Goal: Information Seeking & Learning: Learn about a topic

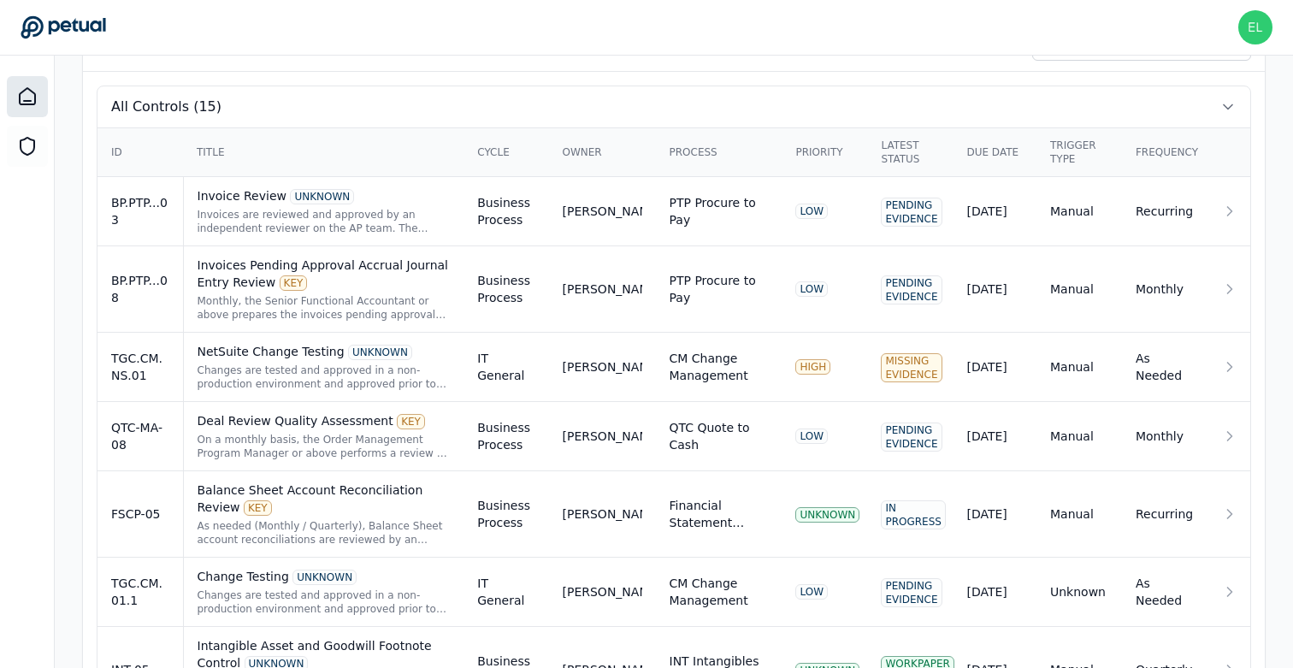
scroll to position [568, 0]
click at [139, 535] on td "FSCP-05" at bounding box center [139, 515] width 85 height 86
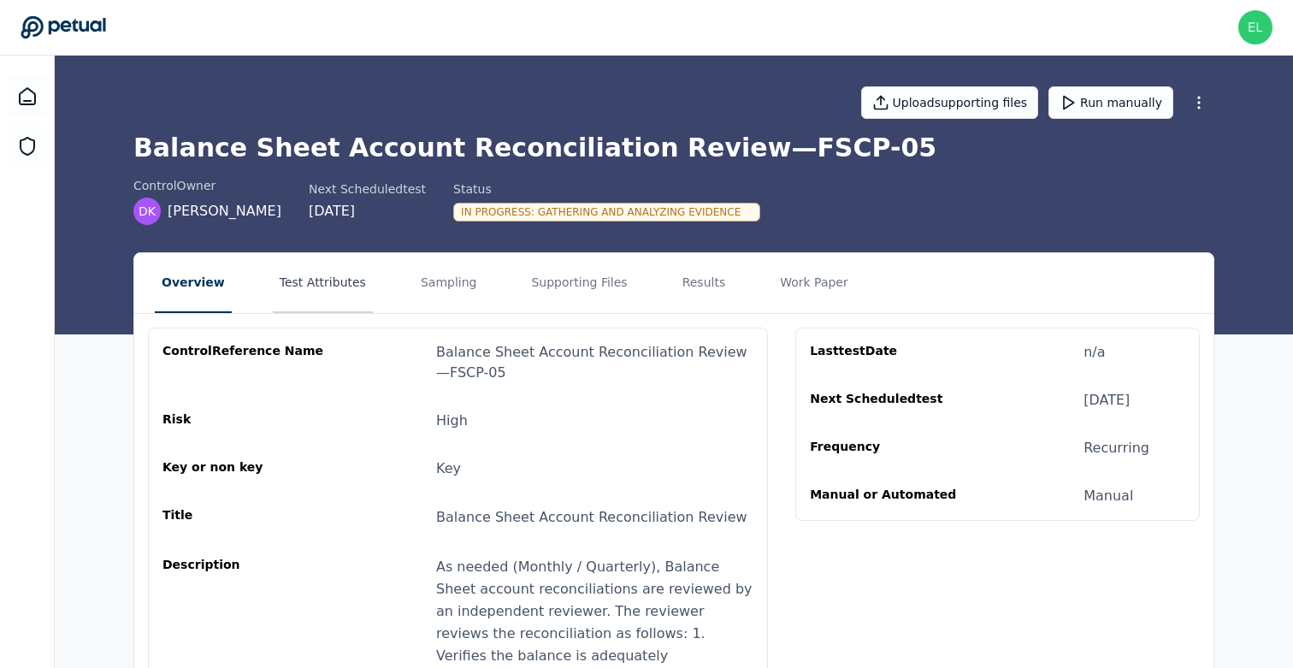
click at [282, 284] on button "Test Attributes" at bounding box center [323, 283] width 100 height 60
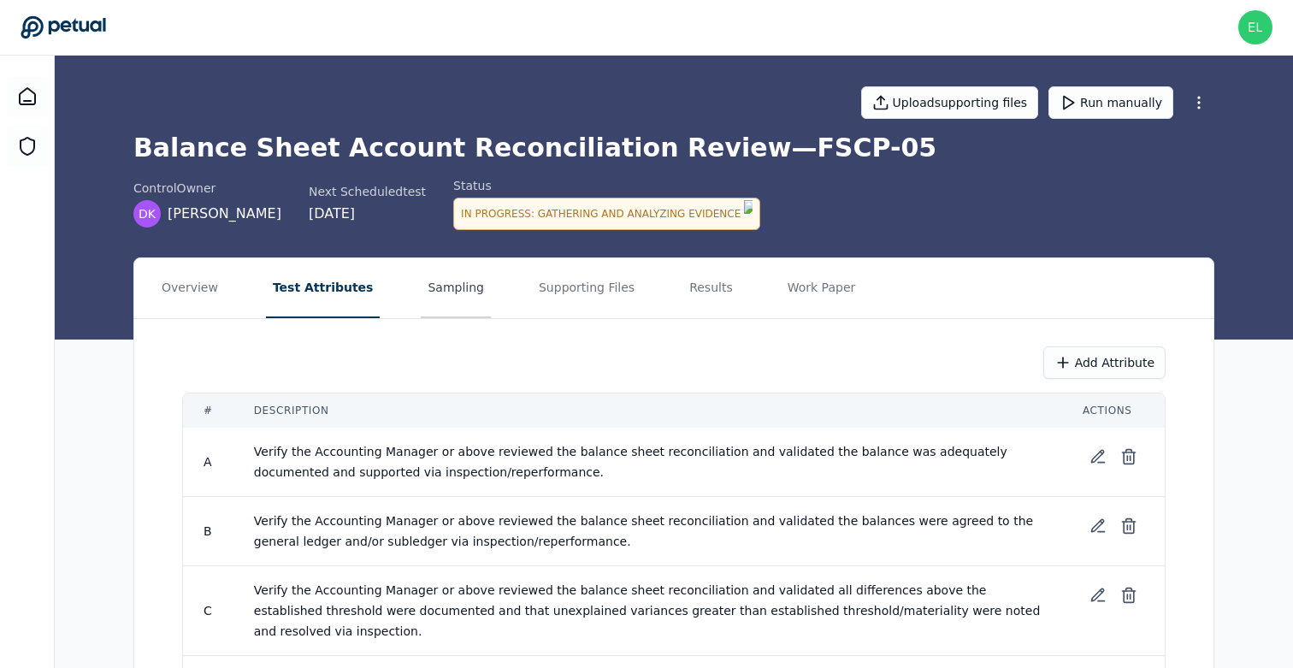
click at [455, 281] on button "Sampling" at bounding box center [456, 288] width 70 height 60
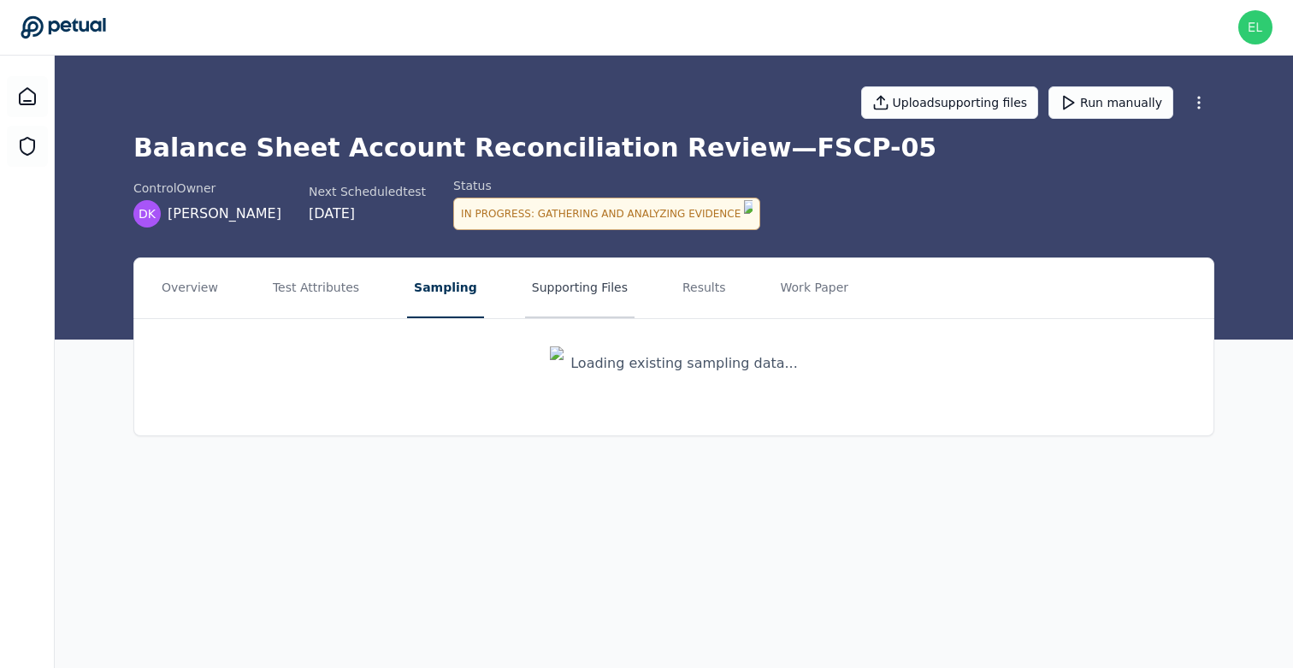
click at [595, 281] on button "Supporting Files" at bounding box center [579, 288] width 109 height 60
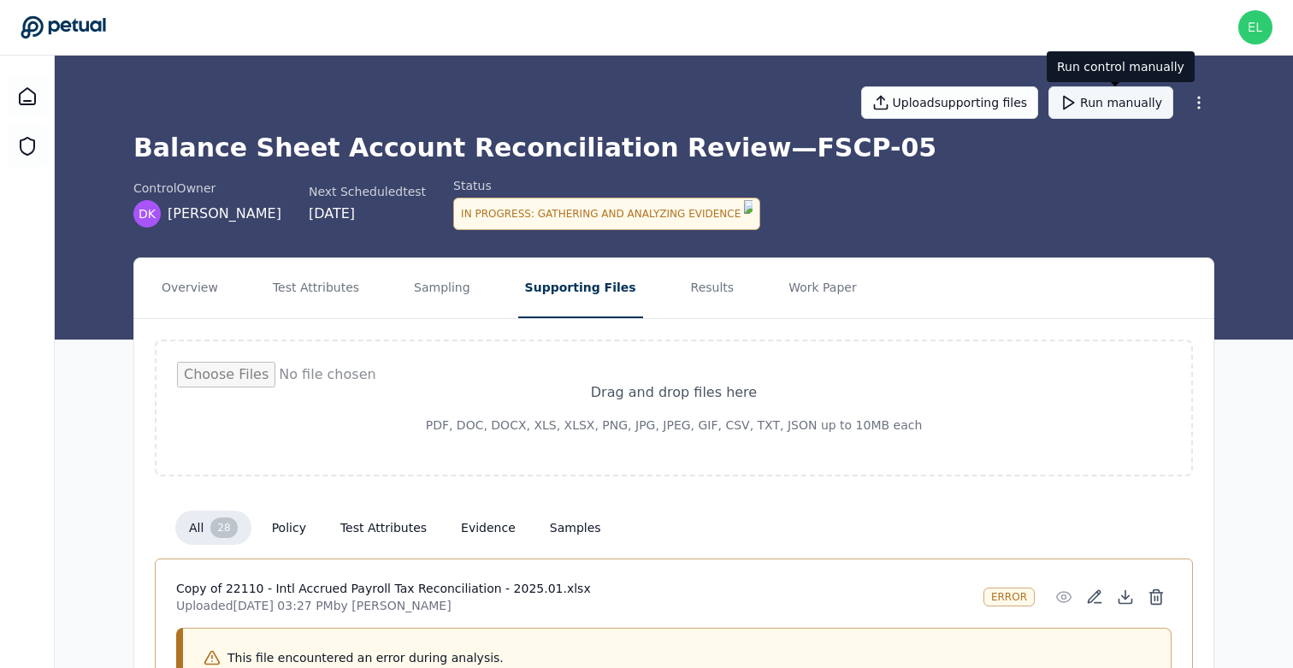
click at [1113, 100] on button "Run manually" at bounding box center [1110, 102] width 125 height 32
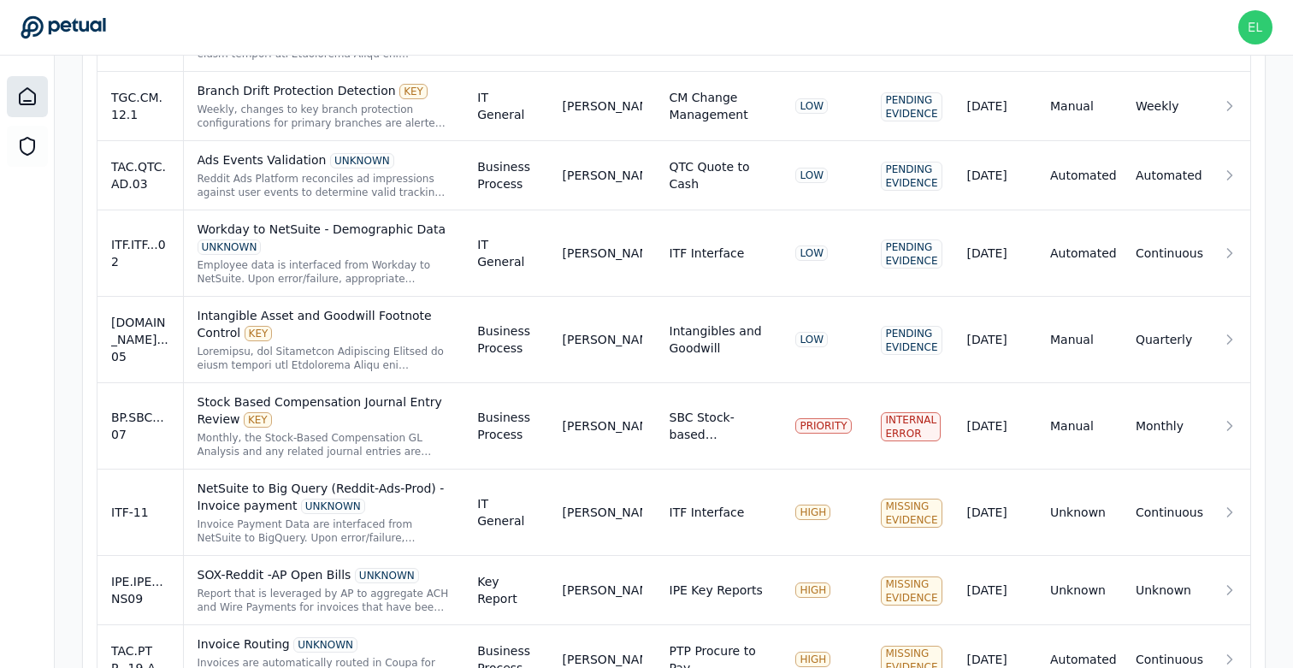
scroll to position [1212, 0]
click at [367, 427] on div "Stock Based Compensation Journal Entry Review KEY Monthly, the Stock-Based Comp…" at bounding box center [323, 424] width 253 height 65
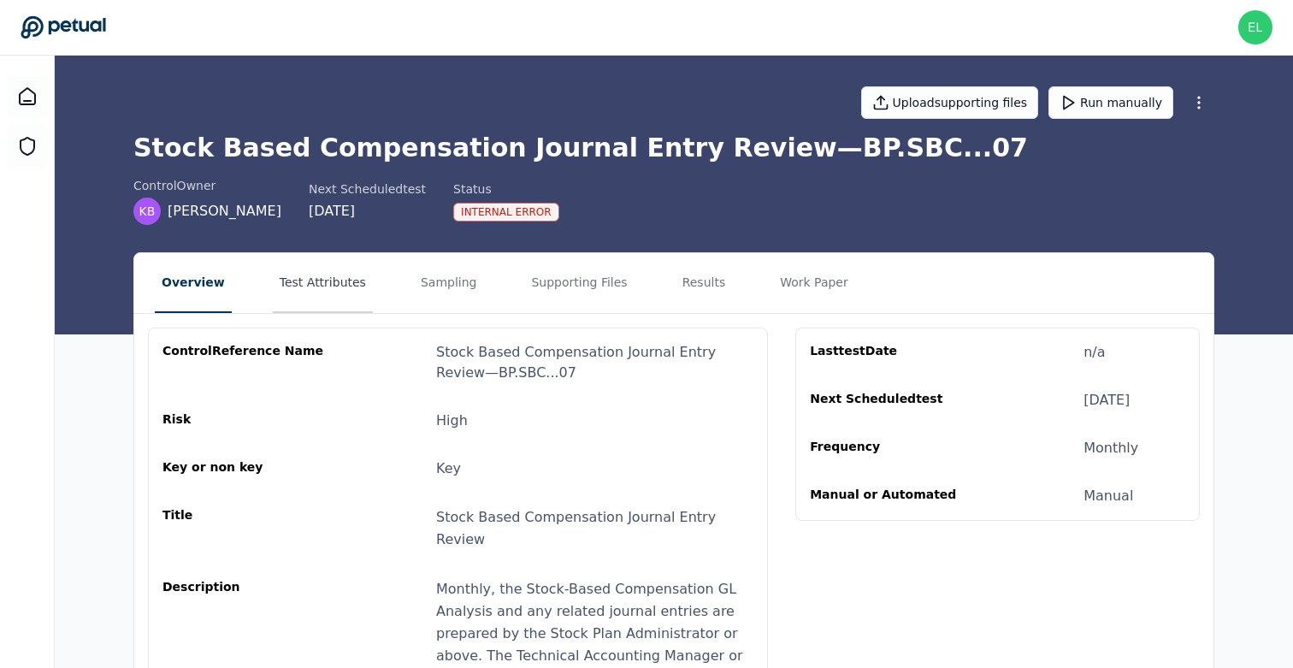
click at [318, 288] on button "Test Attributes" at bounding box center [323, 283] width 100 height 60
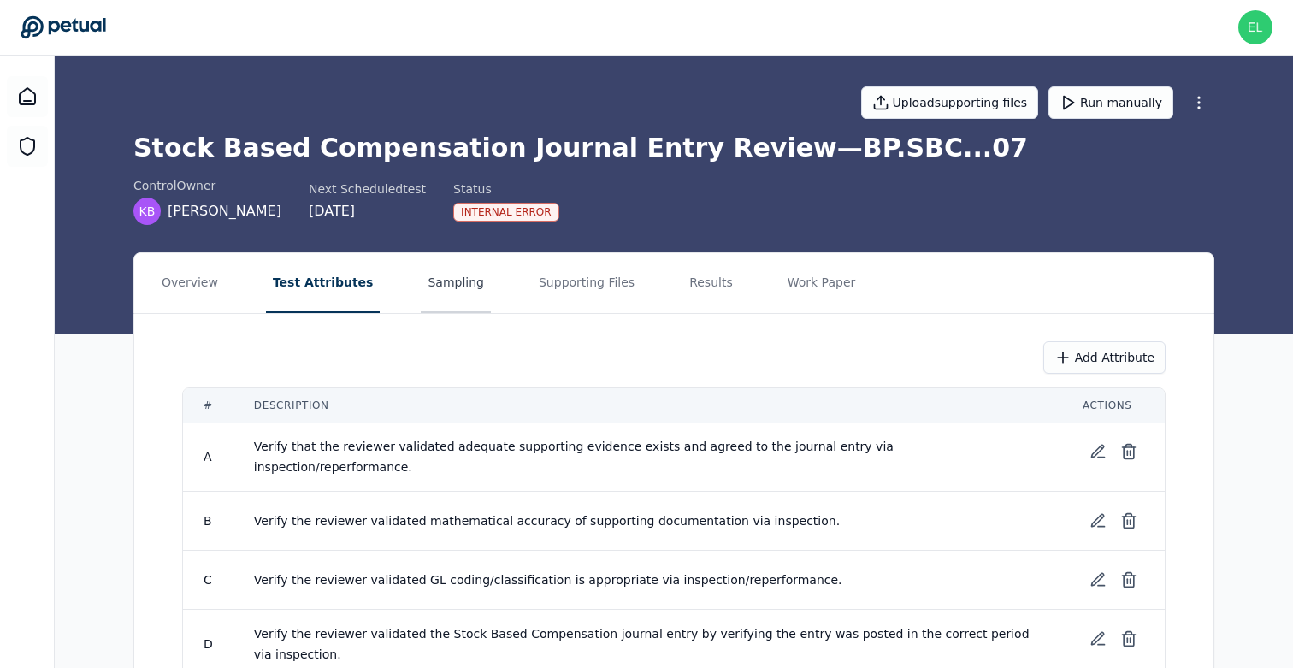
click at [421, 288] on button "Sampling" at bounding box center [456, 283] width 70 height 60
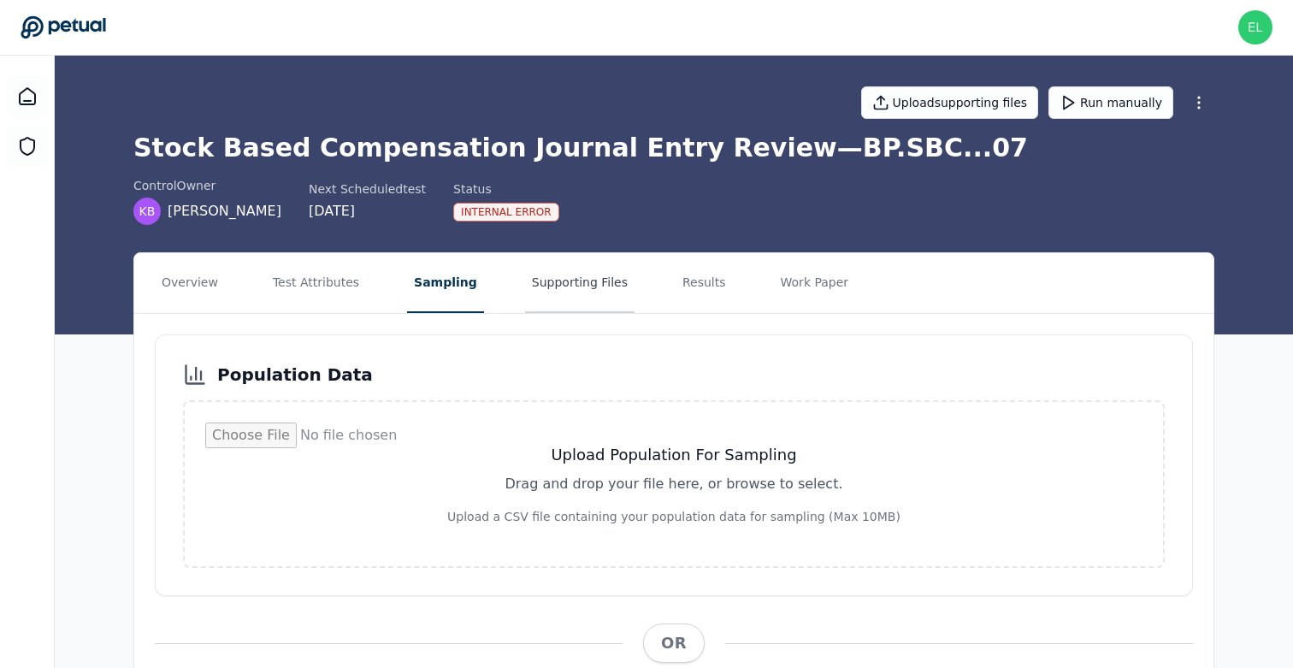
click at [551, 291] on button "Supporting Files" at bounding box center [579, 283] width 109 height 60
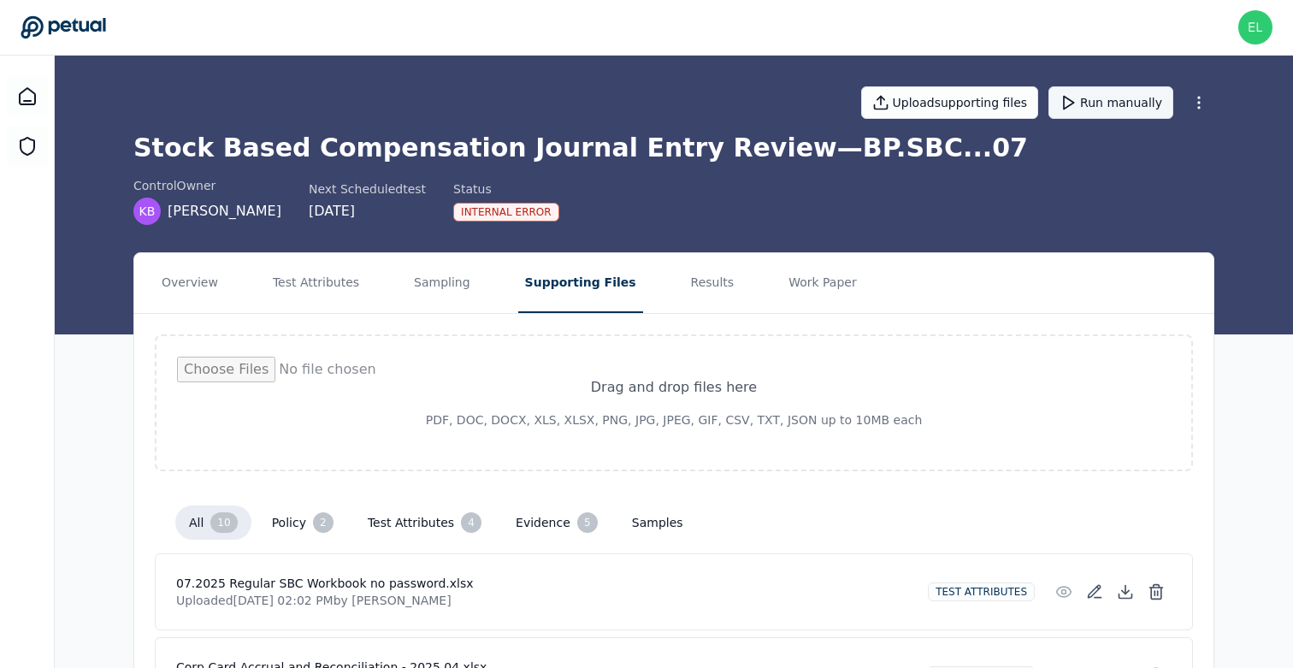
click at [1101, 109] on button "Run manually" at bounding box center [1110, 102] width 125 height 32
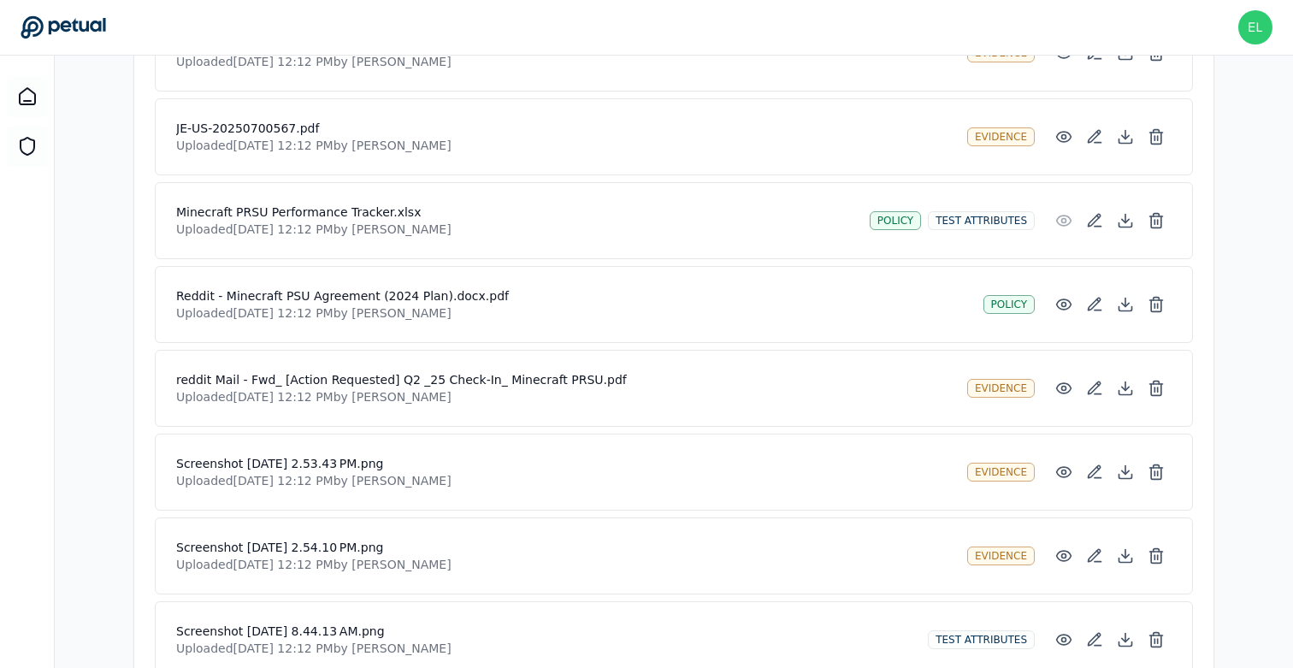
scroll to position [792, 0]
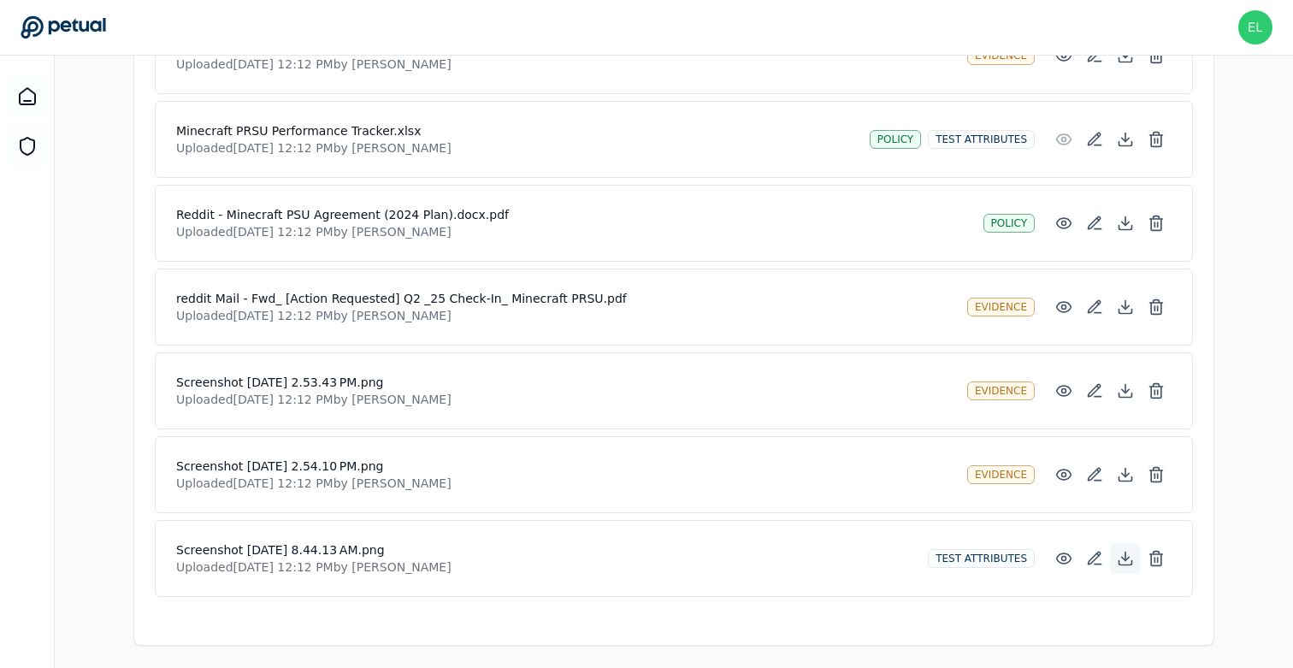
click at [1123, 554] on icon at bounding box center [1124, 558] width 17 height 17
click at [1125, 468] on icon at bounding box center [1125, 472] width 0 height 9
click at [1126, 390] on icon at bounding box center [1124, 390] width 17 height 17
click at [1120, 303] on icon at bounding box center [1124, 306] width 17 height 17
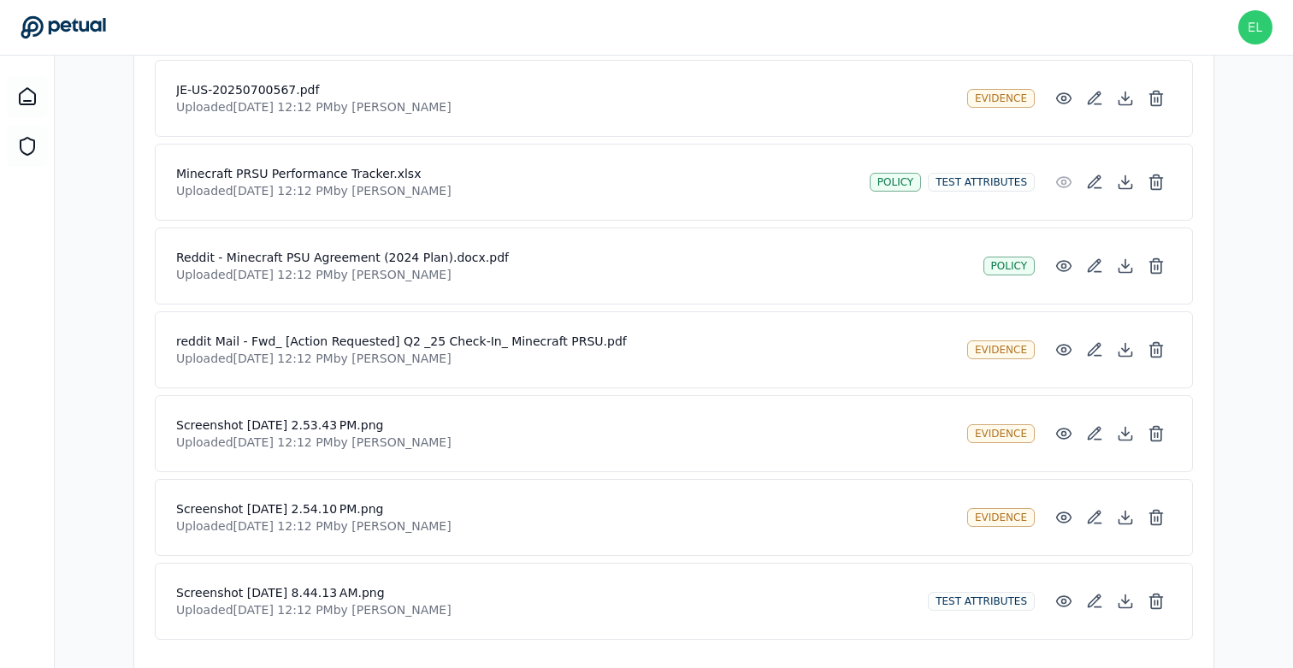
scroll to position [734, 0]
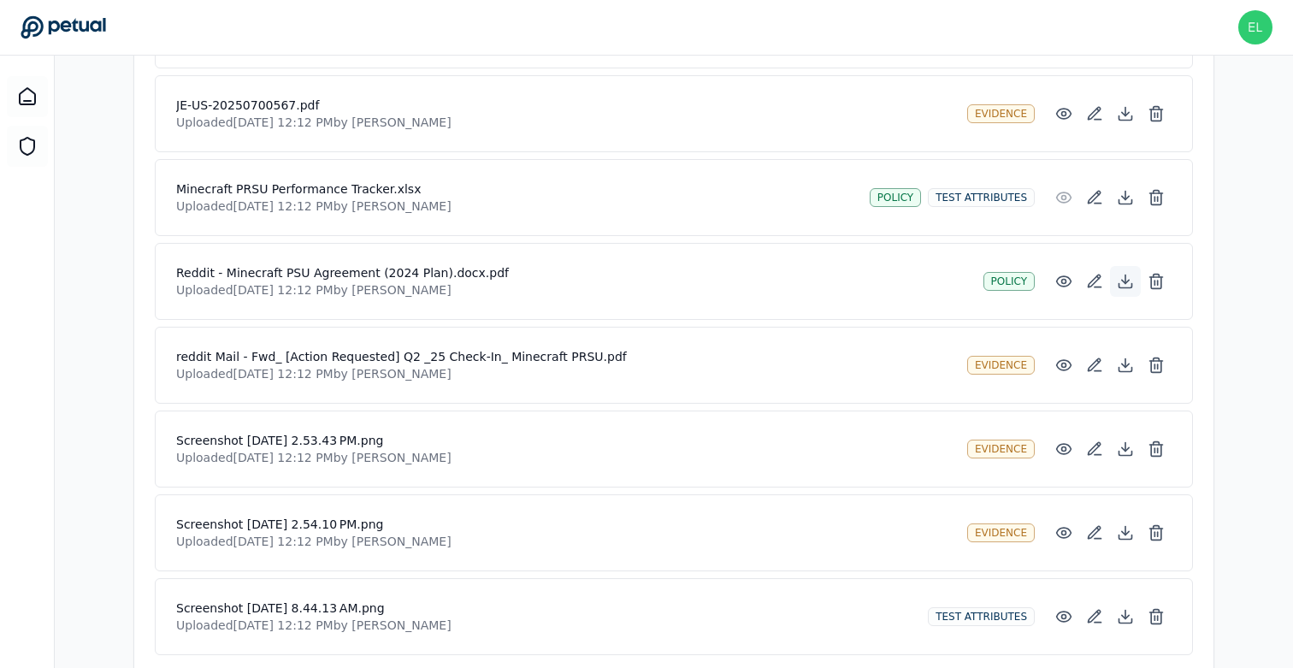
click at [1129, 274] on icon at bounding box center [1124, 281] width 17 height 17
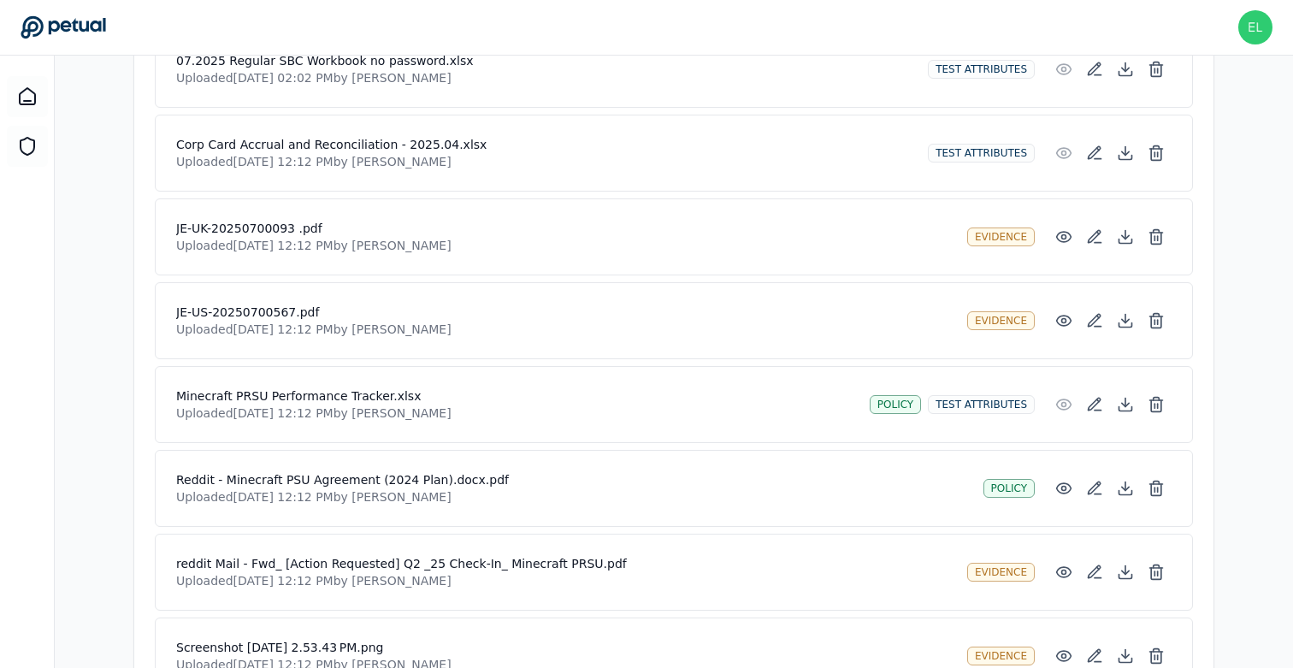
scroll to position [527, 0]
click at [638, 462] on div "Reddit - Minecraft PSU Agreement (2024 Plan).docx.pdf Uploaded Sep 11, 2025, 12…" at bounding box center [674, 489] width 1038 height 77
click at [1116, 403] on button at bounding box center [1125, 405] width 31 height 31
click at [664, 405] on p "Uploaded Sep 11, 2025, 12:12 PM by Andrew Meyers" at bounding box center [516, 413] width 680 height 17
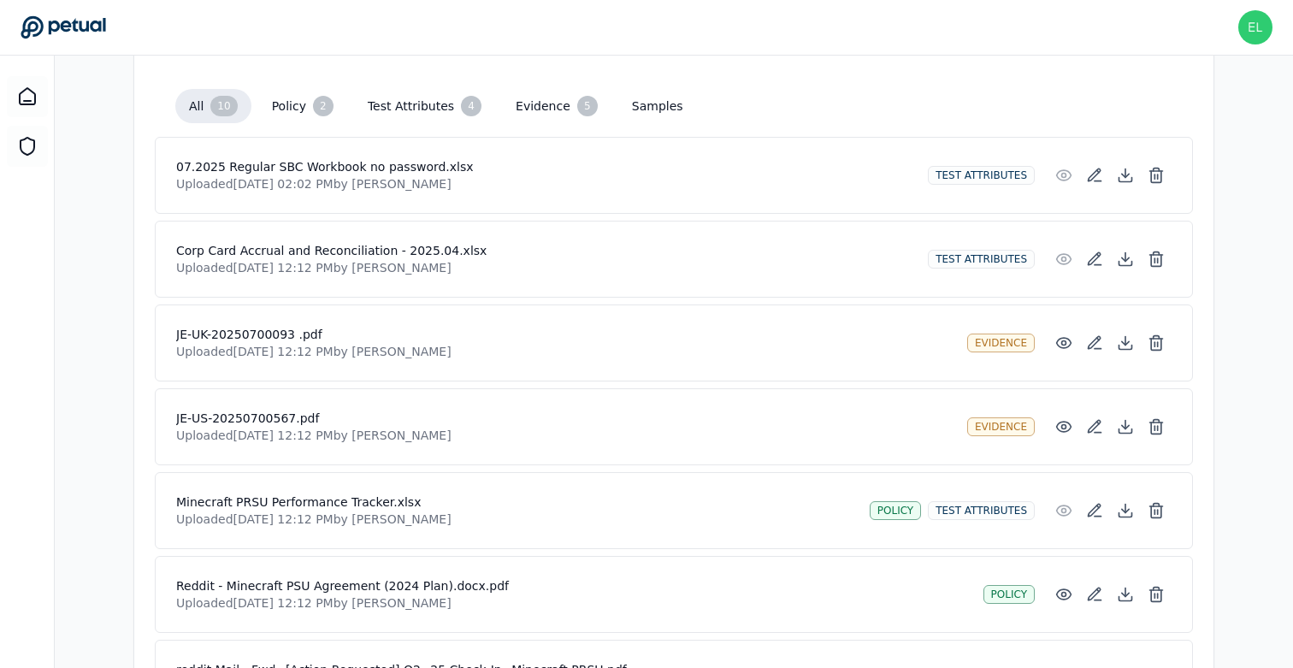
scroll to position [418, 0]
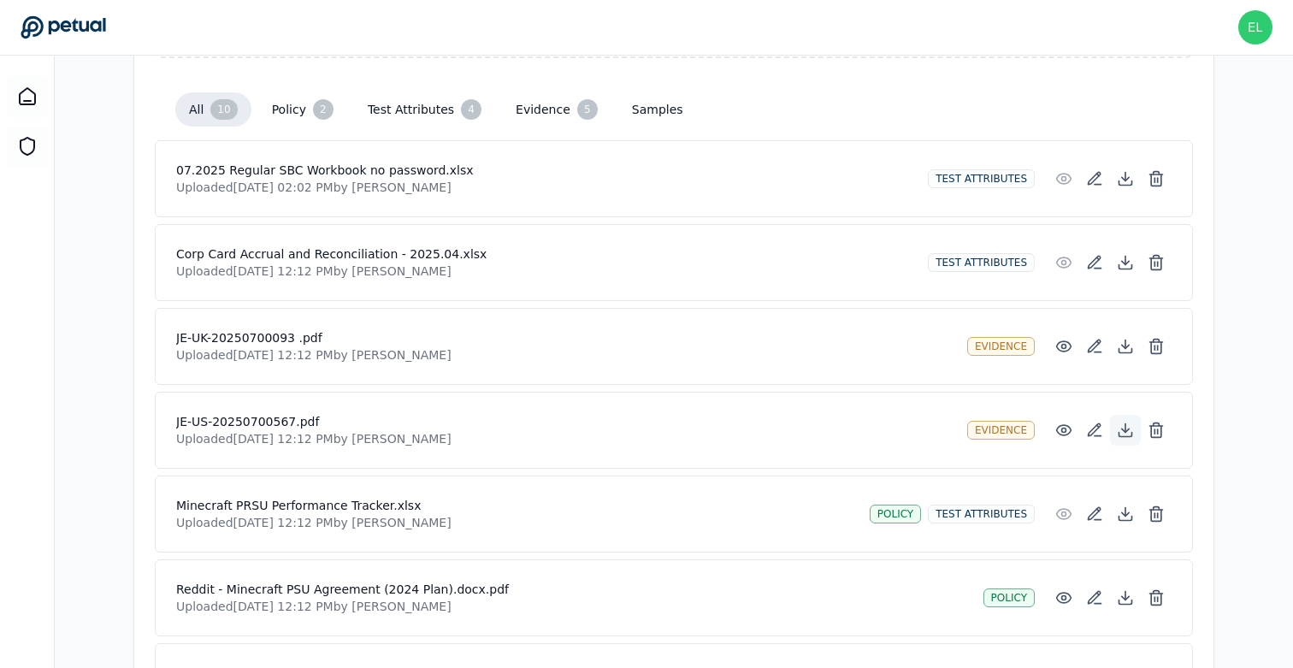
click at [1132, 433] on icon at bounding box center [1125, 435] width 13 height 4
click at [1122, 341] on icon at bounding box center [1124, 346] width 17 height 17
click at [1126, 267] on button at bounding box center [1125, 262] width 31 height 31
click at [604, 66] on div "Drag and drop files here PDF, DOC, DOCX, XLS, XLSX, PNG, JPG, JPEG, GIF, CSV, T…" at bounding box center [673, 446] width 1079 height 1091
click at [1121, 173] on icon at bounding box center [1124, 178] width 17 height 17
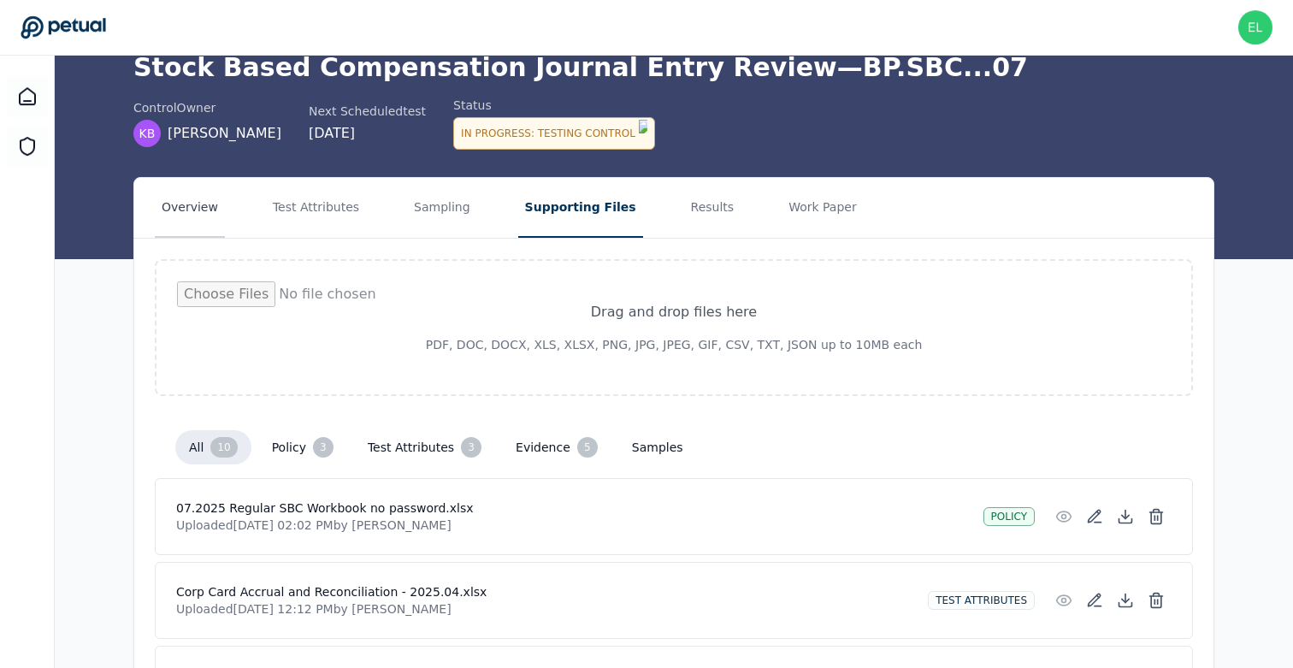
scroll to position [0, 0]
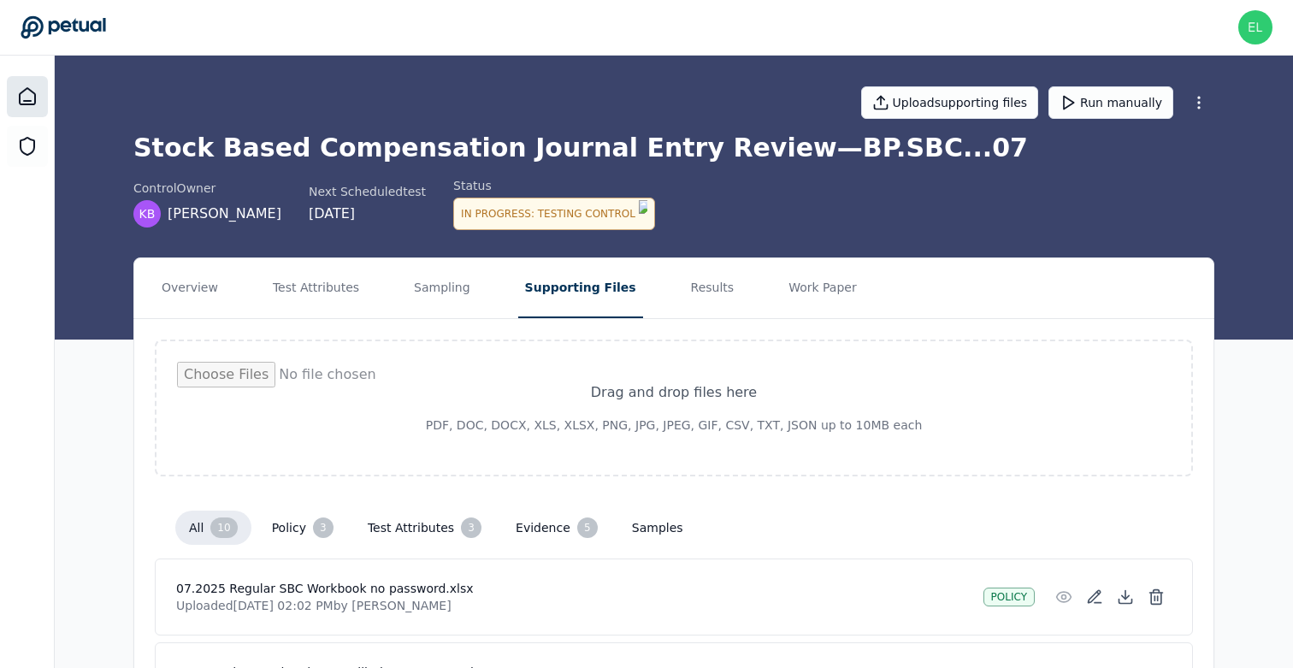
click at [35, 96] on icon at bounding box center [27, 96] width 15 height 16
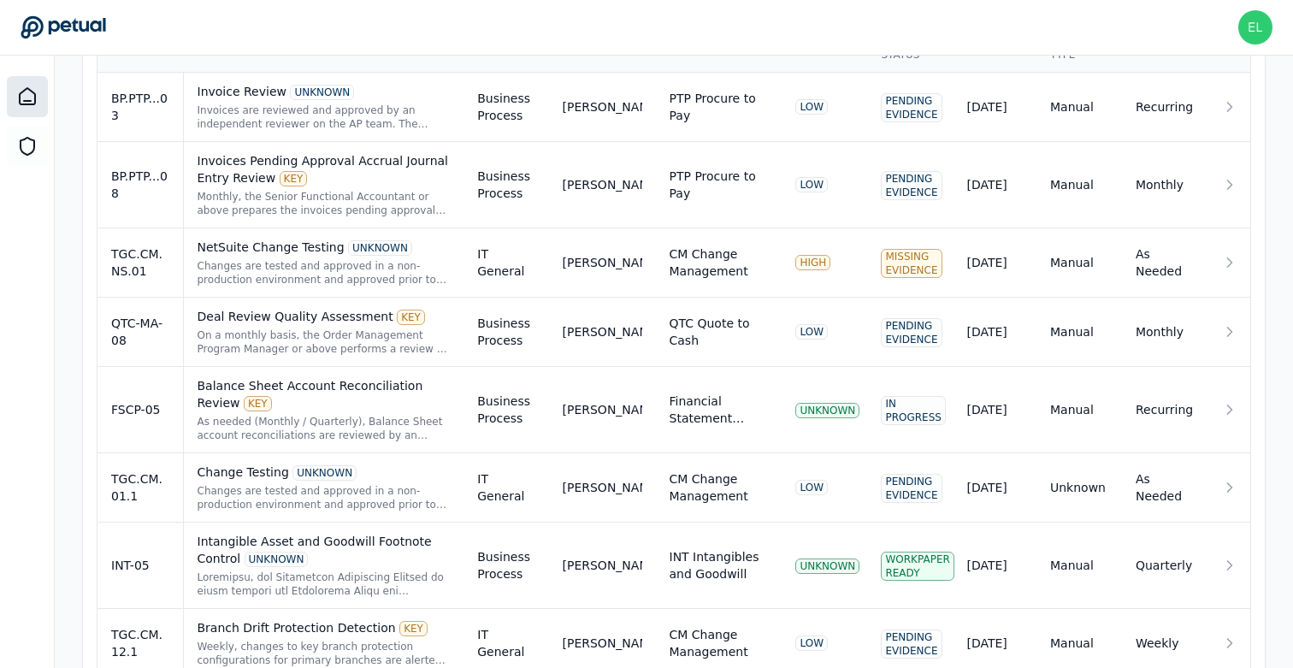
scroll to position [670, 0]
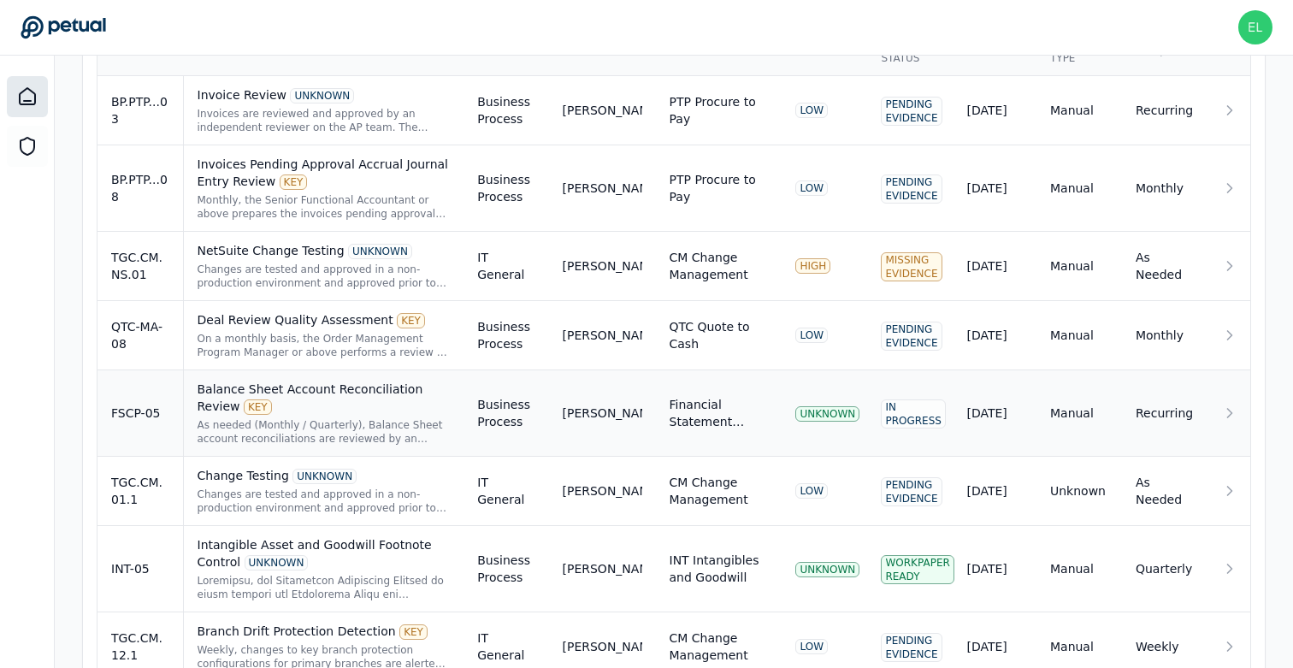
click at [367, 414] on div "Balance Sheet Account Reconciliation Review KEY" at bounding box center [323, 397] width 253 height 34
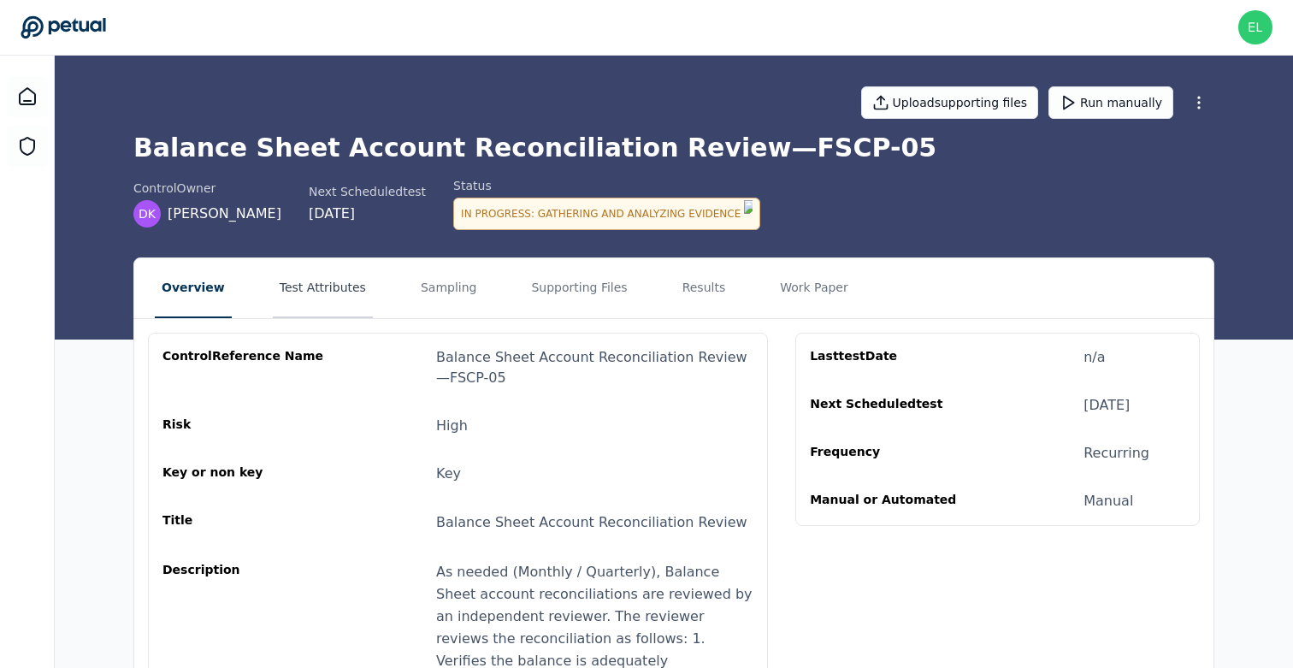
click at [341, 300] on button "Test Attributes" at bounding box center [323, 288] width 100 height 60
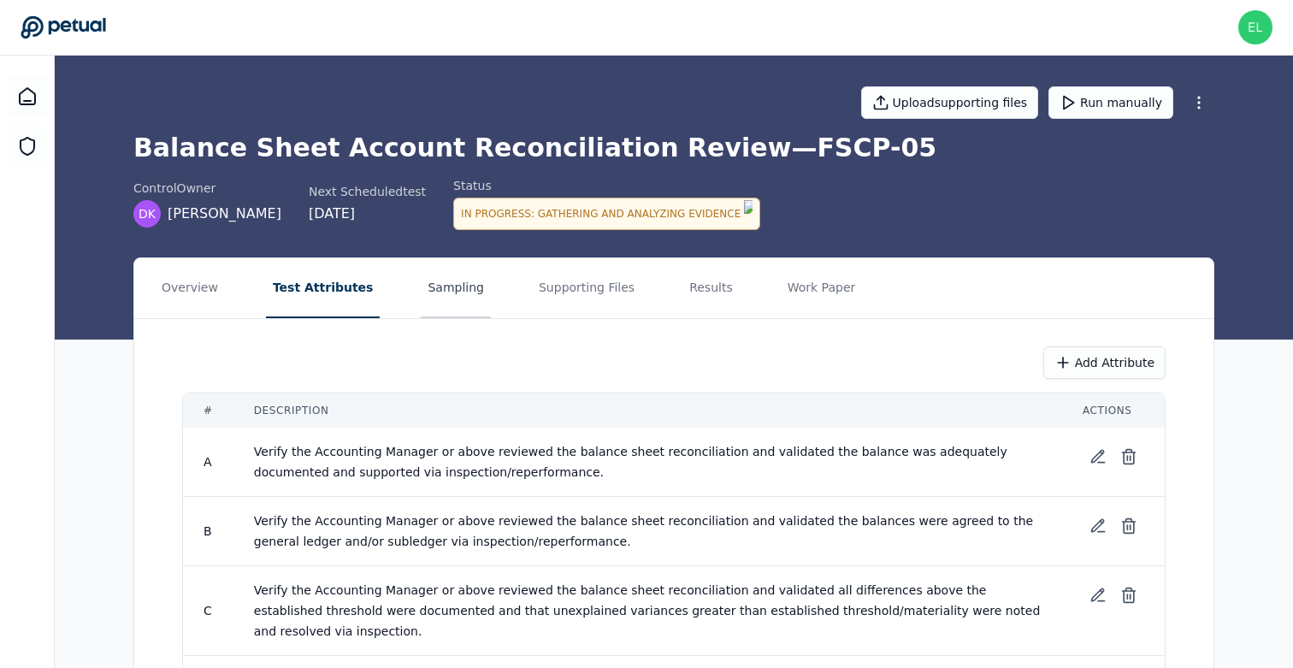
click at [446, 293] on button "Sampling" at bounding box center [456, 288] width 70 height 60
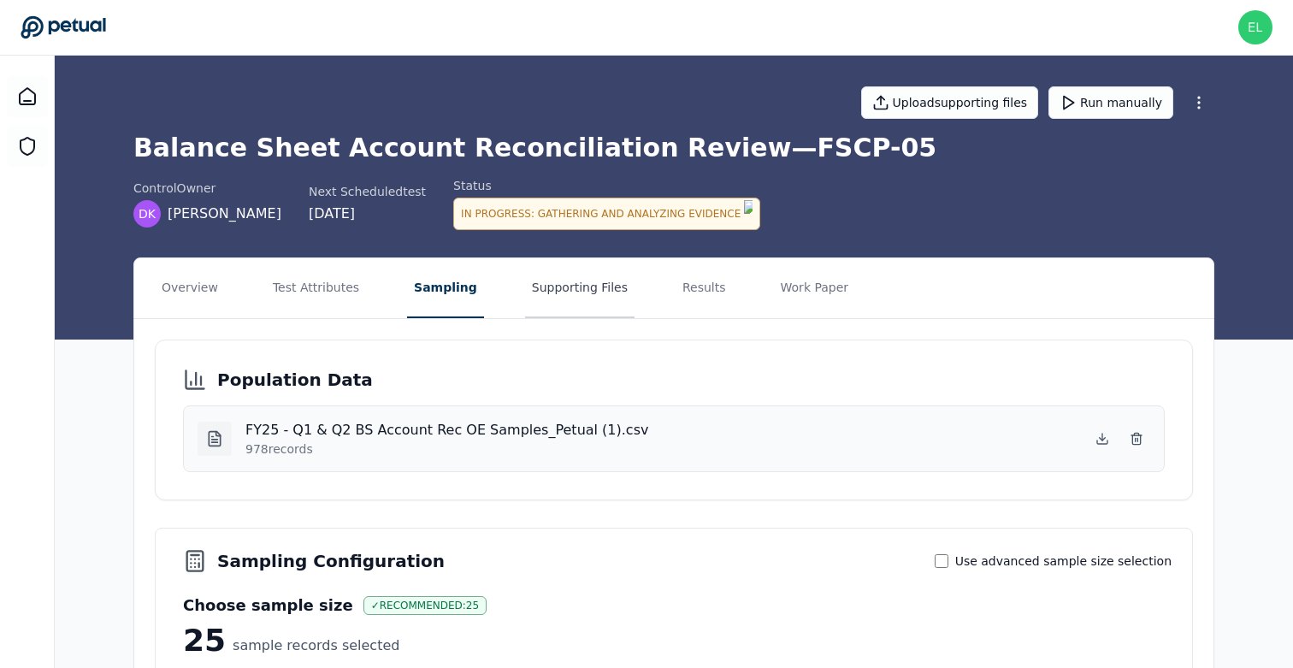
click at [539, 283] on button "Supporting Files" at bounding box center [579, 288] width 109 height 60
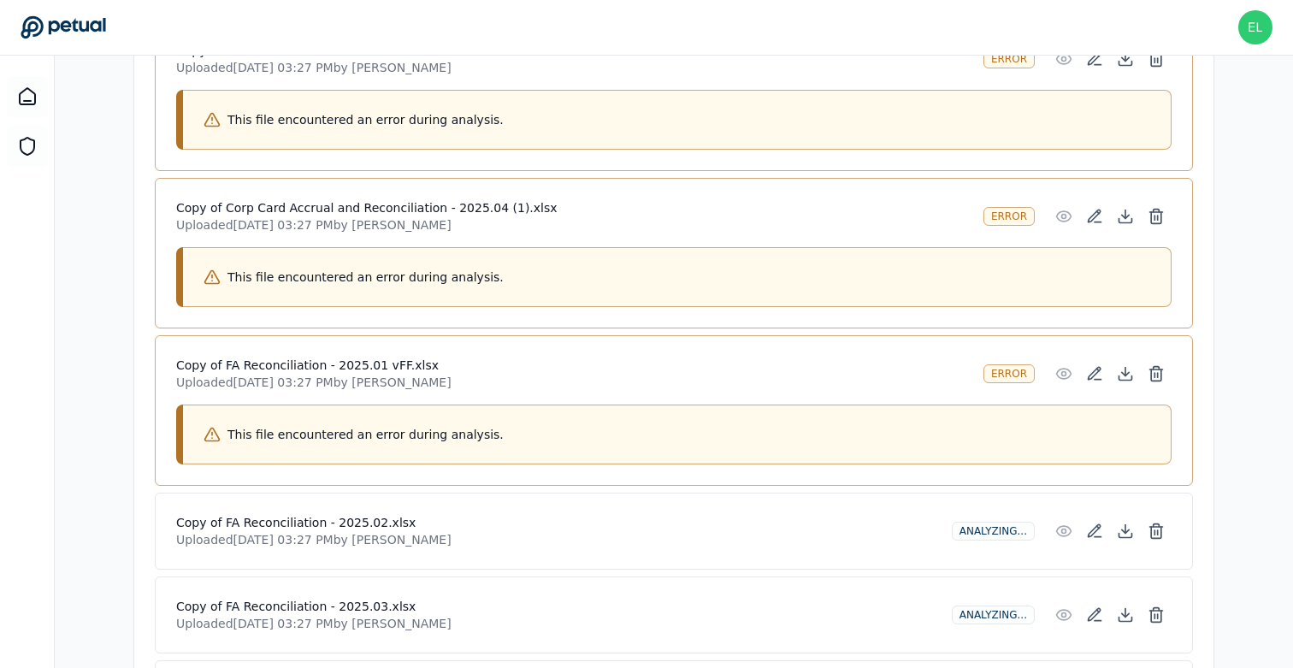
scroll to position [939, 0]
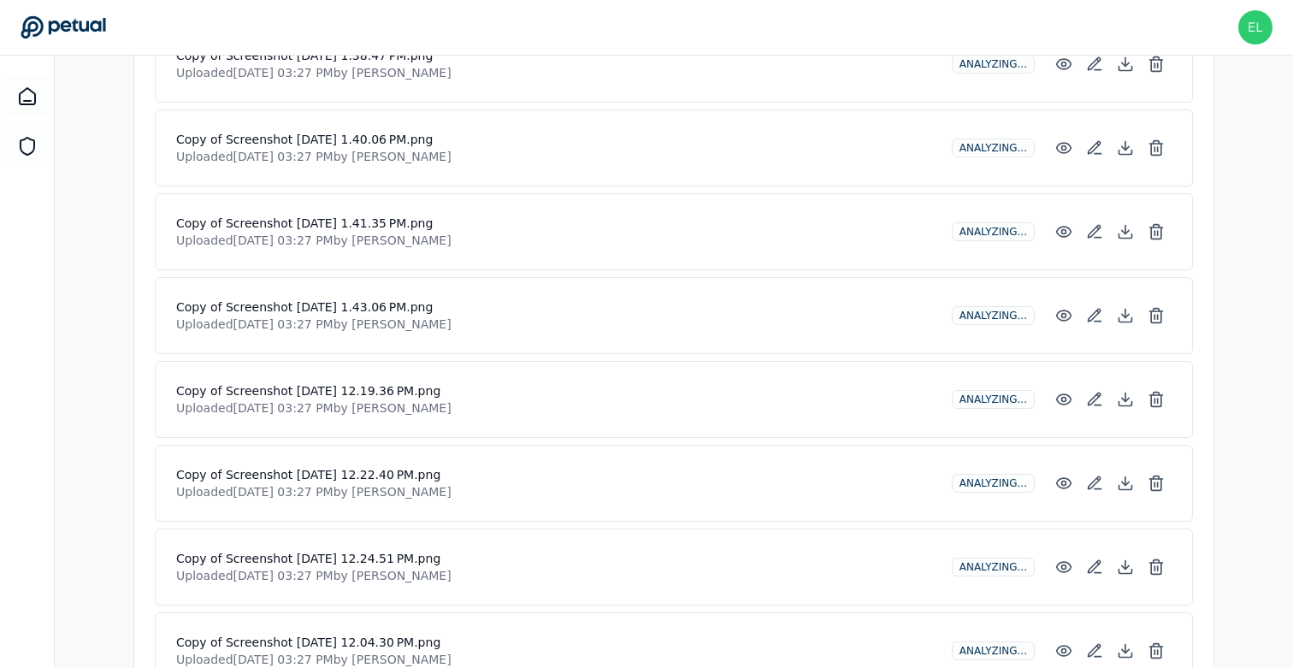
scroll to position [2300, 0]
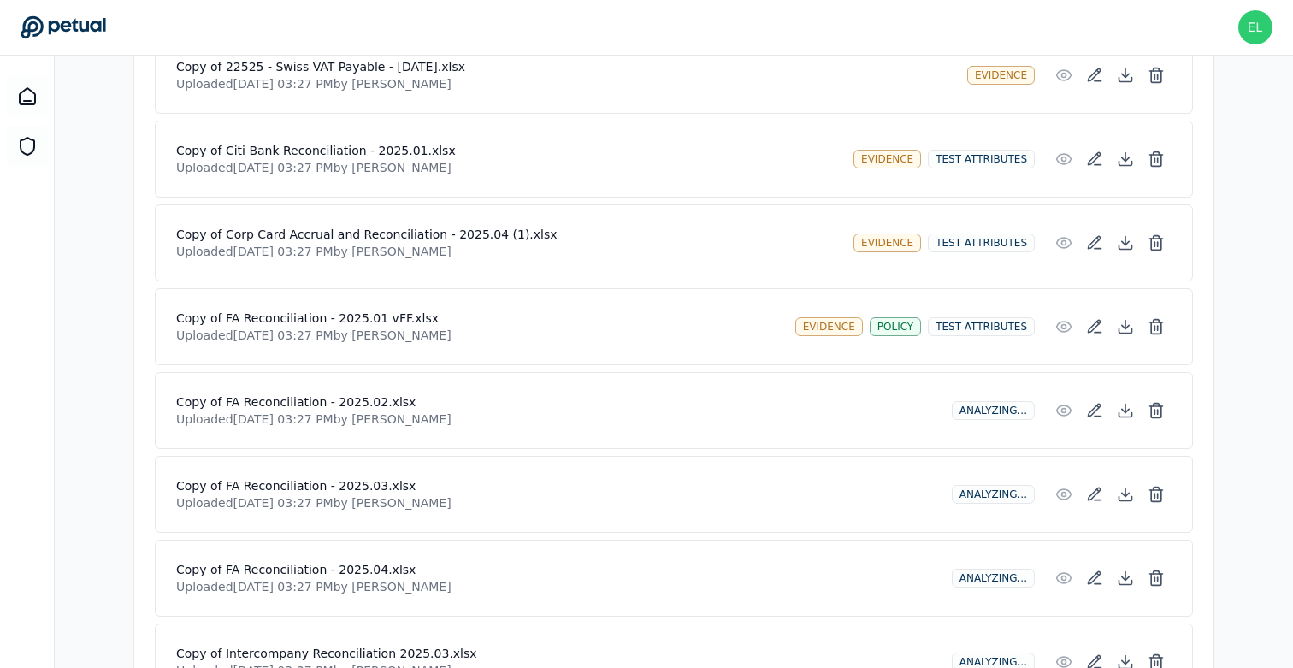
scroll to position [688, 0]
click at [1129, 411] on icon at bounding box center [1124, 411] width 17 height 17
click at [1130, 492] on icon at bounding box center [1124, 494] width 17 height 17
click at [1125, 581] on icon at bounding box center [1125, 583] width 13 height 4
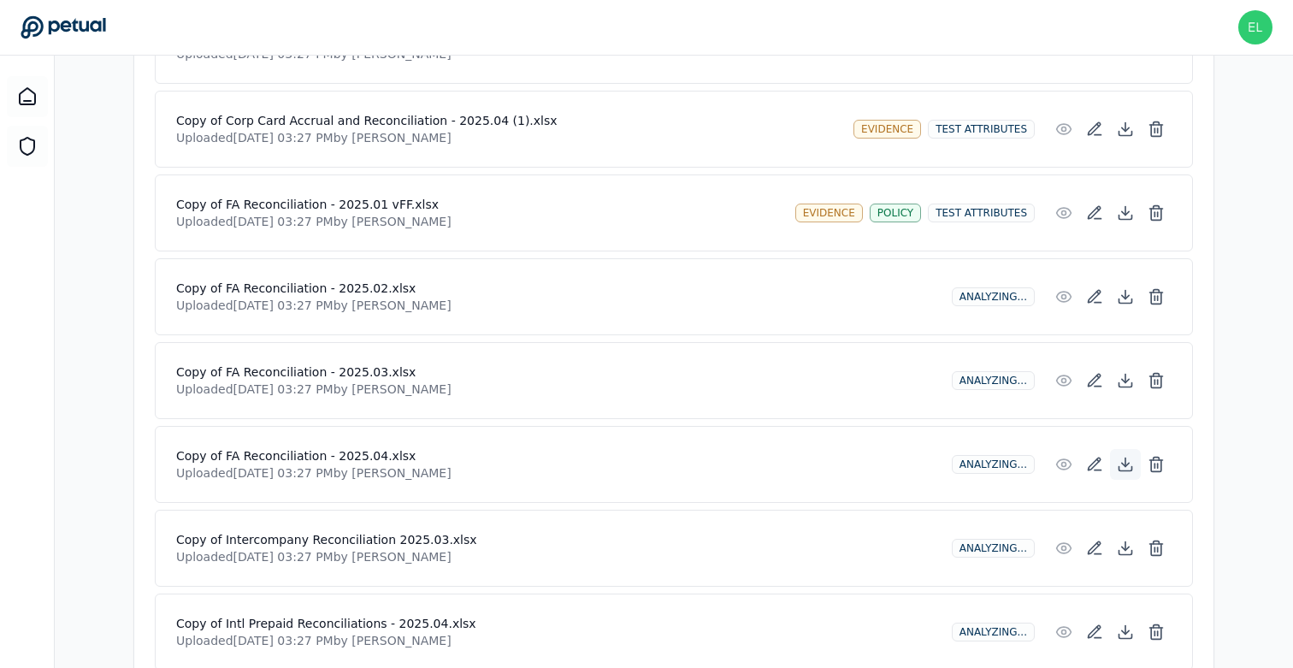
scroll to position [815, 0]
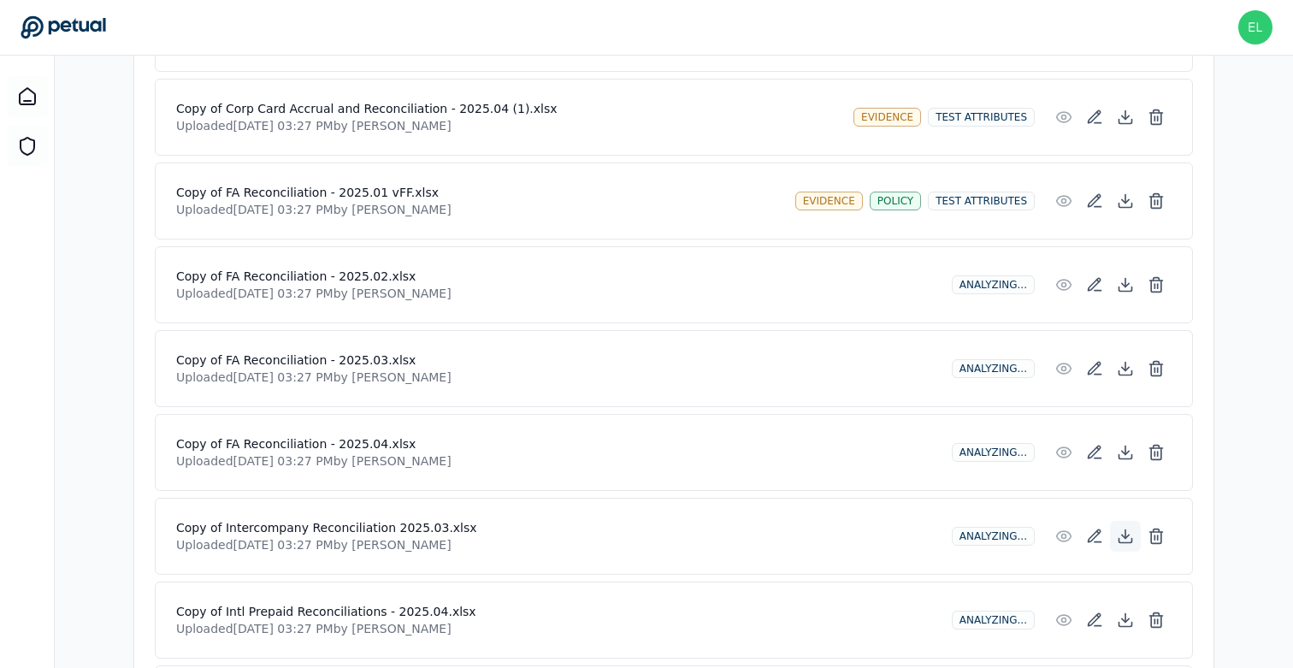
click at [1123, 528] on icon at bounding box center [1124, 535] width 17 height 17
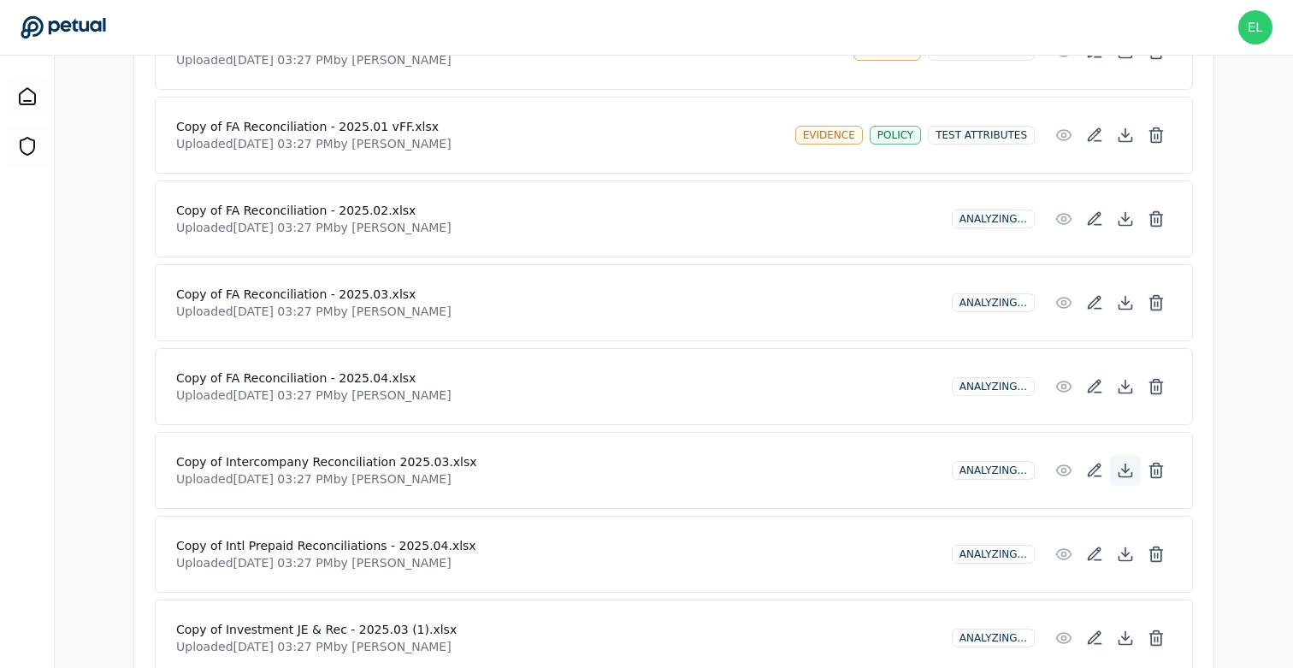
scroll to position [910, 0]
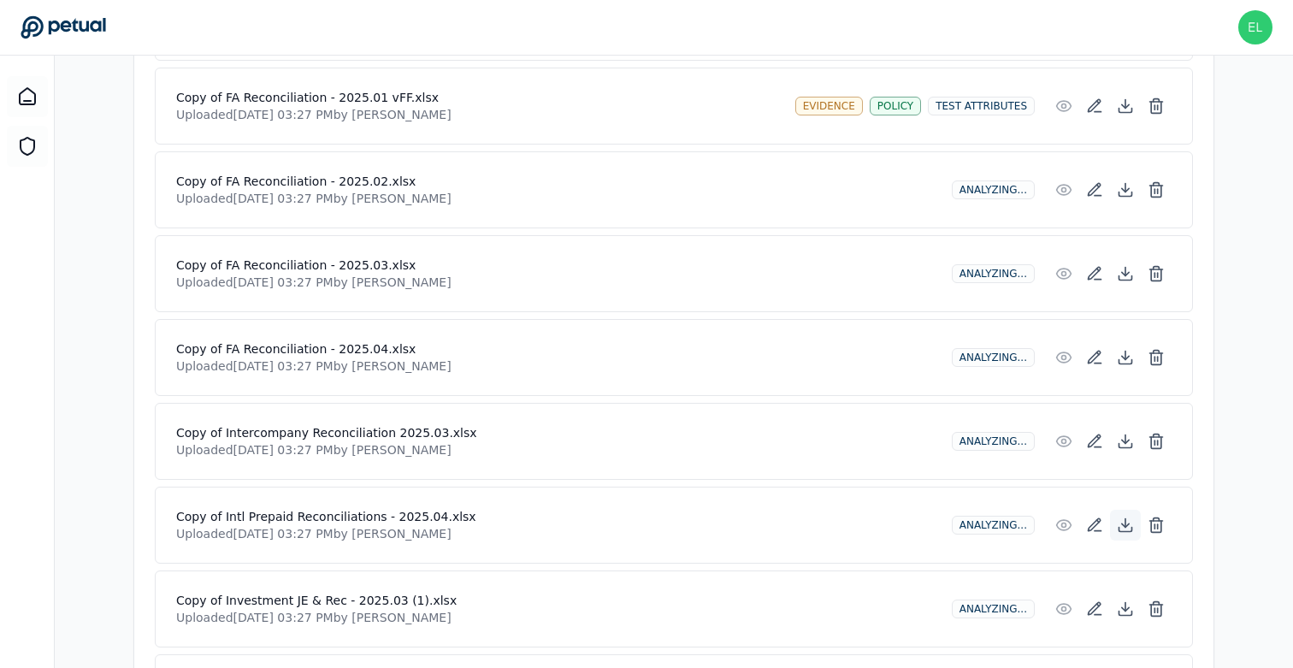
click at [1124, 525] on icon at bounding box center [1124, 524] width 17 height 17
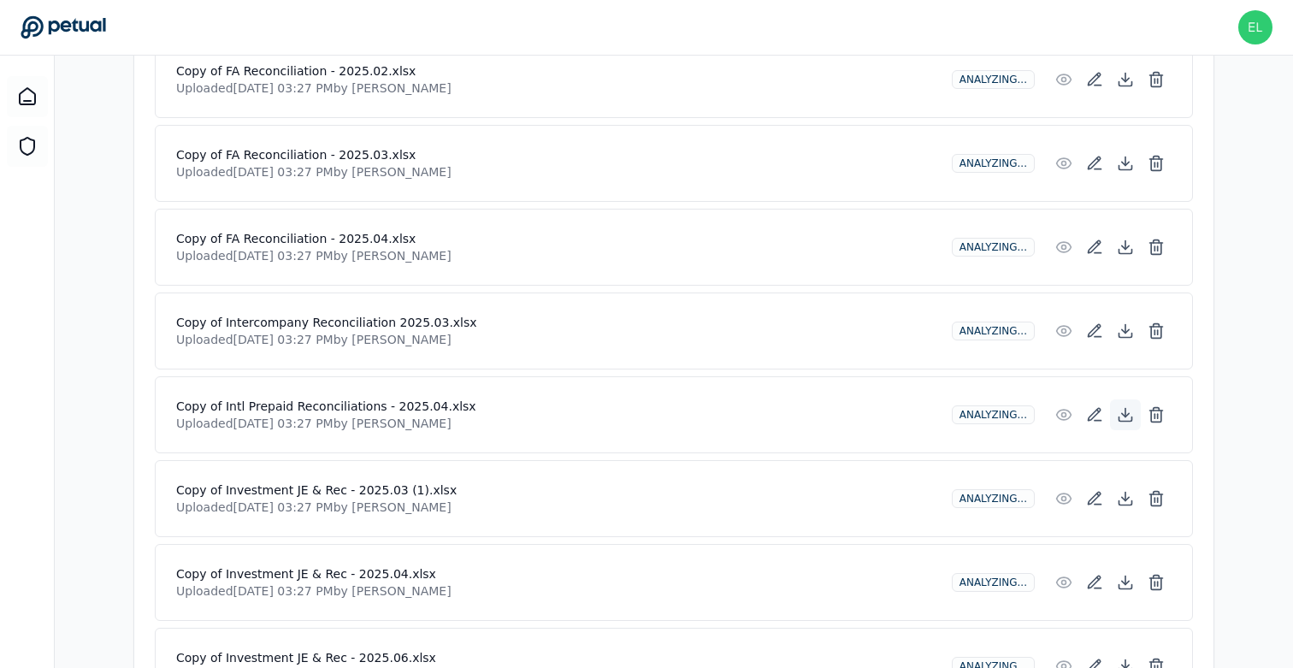
scroll to position [1028, 0]
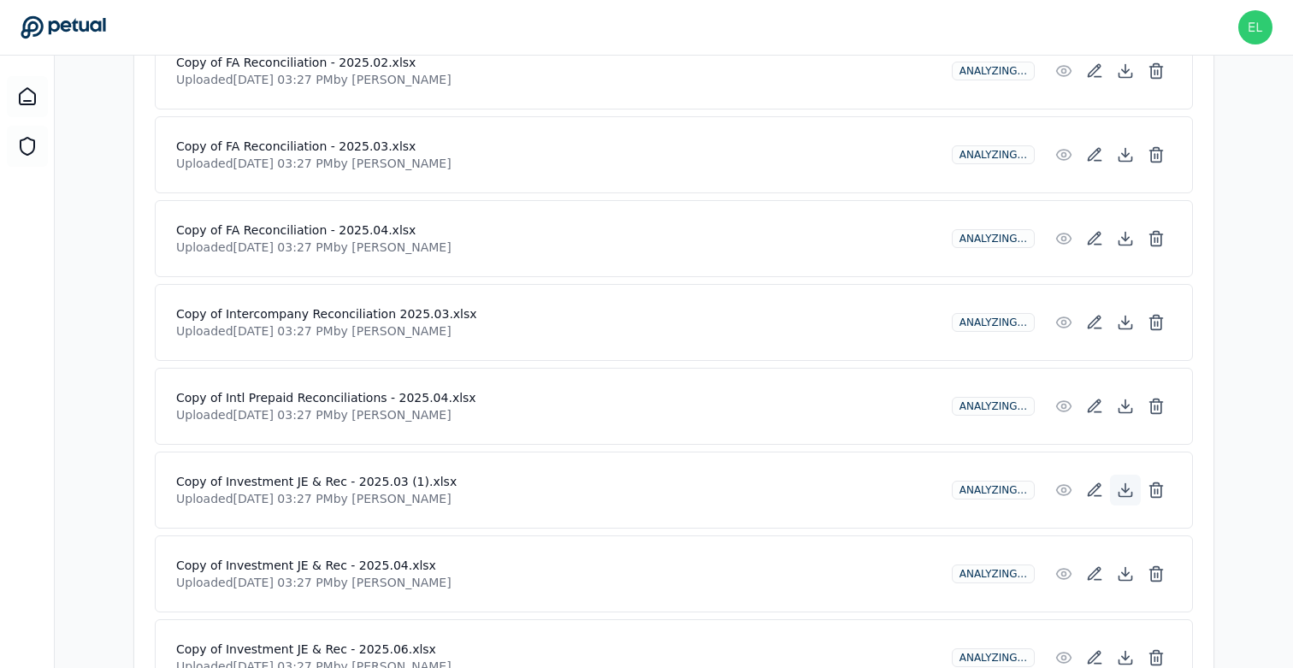
click at [1124, 489] on icon at bounding box center [1124, 489] width 17 height 17
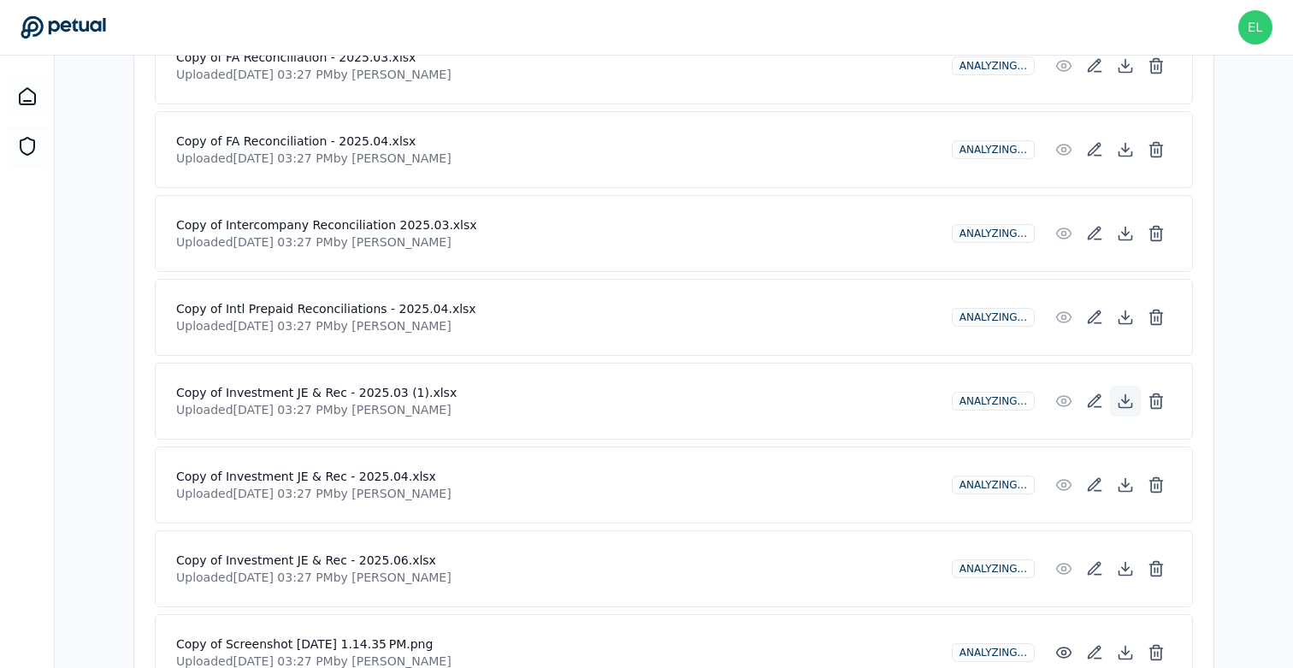
scroll to position [1127, 0]
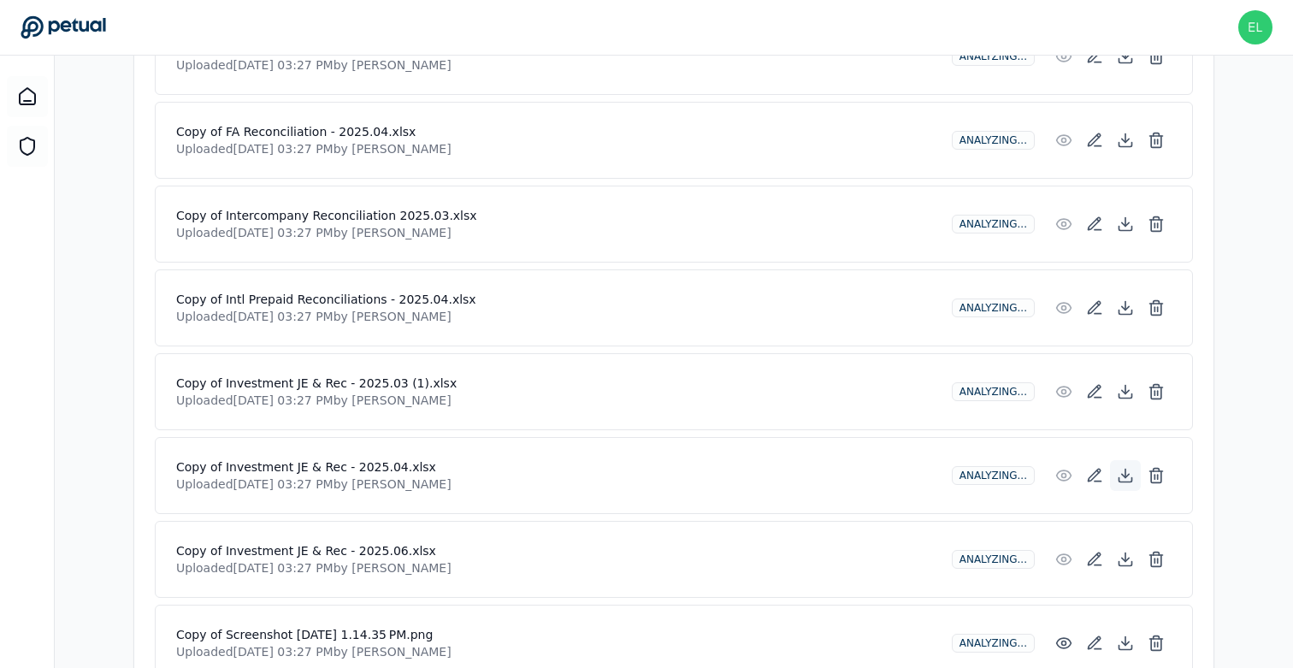
click at [1124, 469] on icon at bounding box center [1124, 475] width 17 height 17
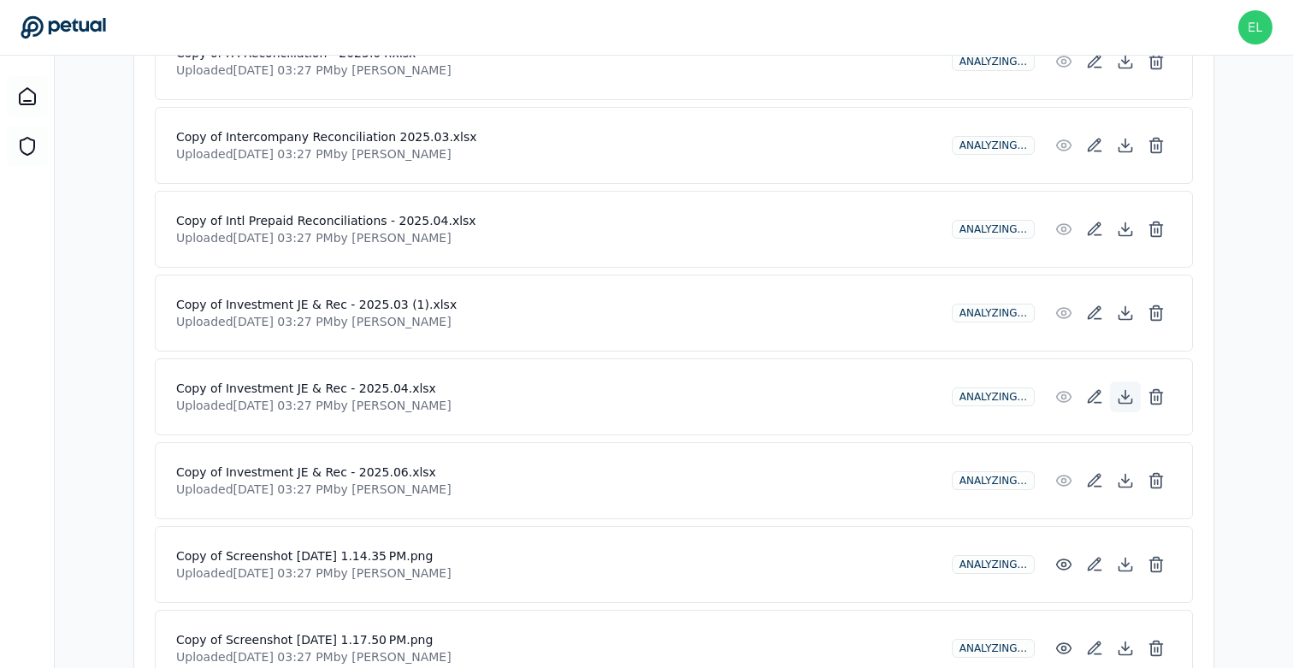
scroll to position [1221, 0]
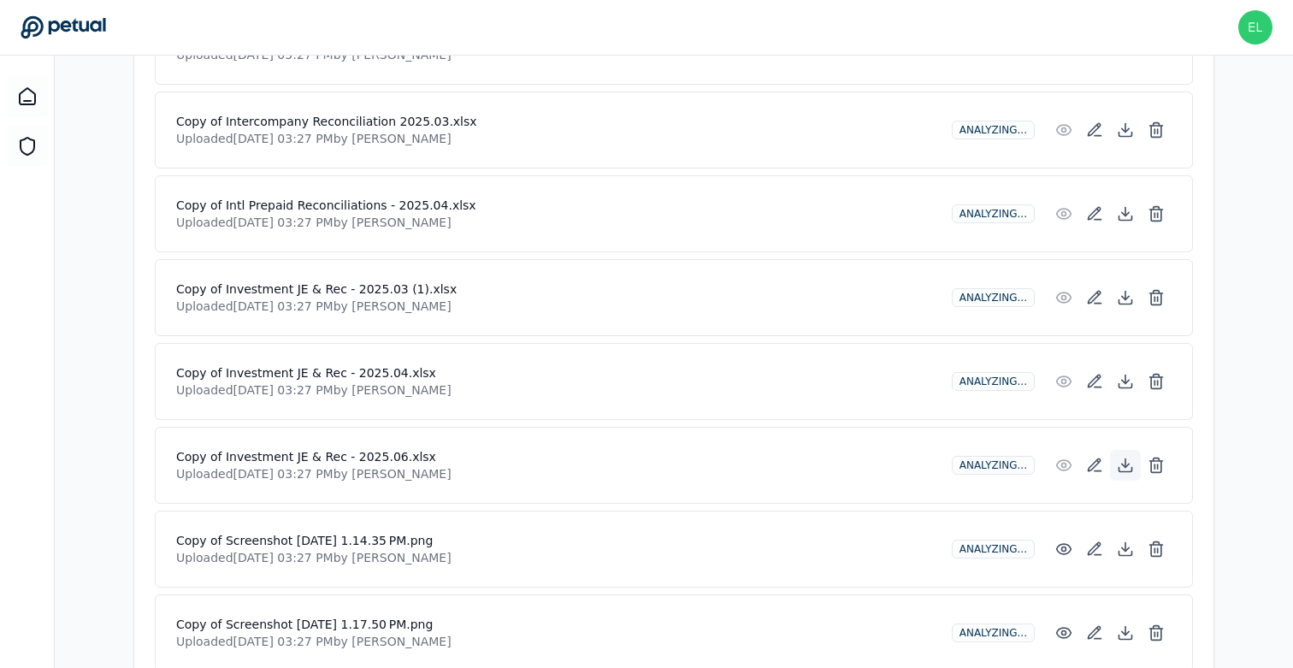
click at [1125, 459] on icon at bounding box center [1125, 463] width 0 height 9
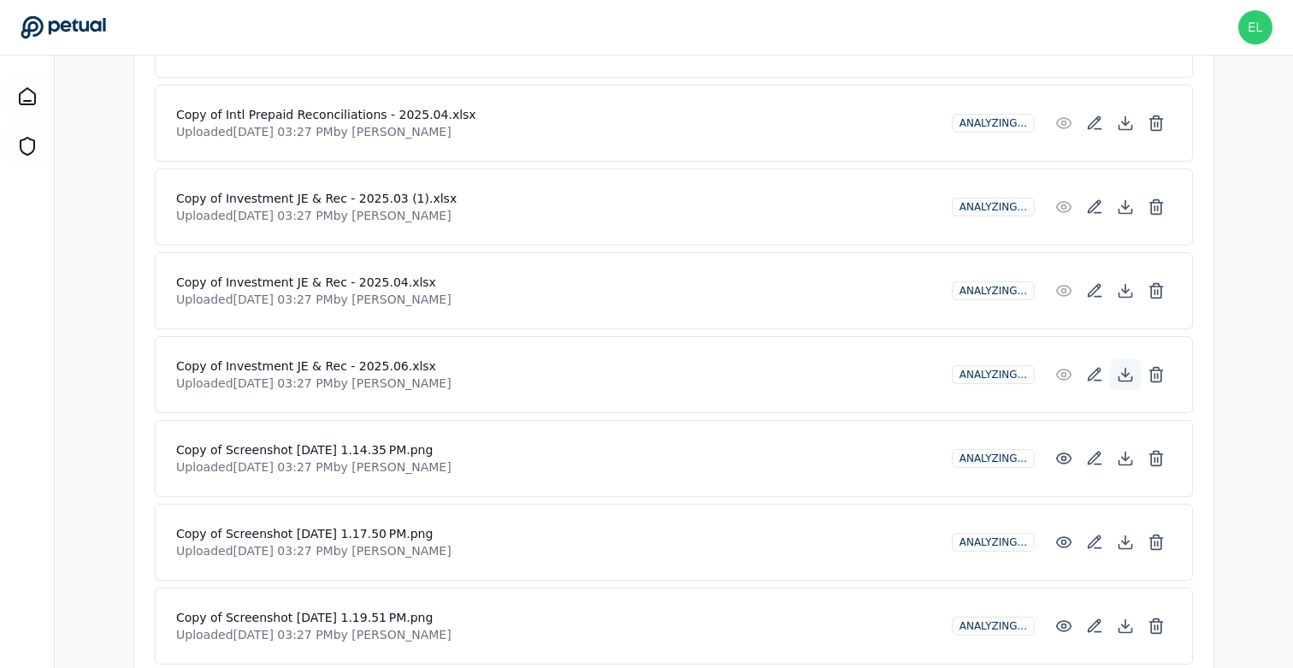
scroll to position [1321, 0]
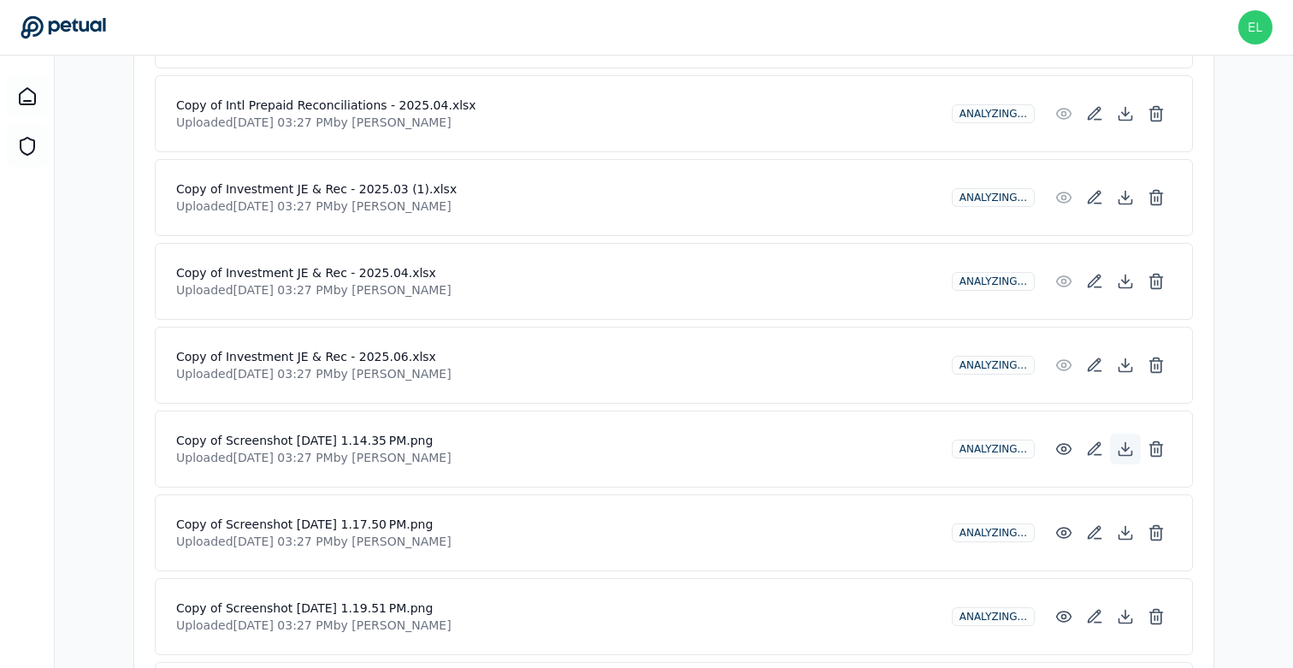
click at [1125, 452] on button at bounding box center [1125, 448] width 31 height 31
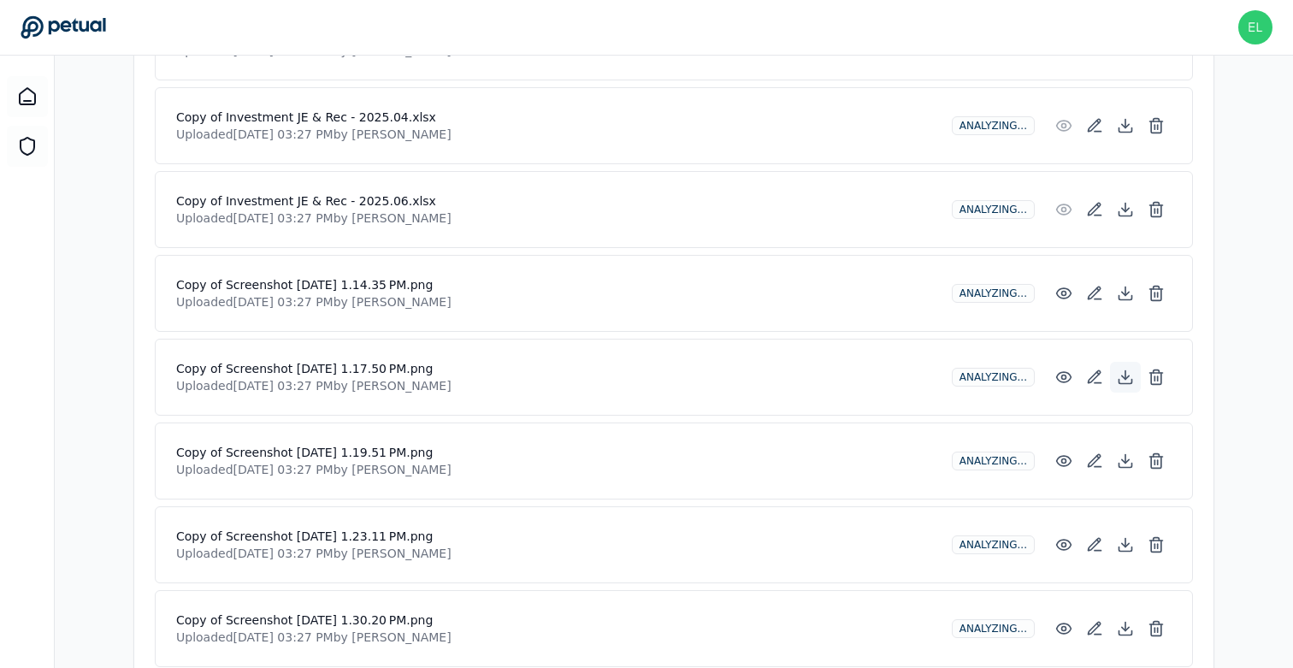
scroll to position [1493, 0]
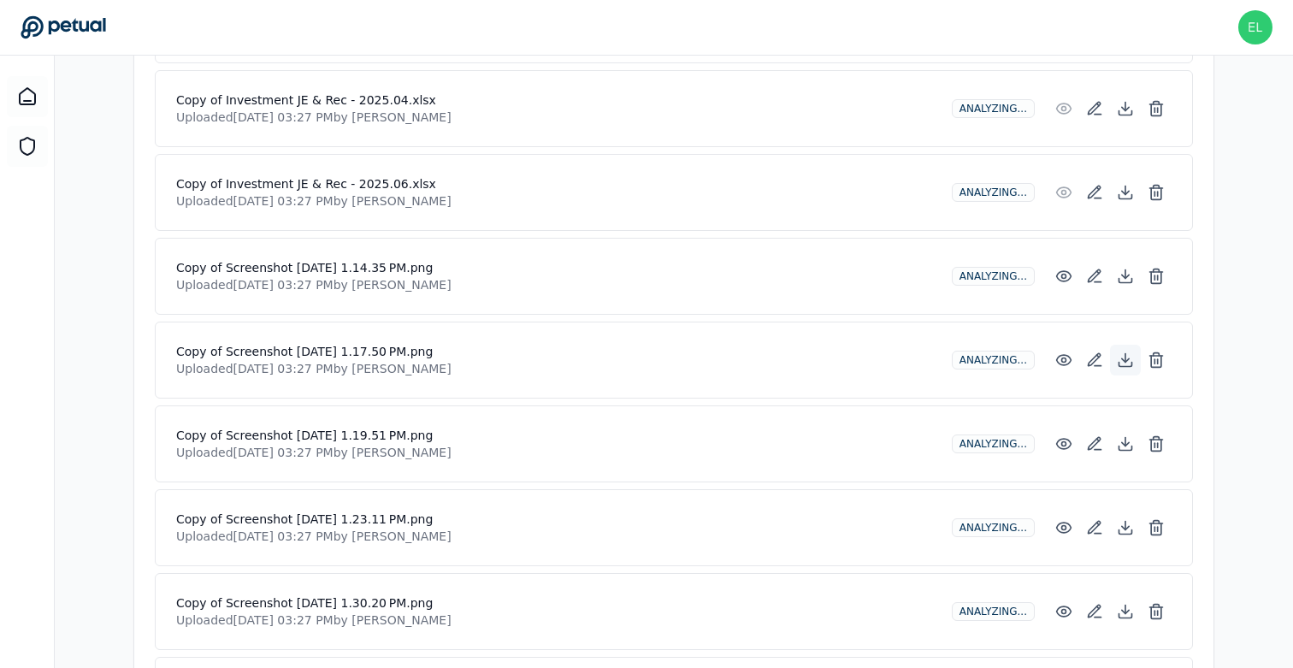
click at [1128, 358] on icon at bounding box center [1125, 359] width 7 height 3
click at [1125, 442] on icon at bounding box center [1124, 443] width 17 height 17
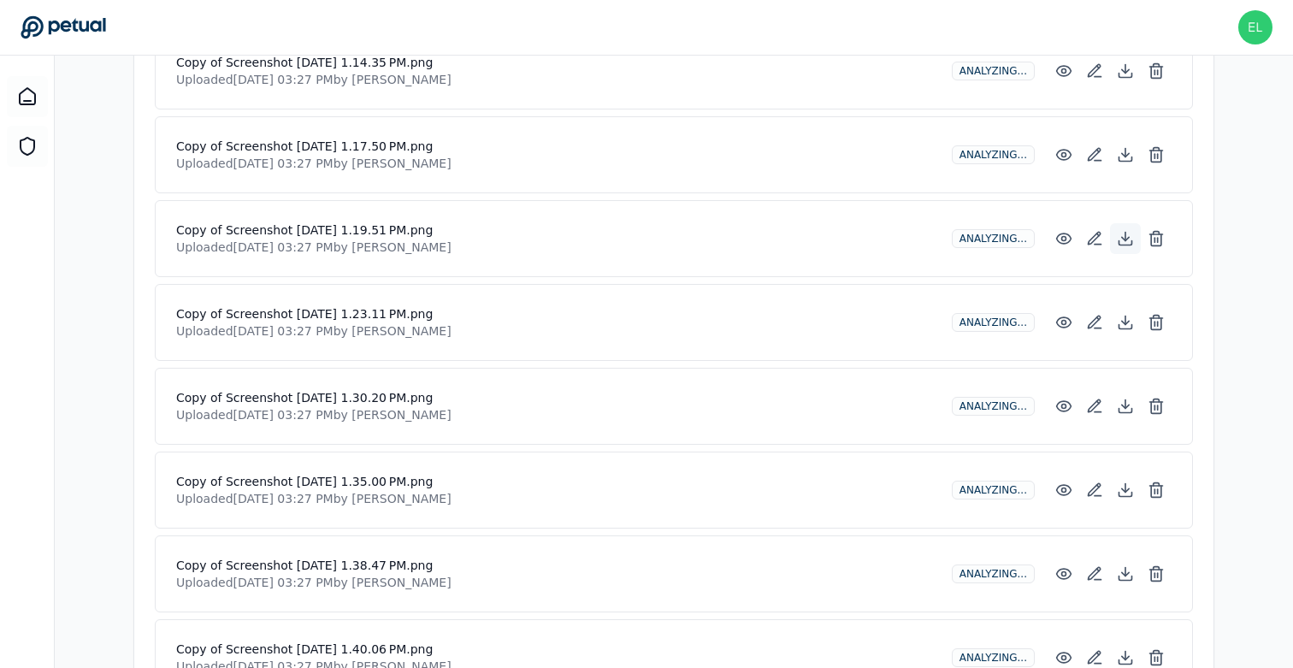
scroll to position [1740, 0]
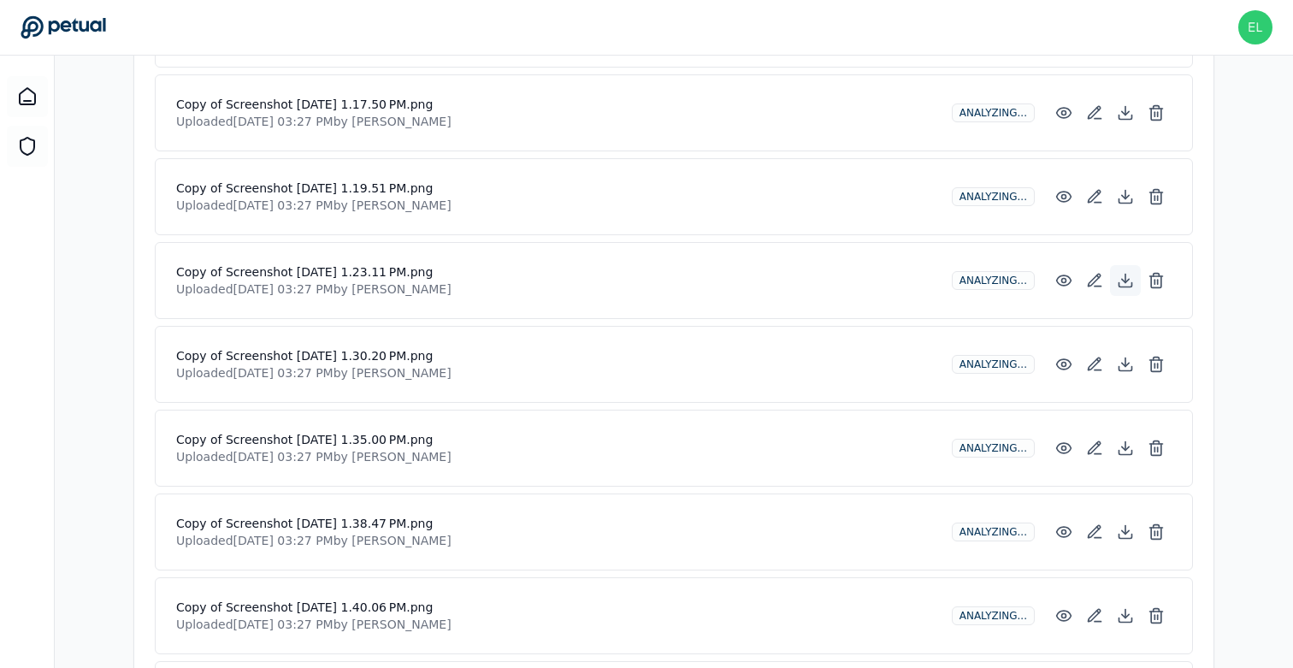
click at [1126, 279] on icon at bounding box center [1124, 280] width 17 height 17
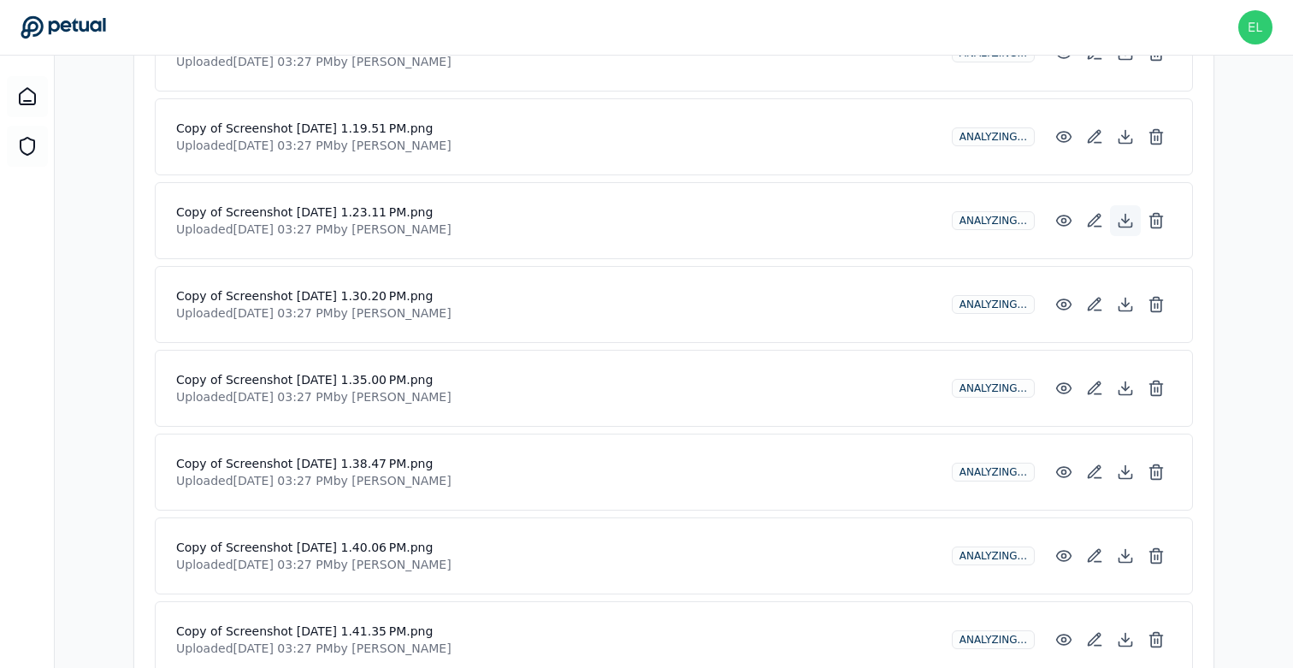
scroll to position [1802, 0]
click at [1124, 301] on icon at bounding box center [1125, 302] width 7 height 3
click at [698, 395] on p "Uploaded Sep 11, 2025, 03:27 PM by Andrew Meyers" at bounding box center [557, 394] width 762 height 17
click at [1125, 386] on icon at bounding box center [1124, 386] width 17 height 17
click at [1128, 469] on icon at bounding box center [1124, 470] width 17 height 17
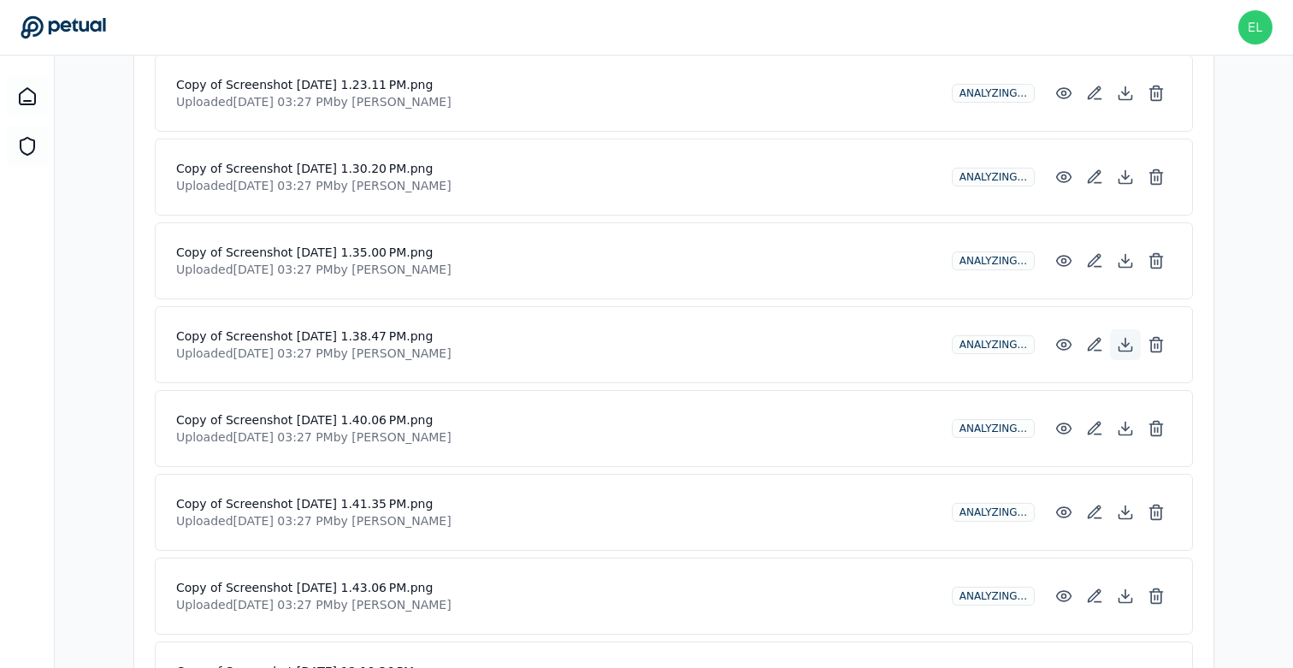
scroll to position [1933, 0]
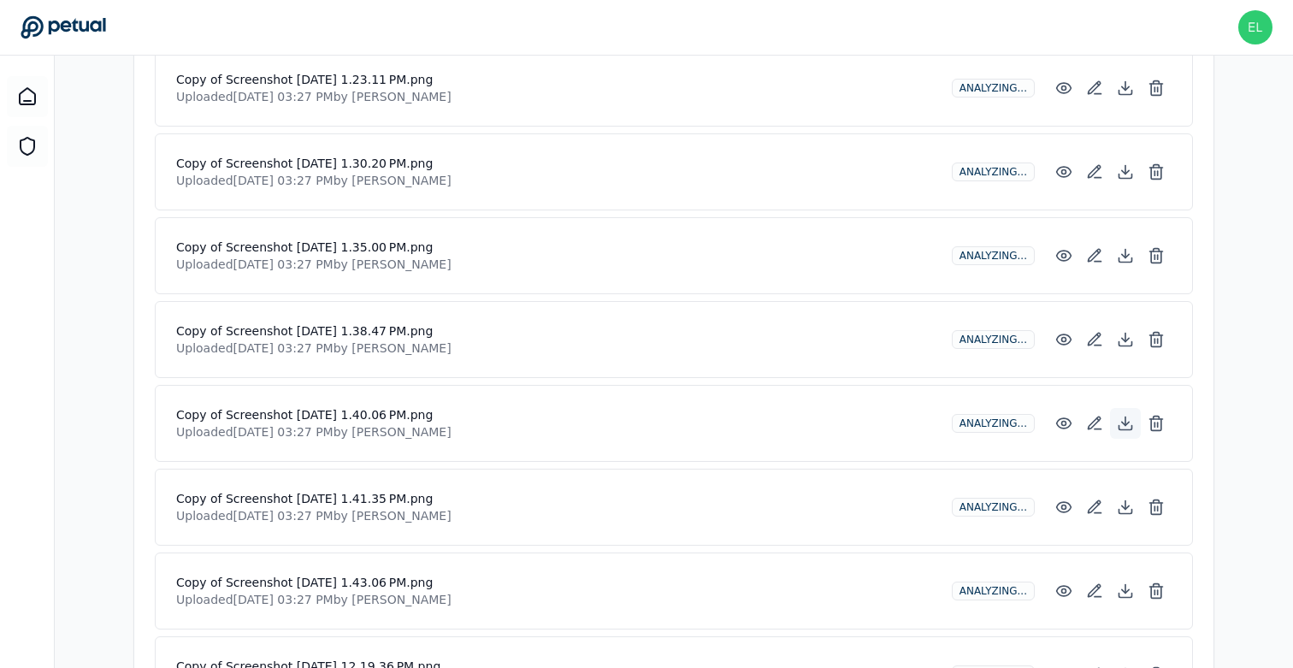
click at [1127, 415] on icon at bounding box center [1124, 423] width 17 height 17
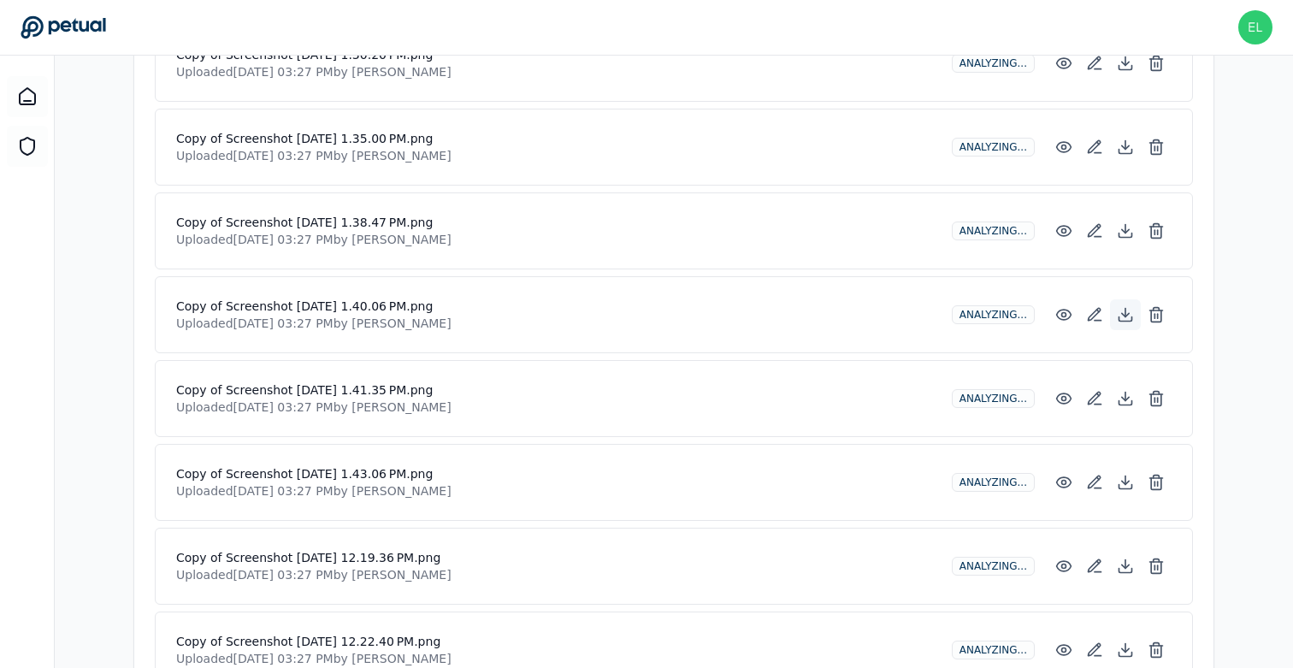
scroll to position [2052, 0]
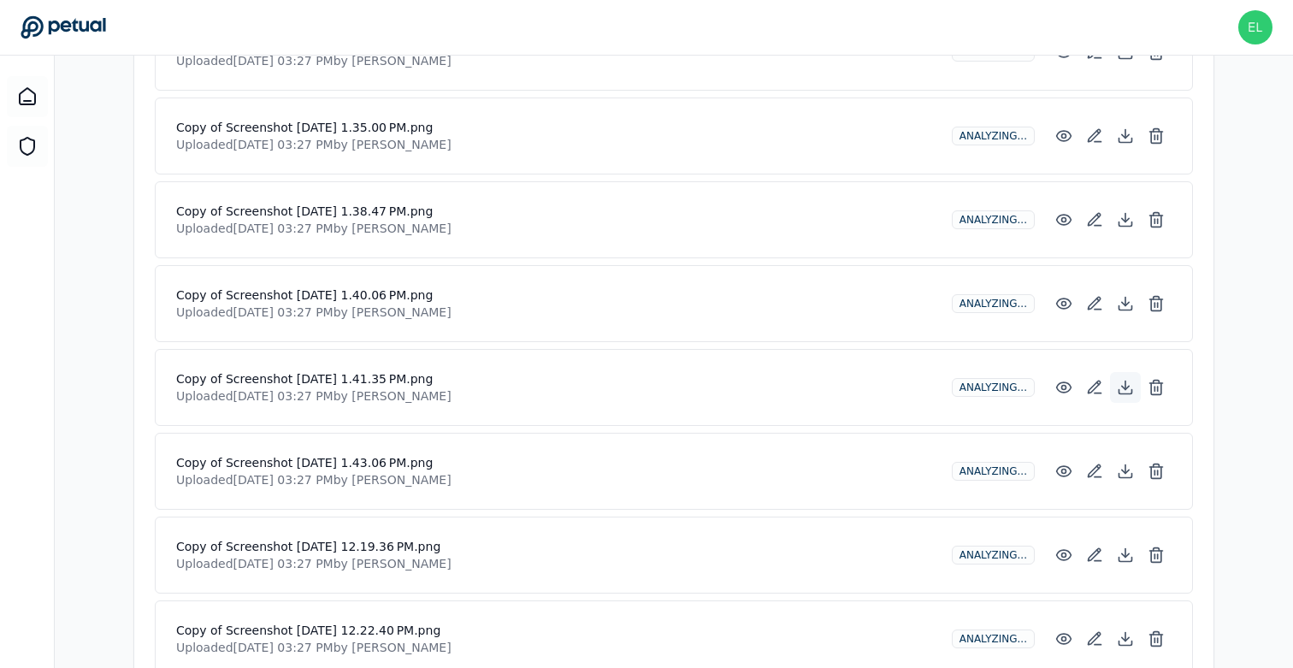
click at [1126, 394] on button at bounding box center [1125, 387] width 31 height 31
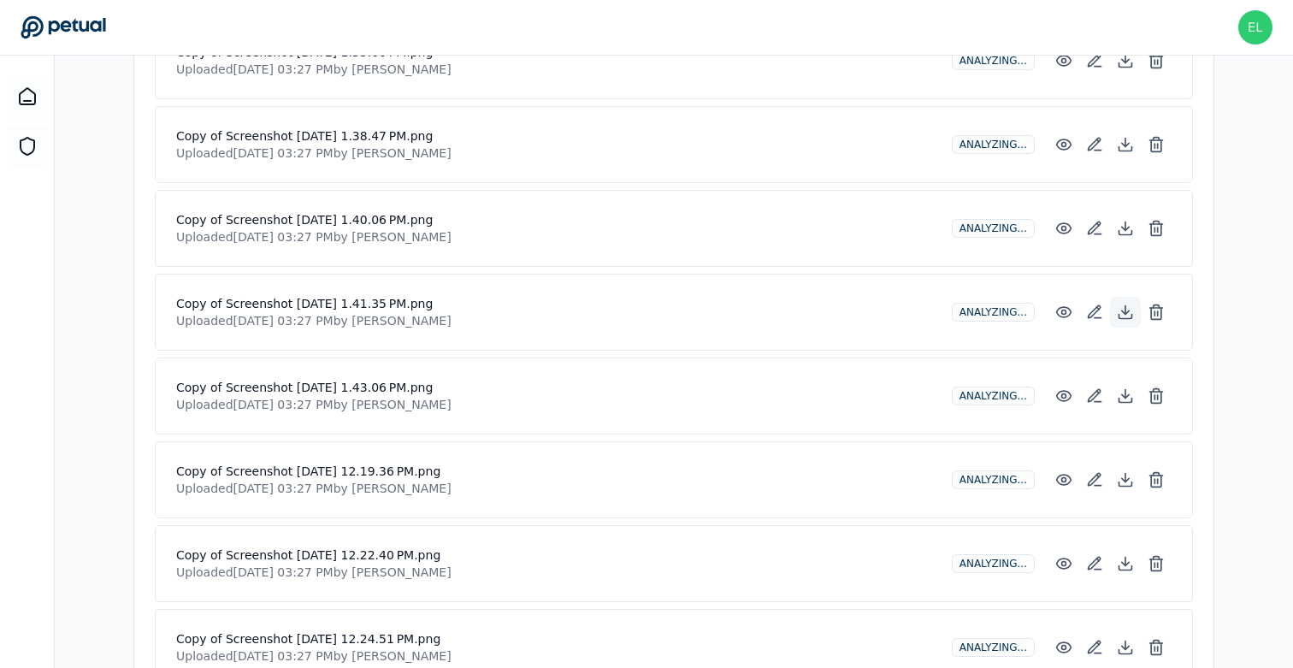
scroll to position [2145, 0]
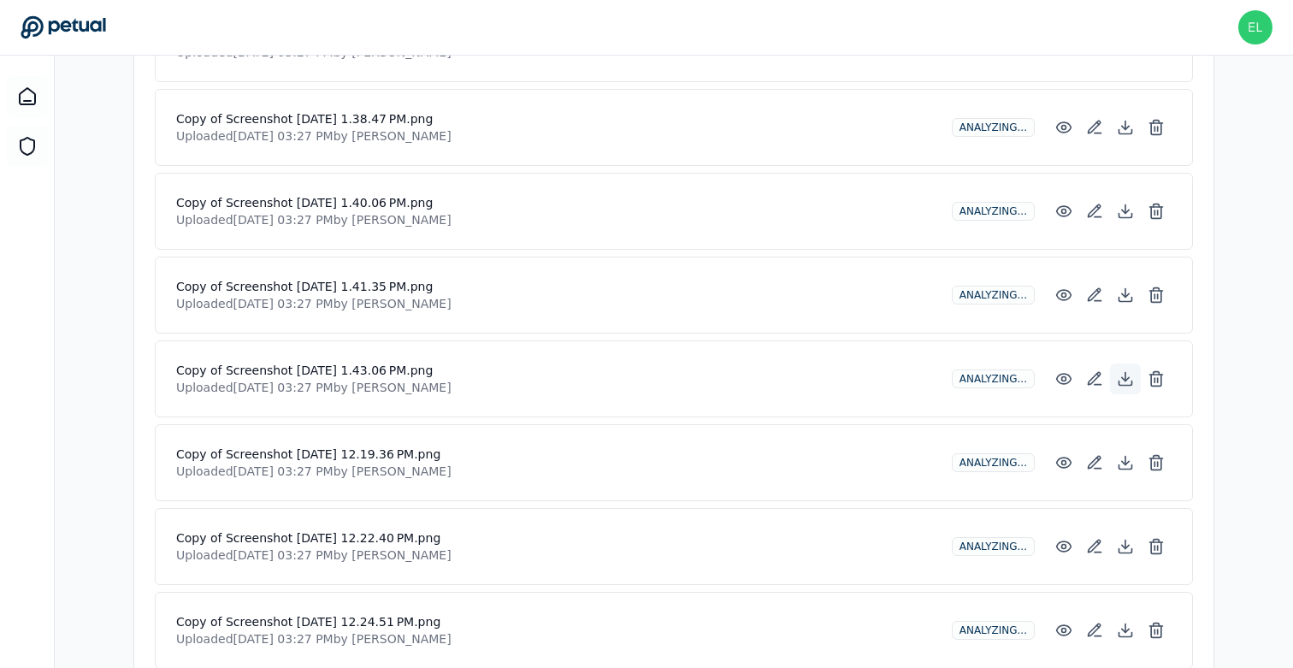
click at [1125, 374] on icon at bounding box center [1125, 377] width 0 height 9
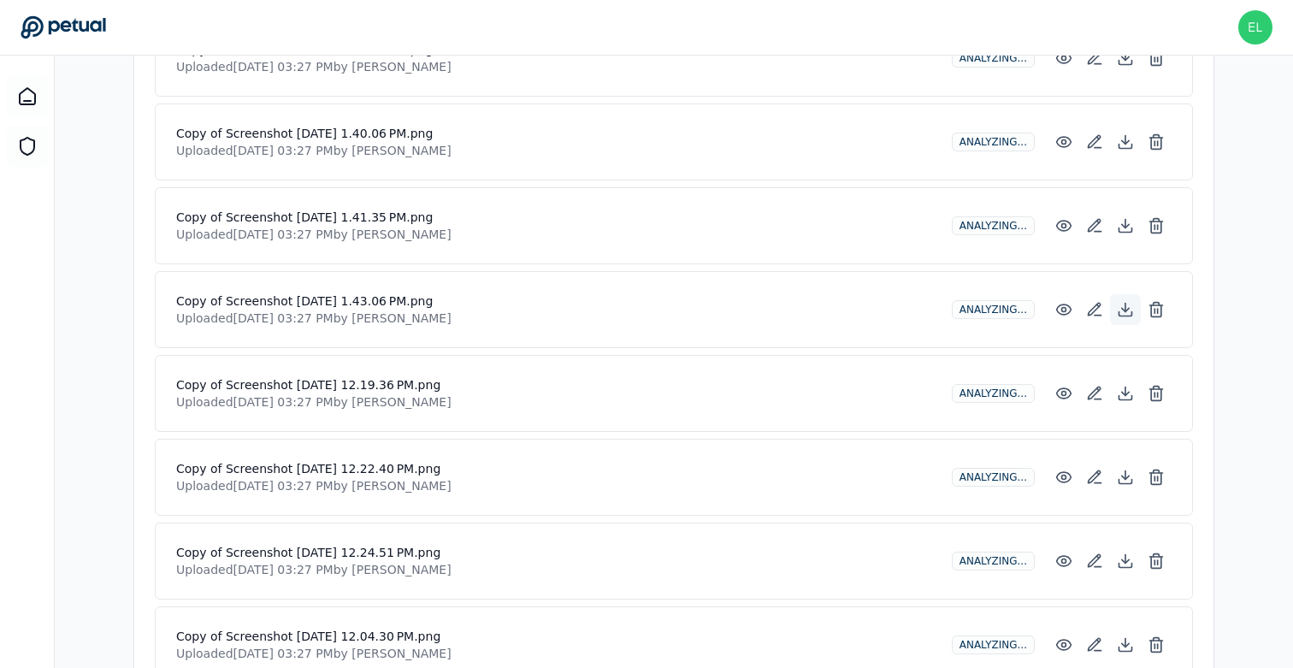
scroll to position [2229, 0]
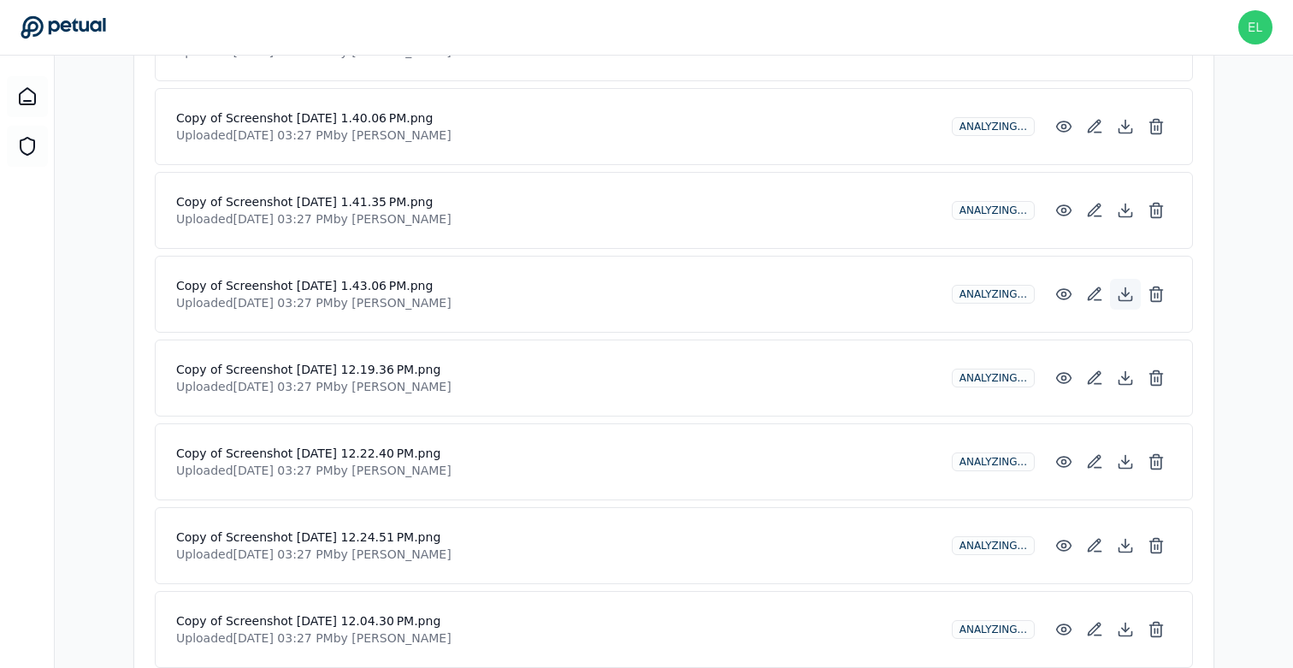
click at [1122, 380] on icon at bounding box center [1125, 382] width 13 height 4
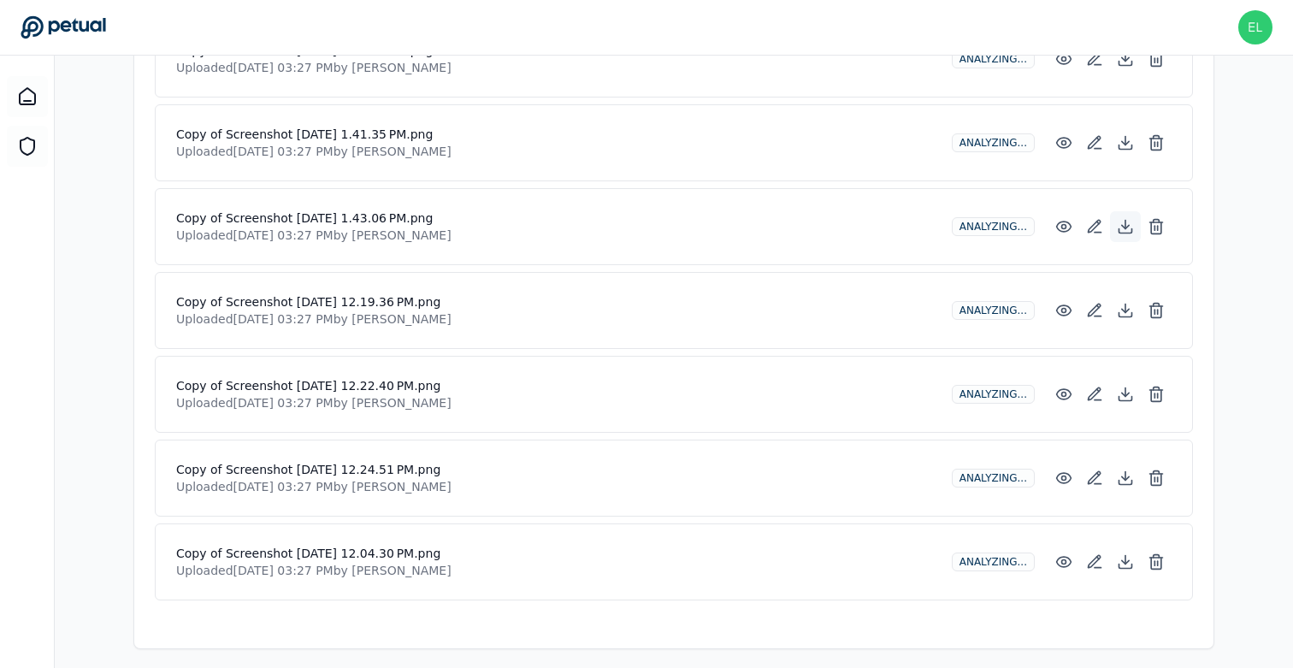
scroll to position [2300, 0]
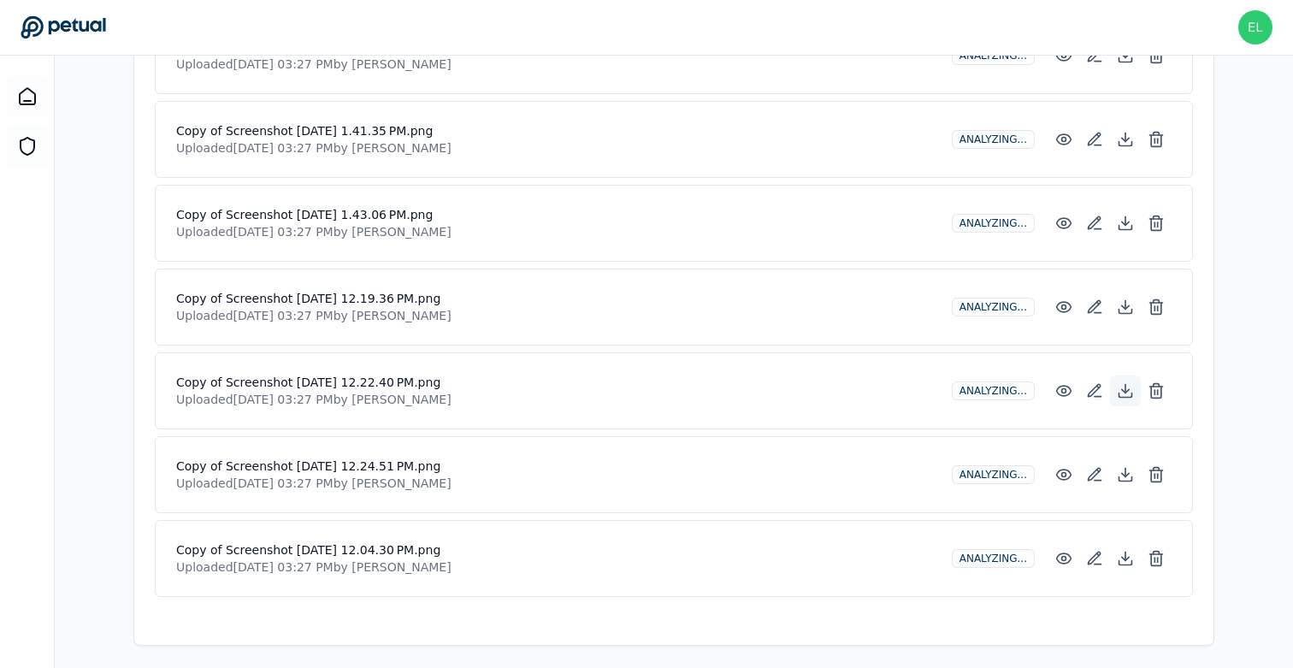
click at [1122, 386] on icon at bounding box center [1124, 390] width 17 height 17
click at [1128, 470] on icon at bounding box center [1124, 474] width 17 height 17
click at [1123, 560] on icon at bounding box center [1124, 558] width 17 height 17
click at [1157, 557] on line at bounding box center [1157, 559] width 0 height 4
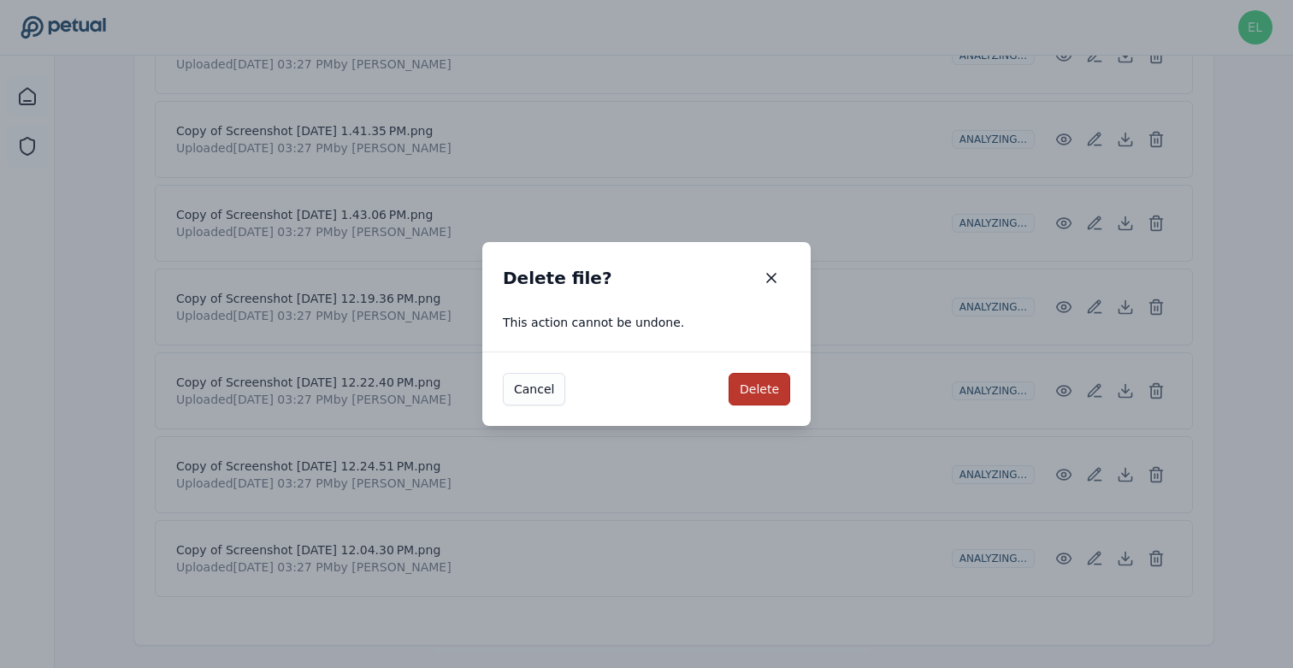
click at [774, 383] on button "Delete" at bounding box center [759, 389] width 62 height 32
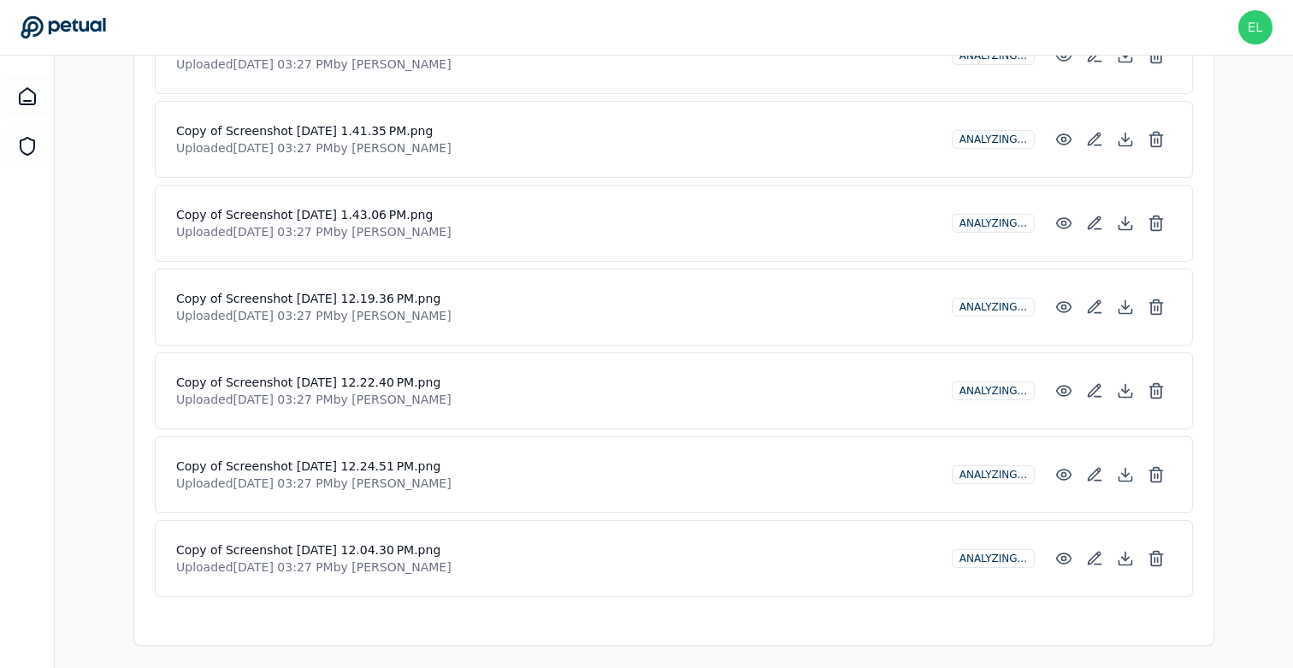
scroll to position [2217, 0]
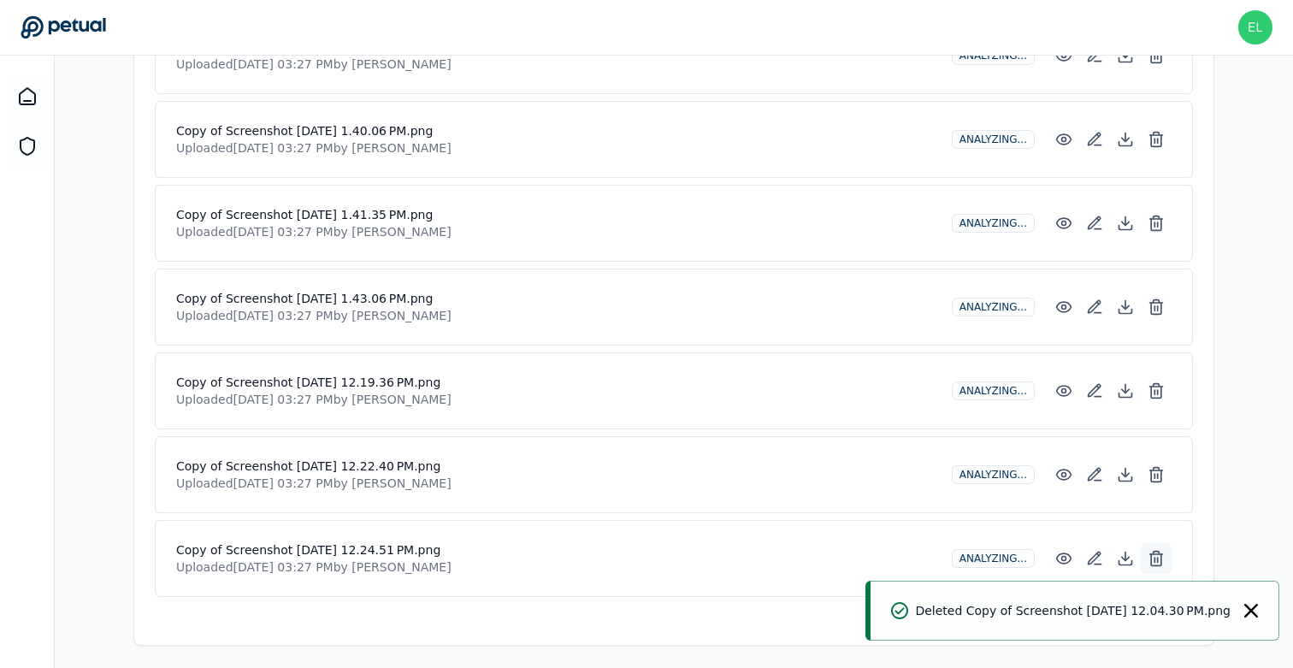
click at [1158, 552] on icon at bounding box center [1155, 558] width 17 height 17
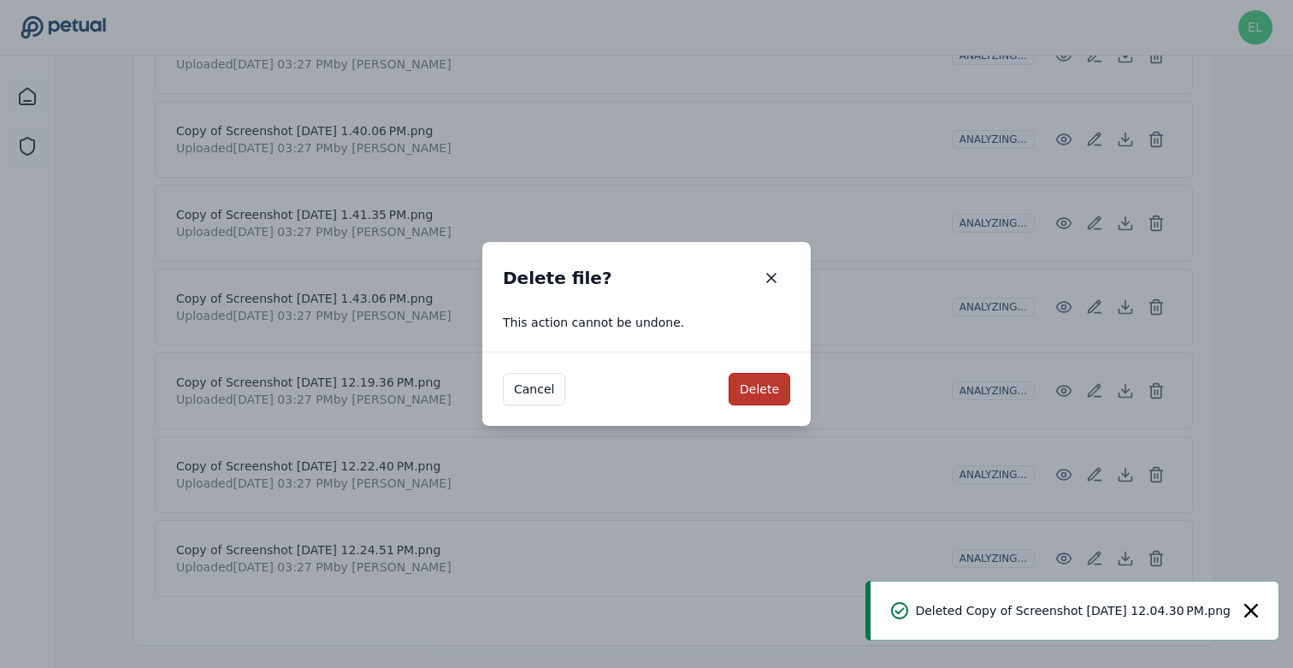
click at [748, 380] on button "Delete" at bounding box center [759, 389] width 62 height 32
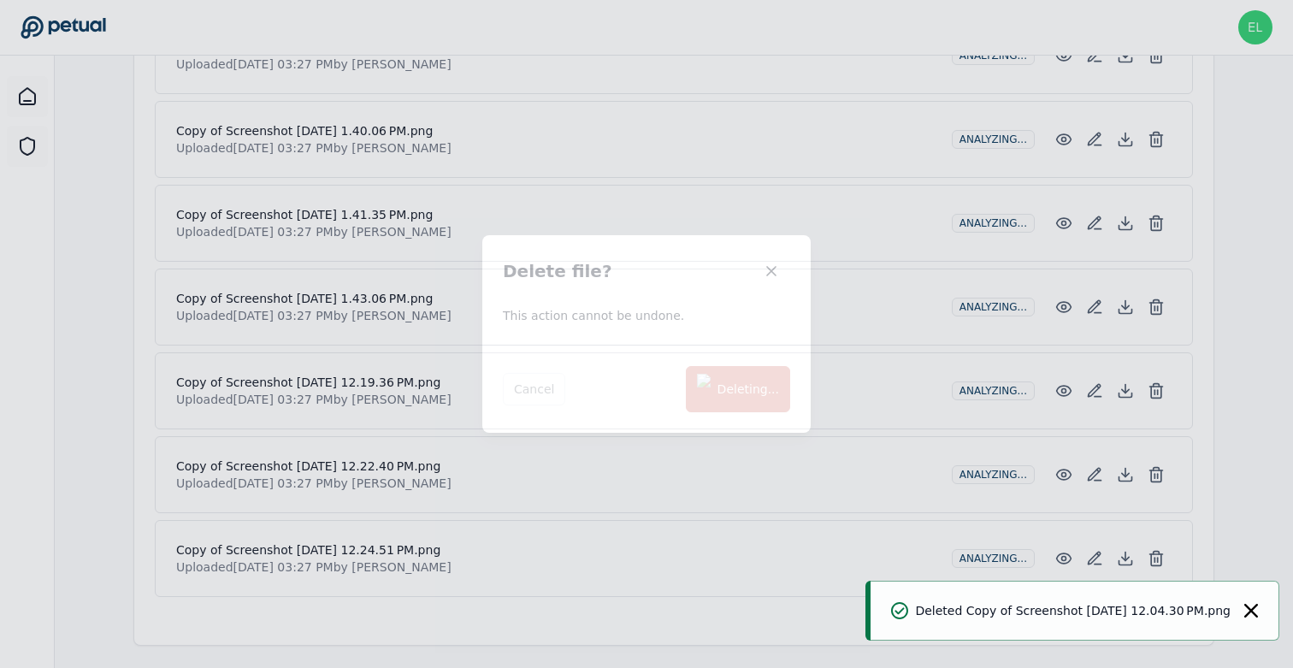
scroll to position [2133, 0]
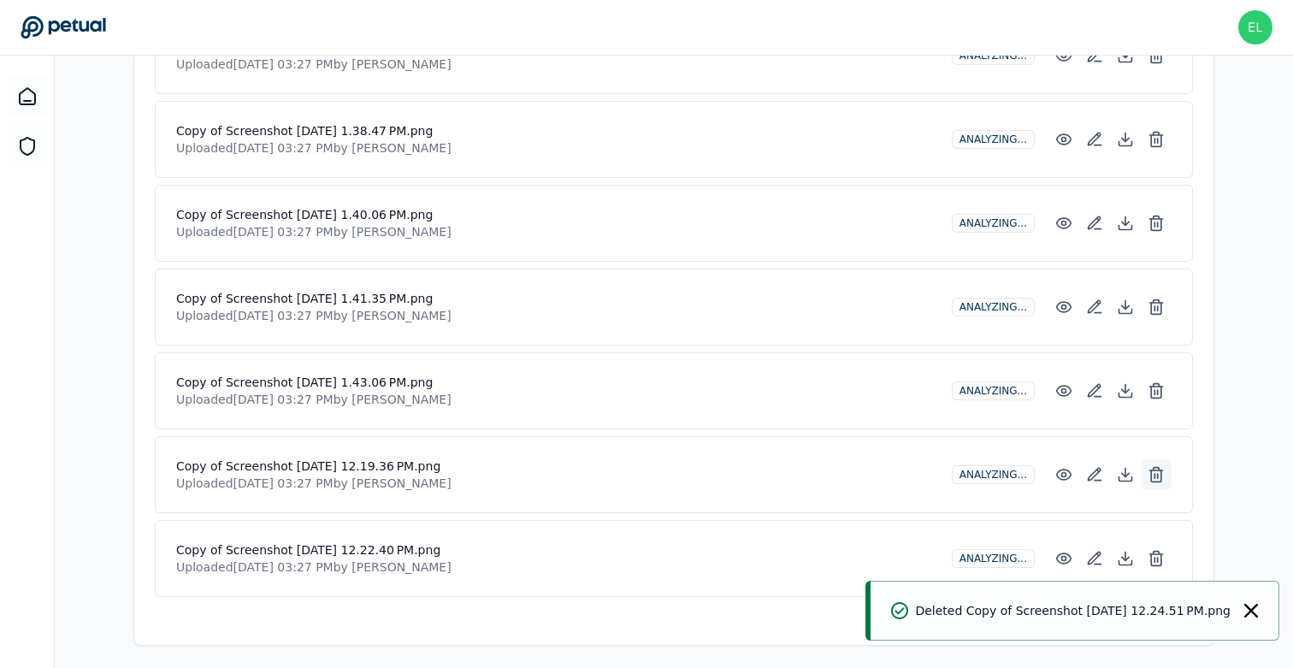
click at [1165, 463] on button at bounding box center [1155, 474] width 31 height 31
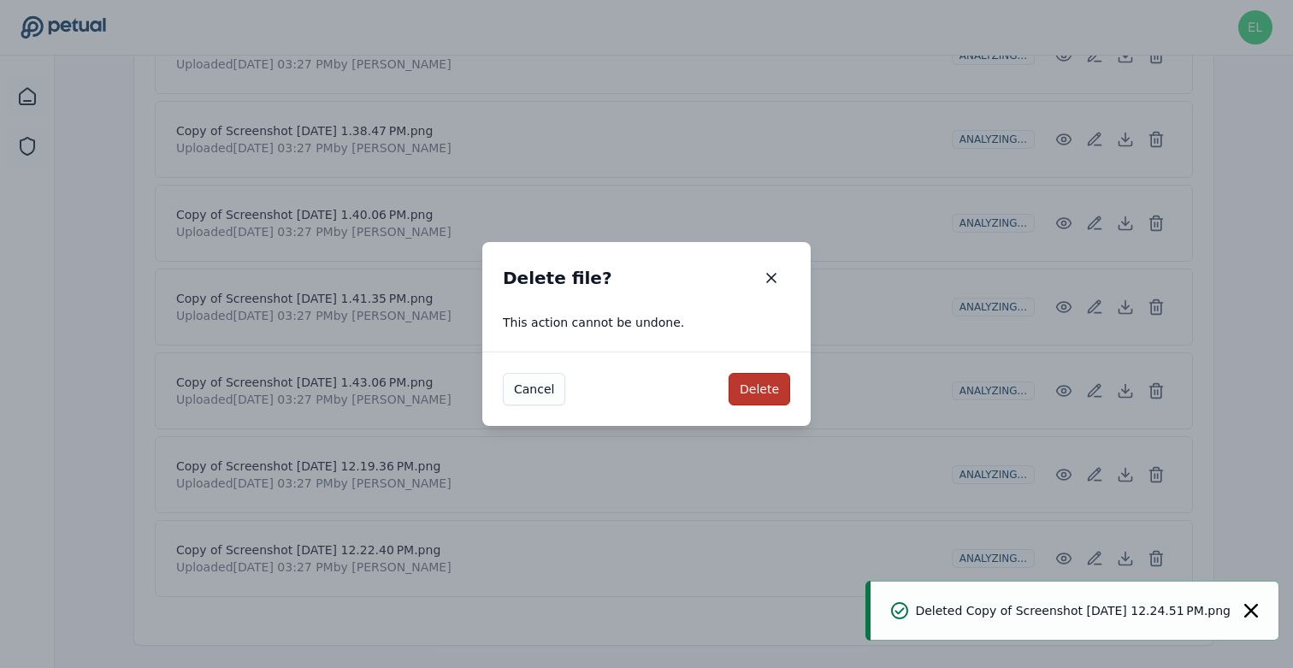
click at [785, 381] on button "Delete" at bounding box center [759, 389] width 62 height 32
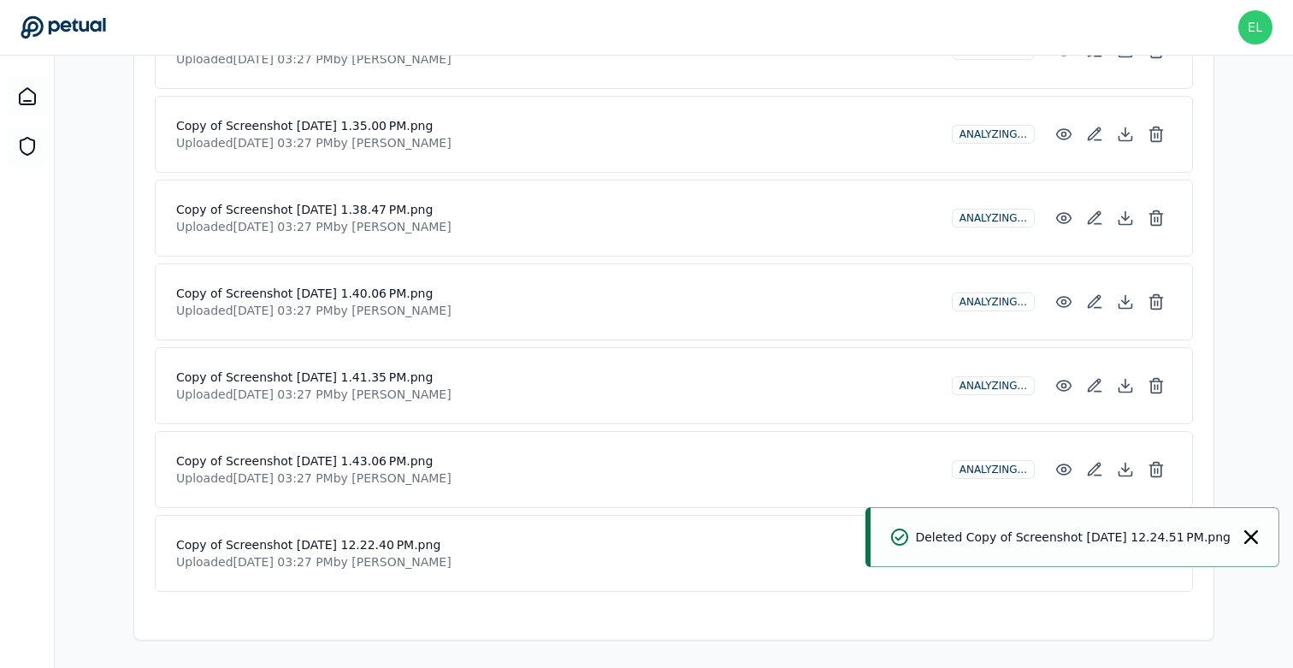
scroll to position [2049, 0]
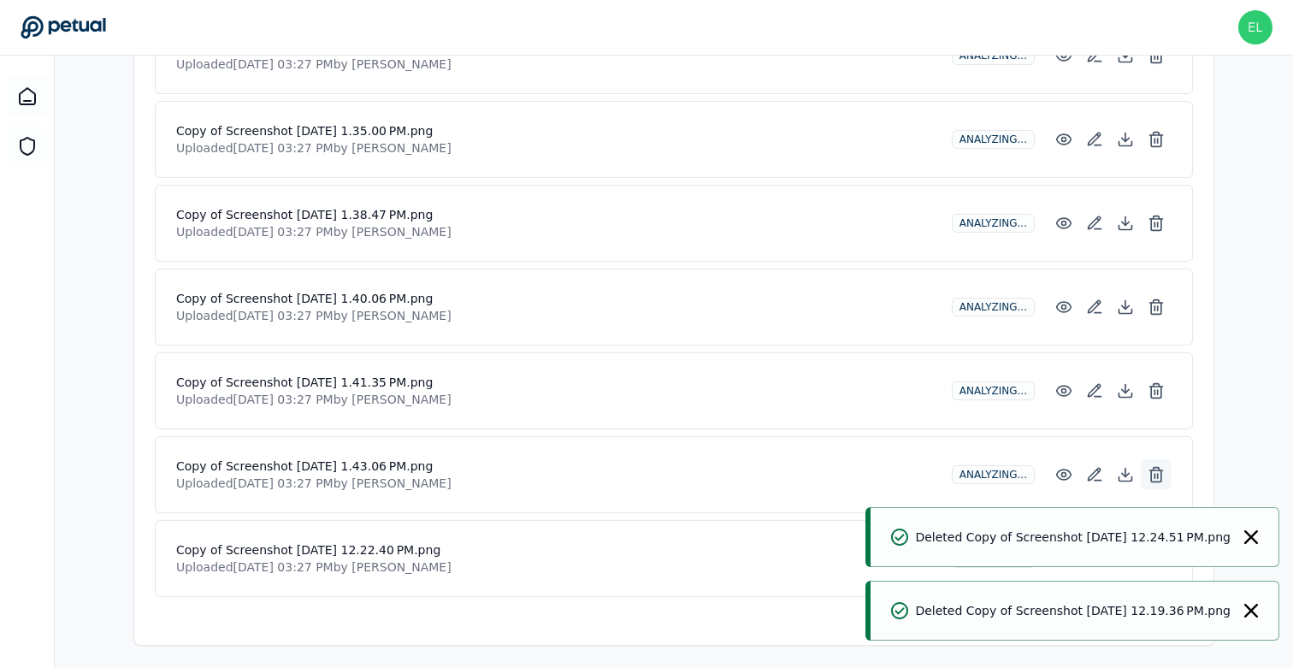
click at [1167, 459] on button at bounding box center [1155, 474] width 31 height 31
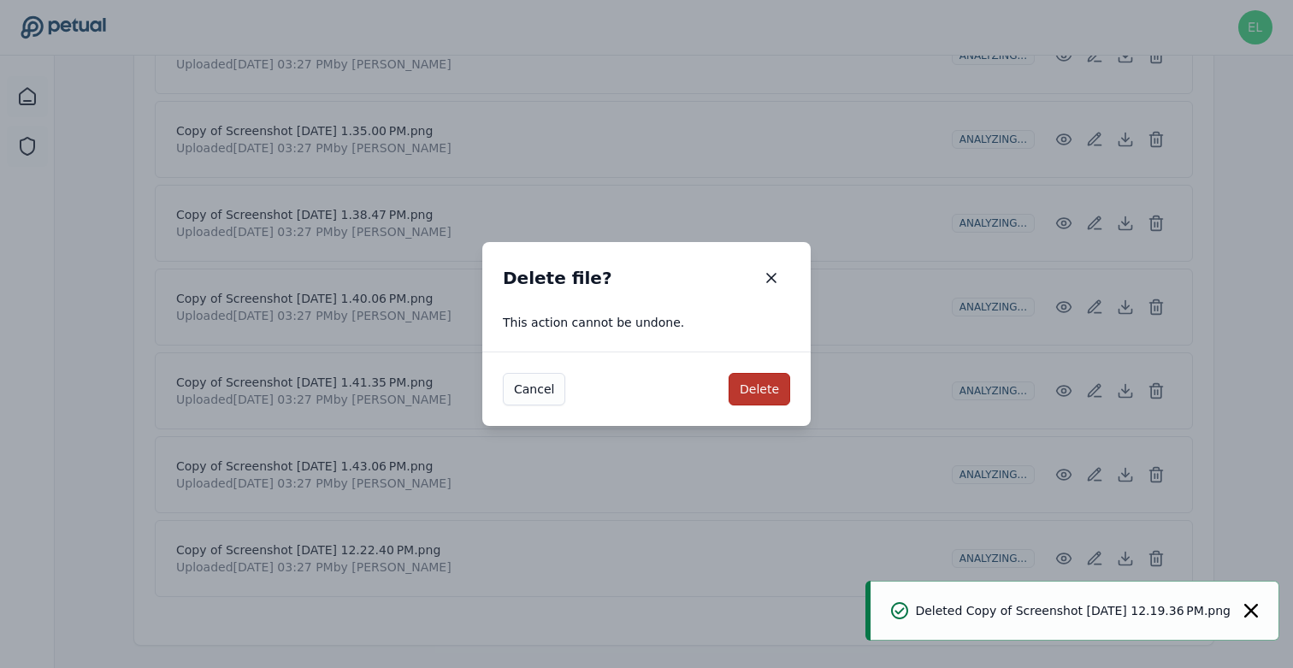
click at [757, 384] on button "Delete" at bounding box center [759, 389] width 62 height 32
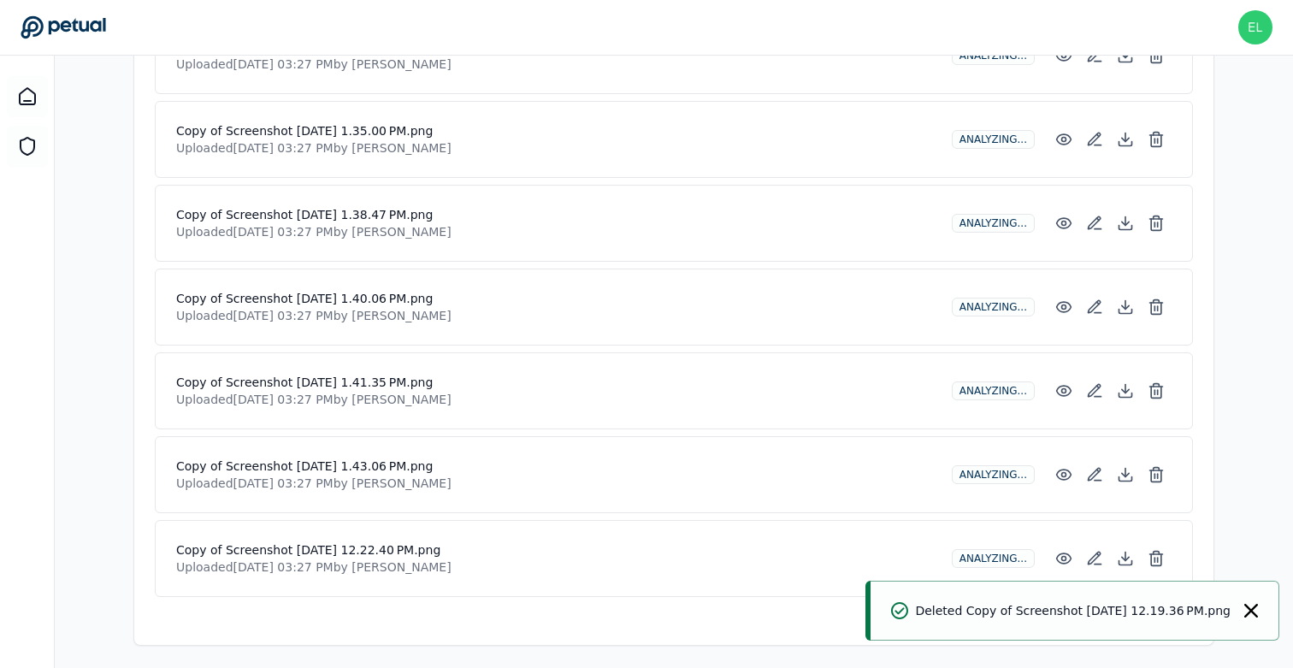
scroll to position [1965, 0]
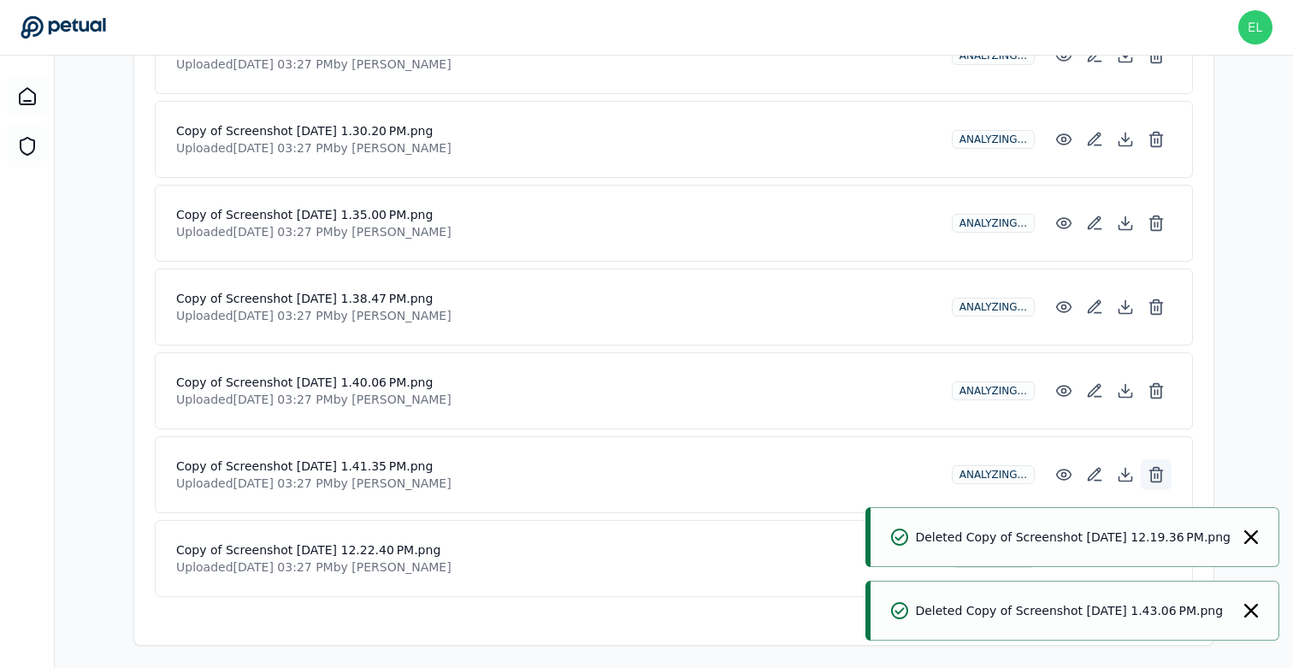
click at [1153, 469] on icon at bounding box center [1155, 474] width 17 height 17
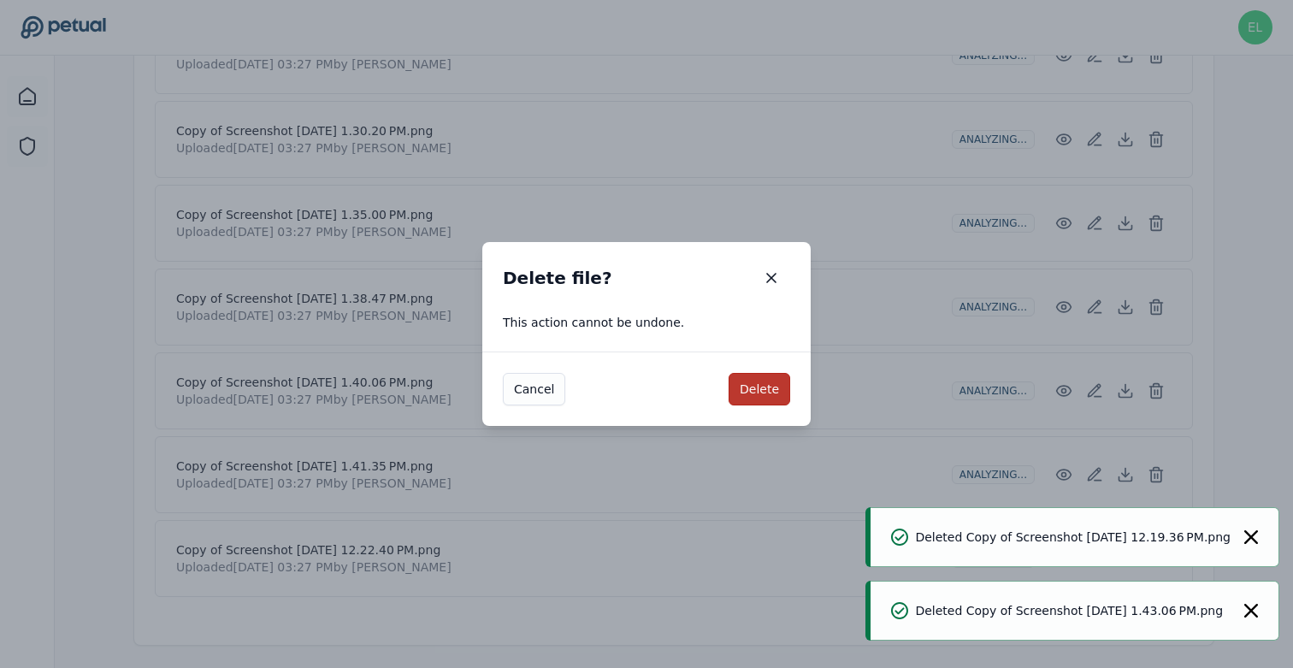
click at [759, 386] on button "Delete" at bounding box center [759, 389] width 62 height 32
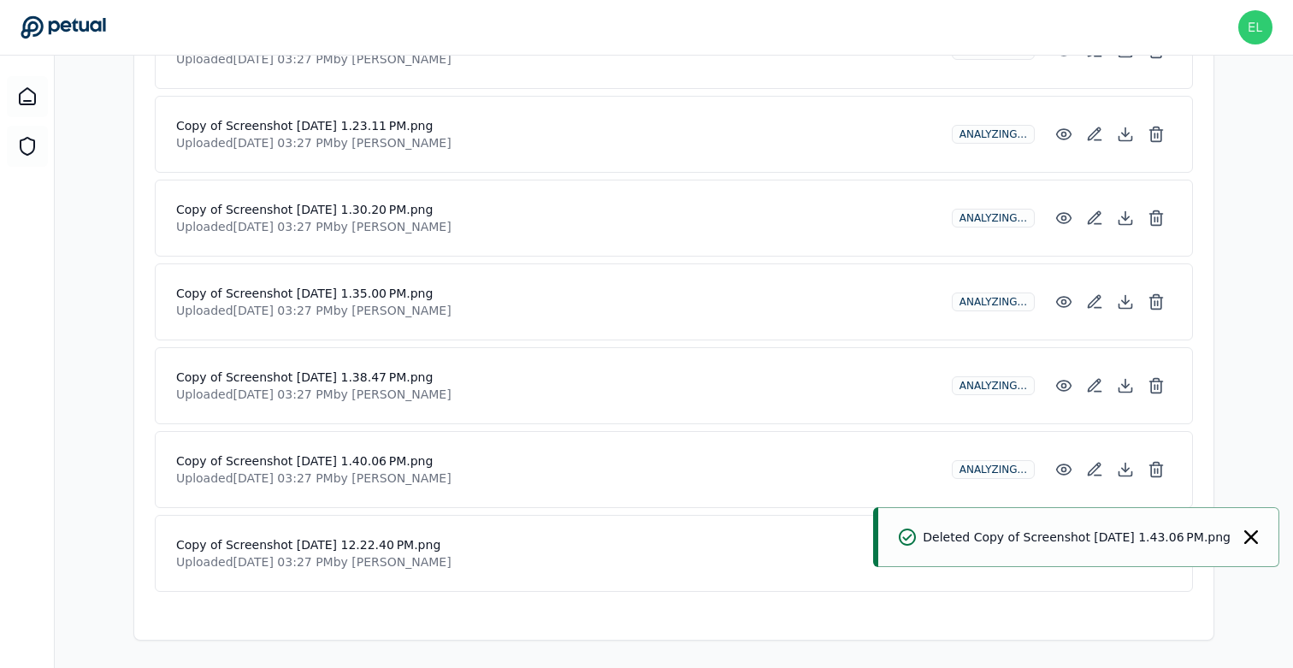
scroll to position [1882, 0]
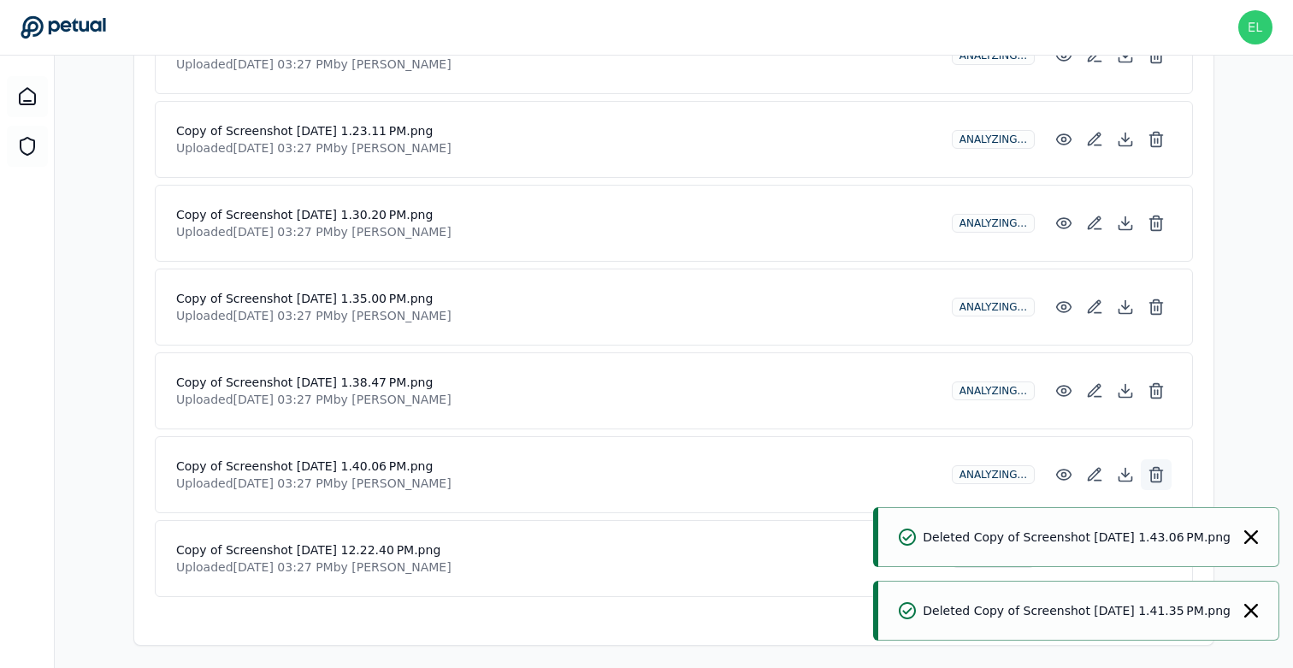
click at [1148, 466] on icon at bounding box center [1155, 474] width 17 height 17
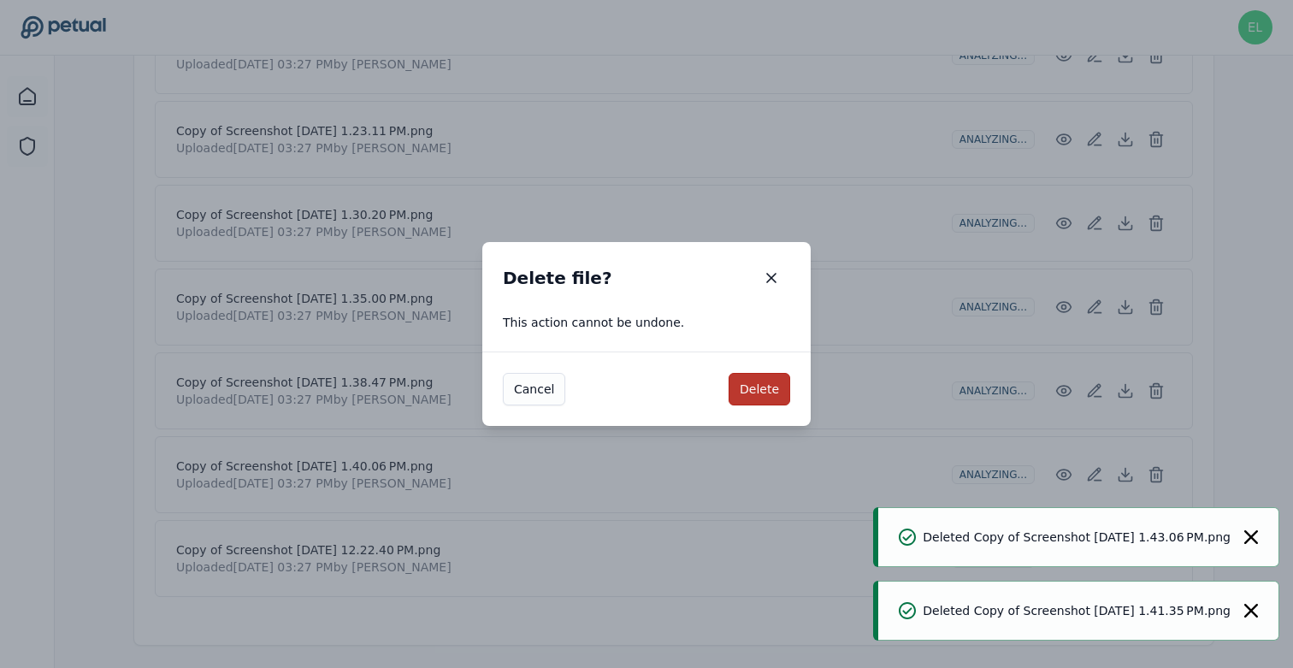
click at [763, 392] on button "Delete" at bounding box center [759, 389] width 62 height 32
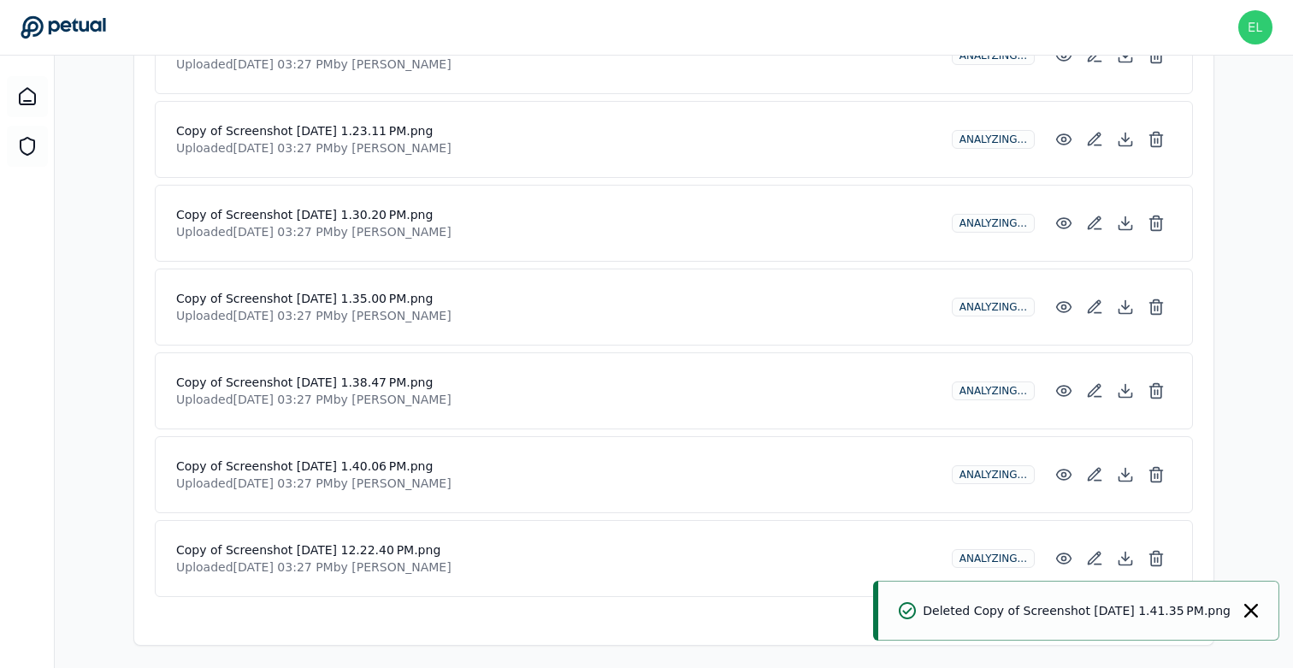
scroll to position [1798, 0]
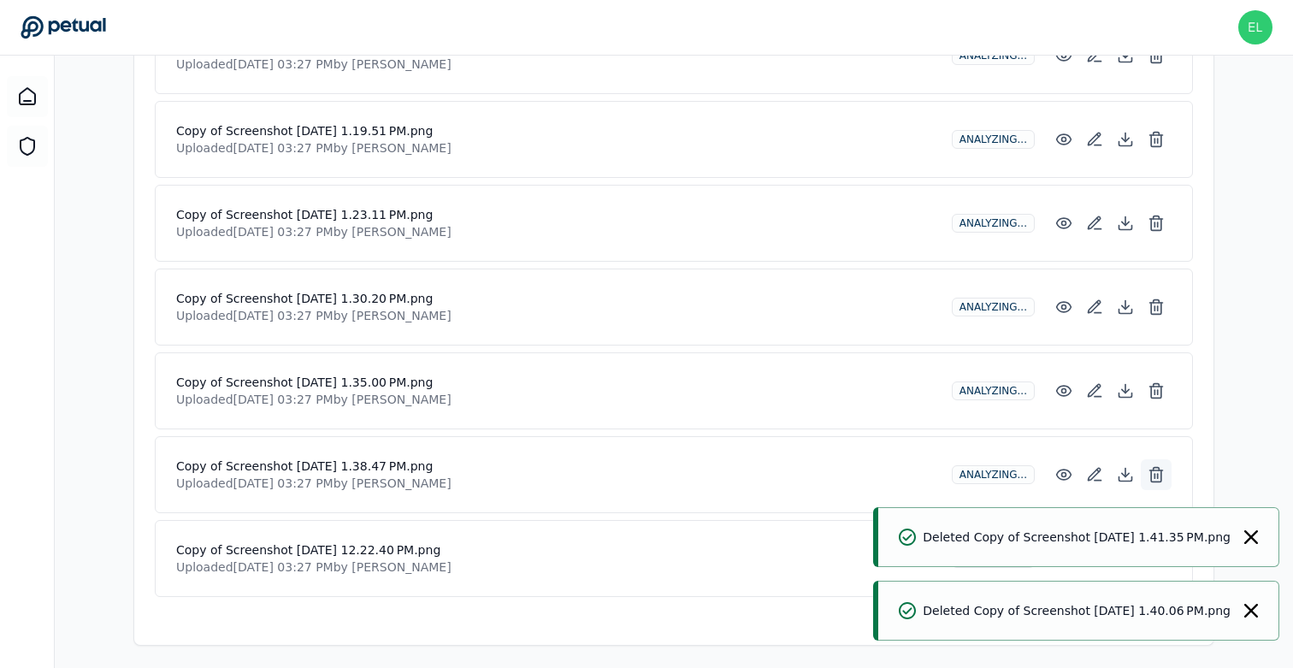
click at [1154, 467] on icon at bounding box center [1155, 474] width 17 height 17
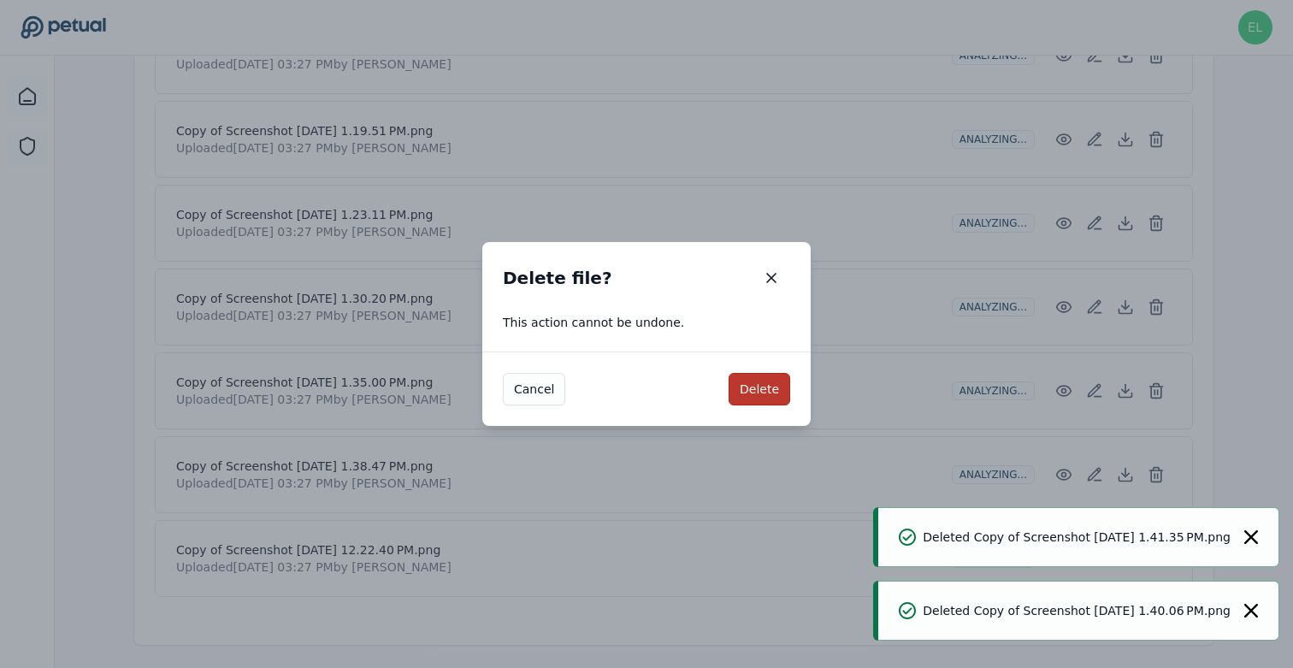
click at [752, 374] on button "Delete" at bounding box center [759, 389] width 62 height 32
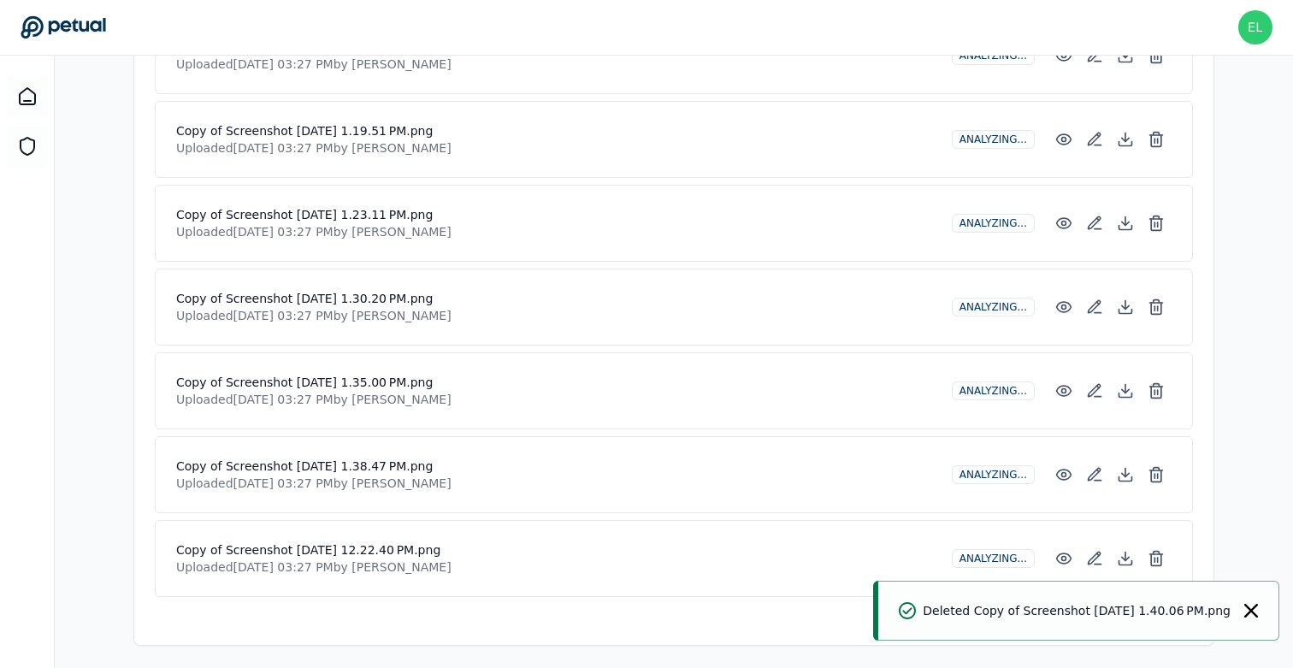
scroll to position [1714, 0]
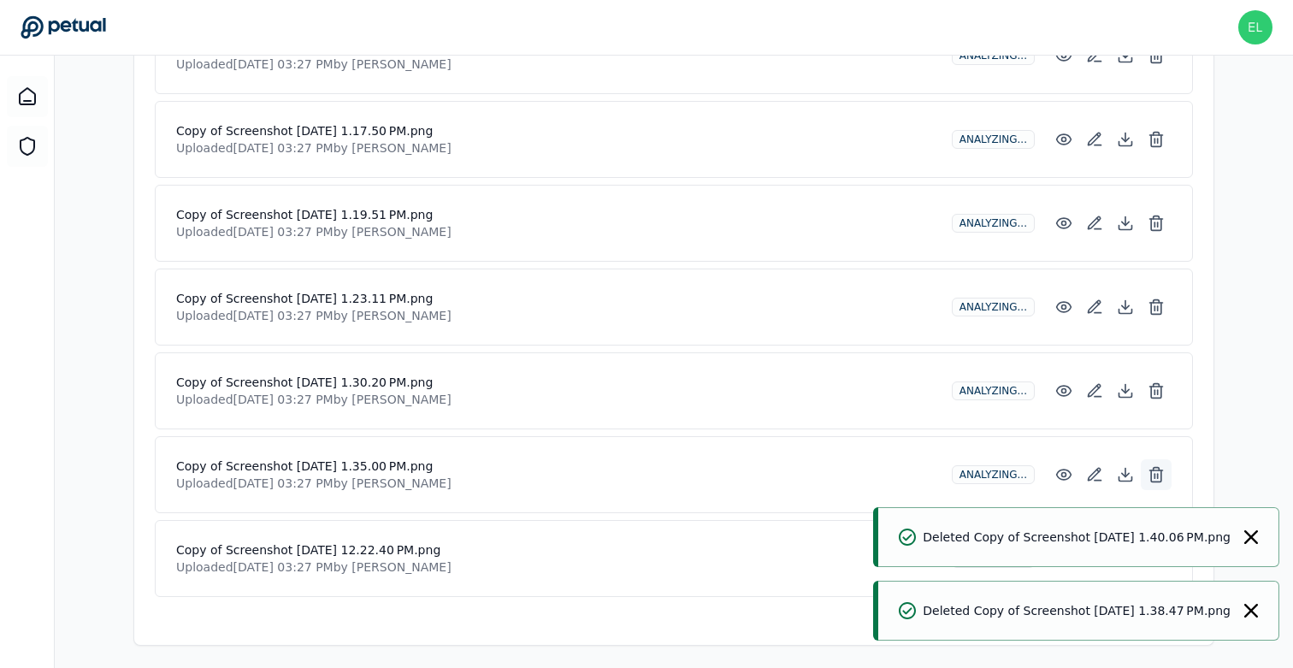
click at [1163, 470] on icon at bounding box center [1155, 474] width 17 height 17
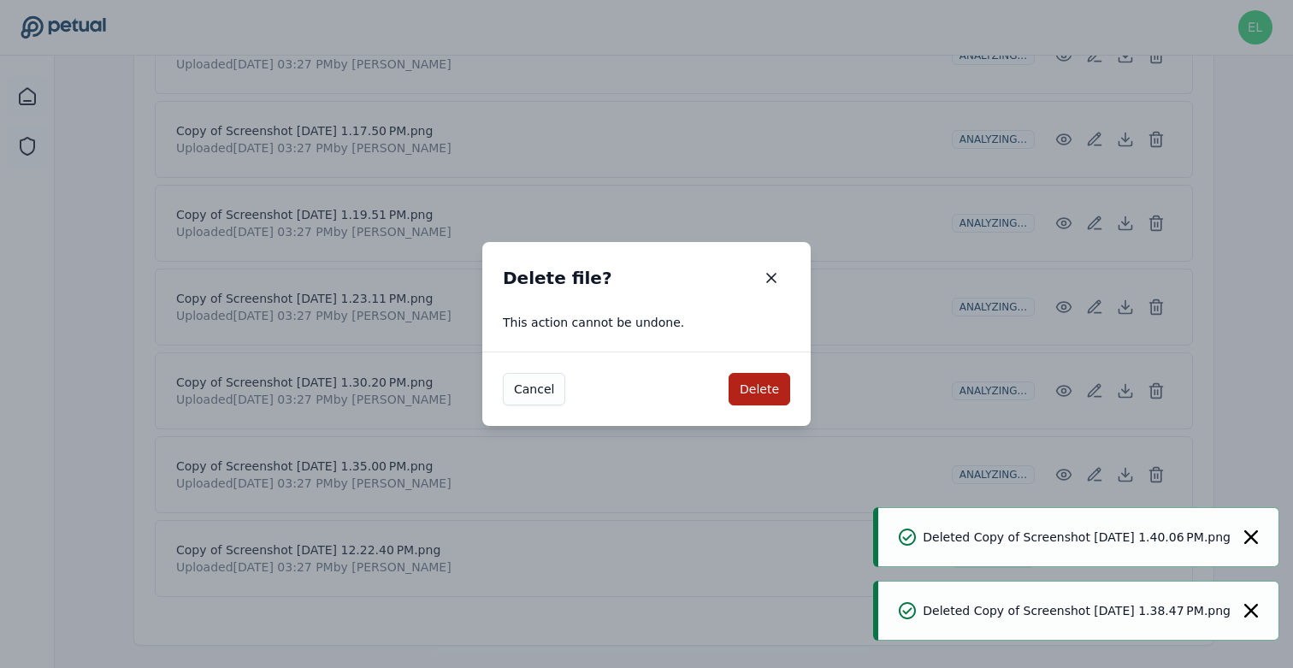
click at [777, 396] on button "Delete" at bounding box center [759, 389] width 62 height 32
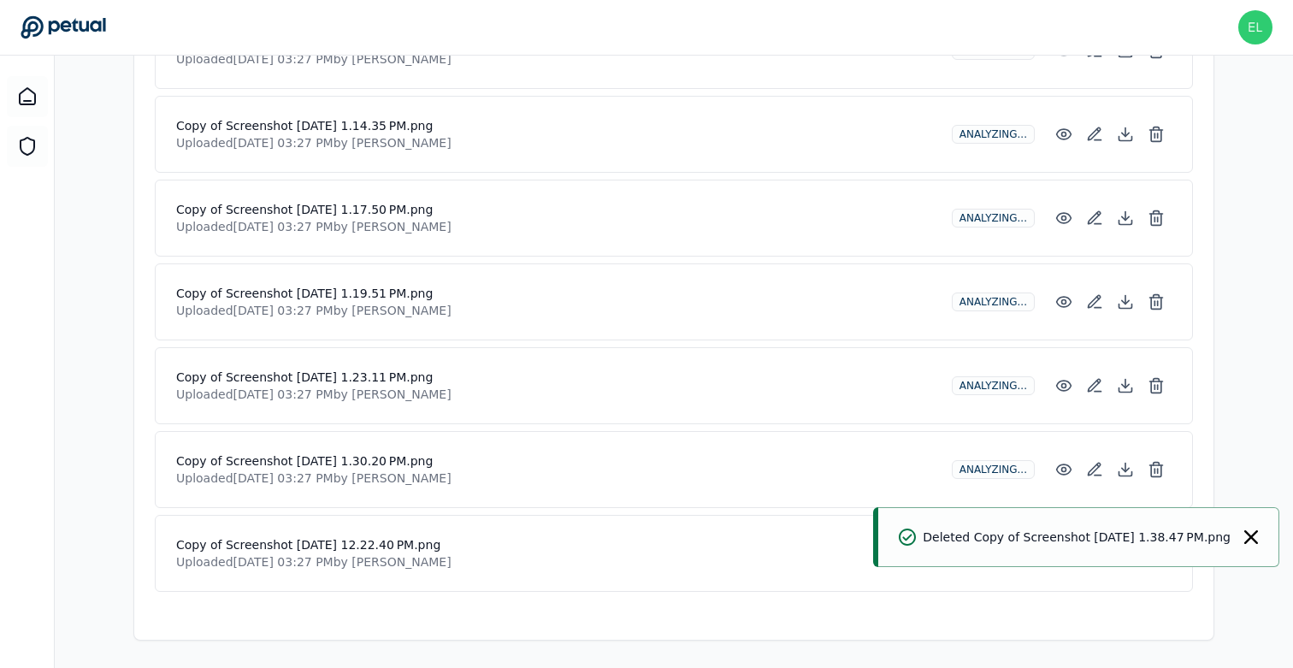
scroll to position [1630, 0]
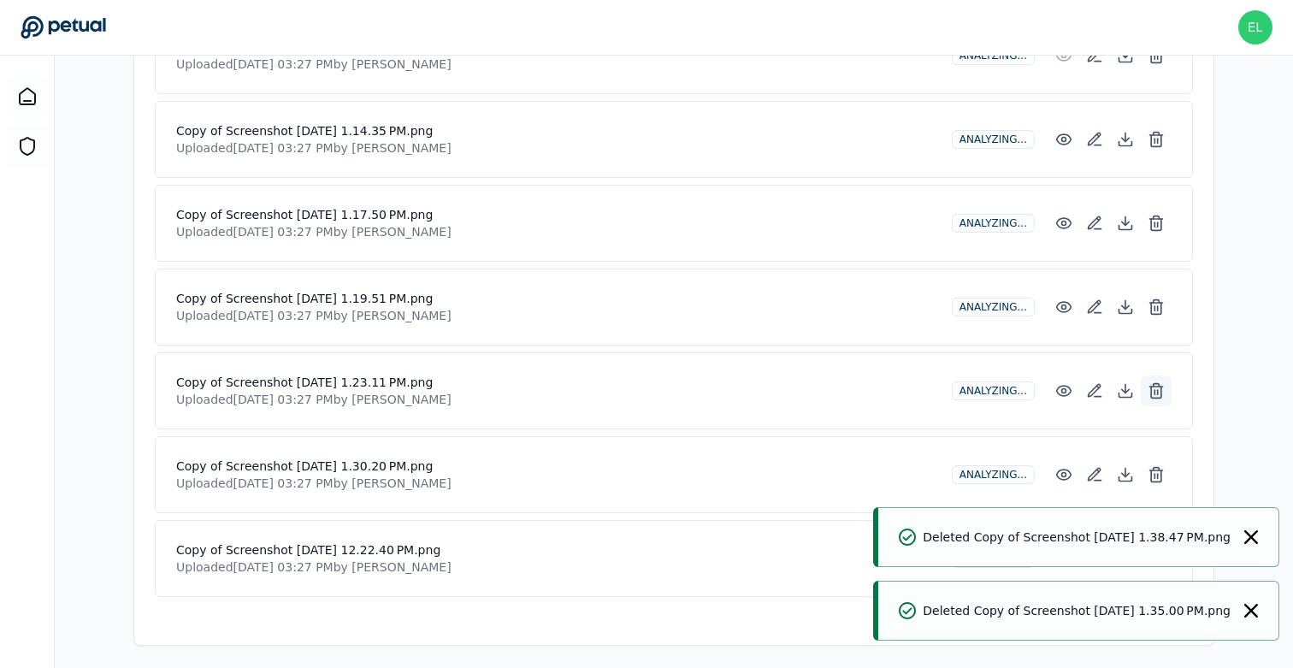
click at [1163, 382] on icon at bounding box center [1155, 390] width 17 height 17
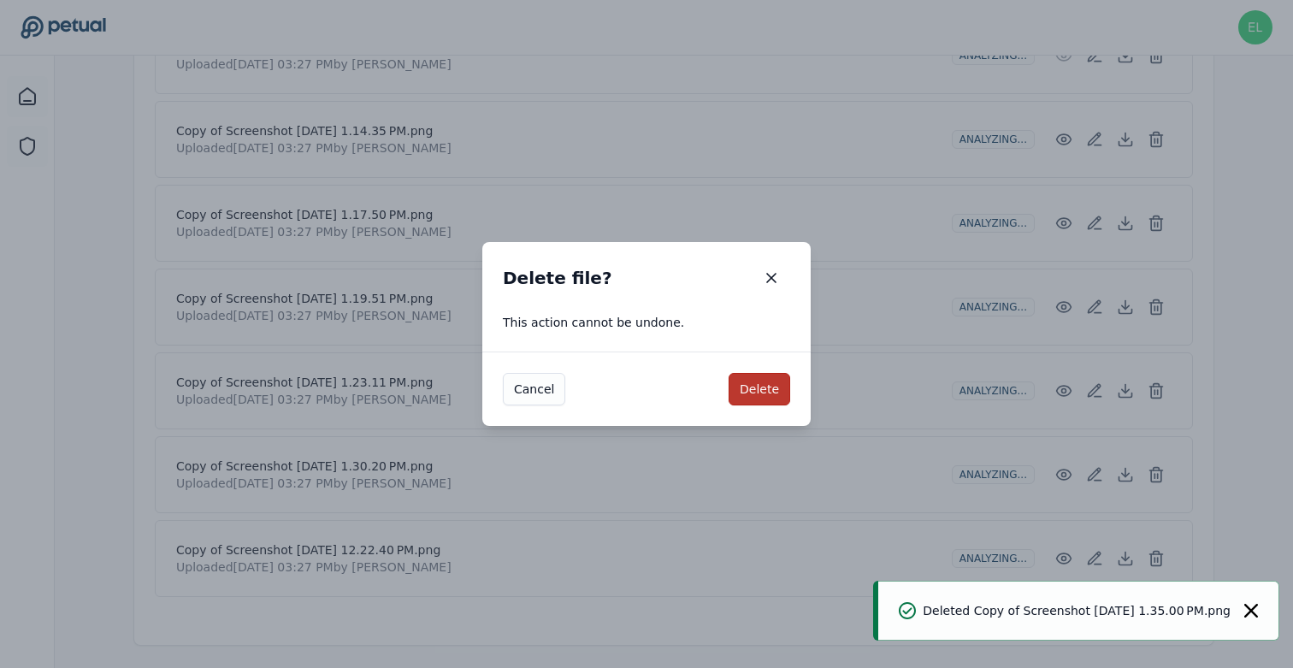
click at [768, 391] on button "Delete" at bounding box center [759, 389] width 62 height 32
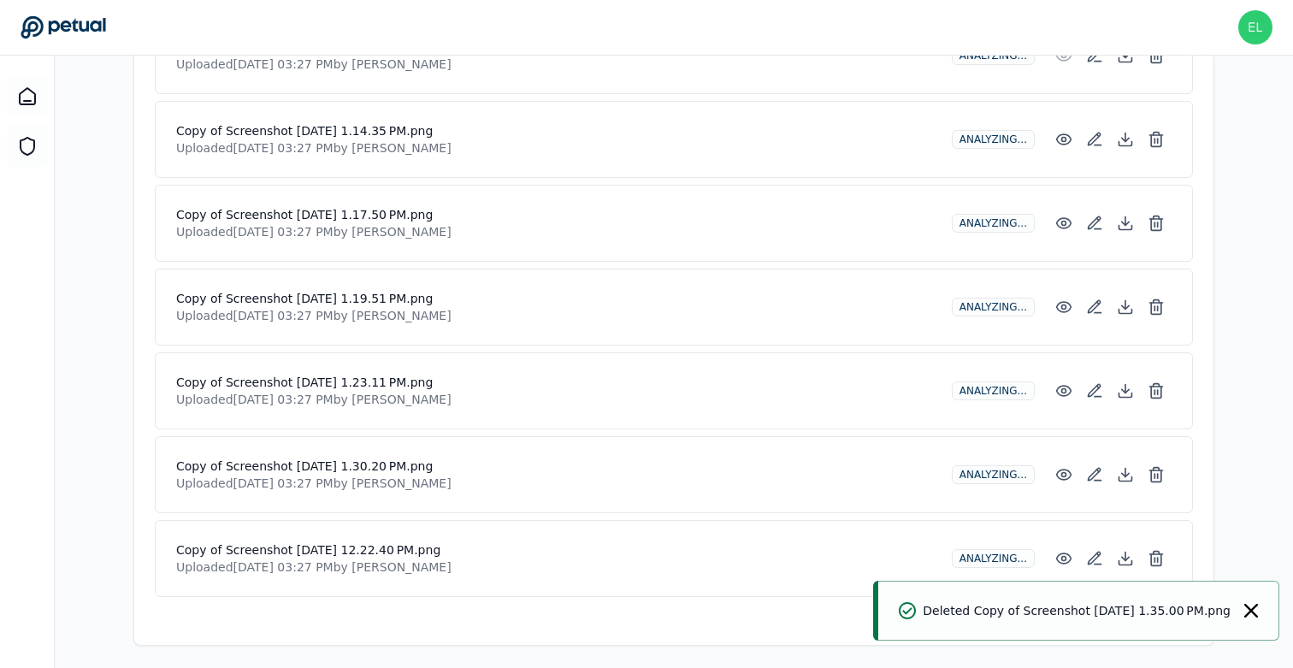
scroll to position [1546, 0]
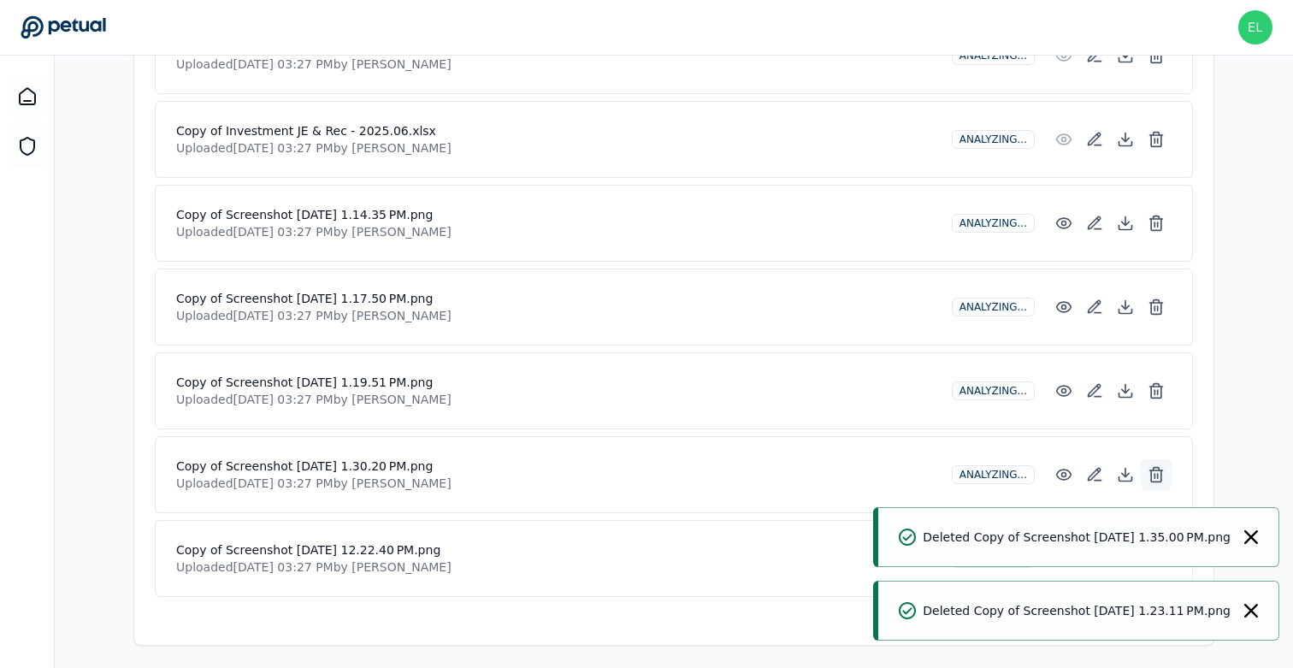
click at [1158, 472] on icon at bounding box center [1155, 474] width 17 height 17
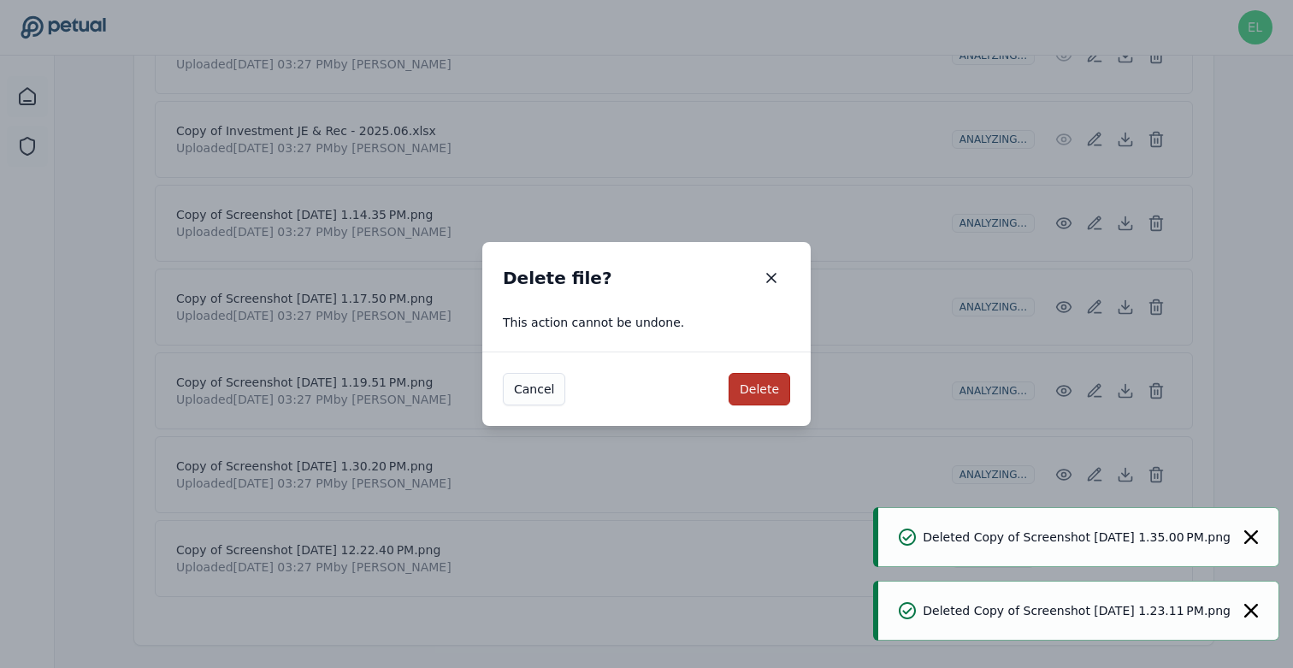
click at [766, 384] on button "Delete" at bounding box center [759, 389] width 62 height 32
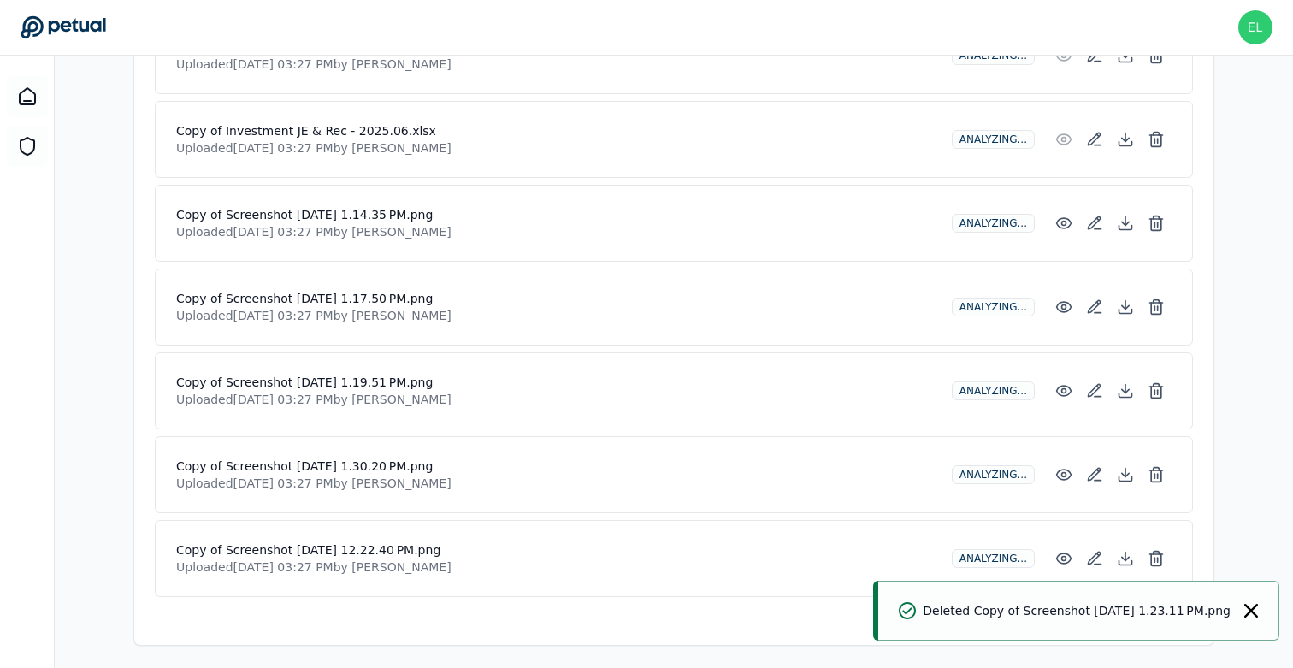
scroll to position [1463, 0]
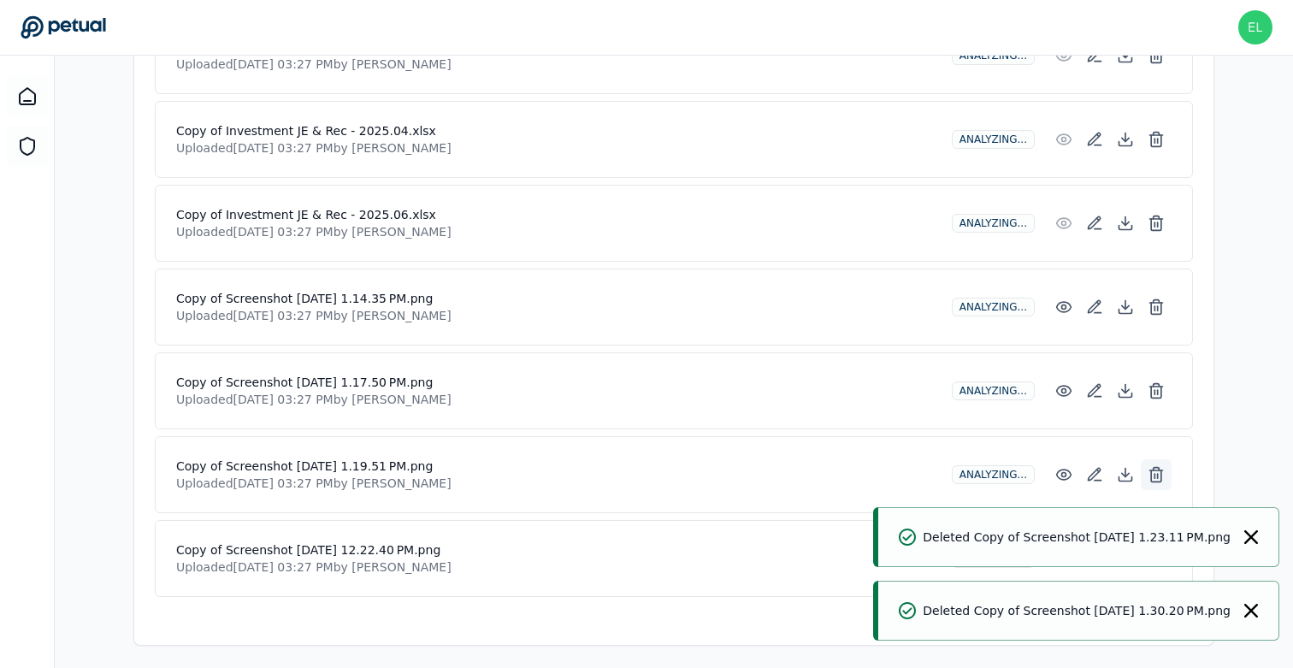
click at [1157, 474] on line at bounding box center [1157, 476] width 0 height 4
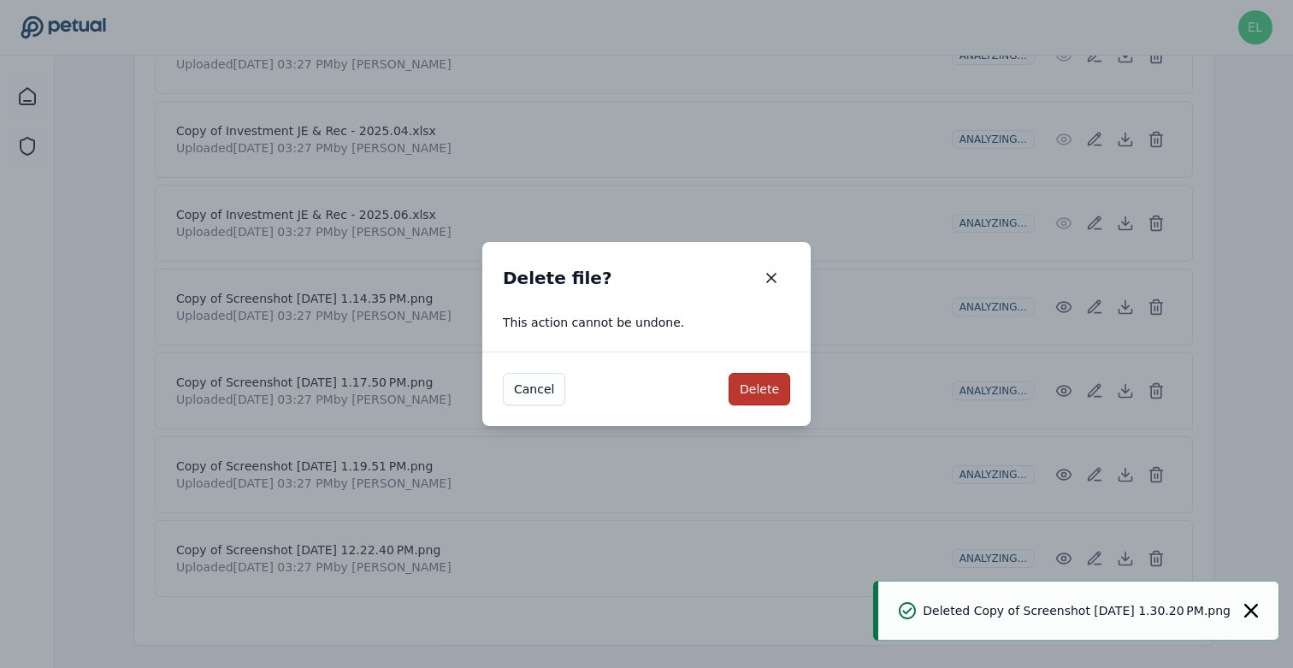
click at [764, 382] on button "Delete" at bounding box center [759, 389] width 62 height 32
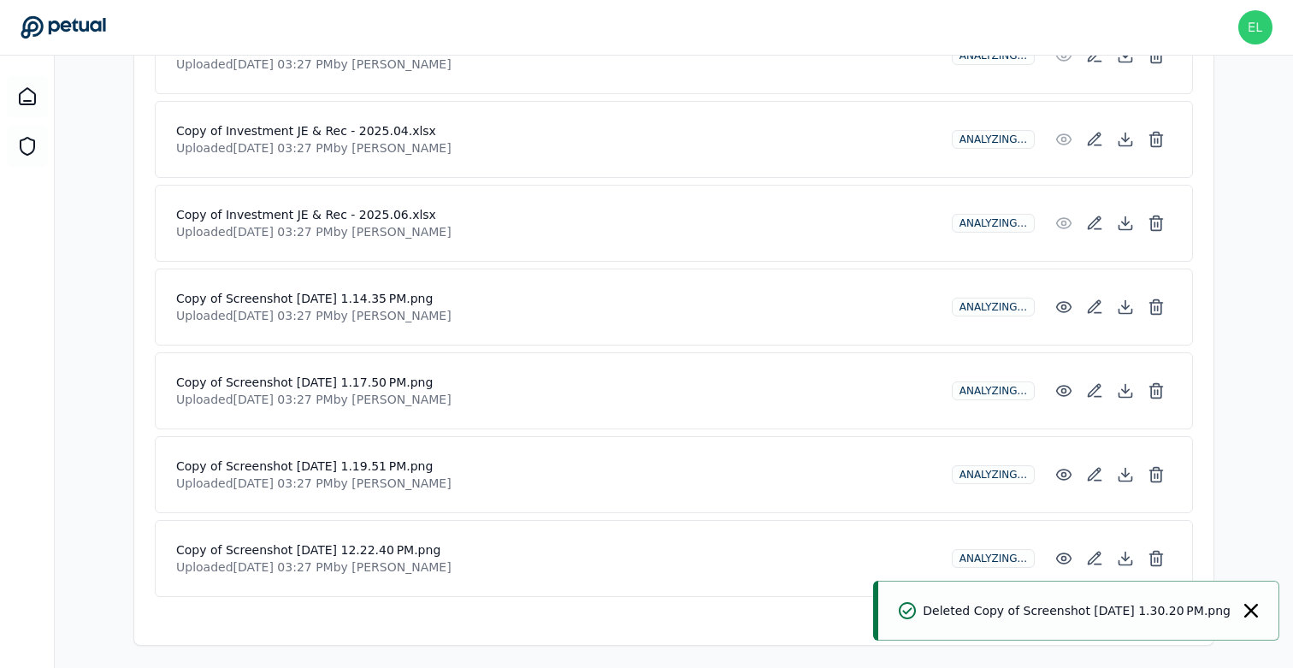
scroll to position [1379, 0]
click at [1157, 382] on icon at bounding box center [1155, 390] width 17 height 17
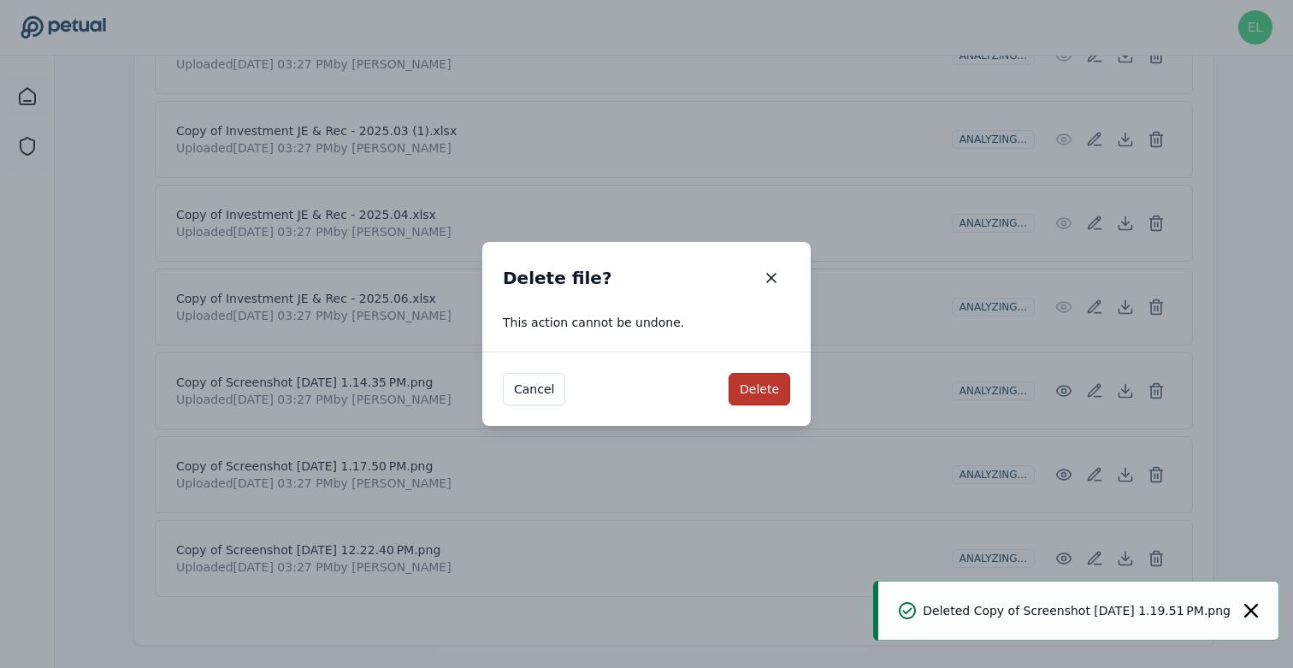
click at [773, 387] on button "Delete" at bounding box center [759, 389] width 62 height 32
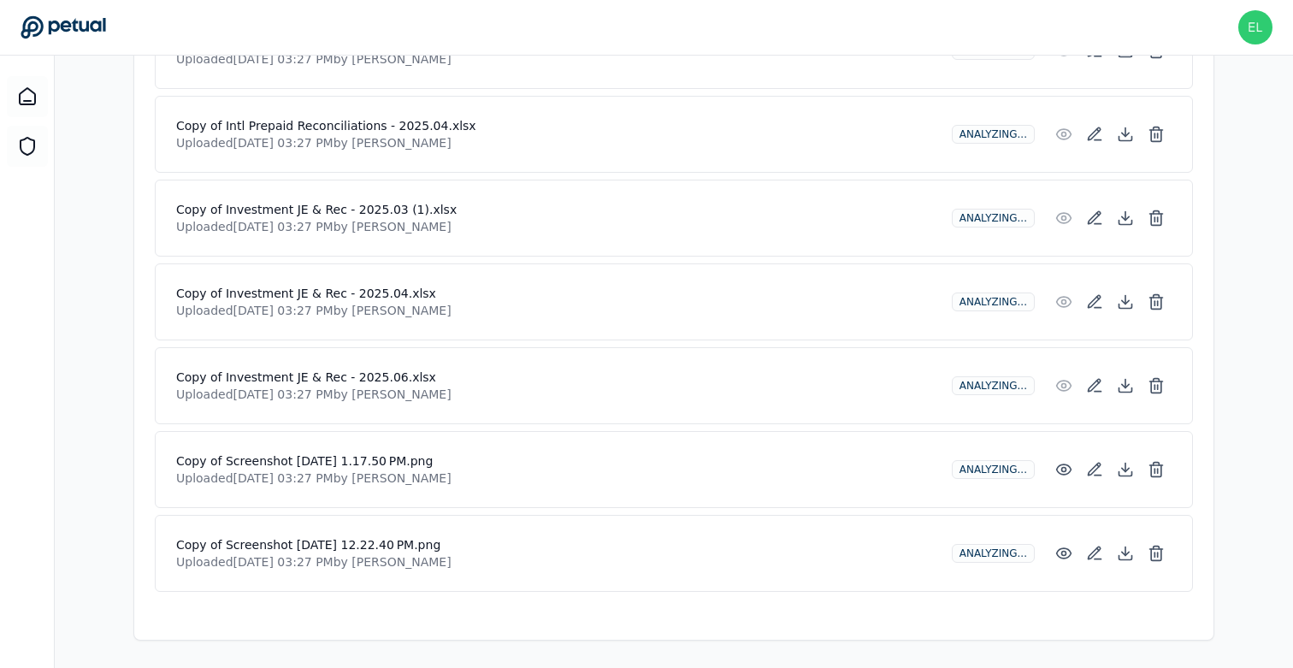
scroll to position [1295, 0]
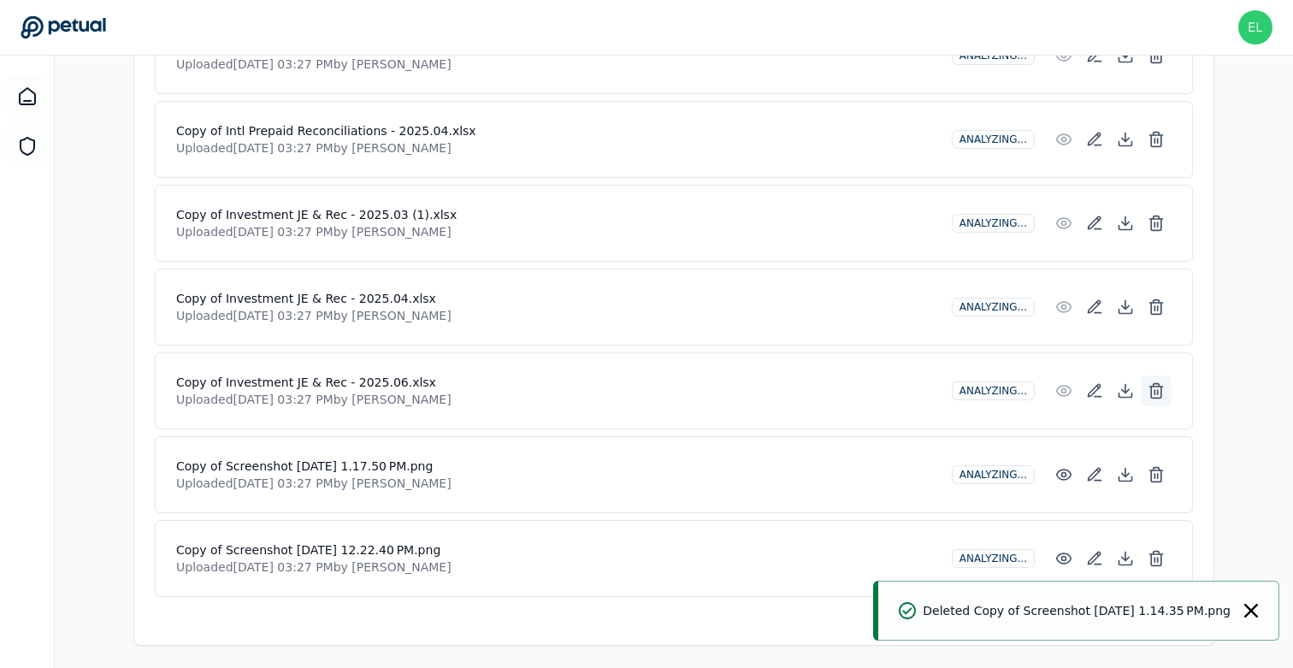
click at [1157, 390] on line at bounding box center [1157, 392] width 0 height 4
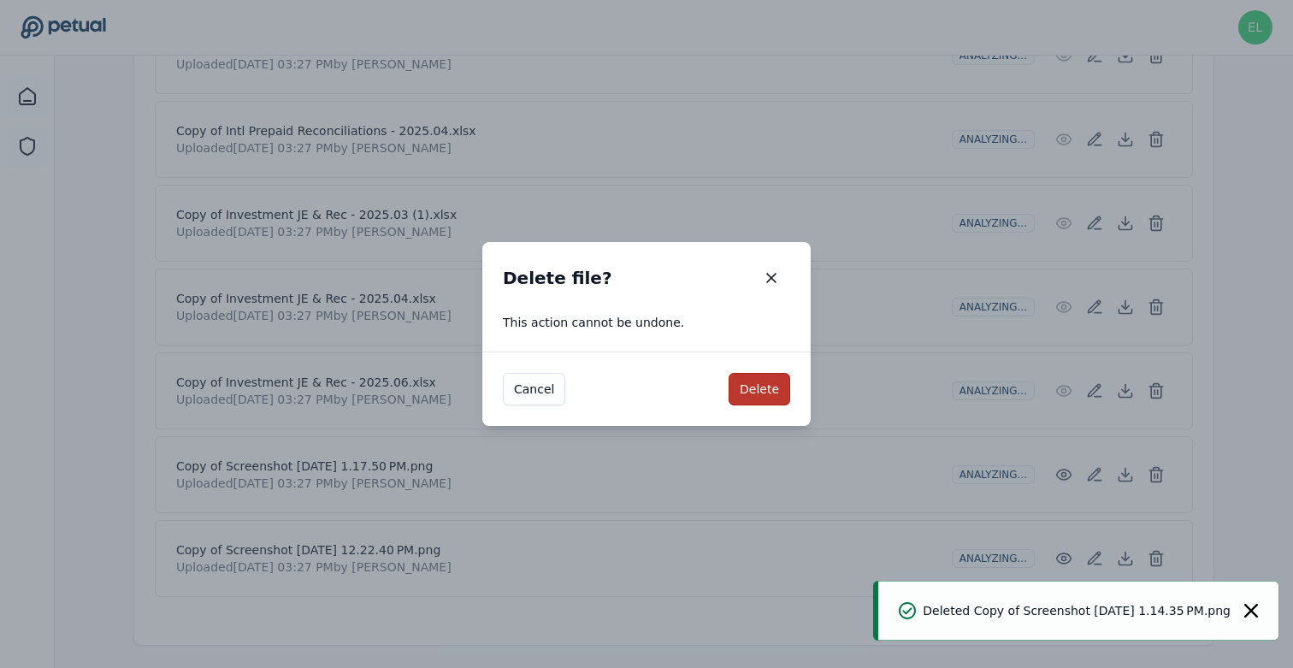
click at [769, 390] on button "Delete" at bounding box center [759, 389] width 62 height 32
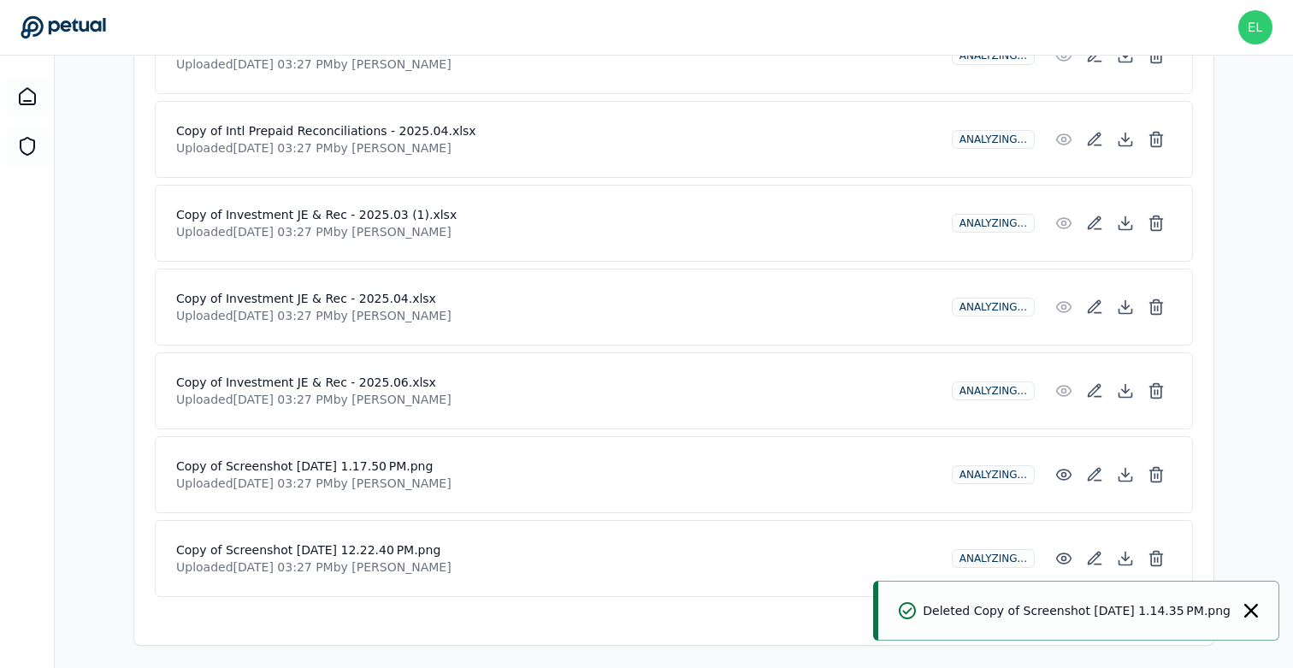
scroll to position [1211, 0]
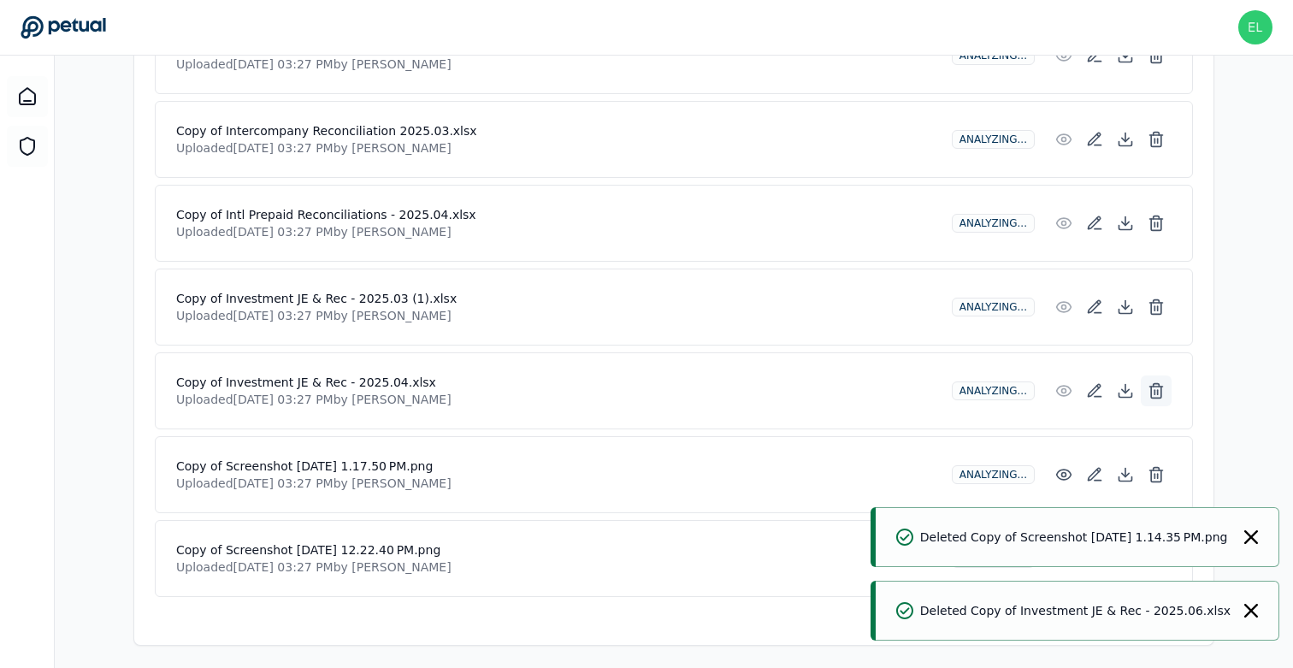
click at [1156, 385] on icon at bounding box center [1155, 390] width 17 height 17
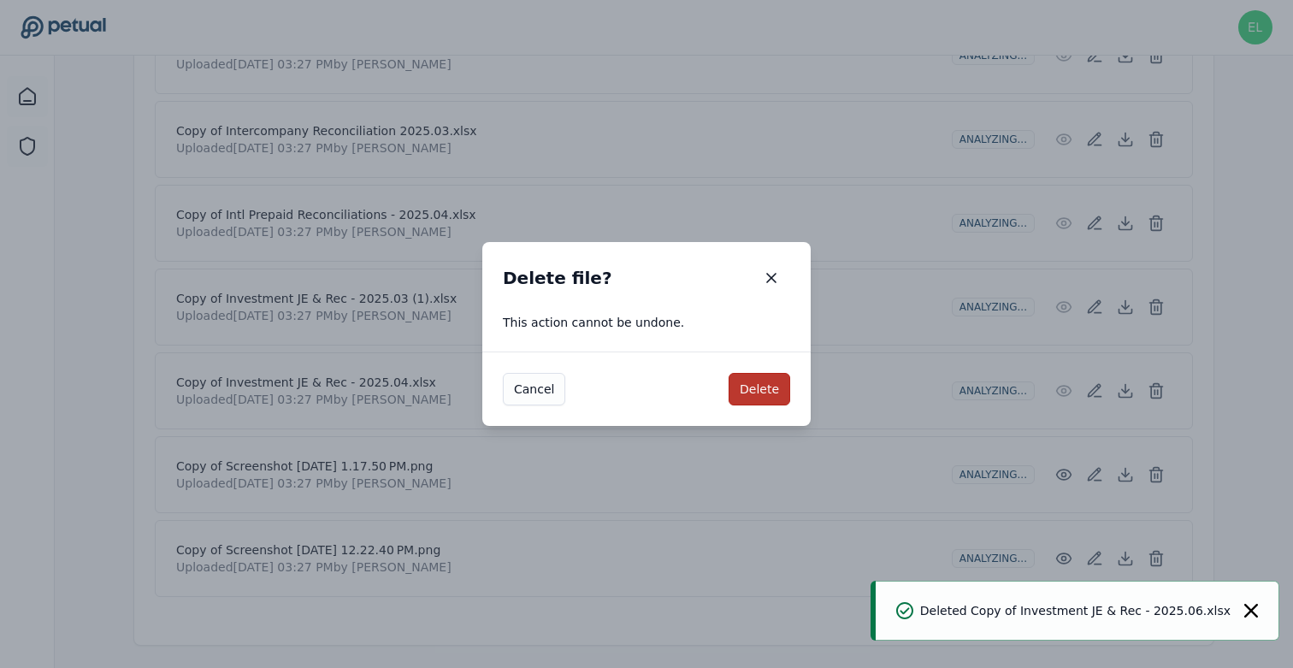
click at [763, 390] on button "Delete" at bounding box center [759, 389] width 62 height 32
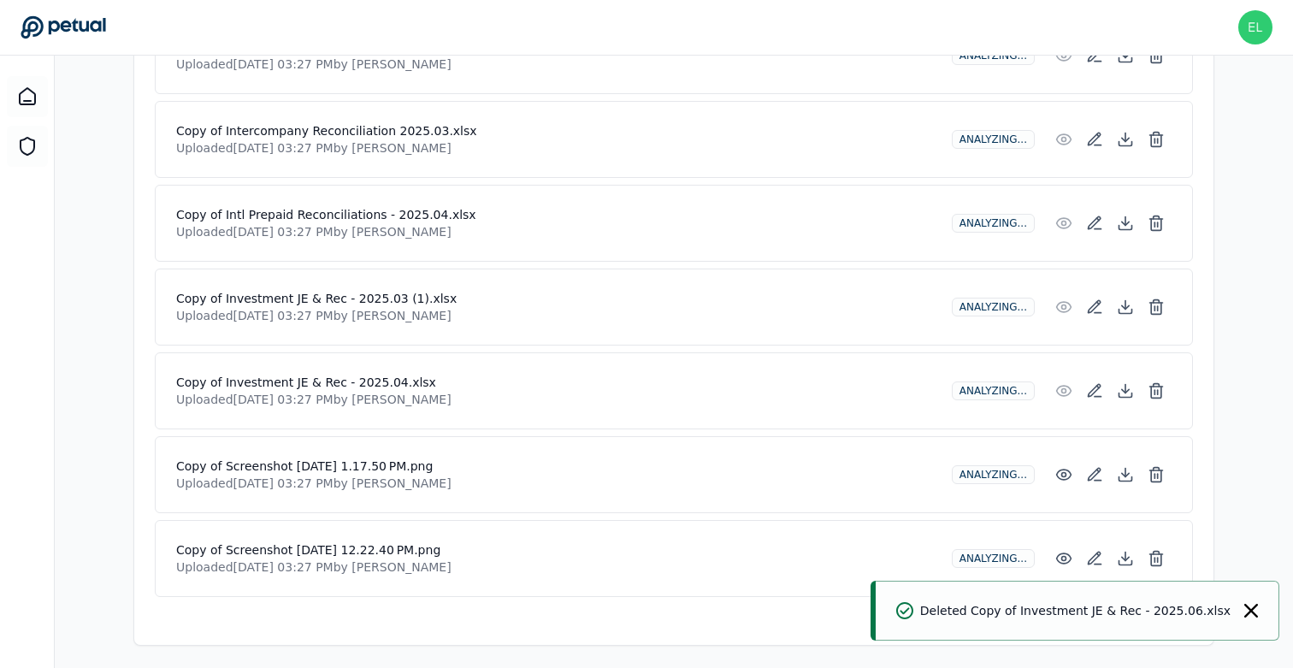
scroll to position [1128, 0]
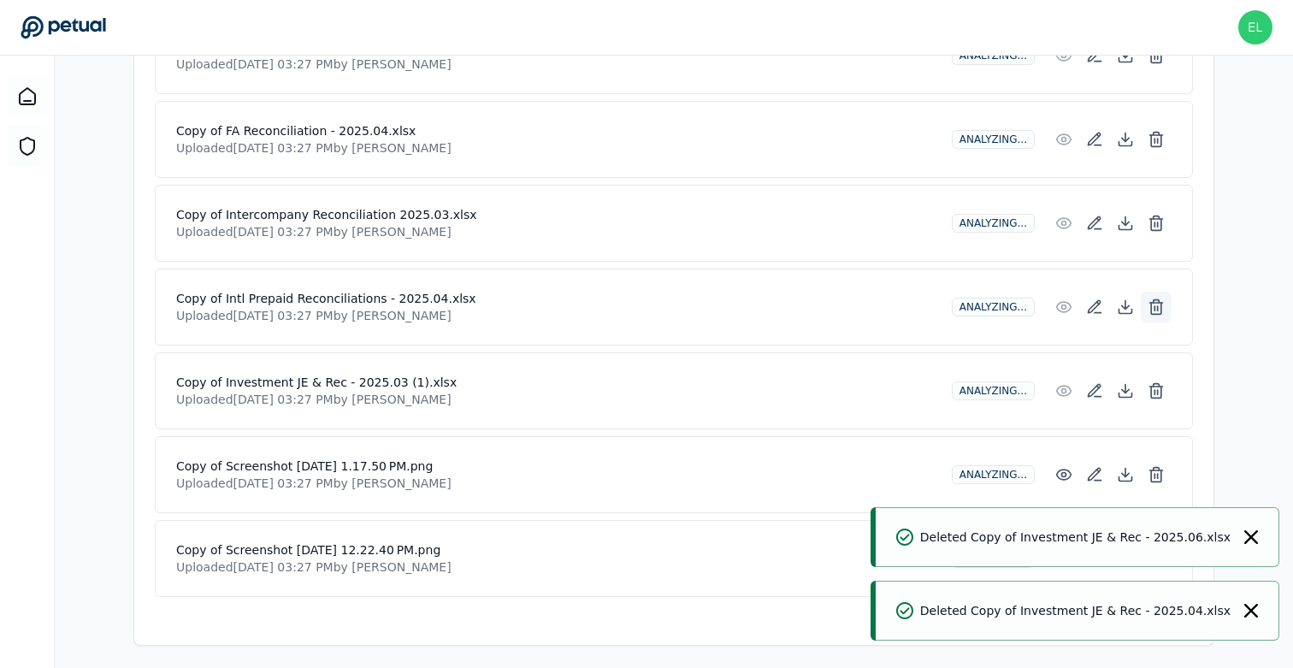
click at [1152, 309] on icon at bounding box center [1156, 308] width 10 height 11
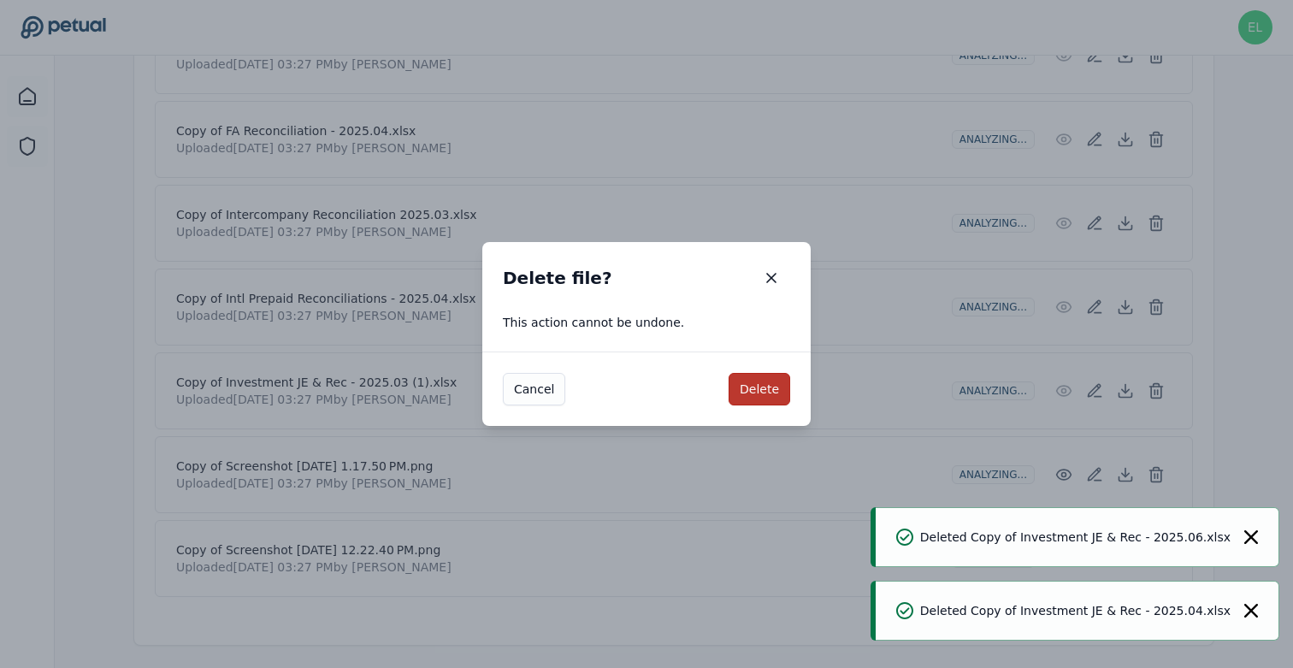
click at [779, 405] on button "Delete" at bounding box center [759, 389] width 62 height 32
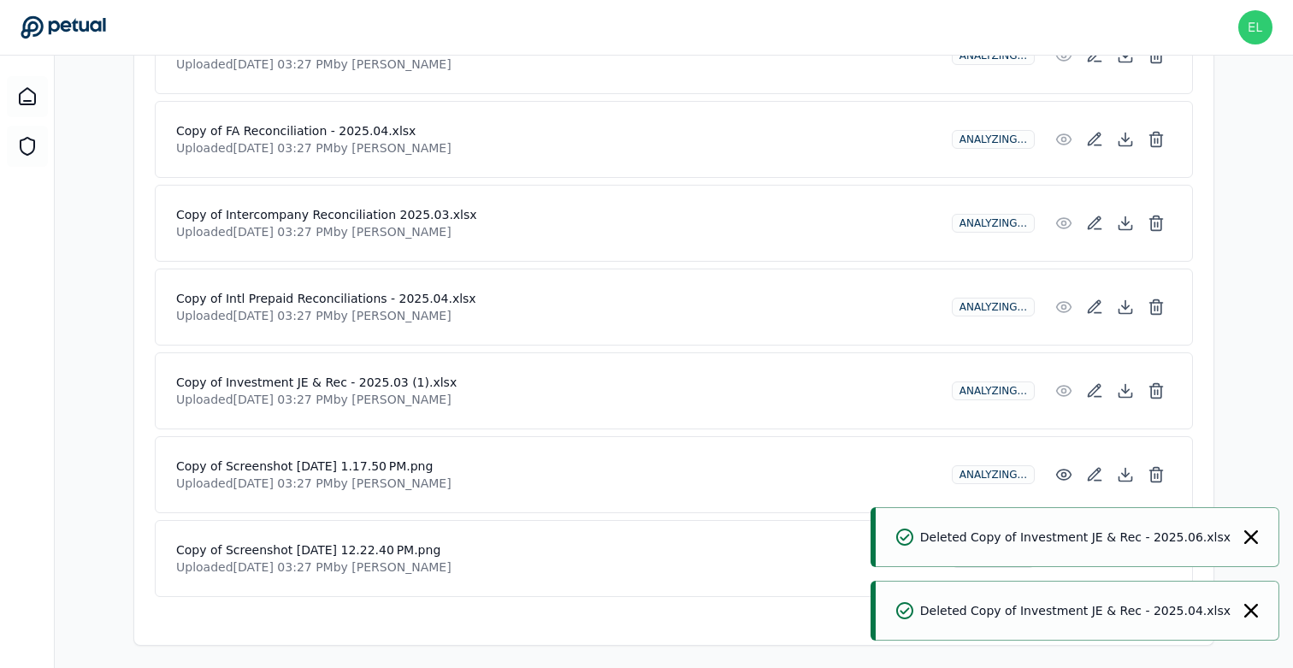
scroll to position [1044, 0]
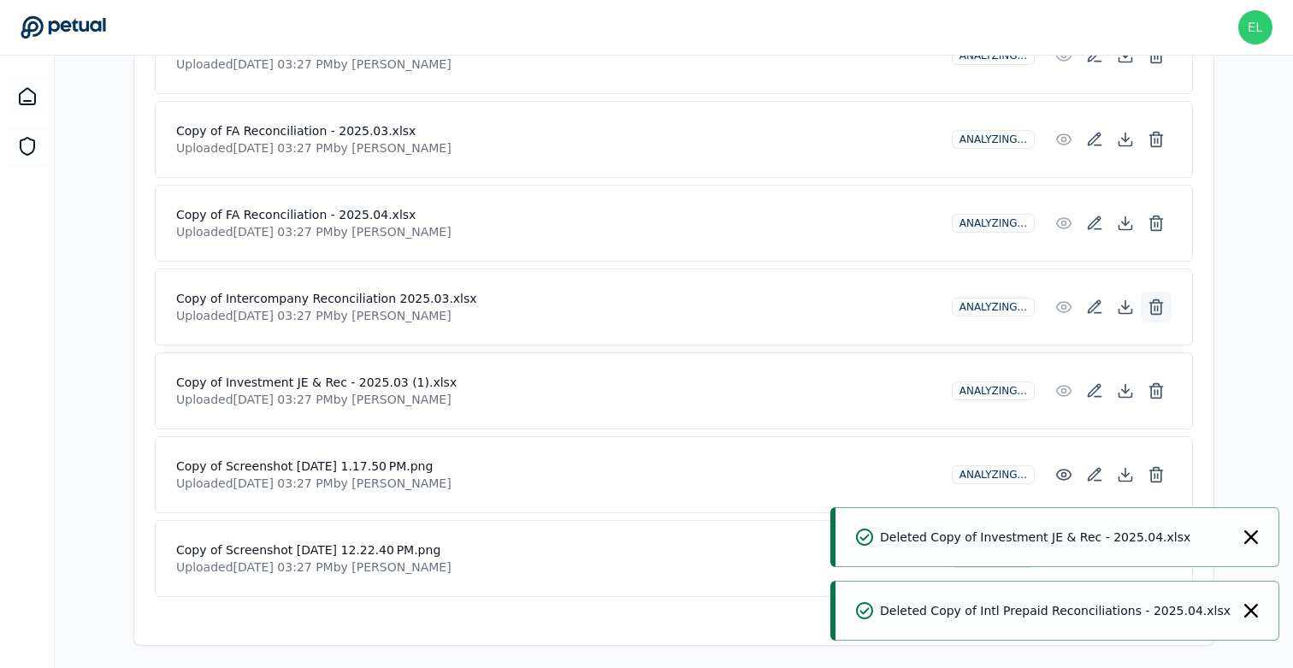
click at [1159, 302] on icon at bounding box center [1155, 306] width 17 height 17
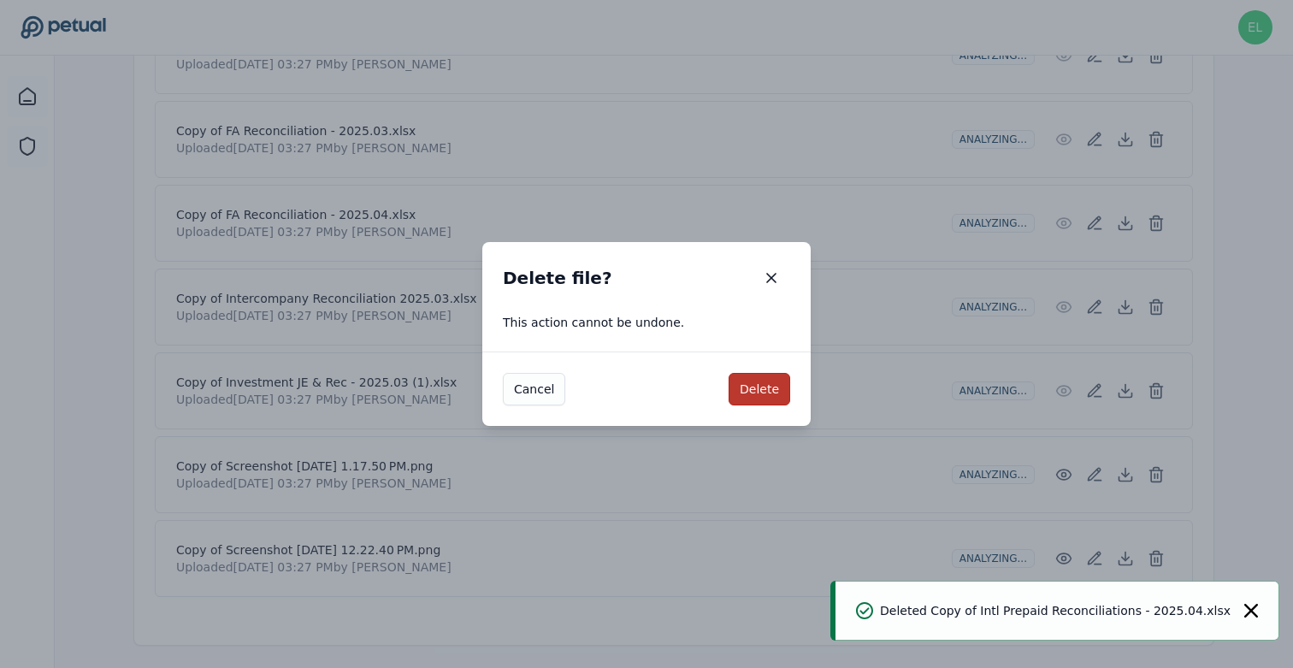
click at [757, 393] on button "Delete" at bounding box center [759, 389] width 62 height 32
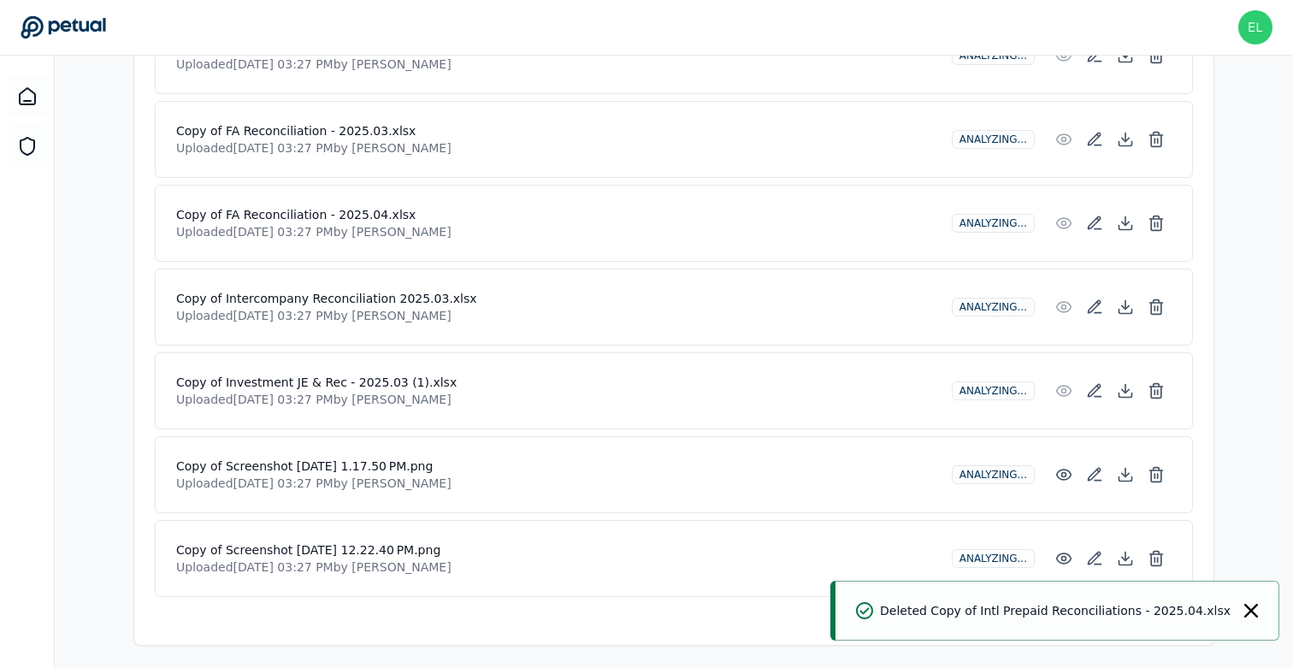
scroll to position [960, 0]
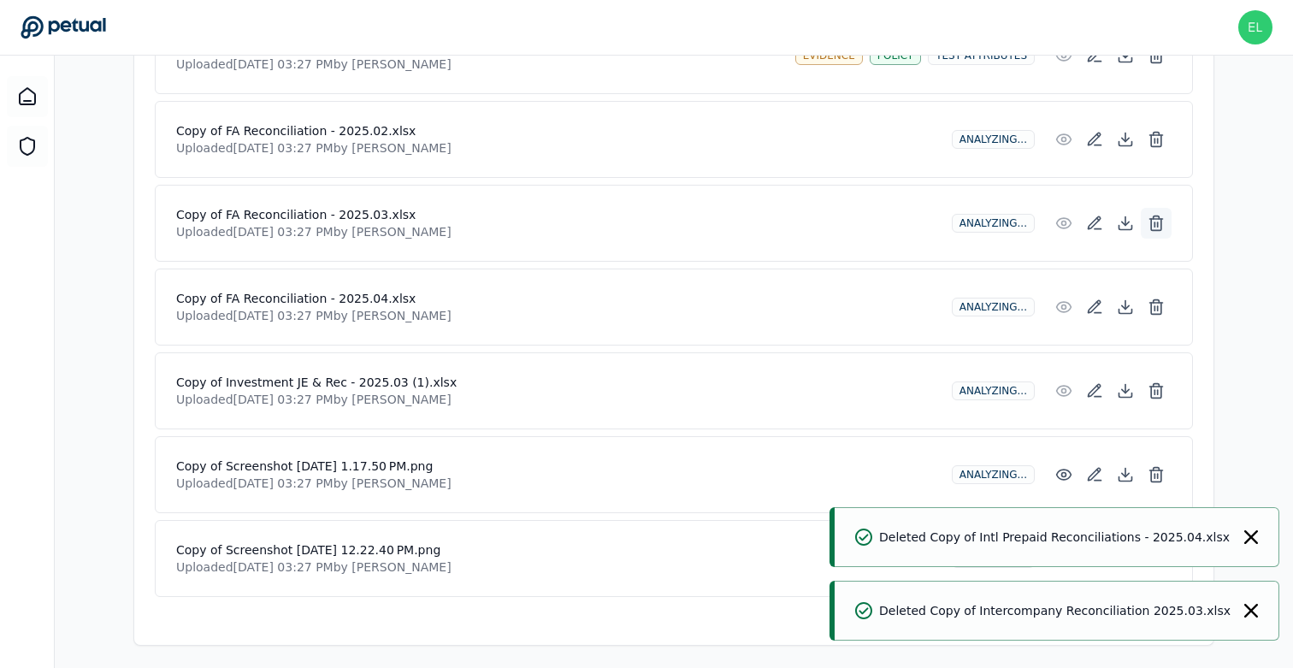
click at [1158, 216] on icon at bounding box center [1156, 217] width 6 height 3
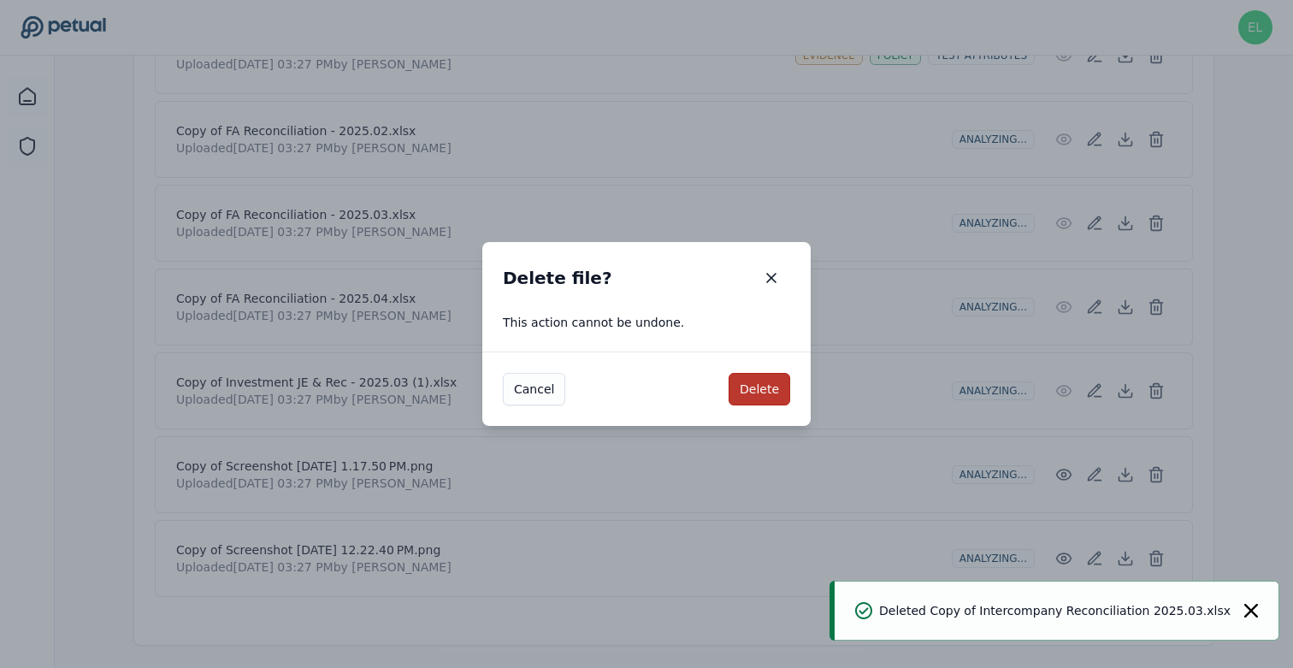
click at [776, 394] on button "Delete" at bounding box center [759, 389] width 62 height 32
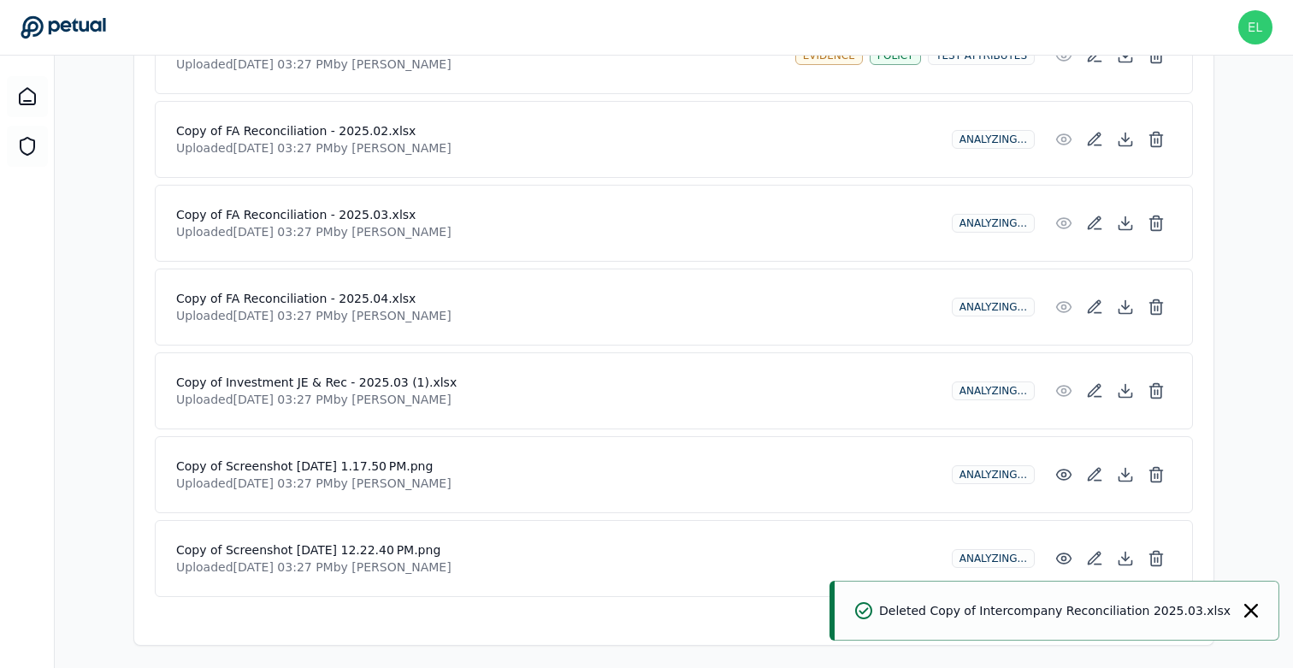
scroll to position [876, 0]
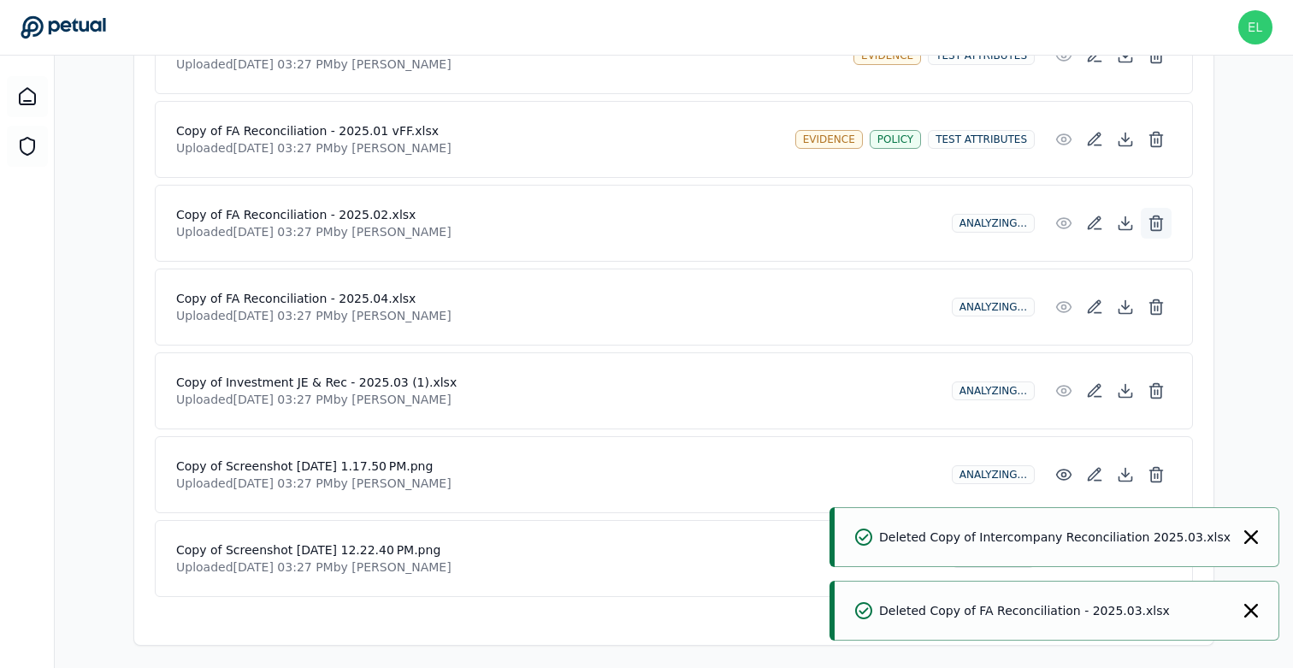
click at [1158, 221] on icon at bounding box center [1155, 223] width 17 height 17
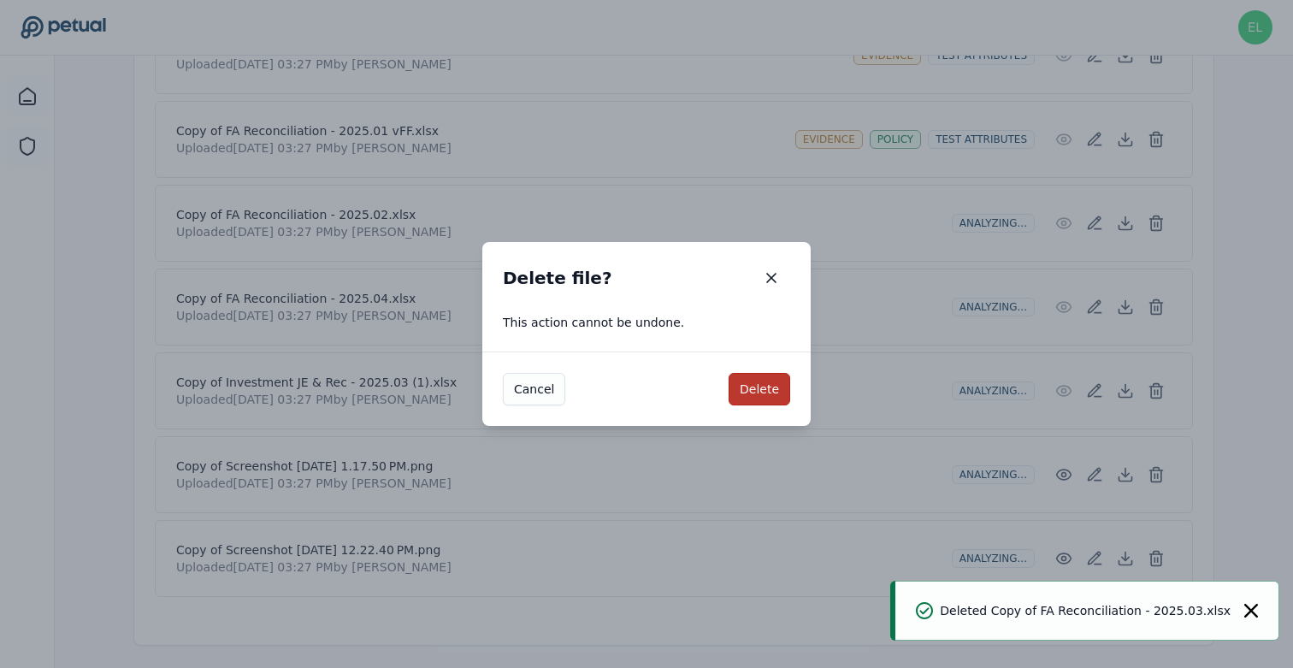
click at [785, 395] on button "Delete" at bounding box center [759, 389] width 62 height 32
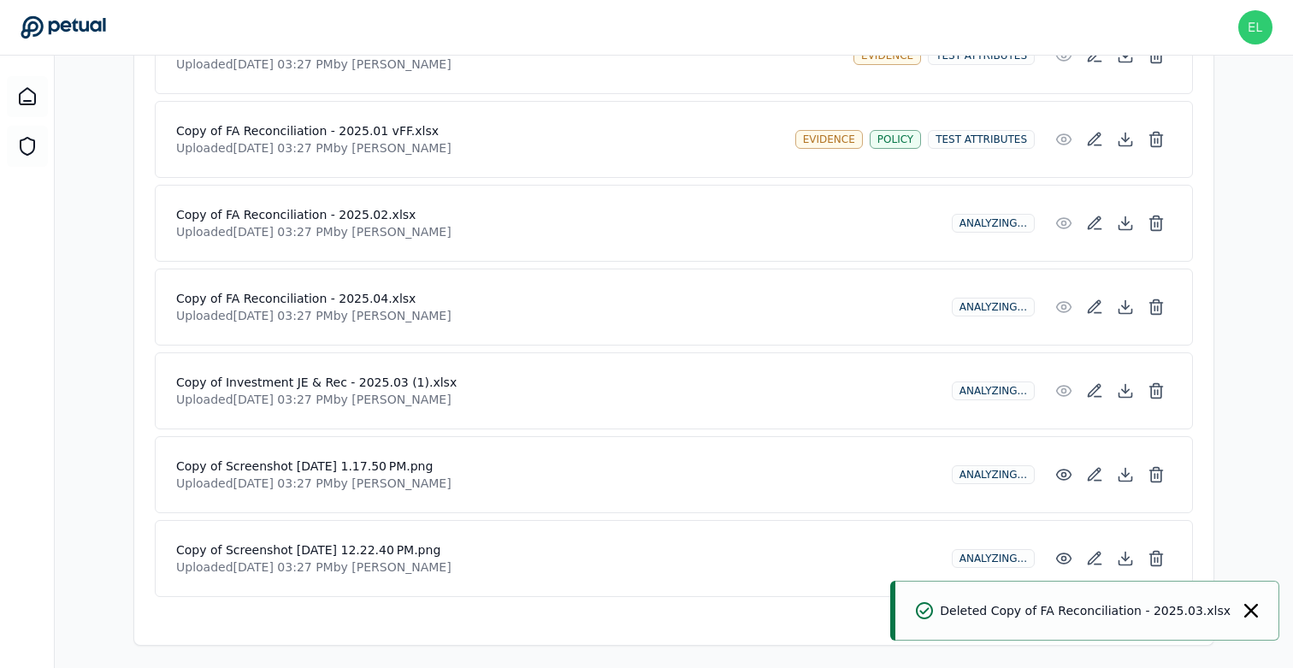
scroll to position [792, 0]
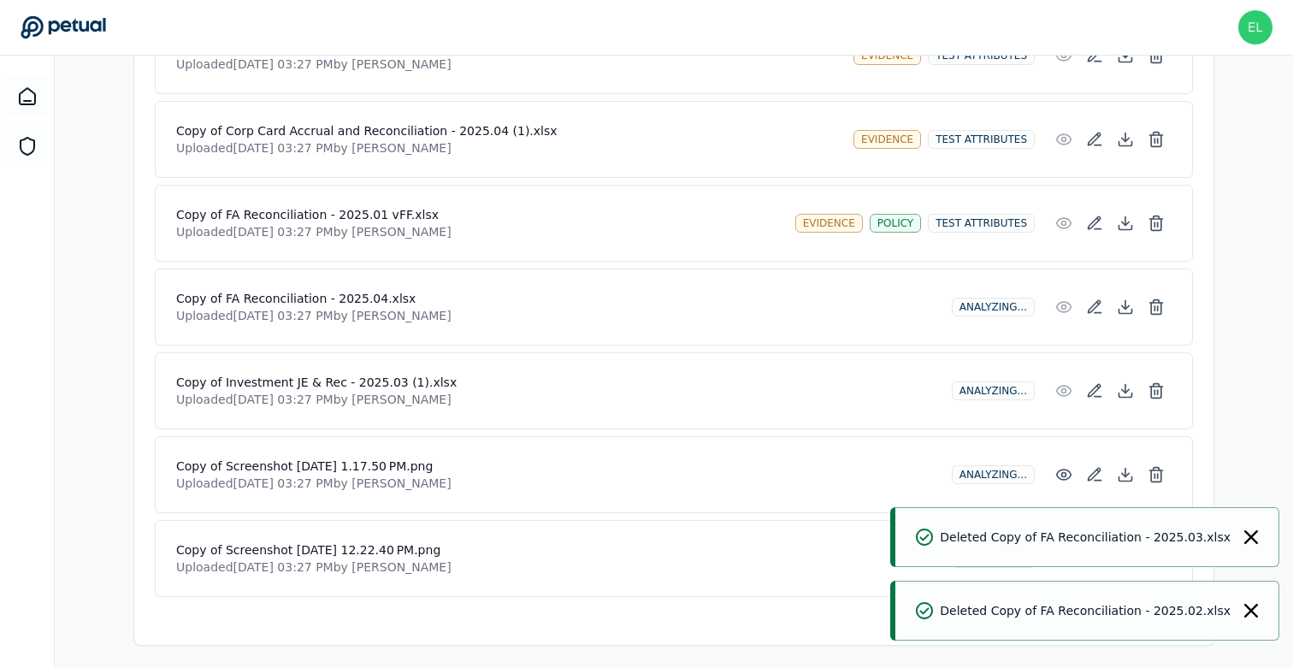
click at [1254, 604] on icon "Notifications (F8)" at bounding box center [1251, 611] width 14 height 14
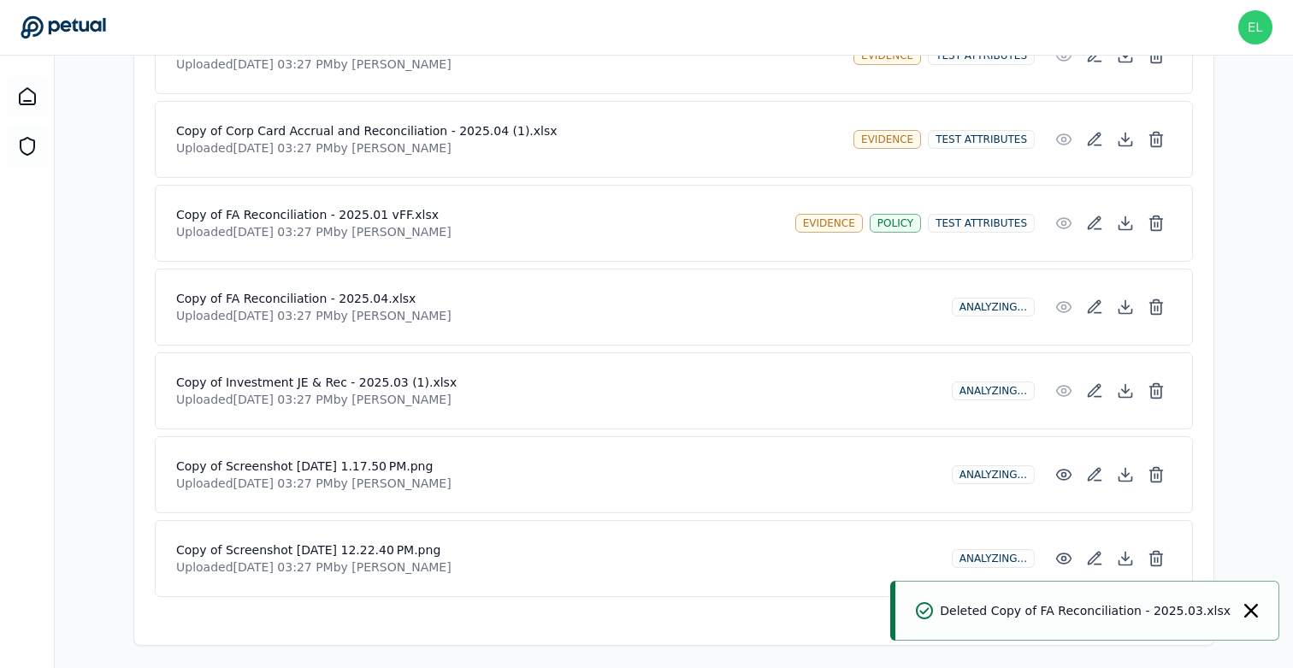
click at [1255, 618] on button "Notifications (F8)" at bounding box center [1251, 610] width 14 height 17
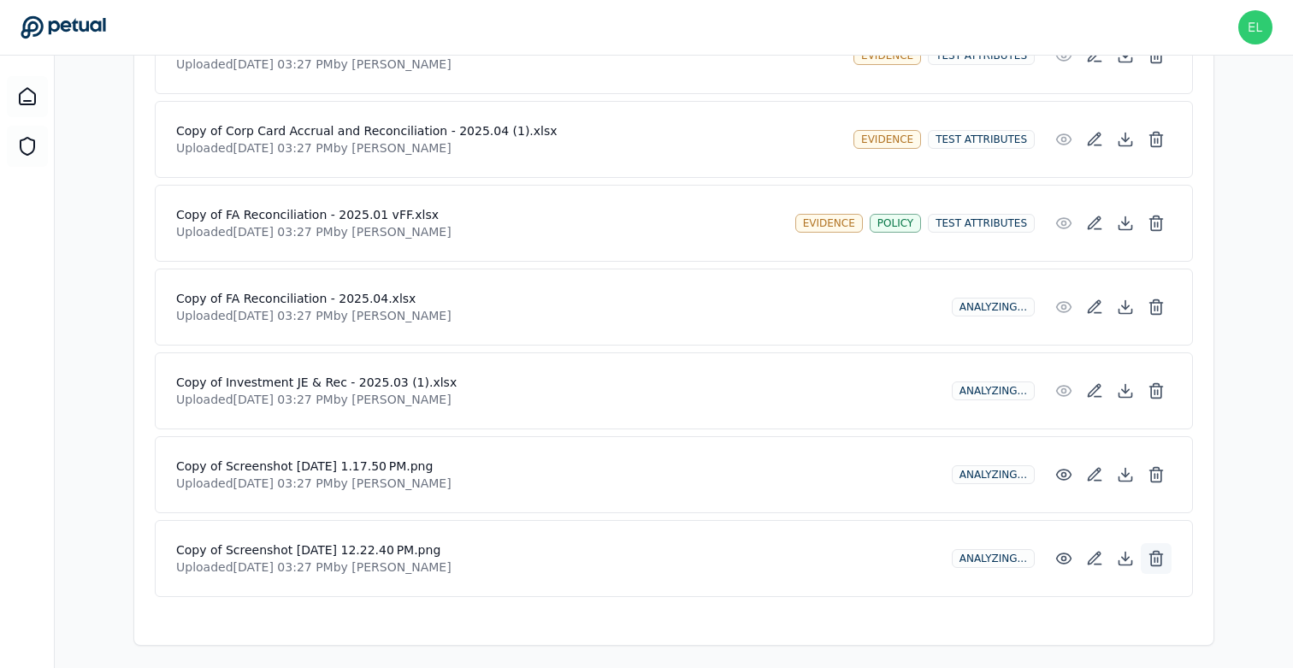
click at [1152, 543] on button at bounding box center [1155, 558] width 31 height 31
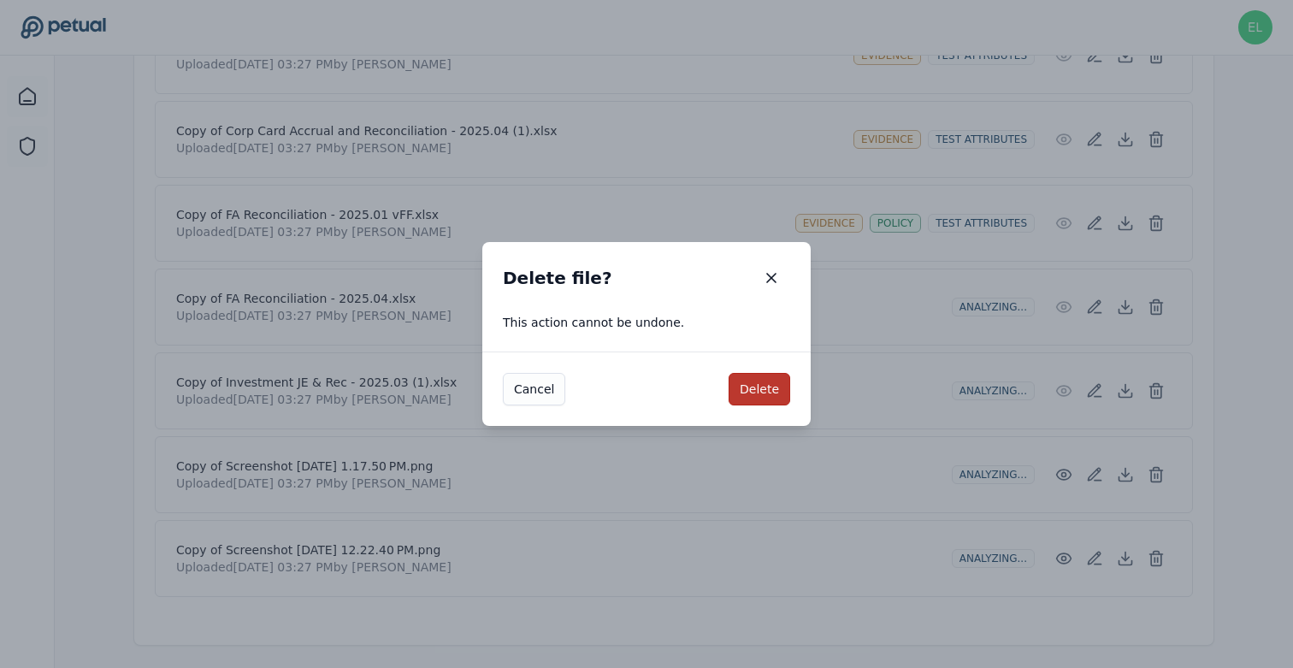
click at [767, 403] on button "Delete" at bounding box center [759, 389] width 62 height 32
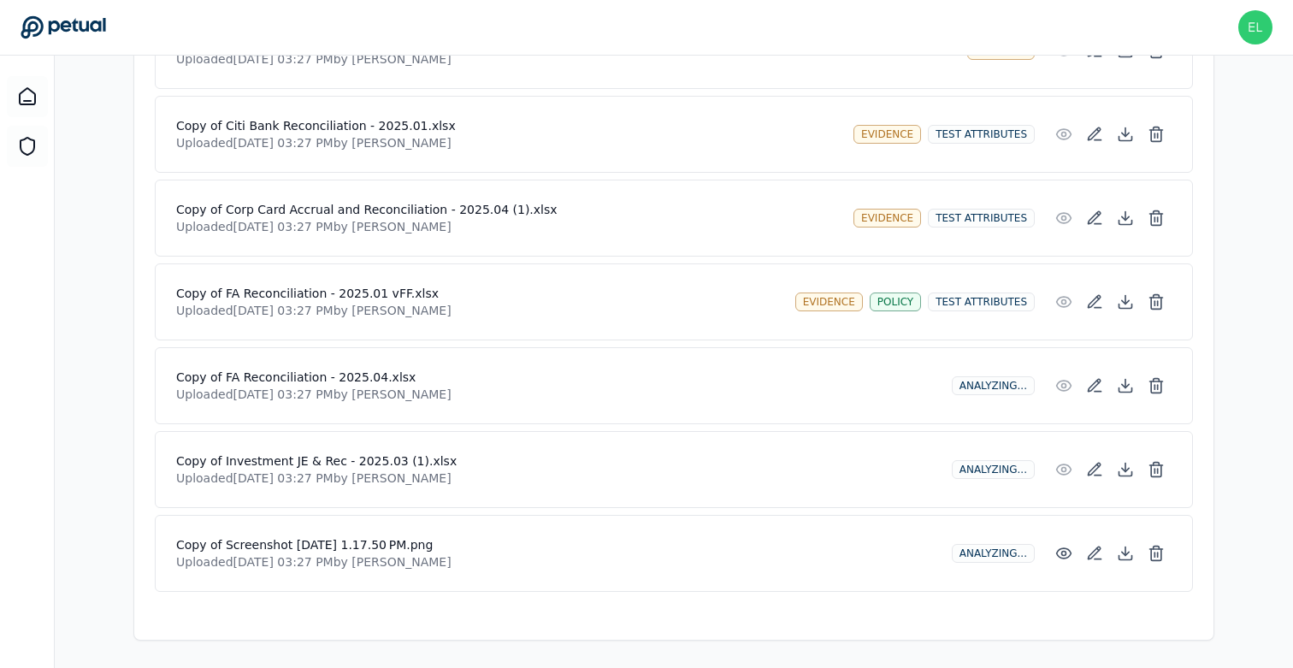
scroll to position [709, 0]
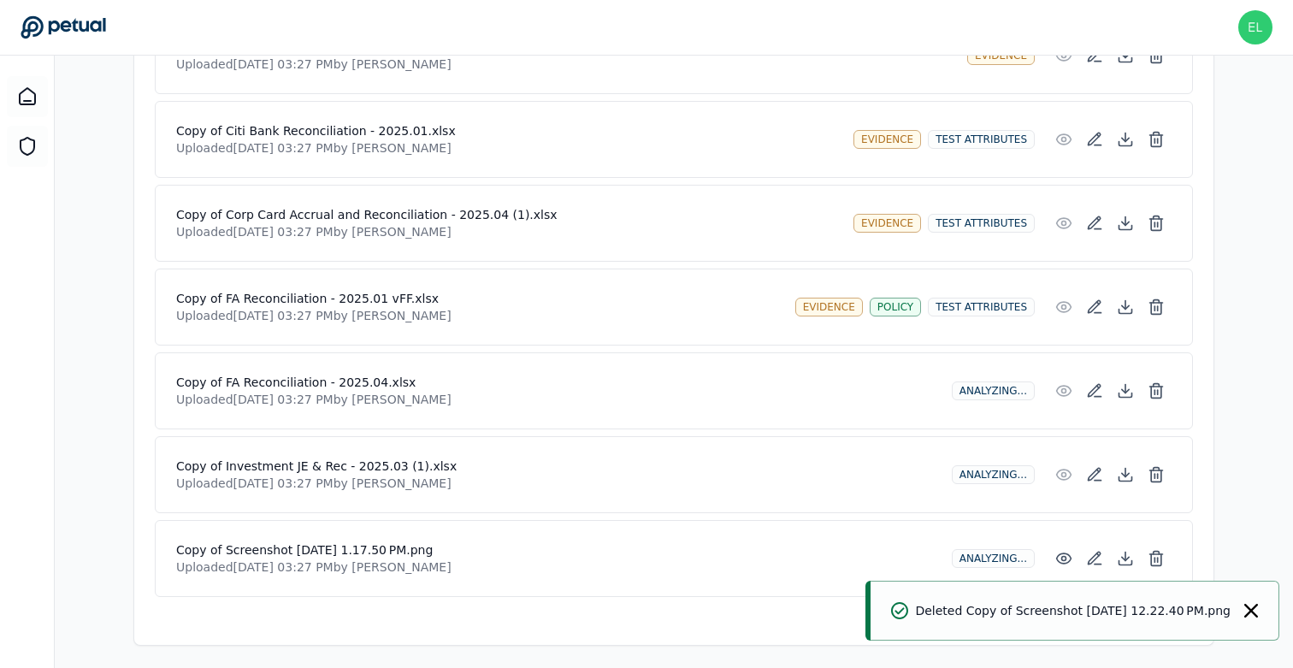
click at [1252, 609] on icon "Notifications (F8)" at bounding box center [1251, 611] width 14 height 14
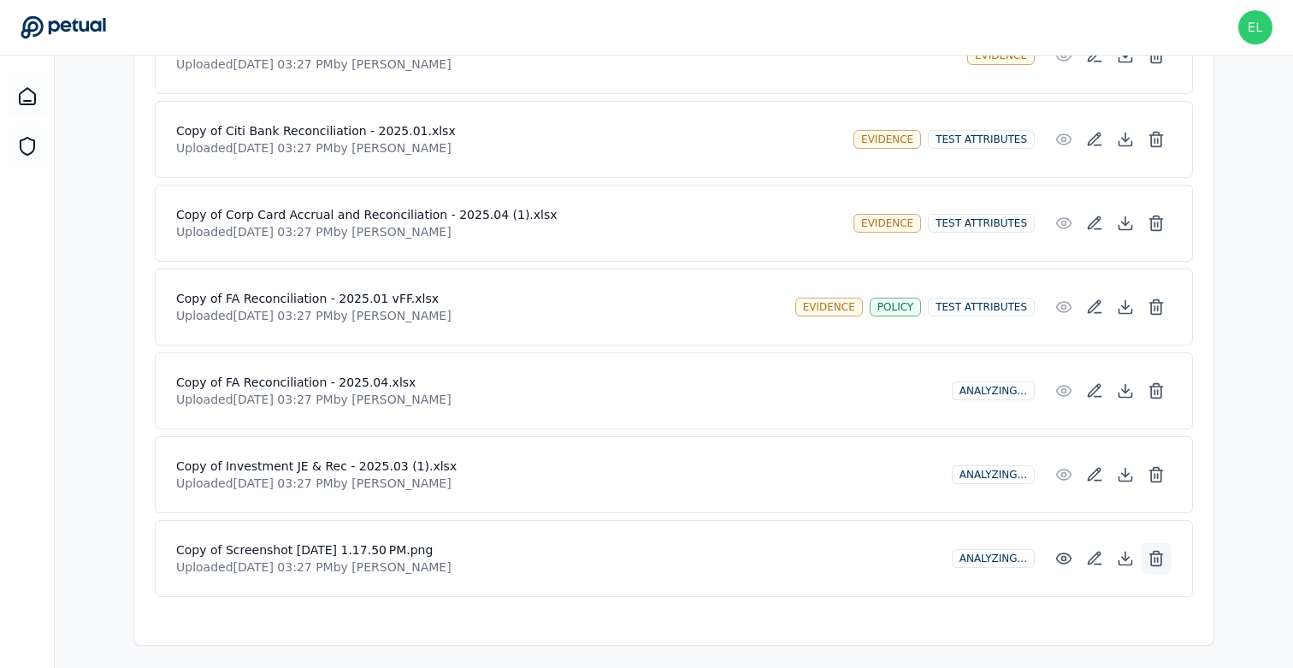
click at [1160, 558] on icon at bounding box center [1155, 558] width 17 height 17
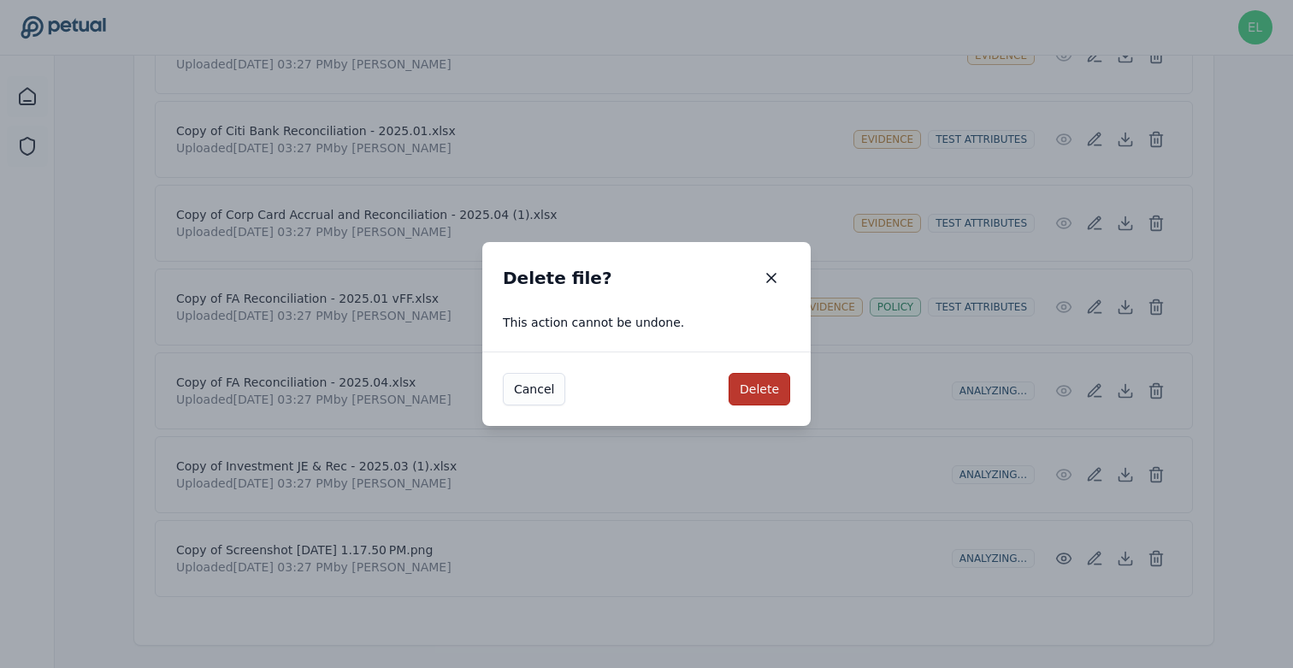
click at [767, 393] on button "Delete" at bounding box center [759, 389] width 62 height 32
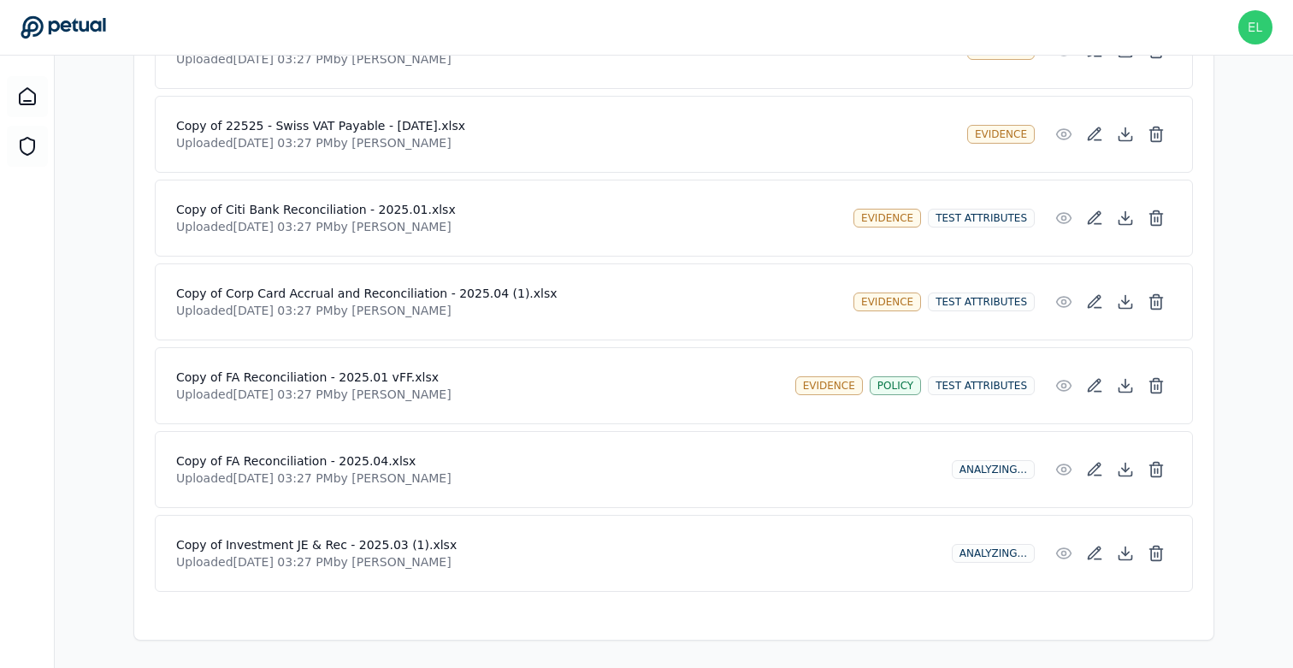
scroll to position [625, 0]
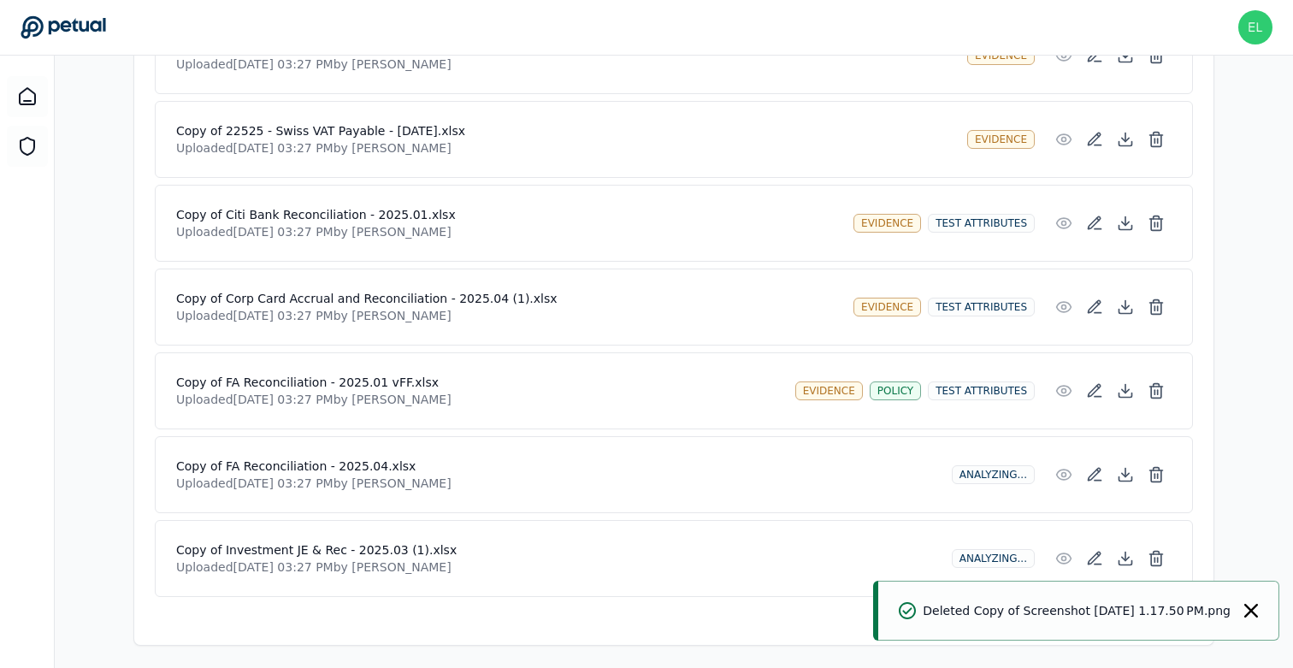
click at [1269, 608] on div "Deleted Copy of Screenshot 2025-08-04 at 1.17.50 PM.png" at bounding box center [1078, 610] width 401 height 60
click at [1248, 610] on icon "Notifications (F8)" at bounding box center [1251, 611] width 14 height 14
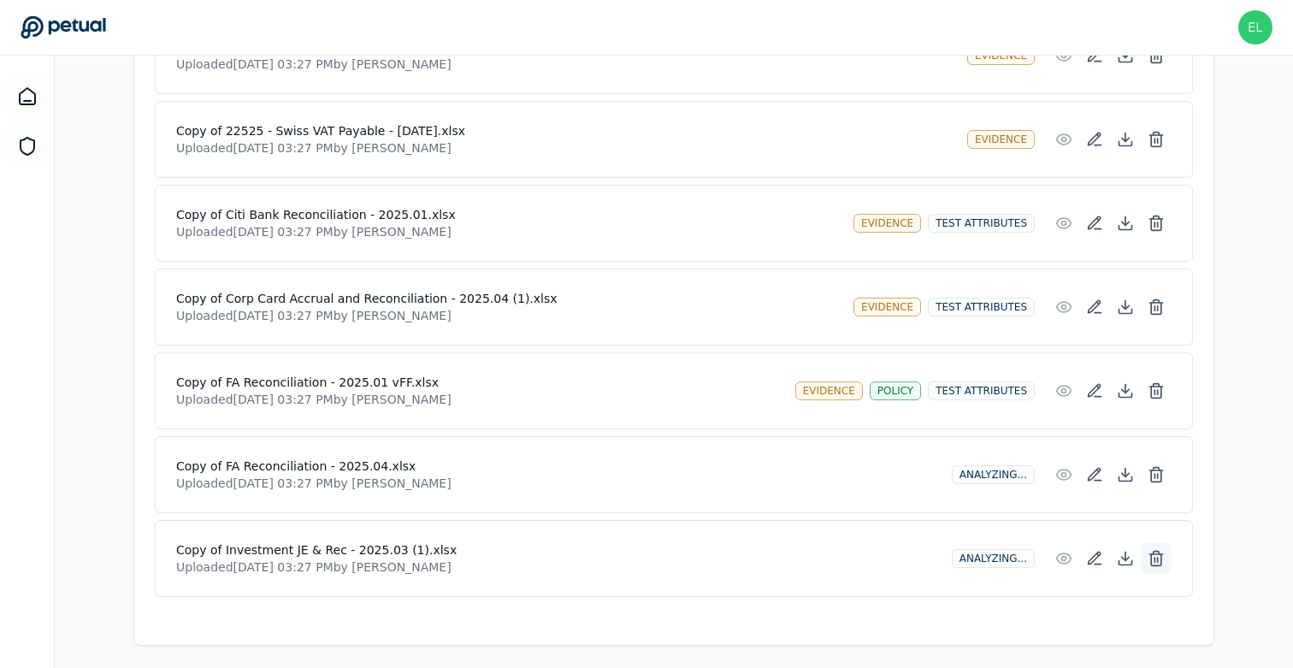
click at [1161, 558] on icon at bounding box center [1156, 559] width 10 height 11
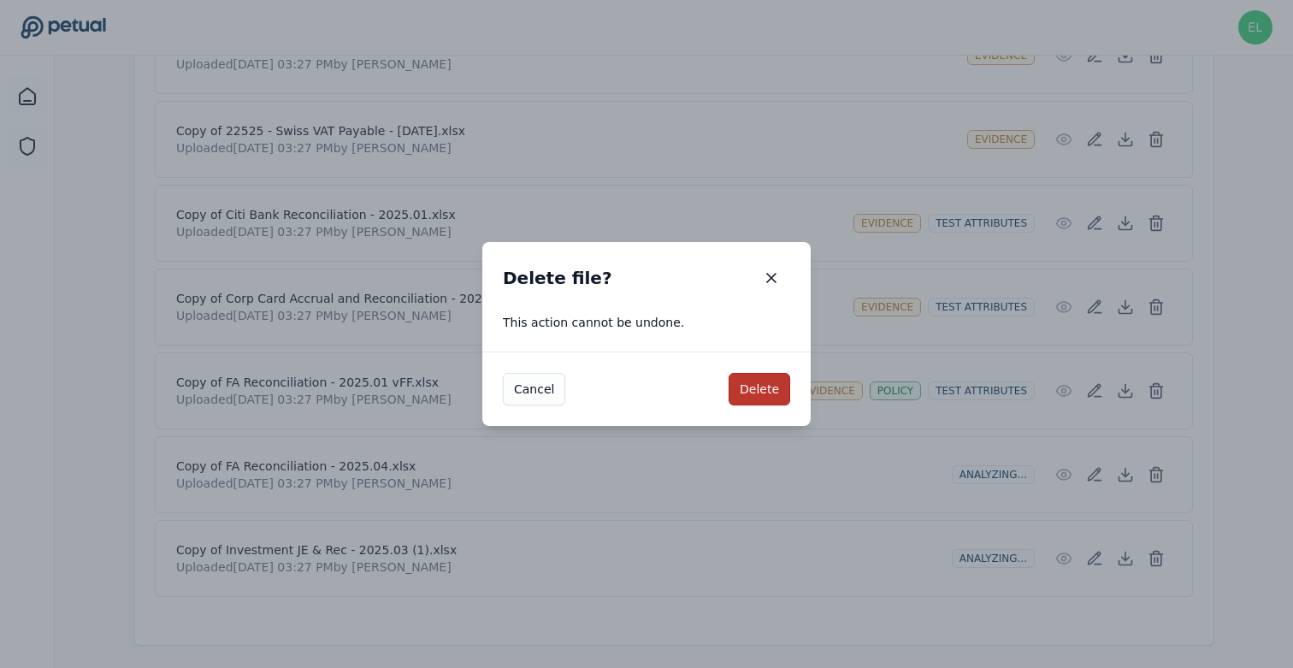
click at [772, 395] on button "Delete" at bounding box center [759, 389] width 62 height 32
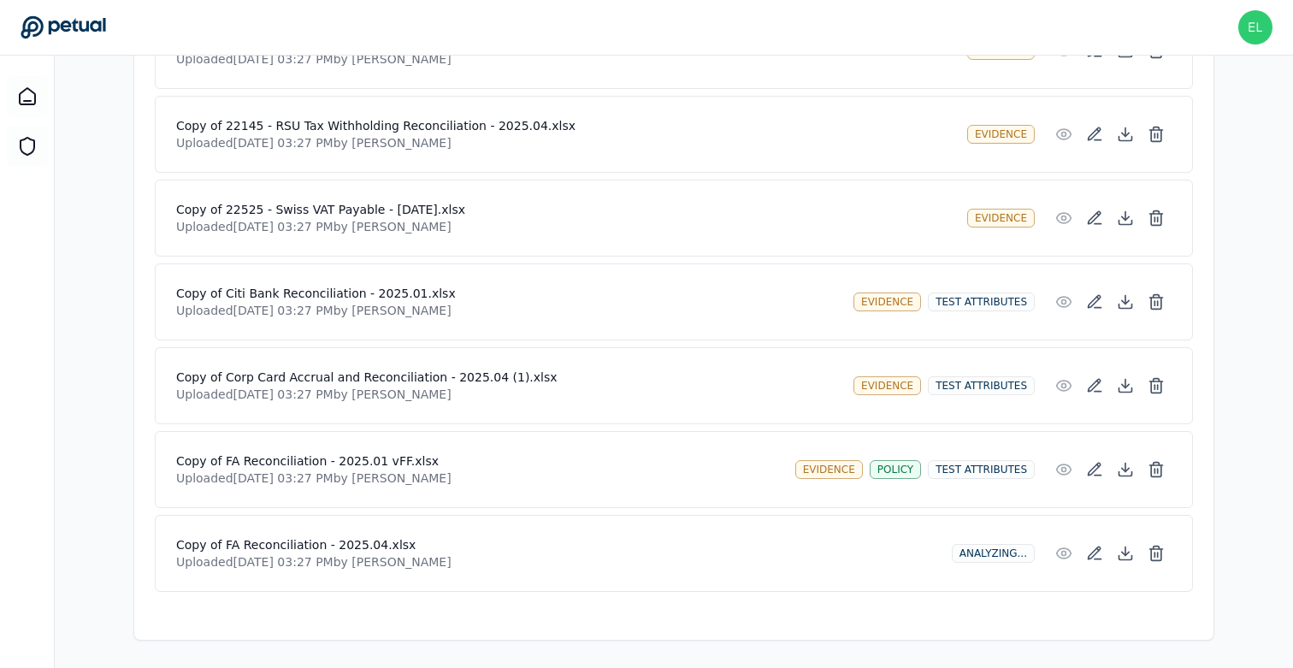
scroll to position [541, 0]
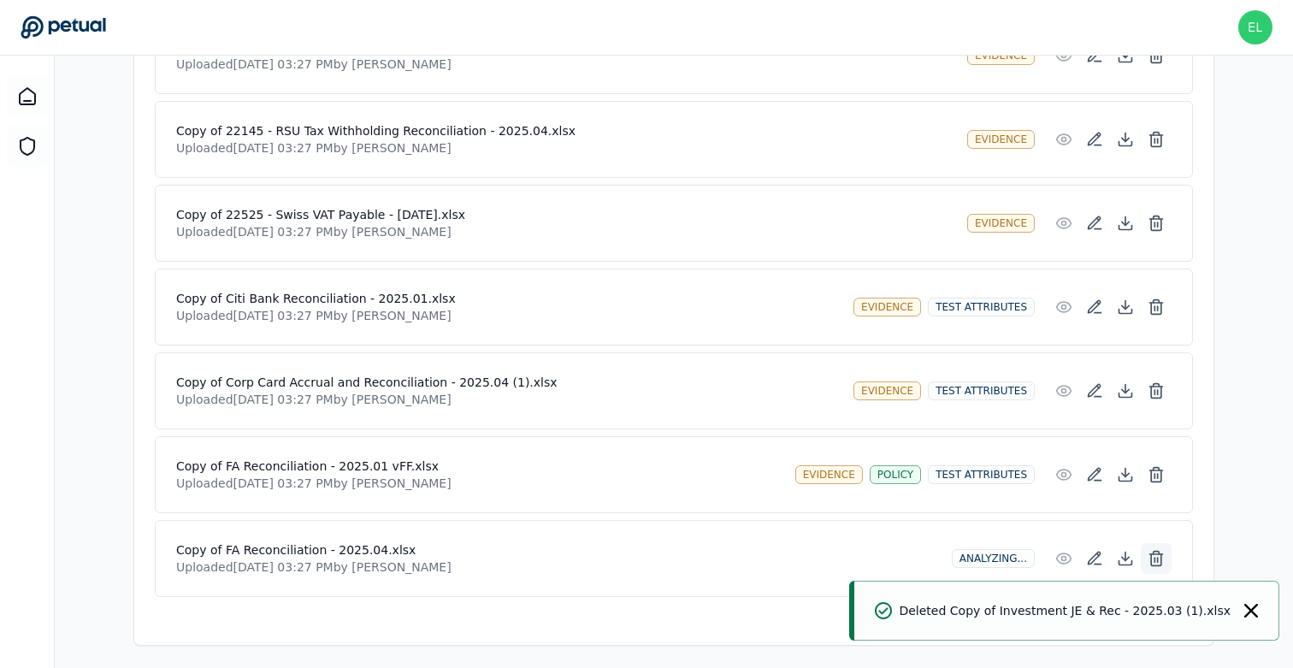
click at [1159, 555] on icon at bounding box center [1155, 558] width 17 height 17
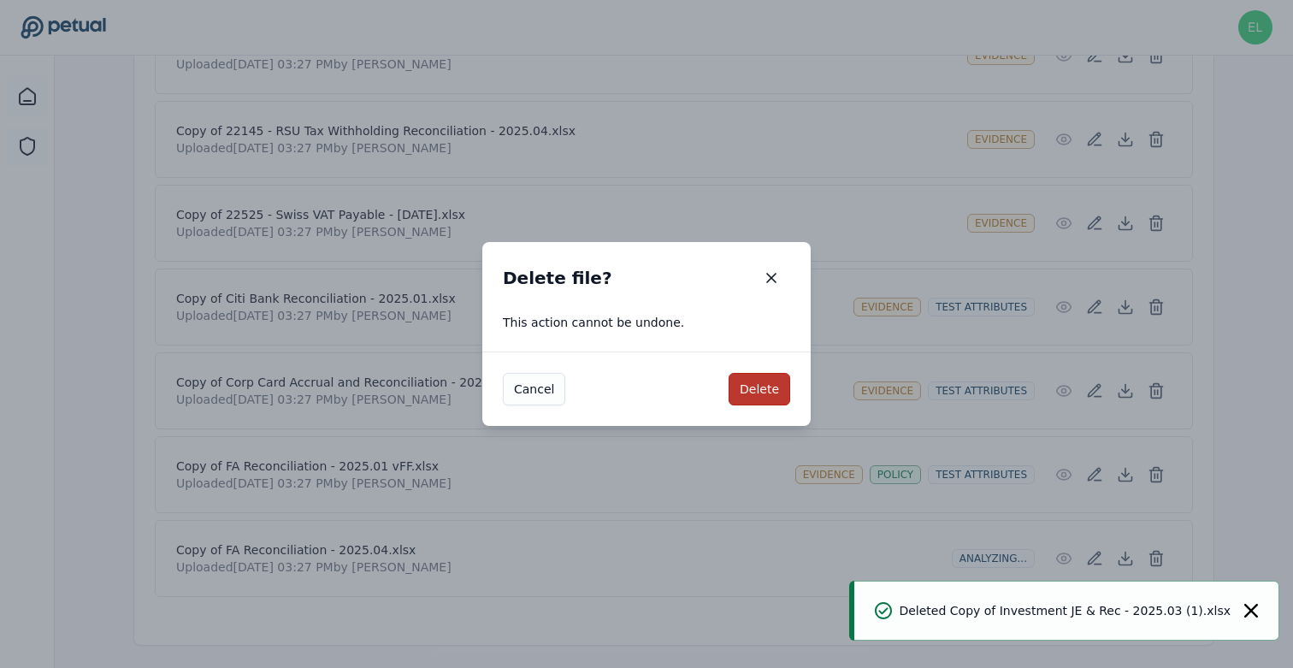
click at [776, 392] on button "Delete" at bounding box center [759, 389] width 62 height 32
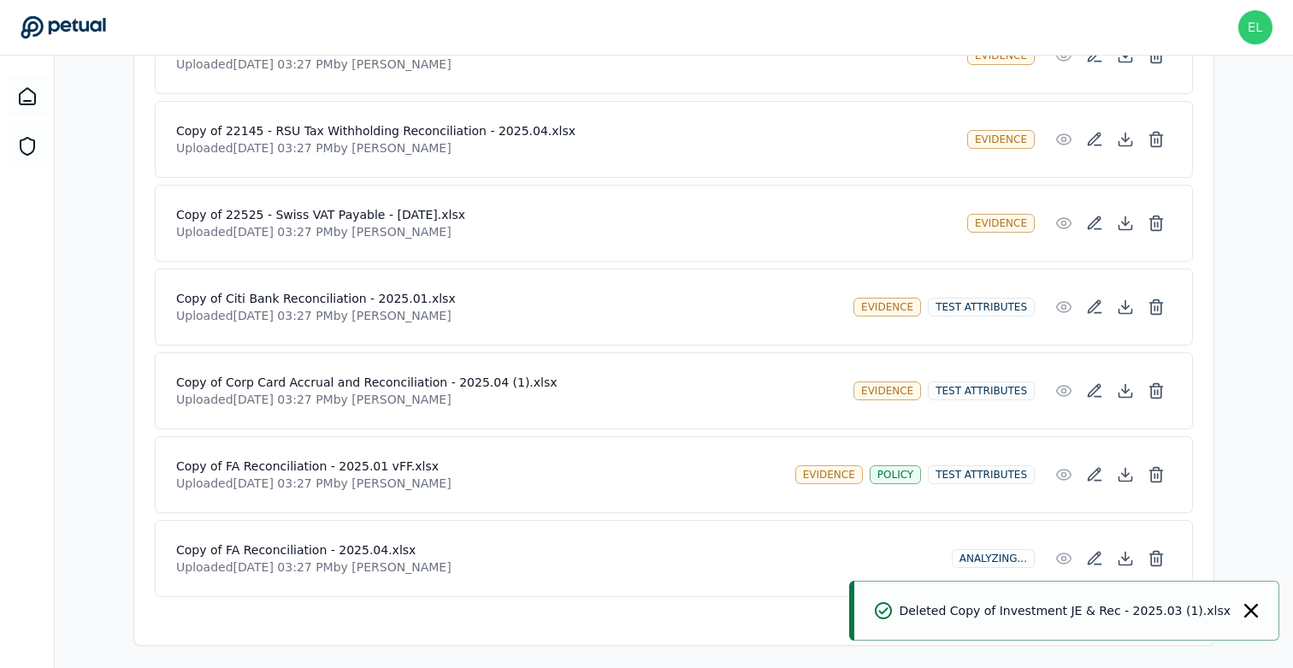
scroll to position [457, 0]
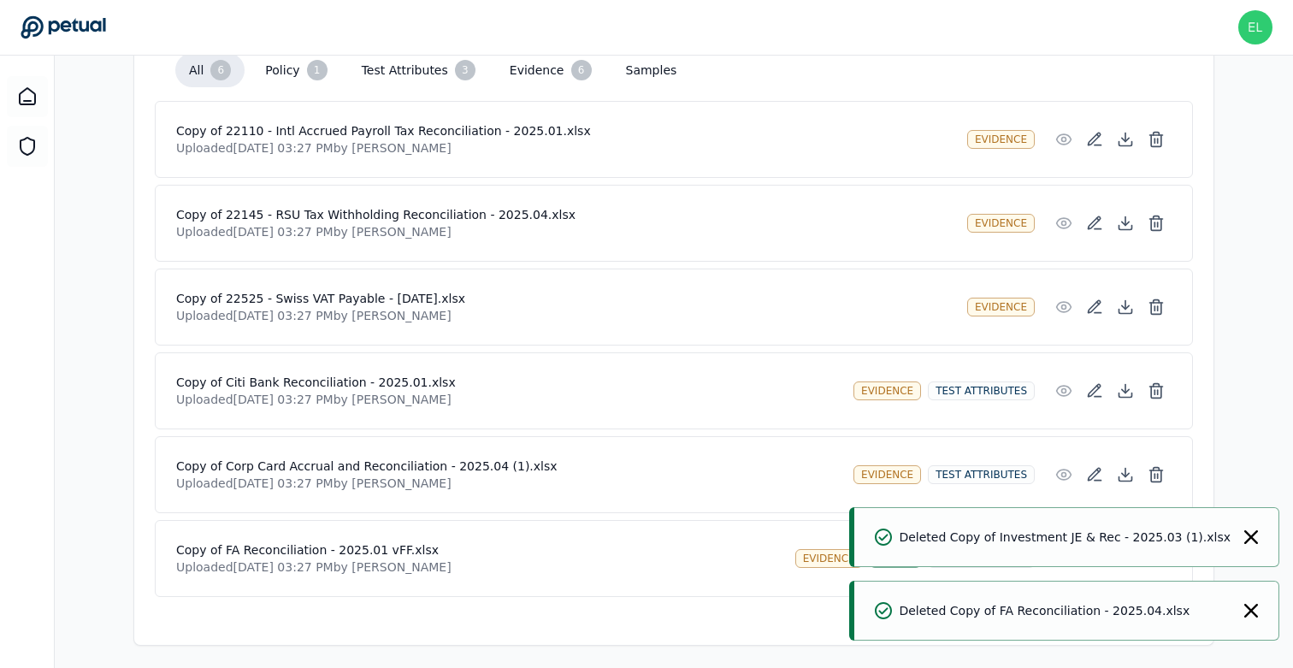
click at [1245, 621] on div "Deleted Copy of FA Reconciliation - 2025.04.xlsx" at bounding box center [1066, 610] width 425 height 60
click at [1249, 614] on icon "Notifications (F8)" at bounding box center [1251, 611] width 14 height 14
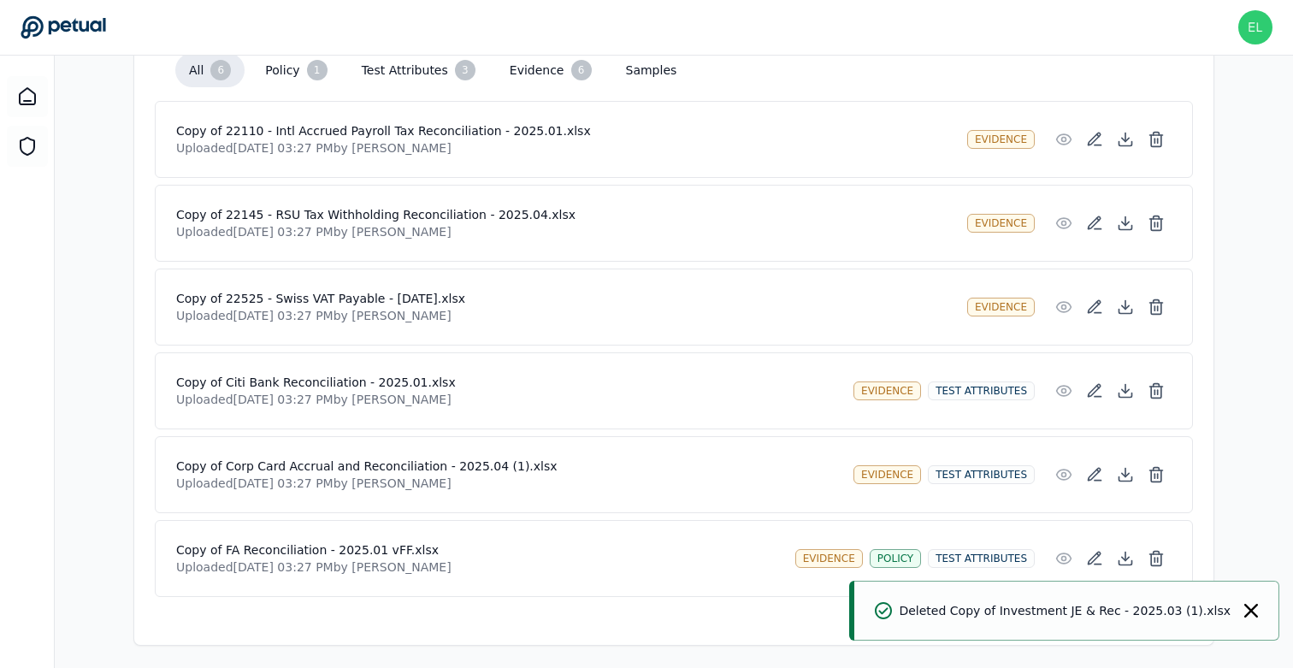
click at [1252, 618] on button "Notifications (F8)" at bounding box center [1251, 610] width 14 height 17
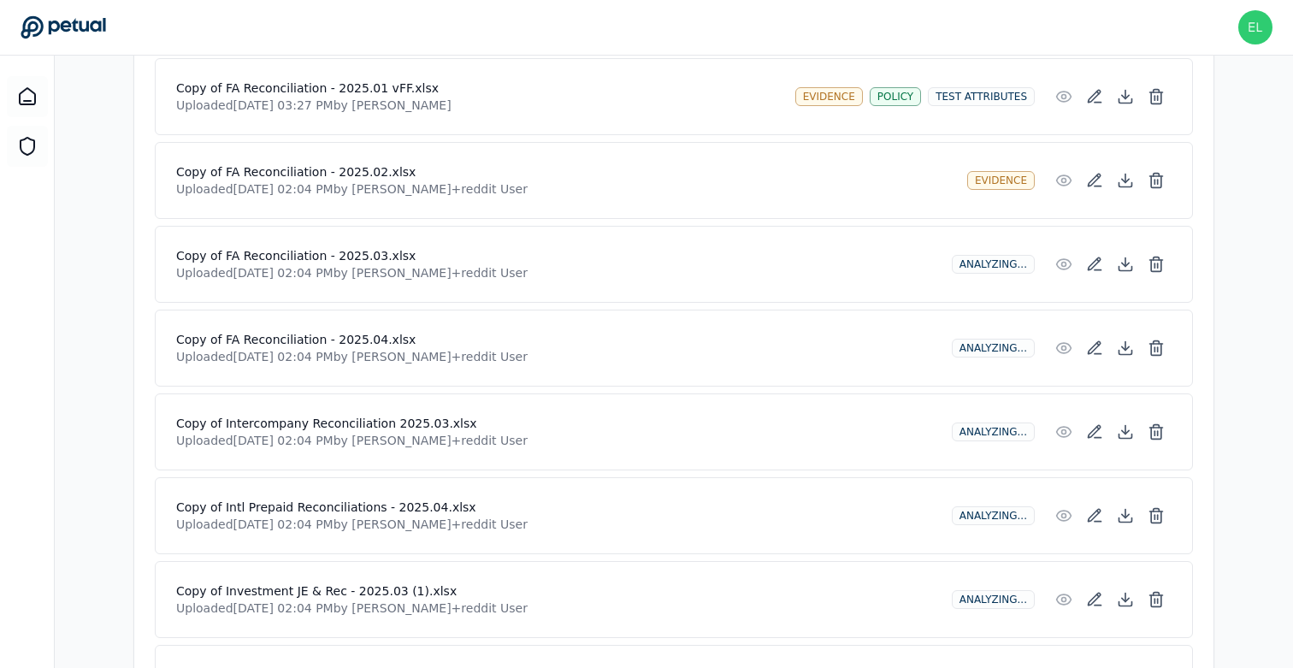
scroll to position [918, 0]
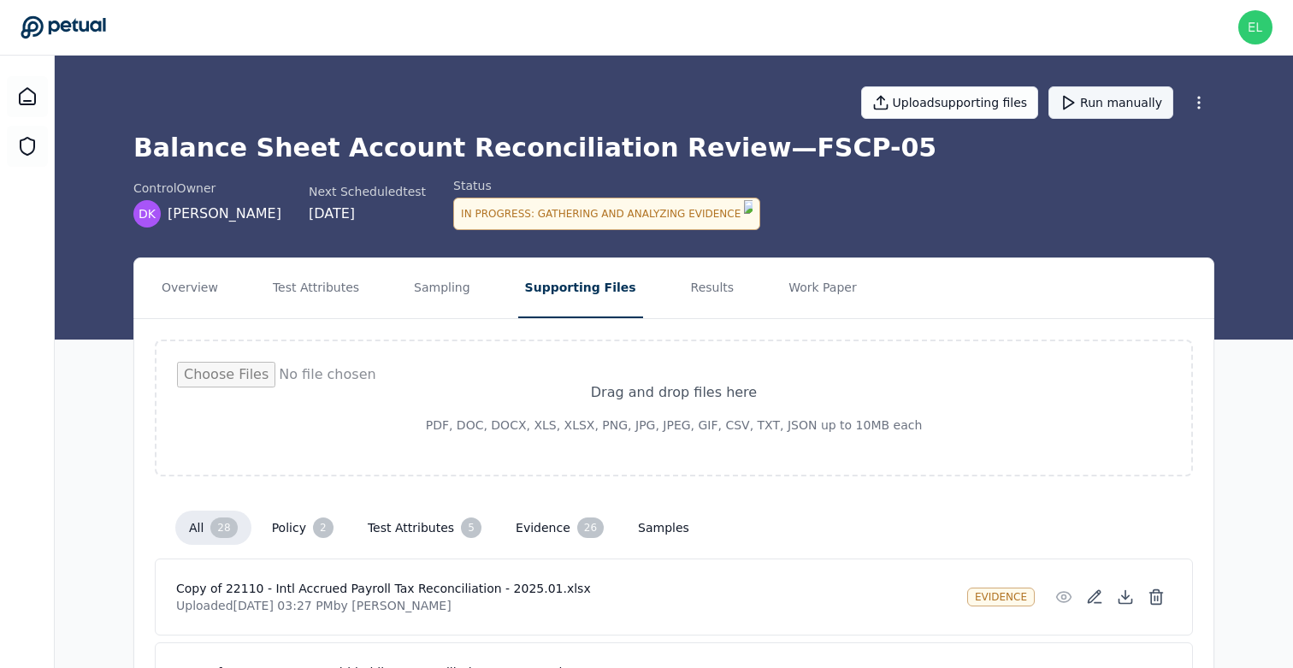
click at [1106, 107] on button "Run manually" at bounding box center [1110, 102] width 125 height 32
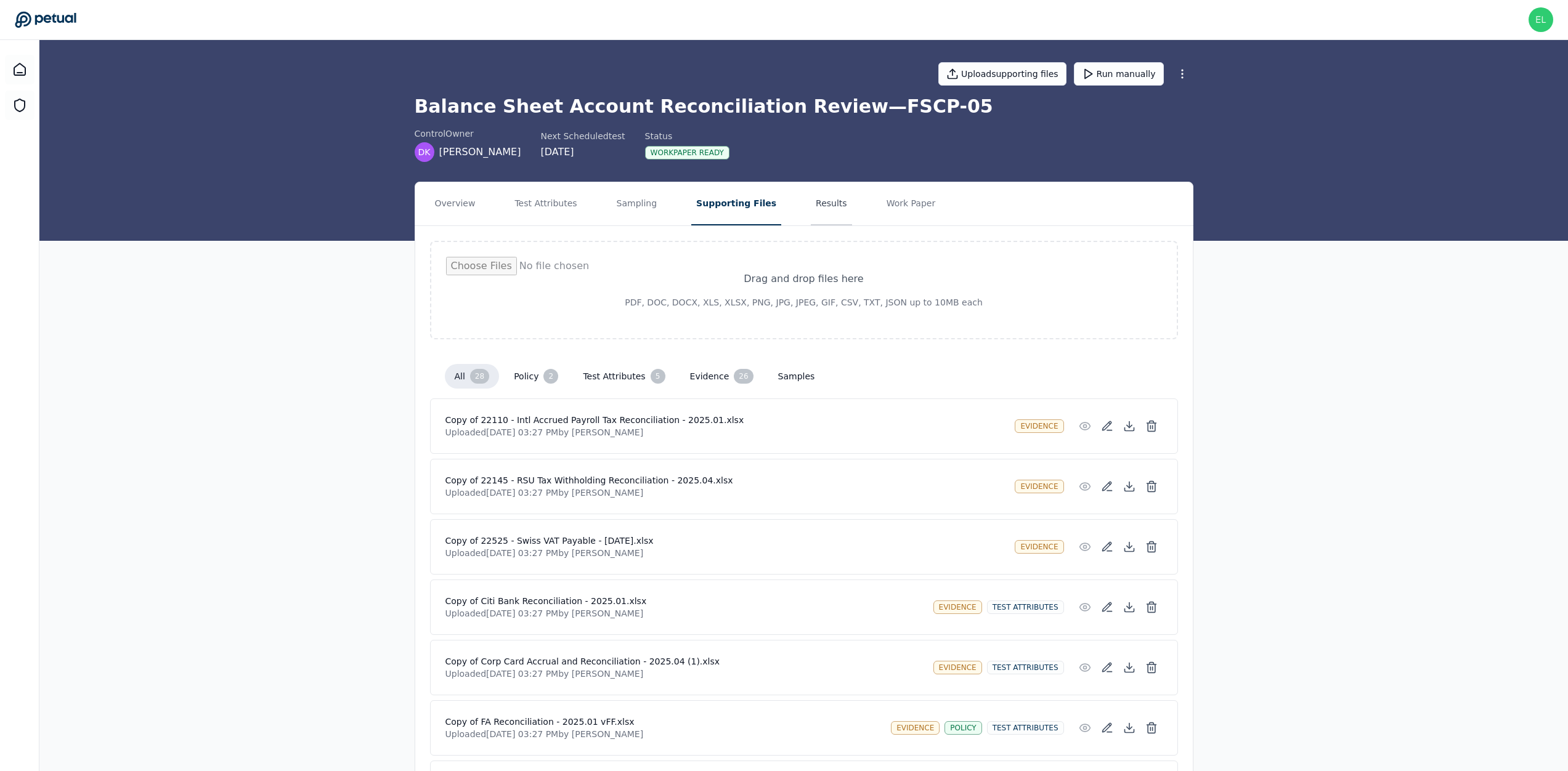
click at [812, 214] on button "Results" at bounding box center [831, 204] width 41 height 43
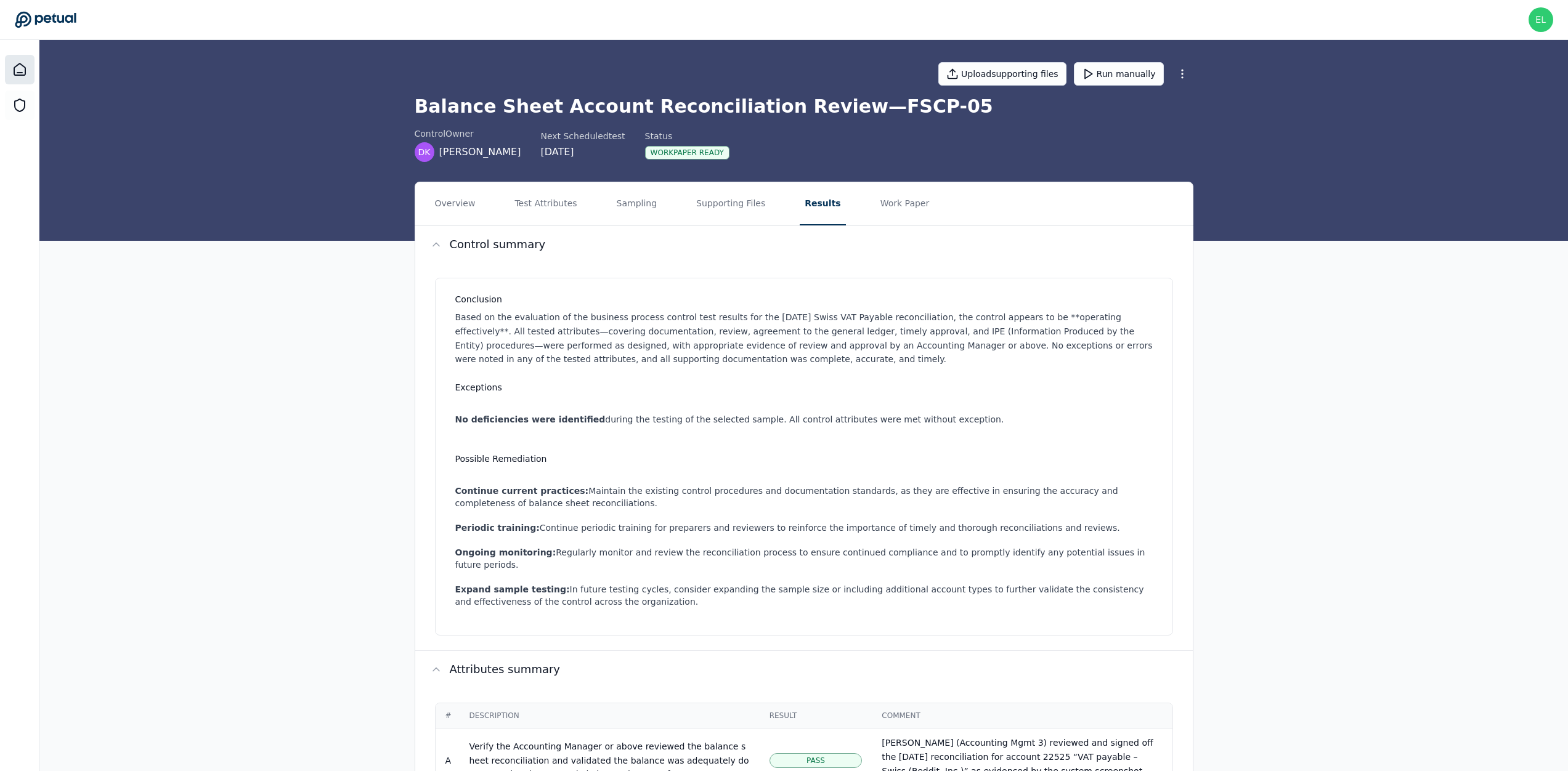
click at [19, 71] on icon at bounding box center [19, 69] width 15 height 15
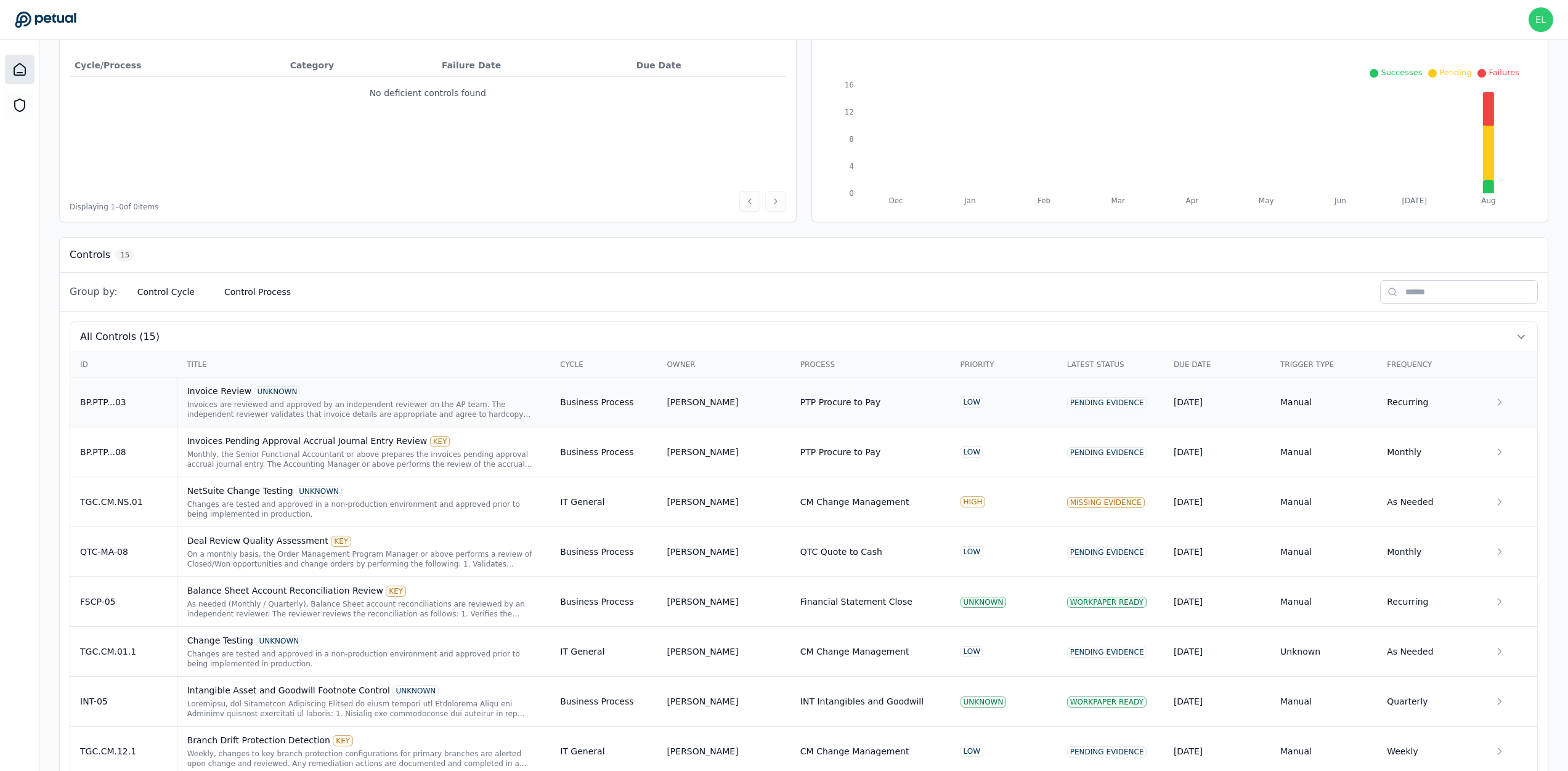
scroll to position [266, 0]
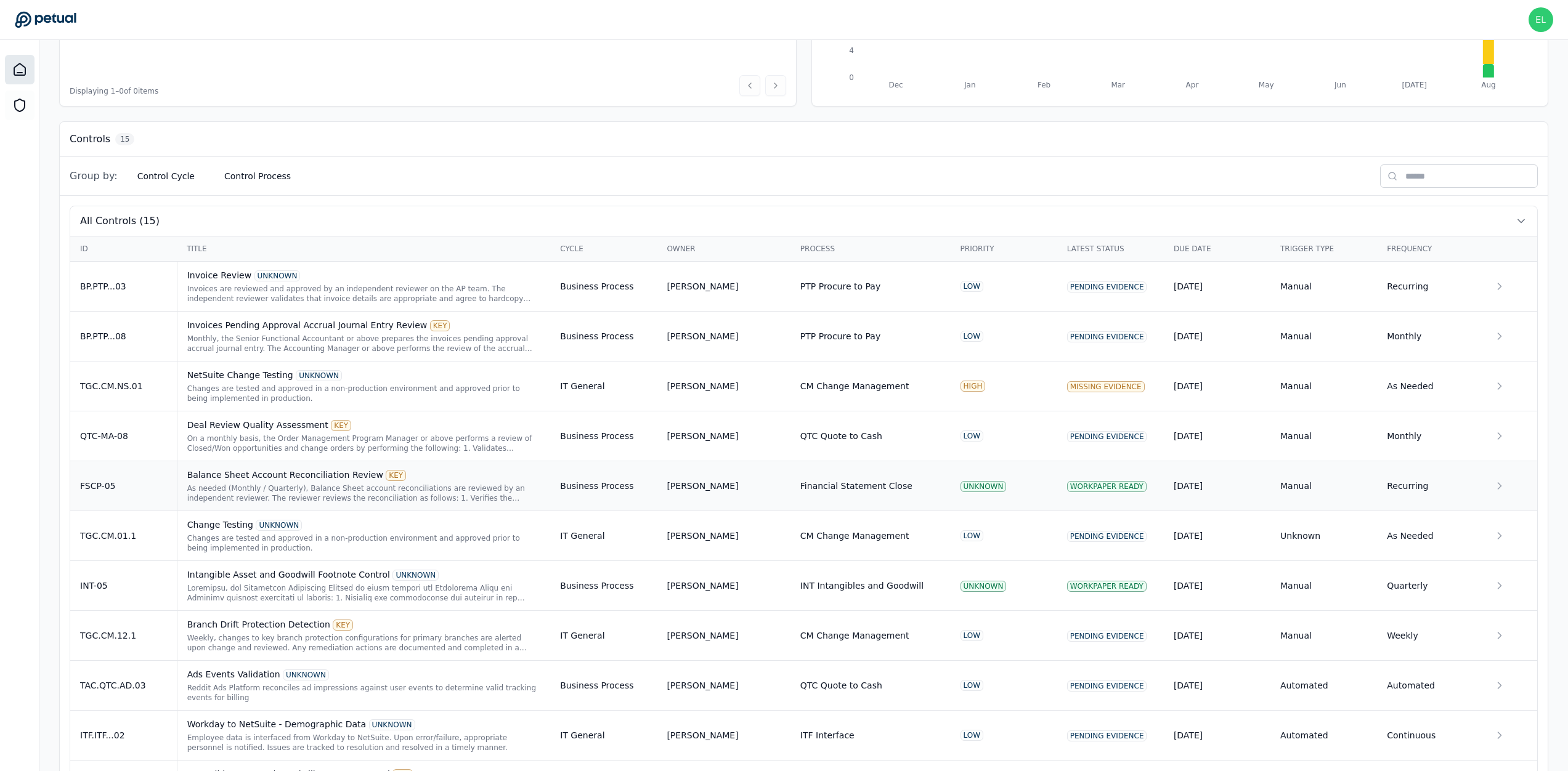
click at [231, 481] on div "As needed (Monthly / Quarterly), Balance Sheet account reconciliations are revi…" at bounding box center [364, 493] width 354 height 19
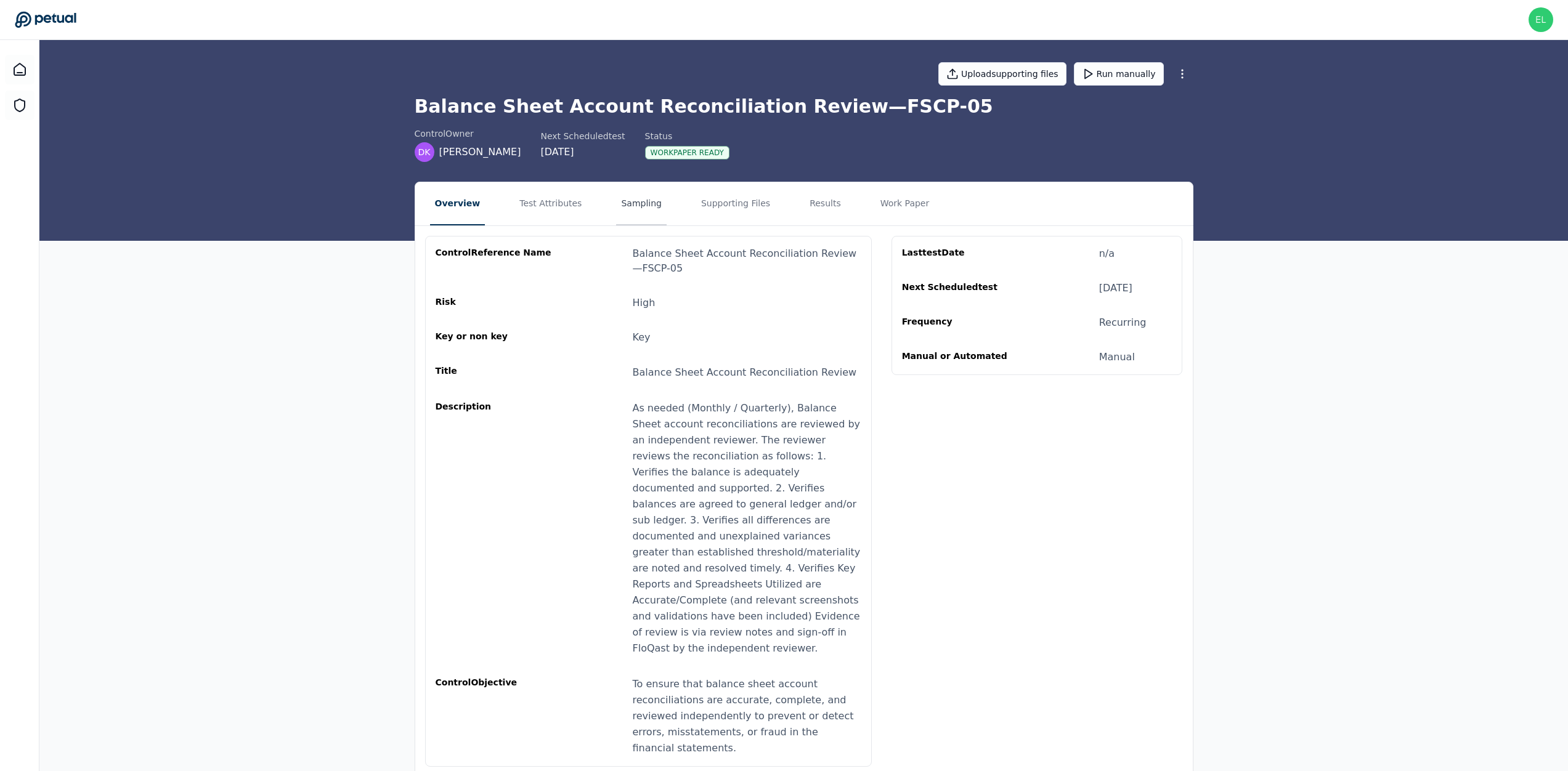
click at [637, 209] on button "Sampling" at bounding box center [641, 204] width 50 height 43
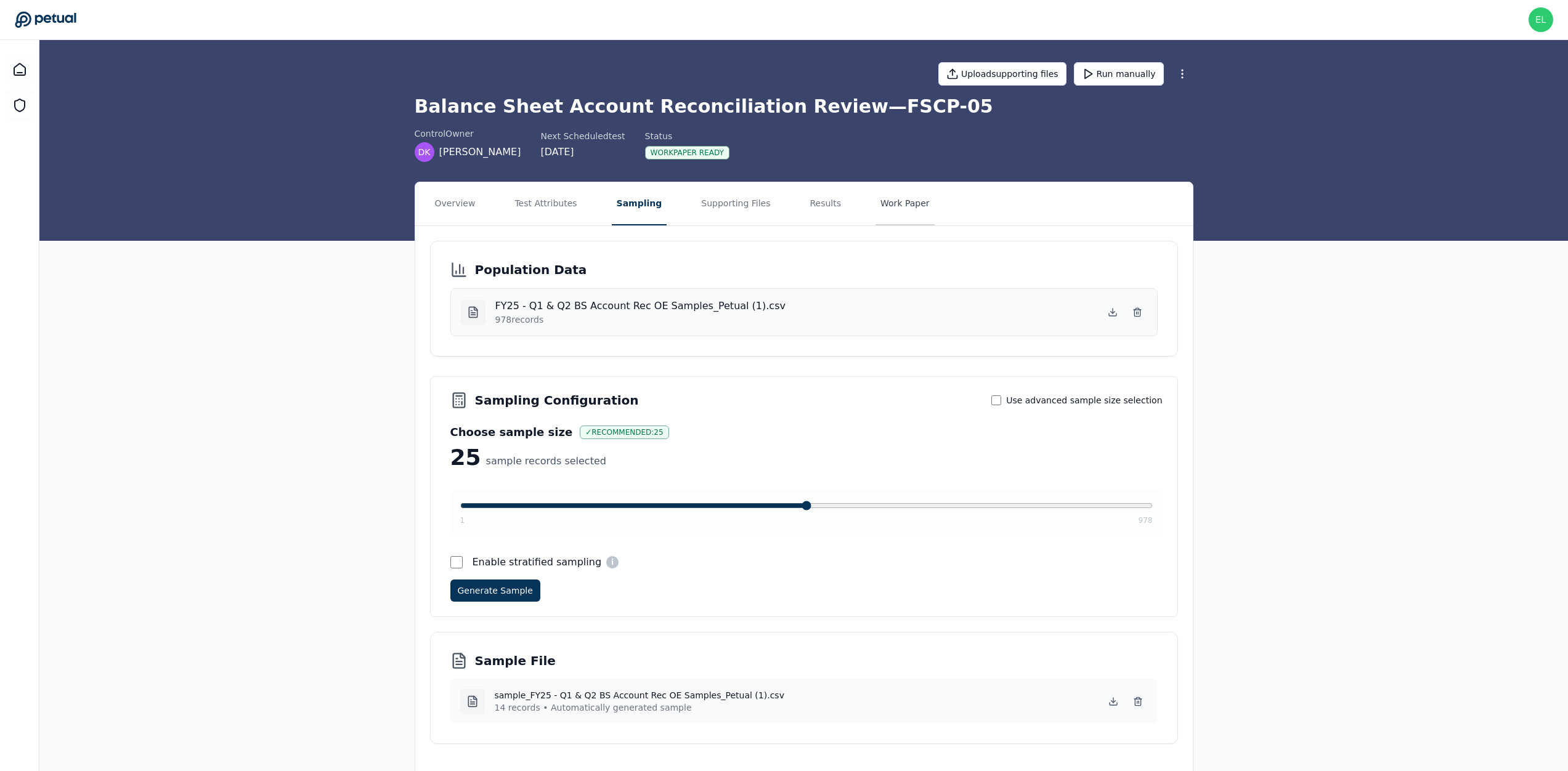
click at [883, 189] on button "Work Paper" at bounding box center [905, 204] width 59 height 43
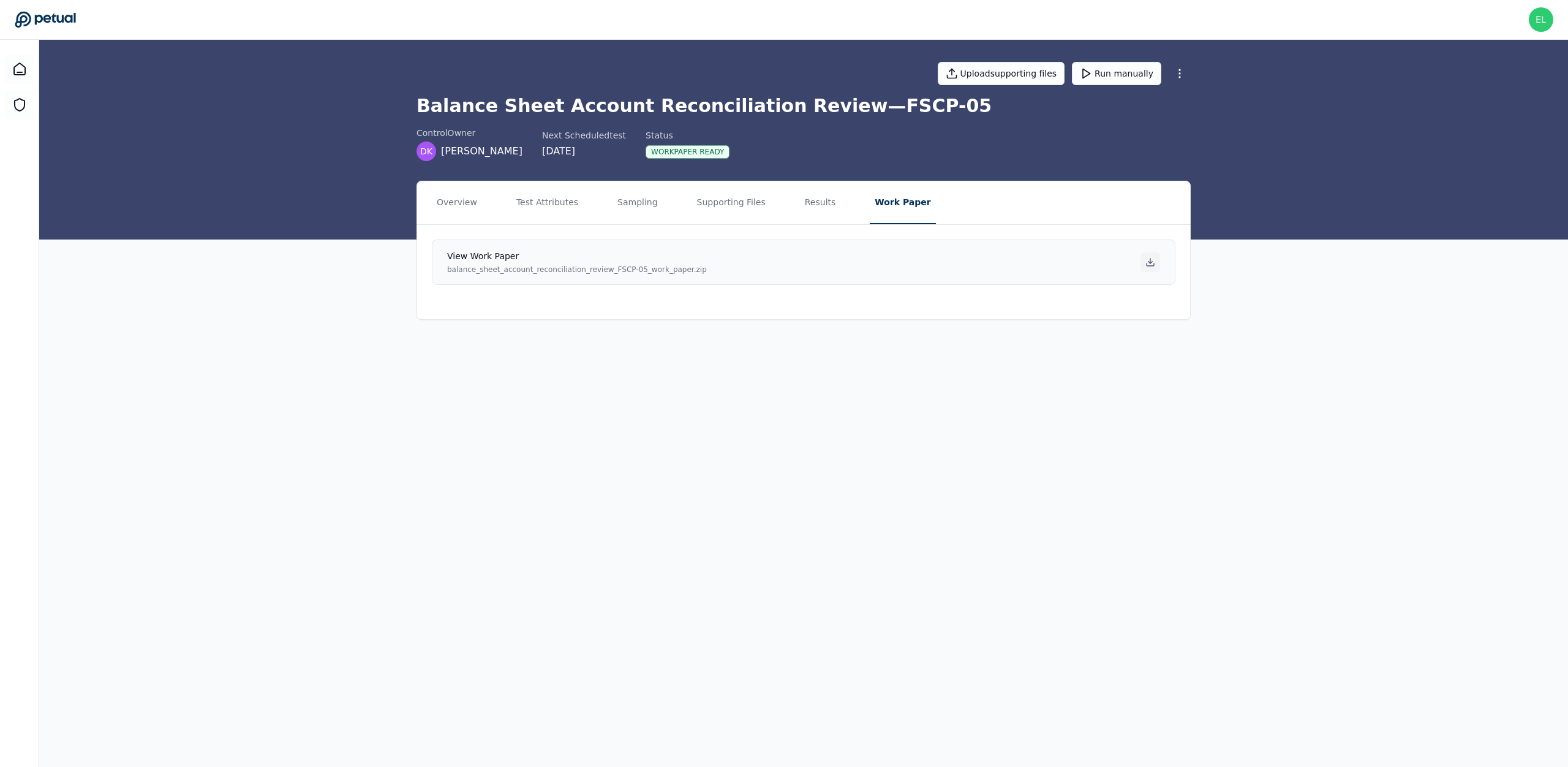
click at [926, 267] on icon at bounding box center [1151, 262] width 10 height 10
click at [643, 208] on button "Sampling" at bounding box center [638, 203] width 50 height 43
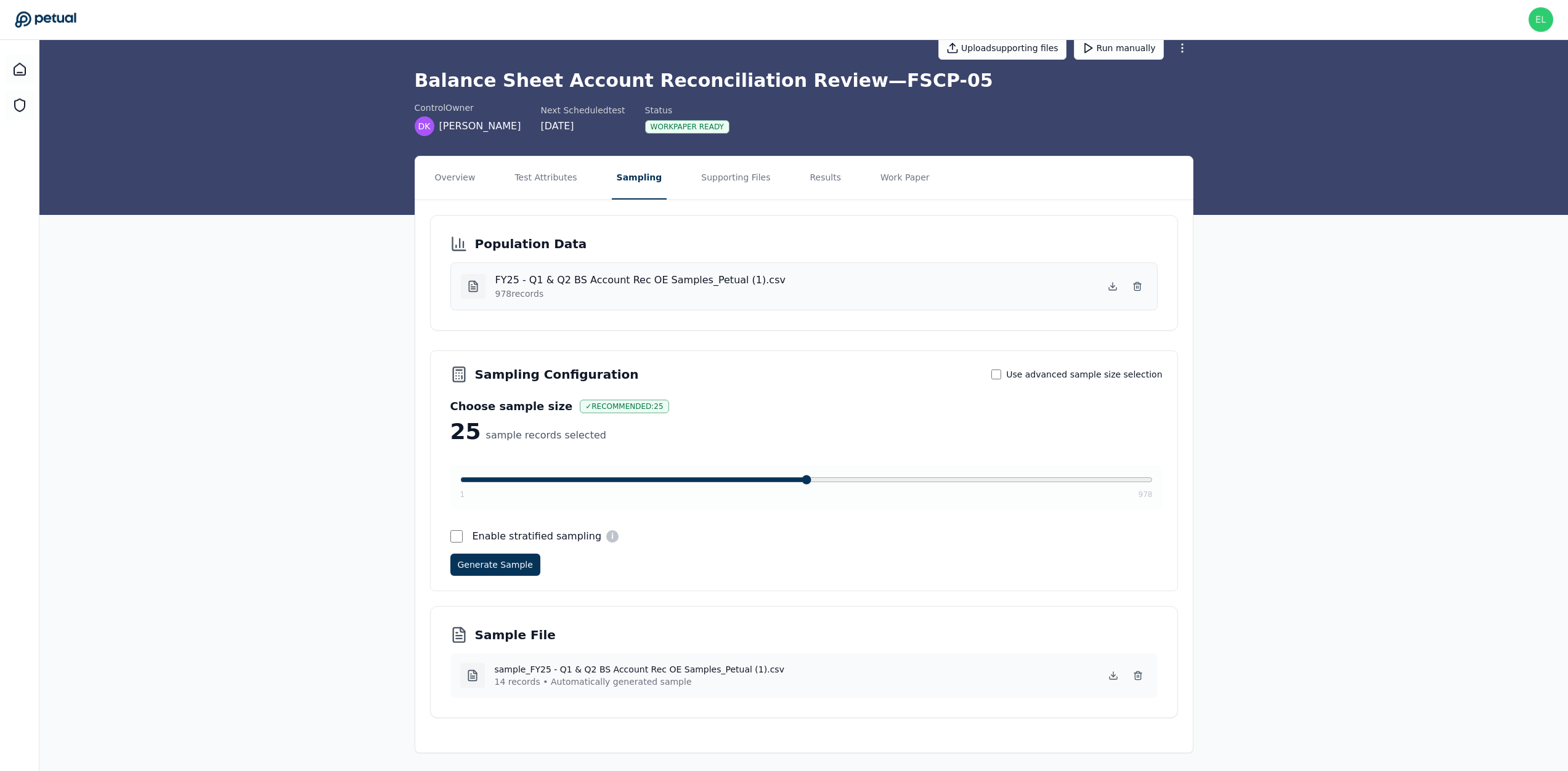
scroll to position [30, 0]
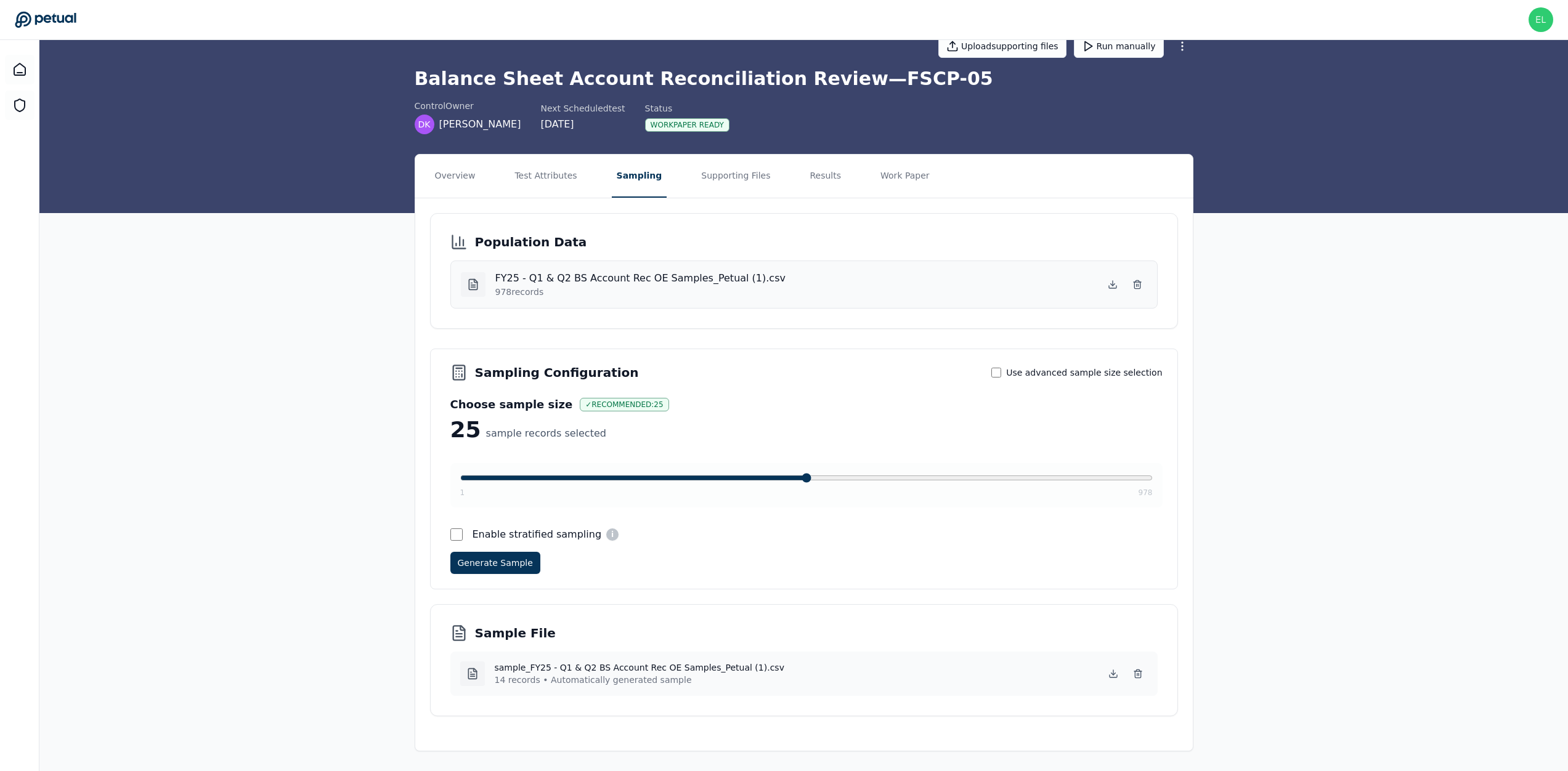
drag, startPoint x: 860, startPoint y: 177, endPoint x: 852, endPoint y: 174, distance: 8.5
click at [860, 177] on nav "Overview Test Attributes Sampling Supporting Files Results Work Paper" at bounding box center [803, 177] width 778 height 43
click at [878, 179] on button "Work Paper" at bounding box center [905, 177] width 59 height 43
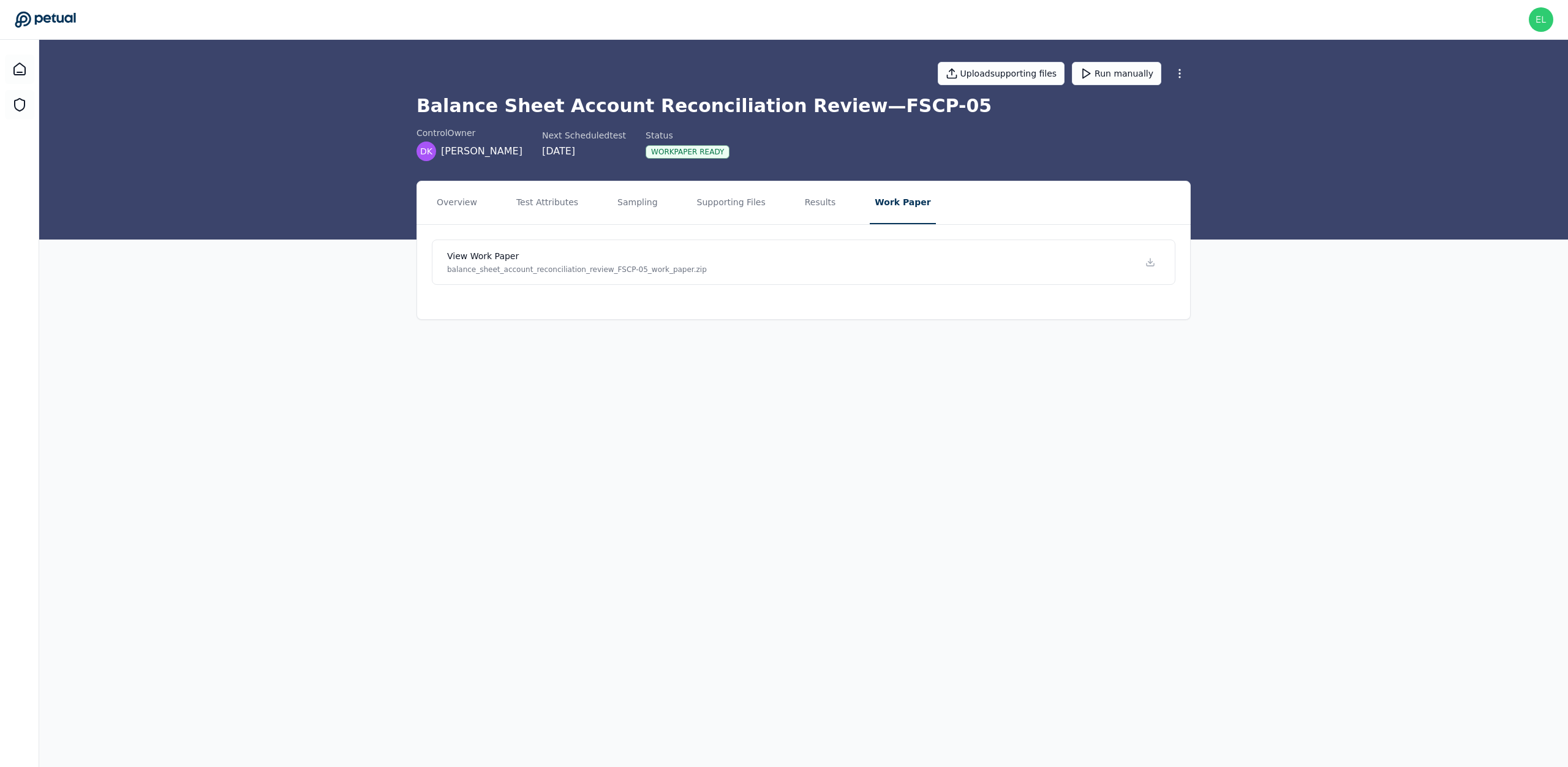
click at [475, 478] on main "Upload supporting files Run manually Balance Sheet Account Reconciliation Revie…" at bounding box center [804, 404] width 1529 height 728
click at [25, 62] on div at bounding box center [19, 69] width 29 height 29
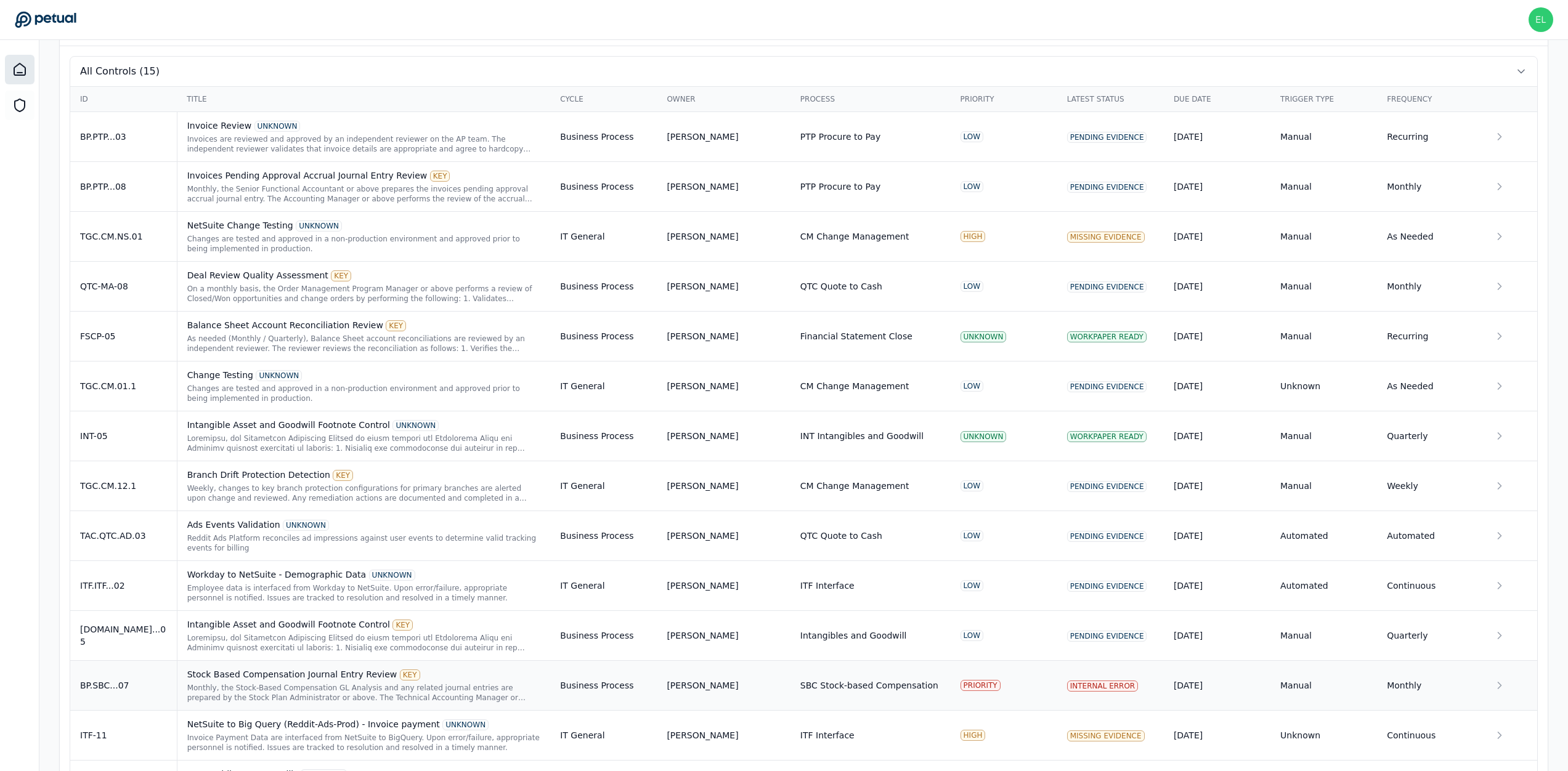
scroll to position [424, 0]
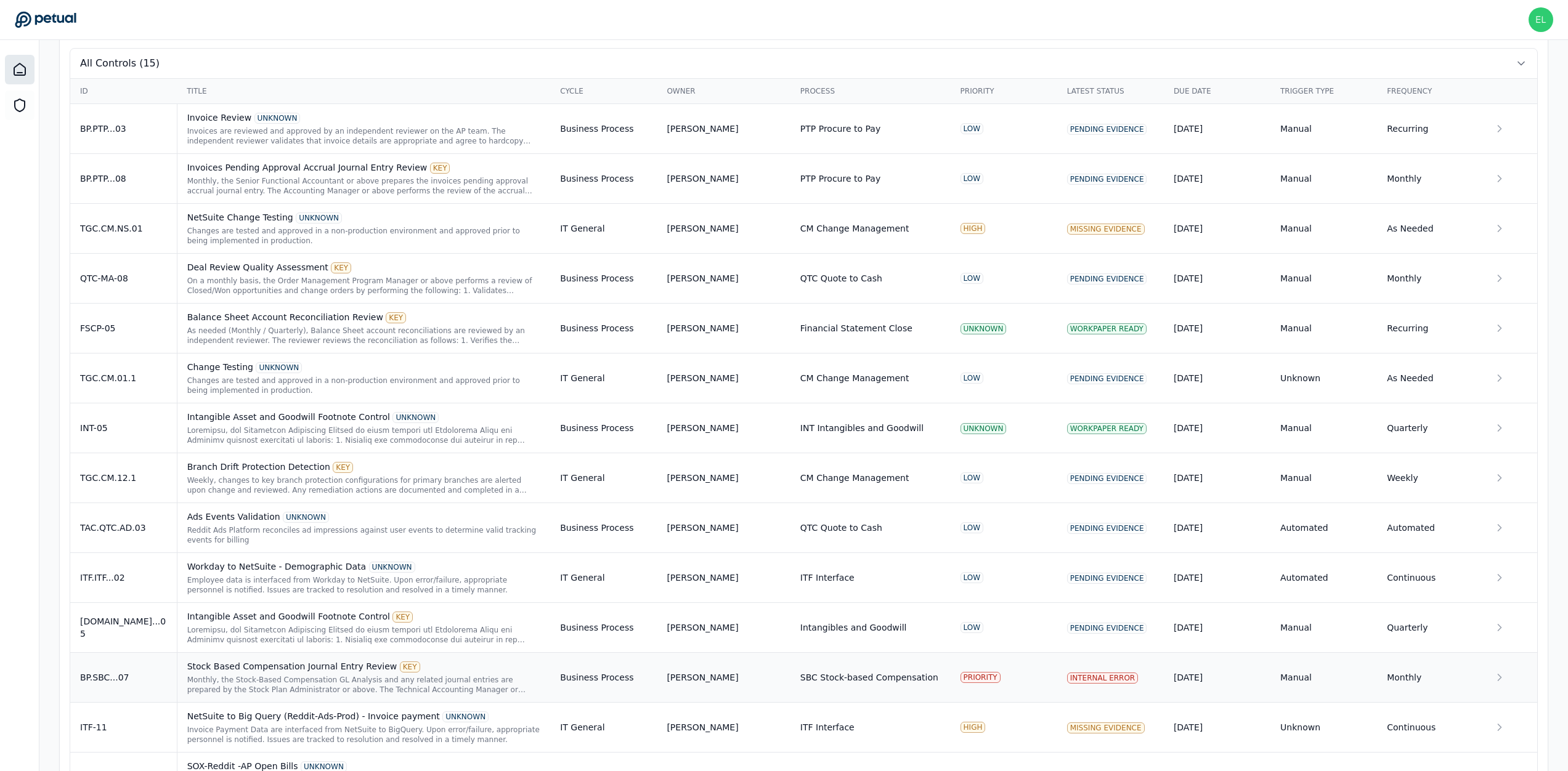
click at [130, 481] on div "BP.SBC...07" at bounding box center [123, 677] width 87 height 12
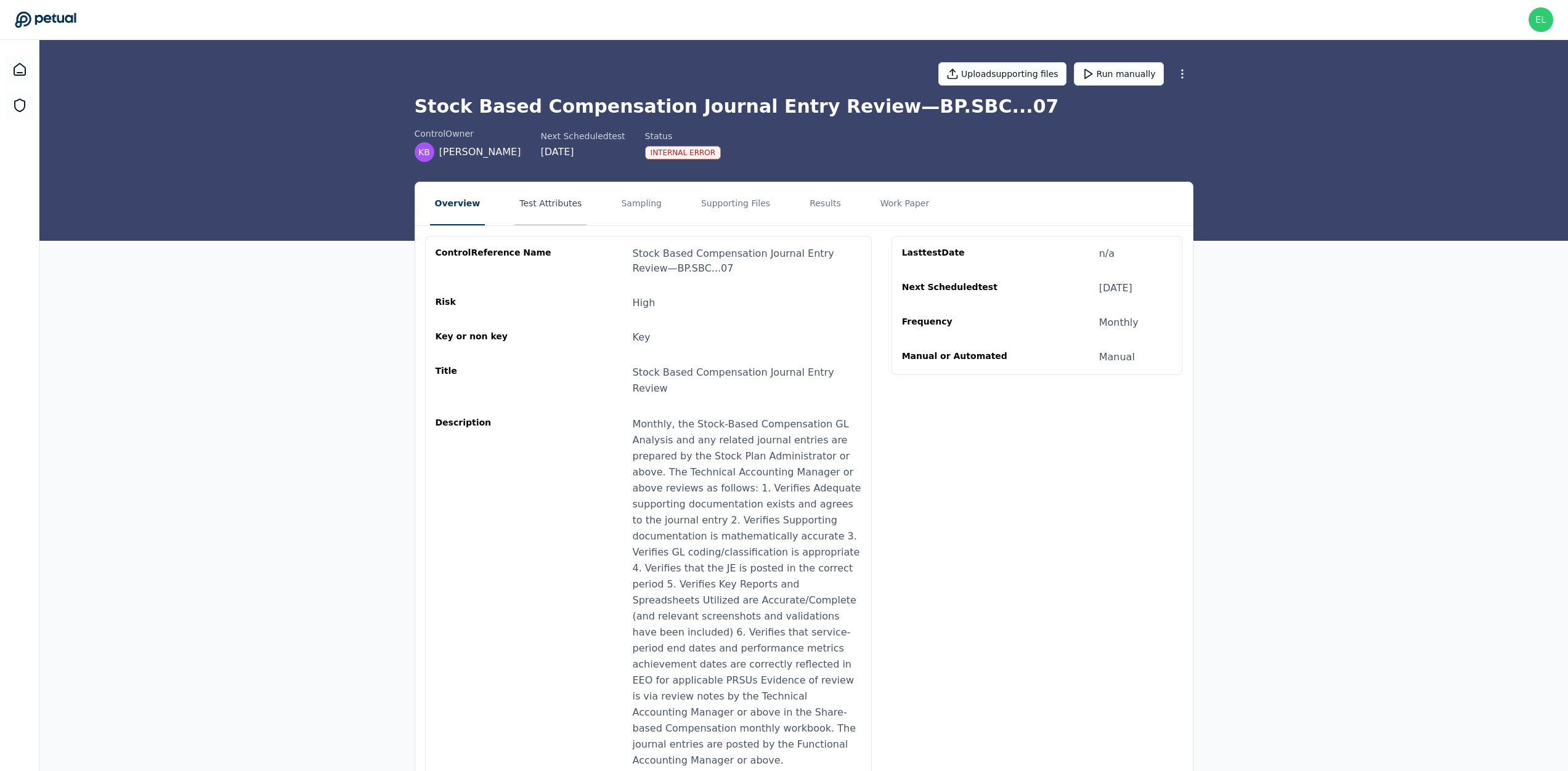
click at [571, 212] on button "Test Attributes" at bounding box center [551, 204] width 72 height 43
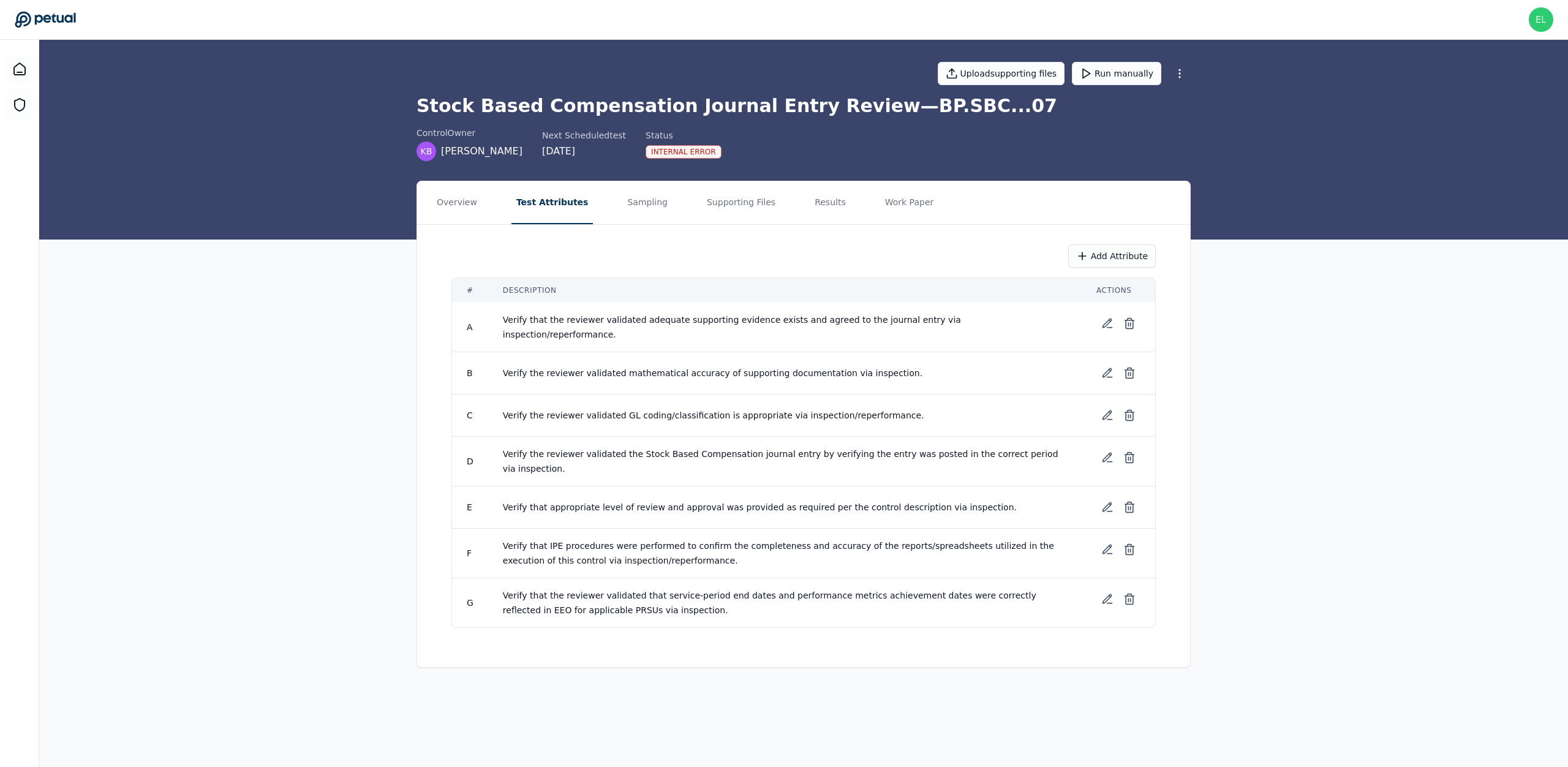
drag, startPoint x: 747, startPoint y: 197, endPoint x: 773, endPoint y: 196, distance: 26.0
click at [747, 196] on button "Supporting Files" at bounding box center [741, 203] width 78 height 43
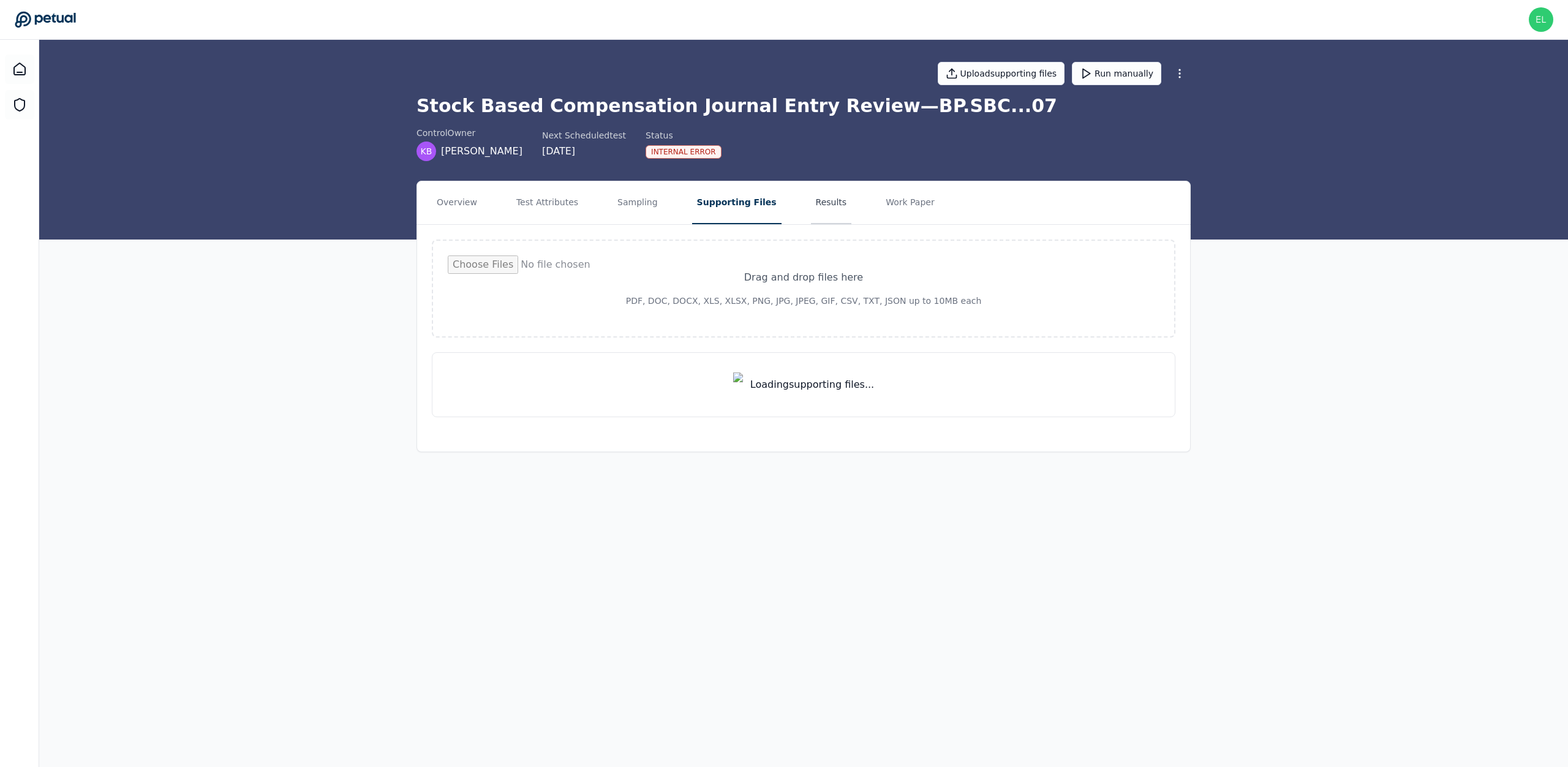
click at [813, 196] on button "Results" at bounding box center [831, 203] width 41 height 43
click at [719, 195] on button "Supporting Files" at bounding box center [731, 203] width 78 height 43
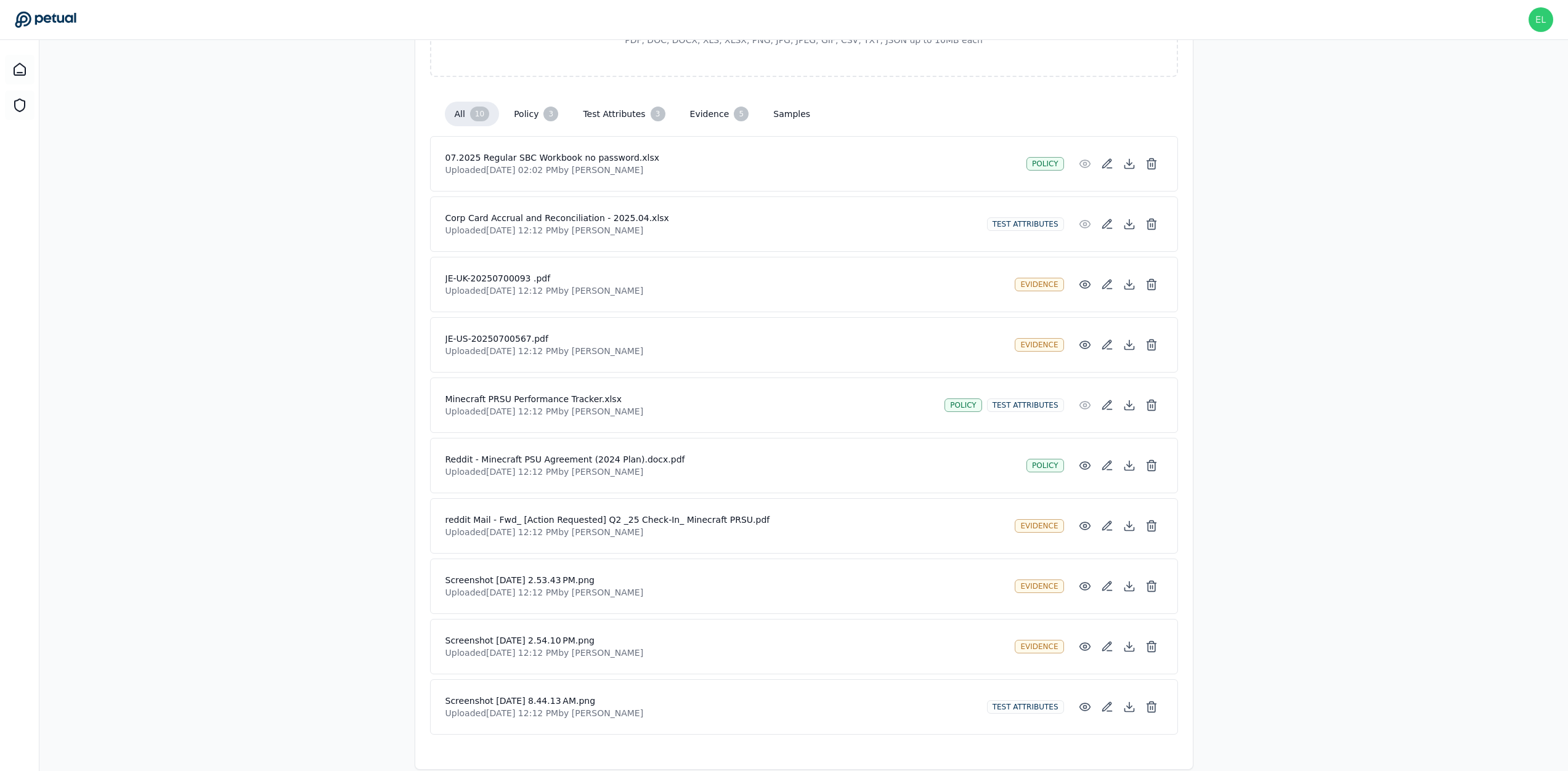
scroll to position [281, 0]
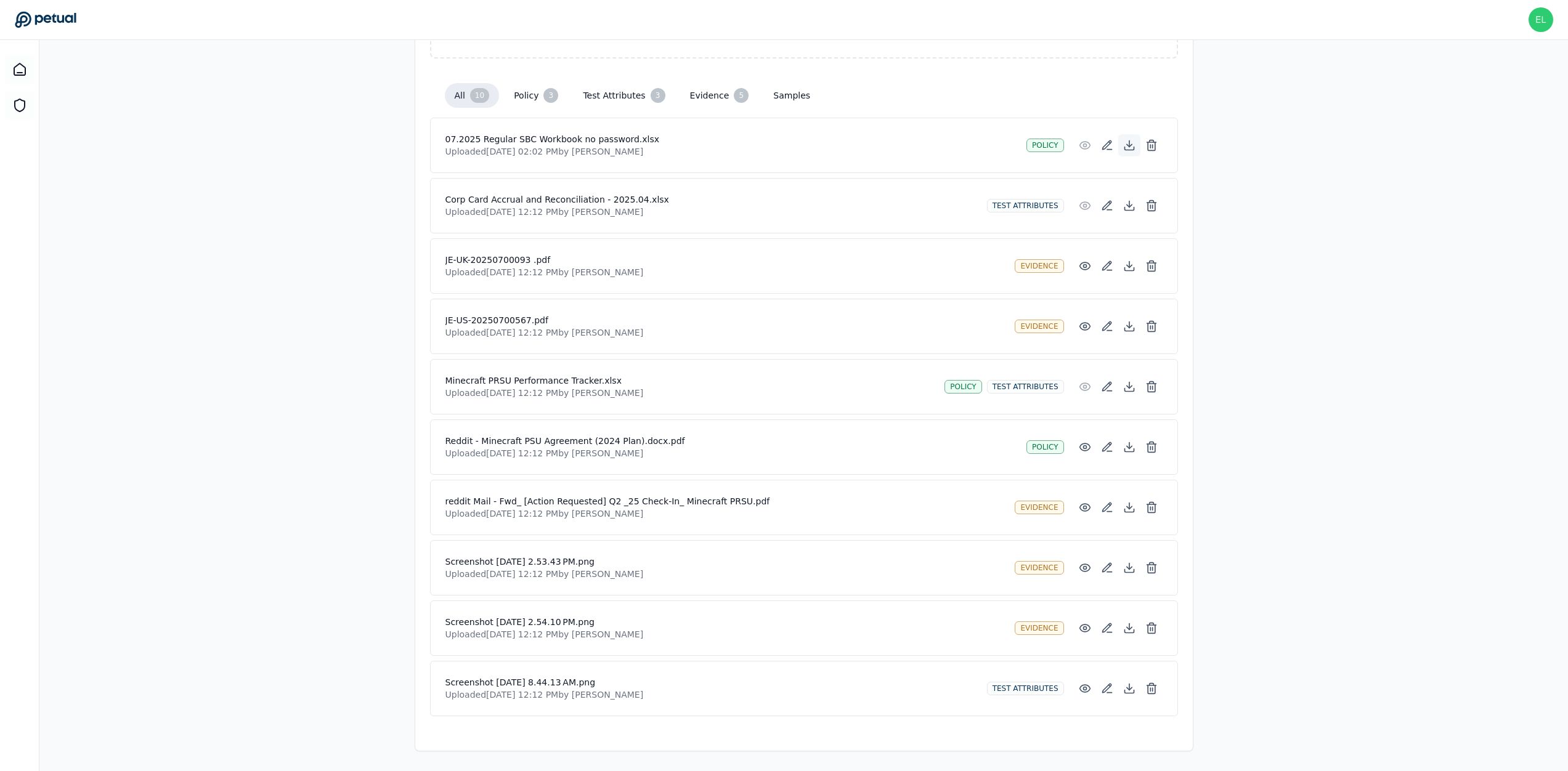
click at [931, 151] on button at bounding box center [1129, 145] width 22 height 22
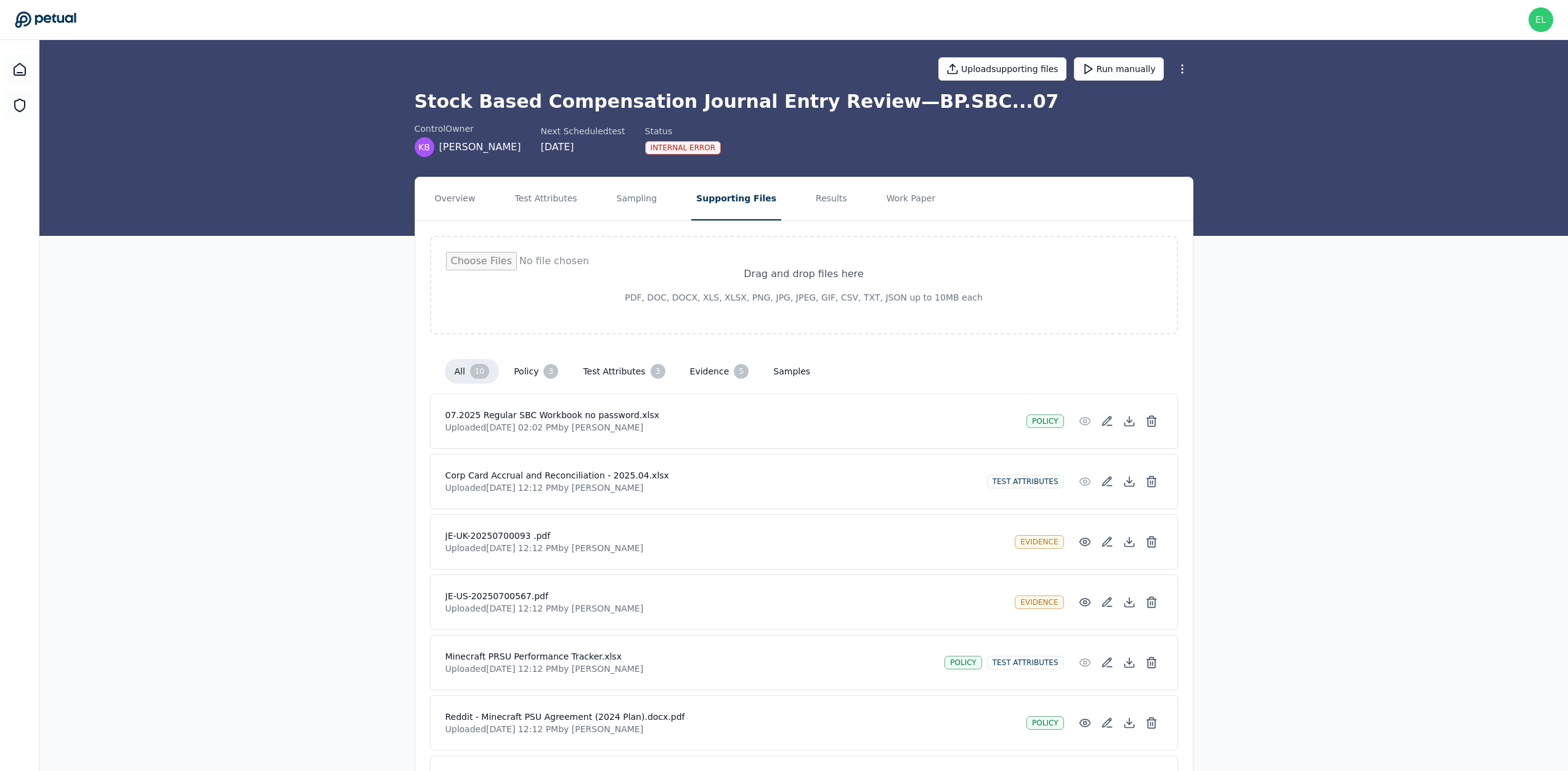
scroll to position [0, 0]
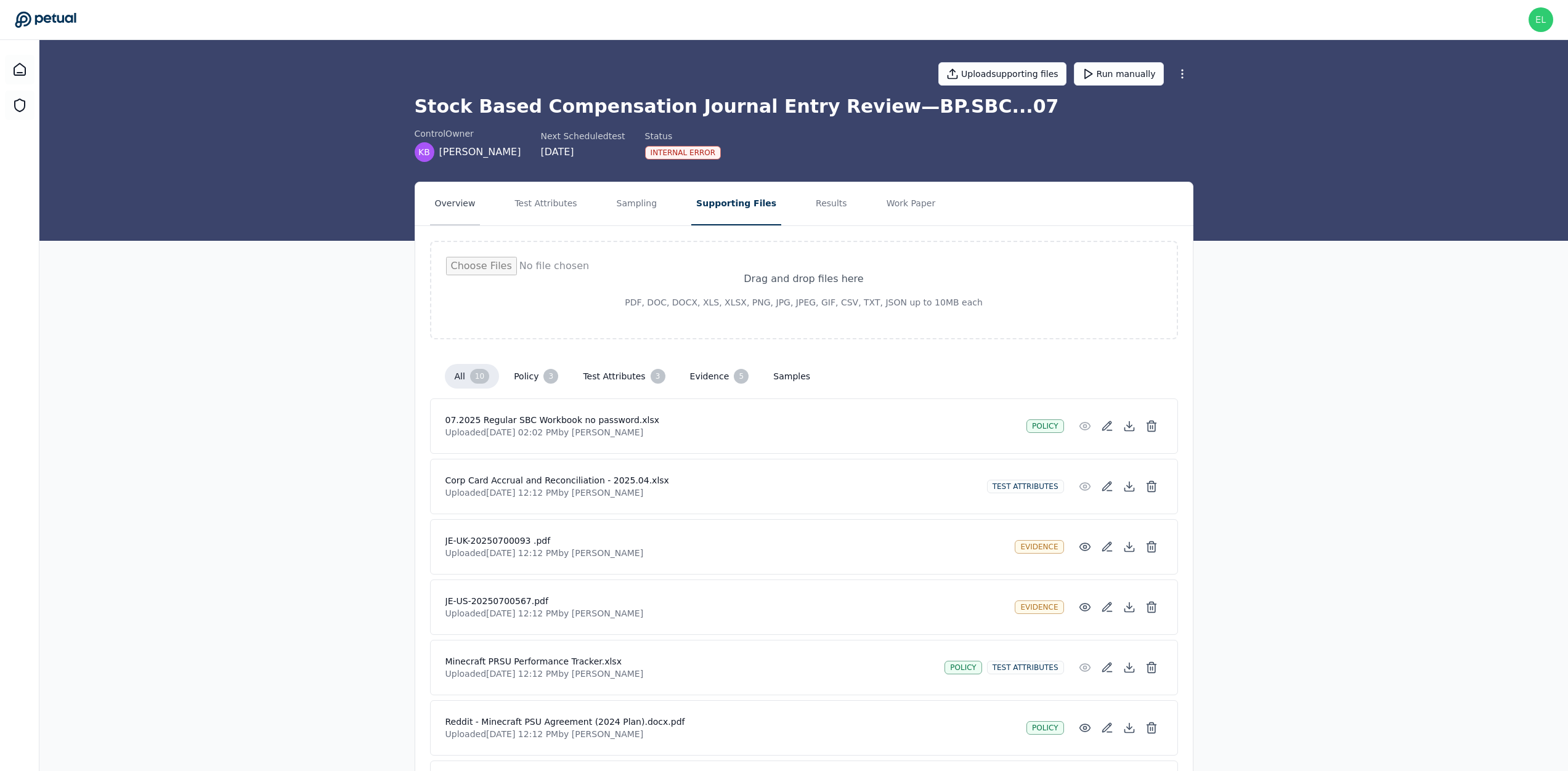
click at [460, 209] on button "Overview" at bounding box center [455, 204] width 50 height 43
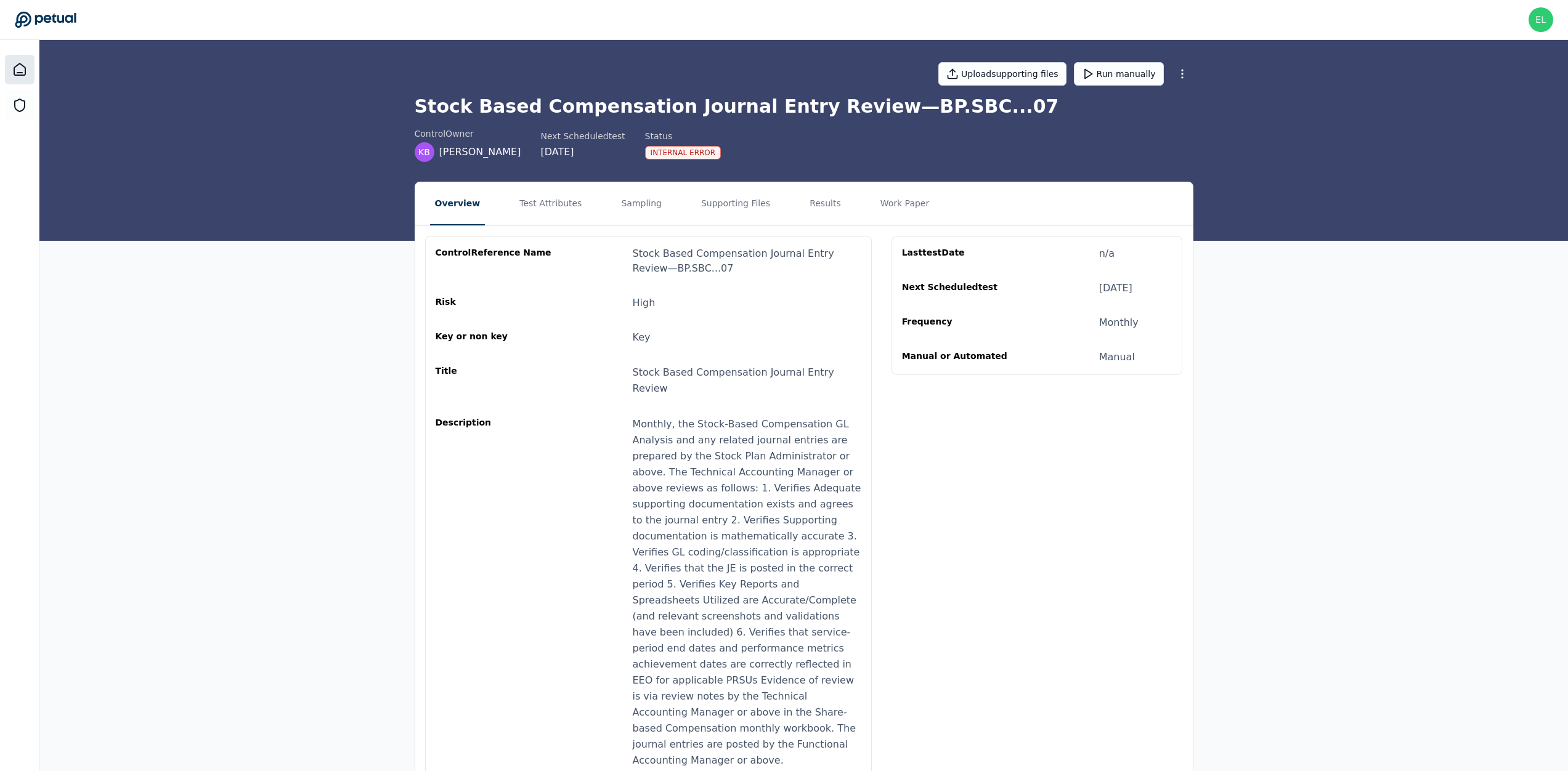
click at [17, 70] on icon at bounding box center [19, 69] width 15 height 15
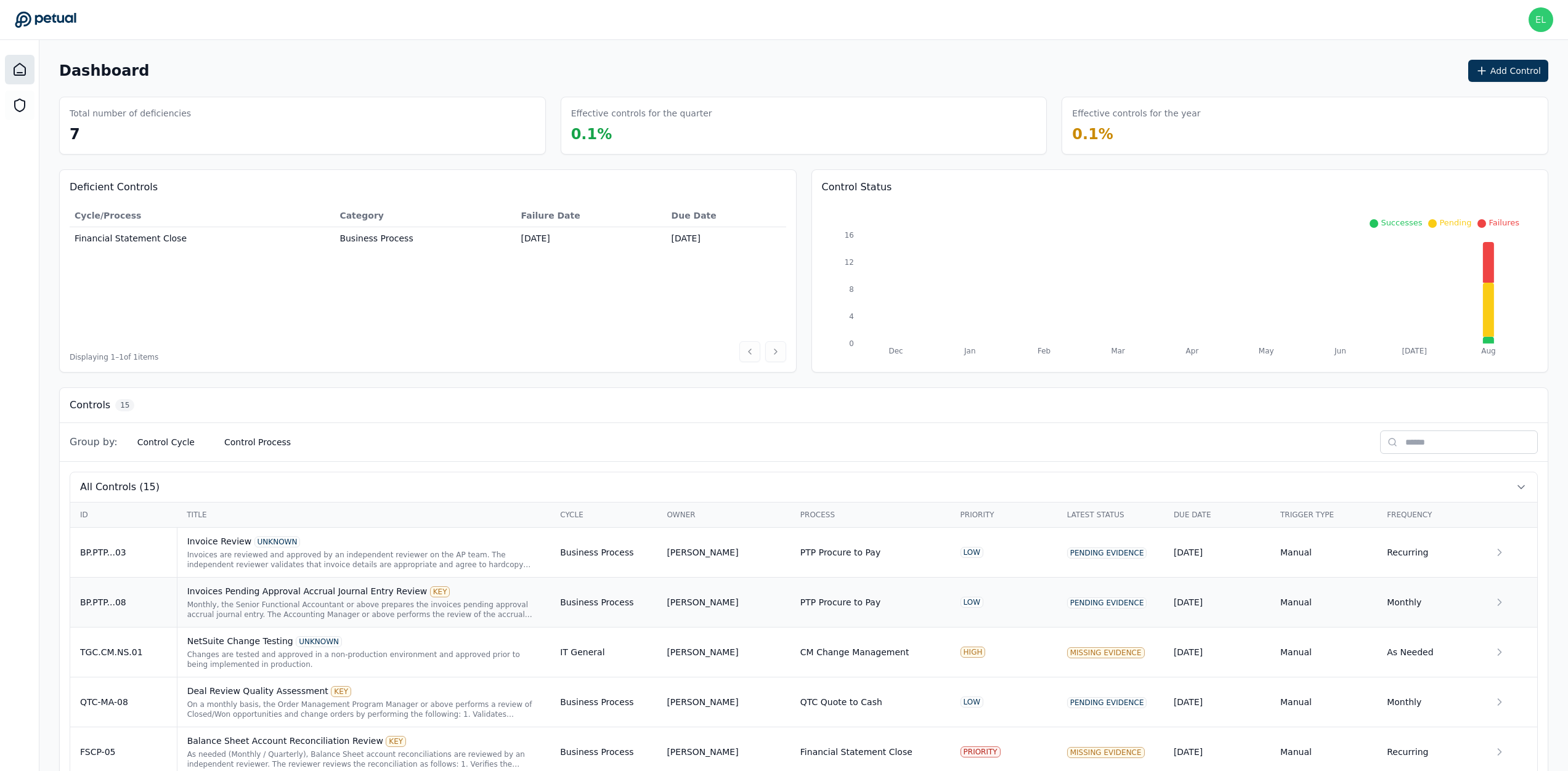
scroll to position [128, 0]
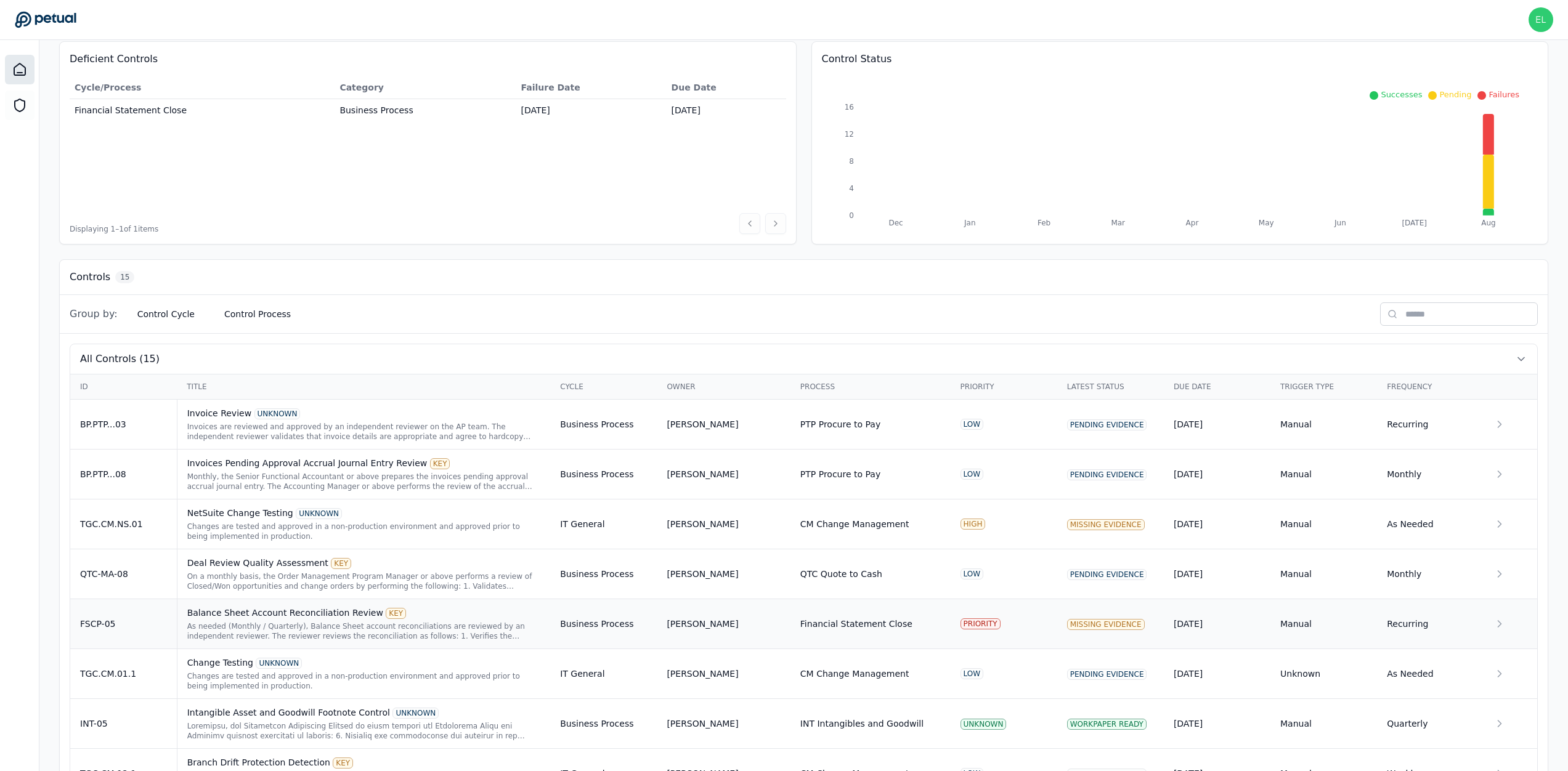
click at [151, 636] on td "FSCP-05" at bounding box center [123, 624] width 107 height 50
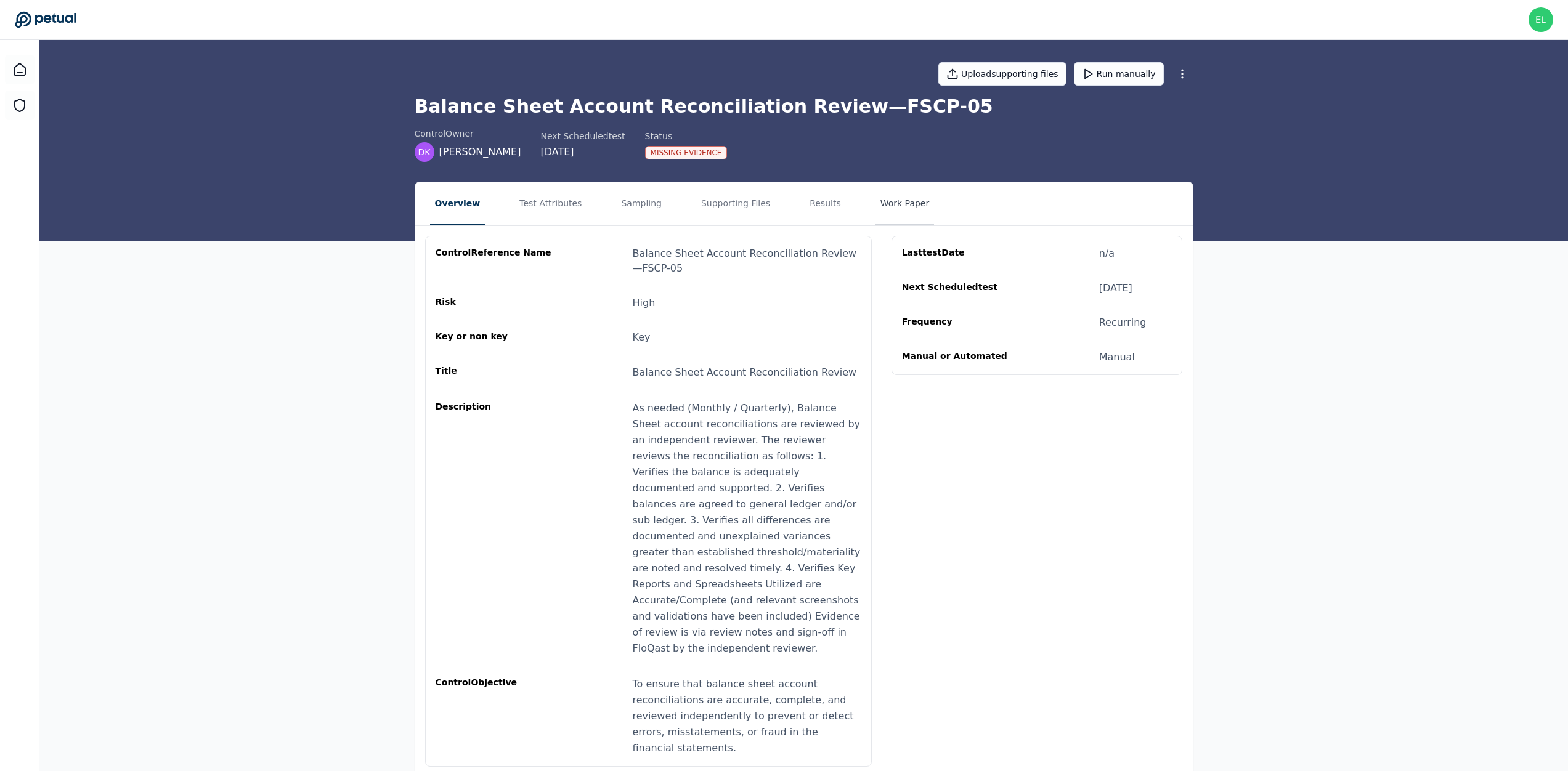
click at [912, 205] on button "Work Paper" at bounding box center [905, 204] width 59 height 43
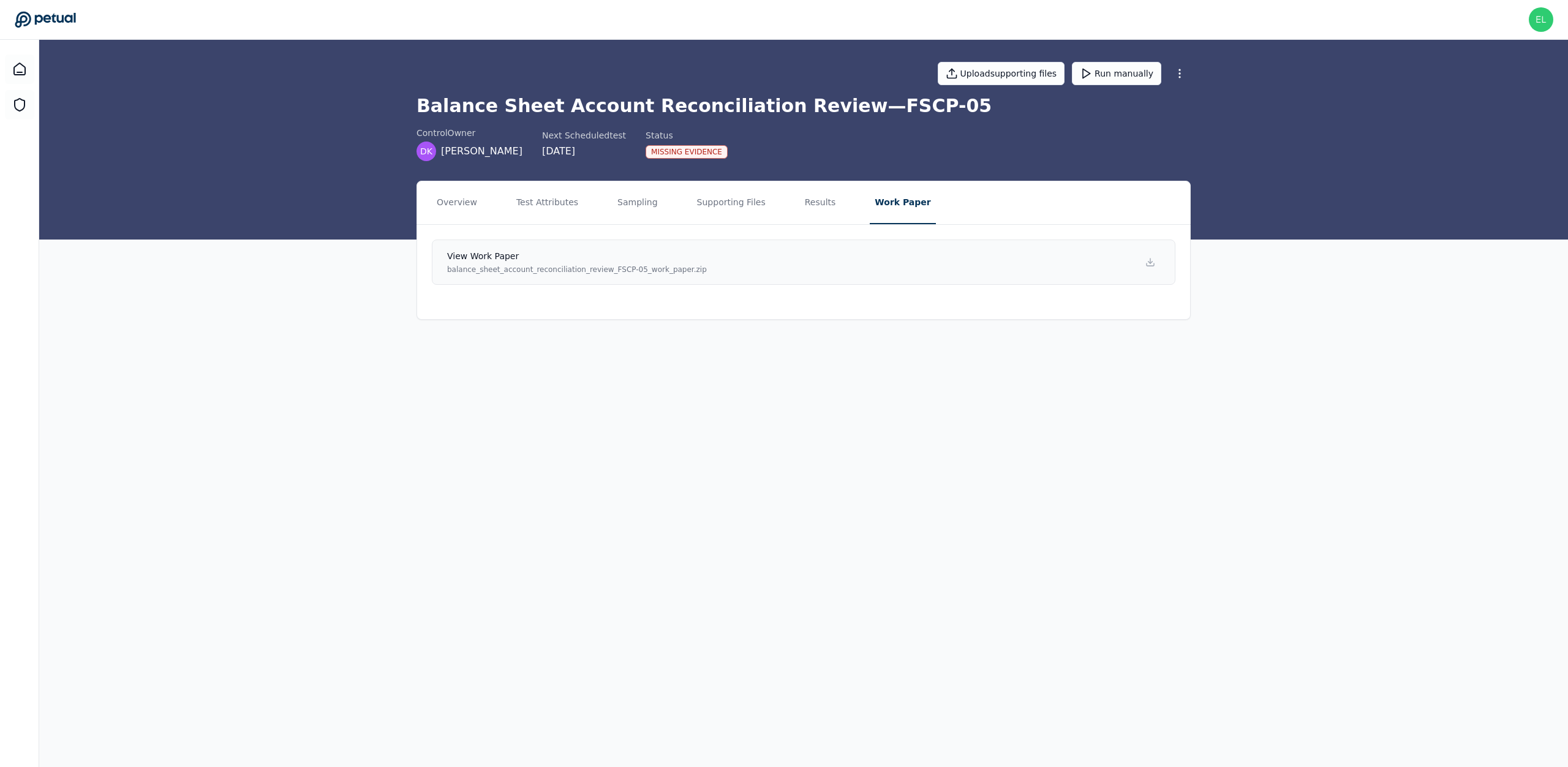
click at [902, 264] on link "View work paper balance_sheet_account_reconciliation_review_FSCP-05_work_paper.…" at bounding box center [804, 262] width 744 height 45
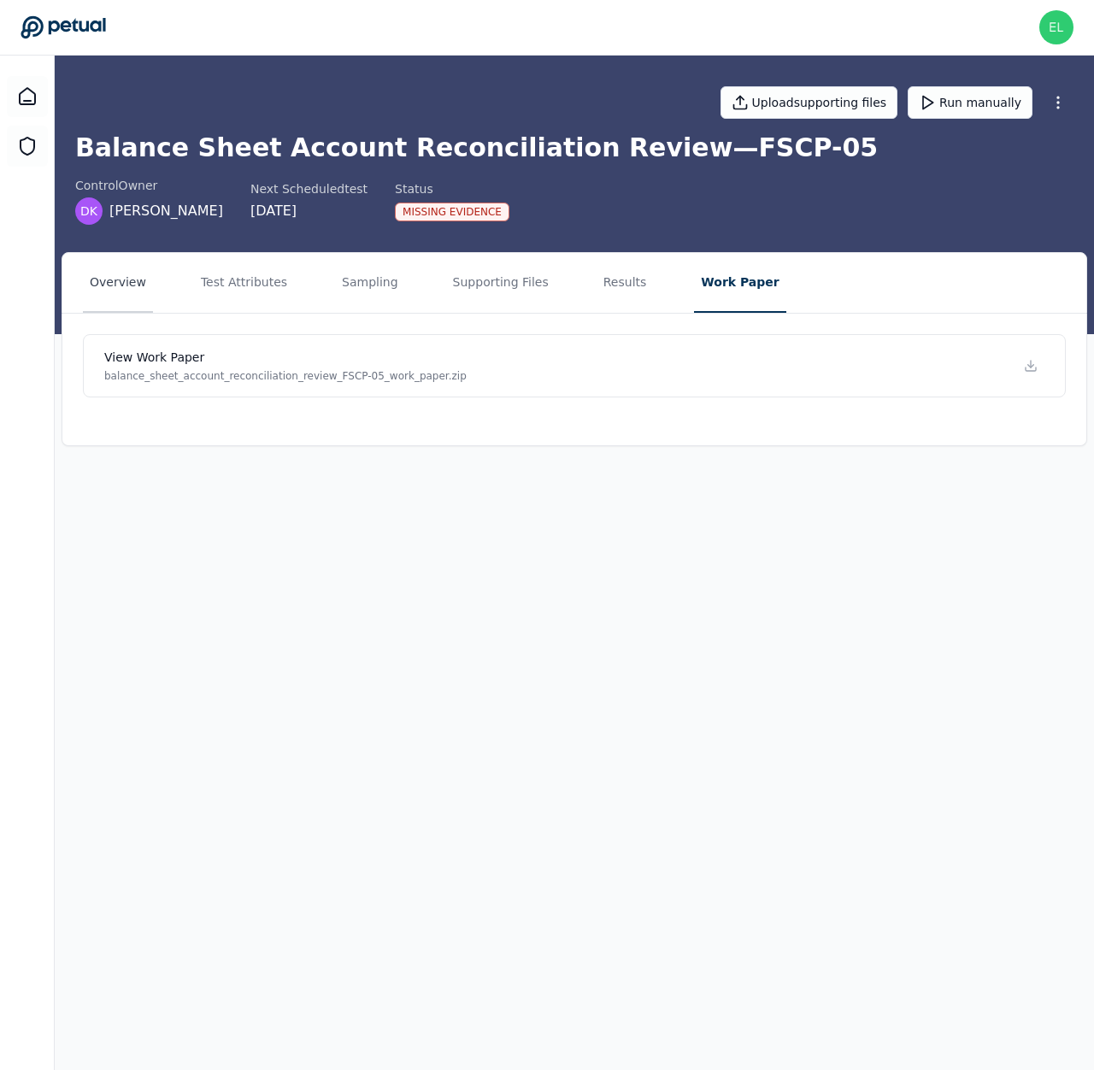
click at [108, 286] on button "Overview" at bounding box center [118, 283] width 70 height 60
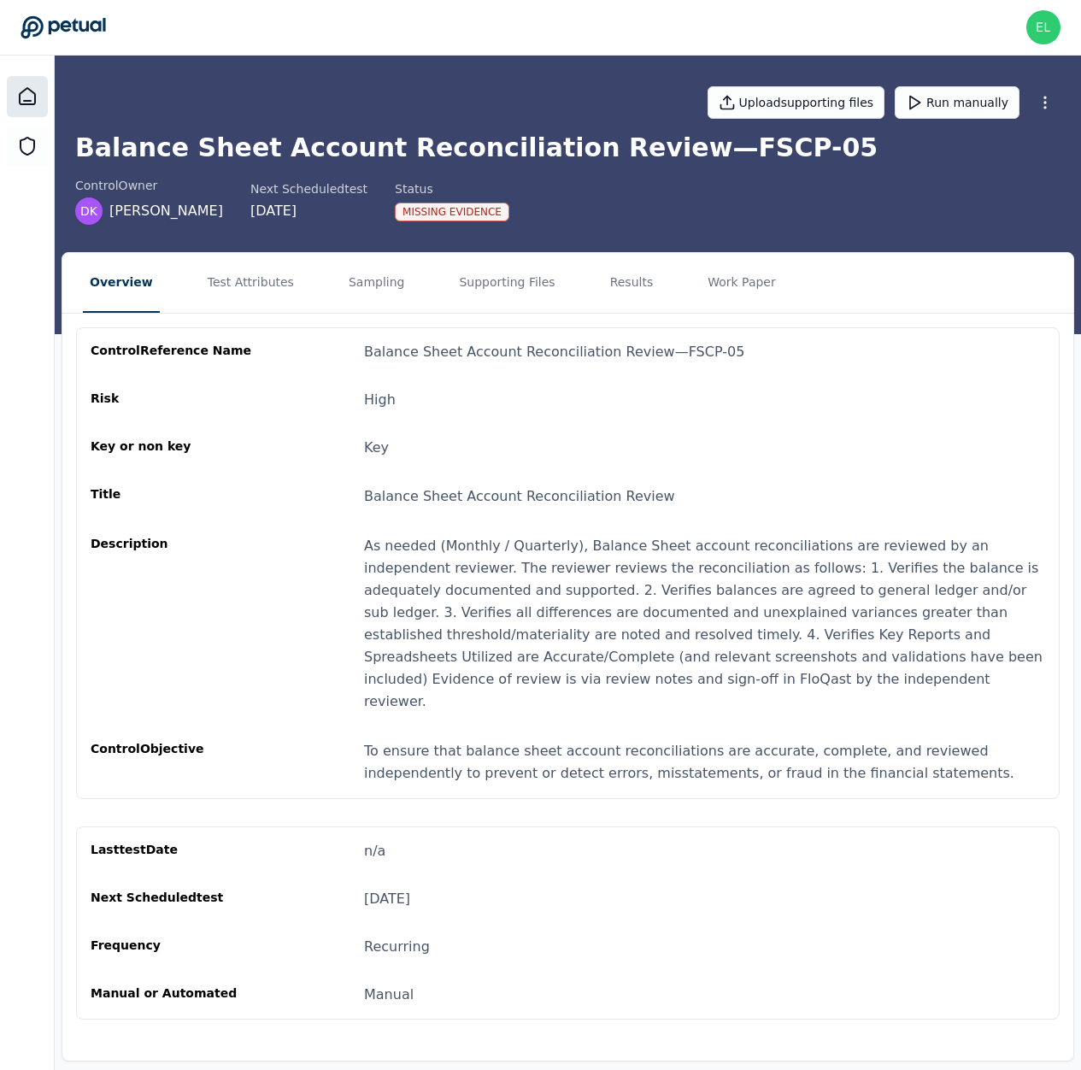
click at [22, 92] on icon at bounding box center [27, 96] width 15 height 16
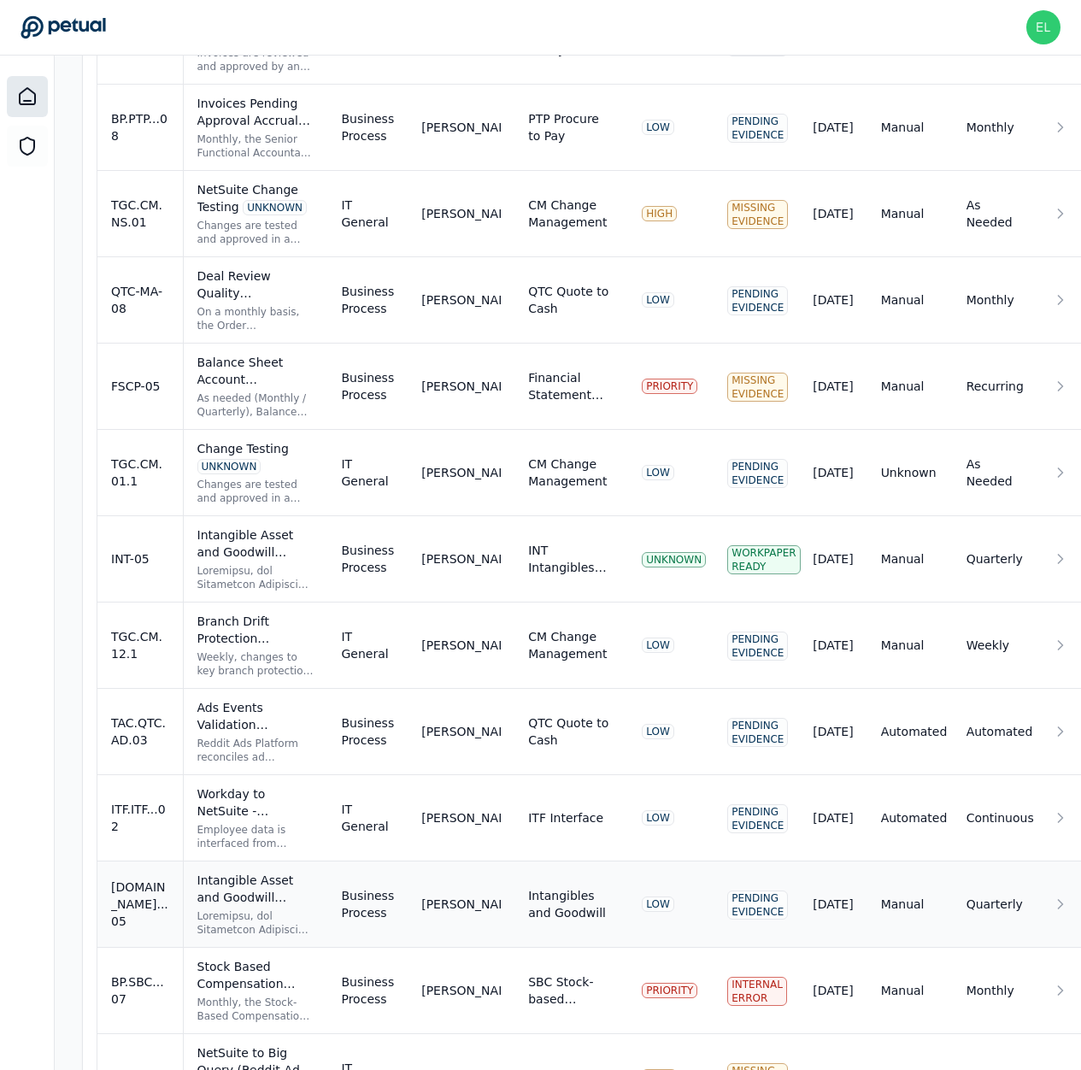
scroll to position [752, 0]
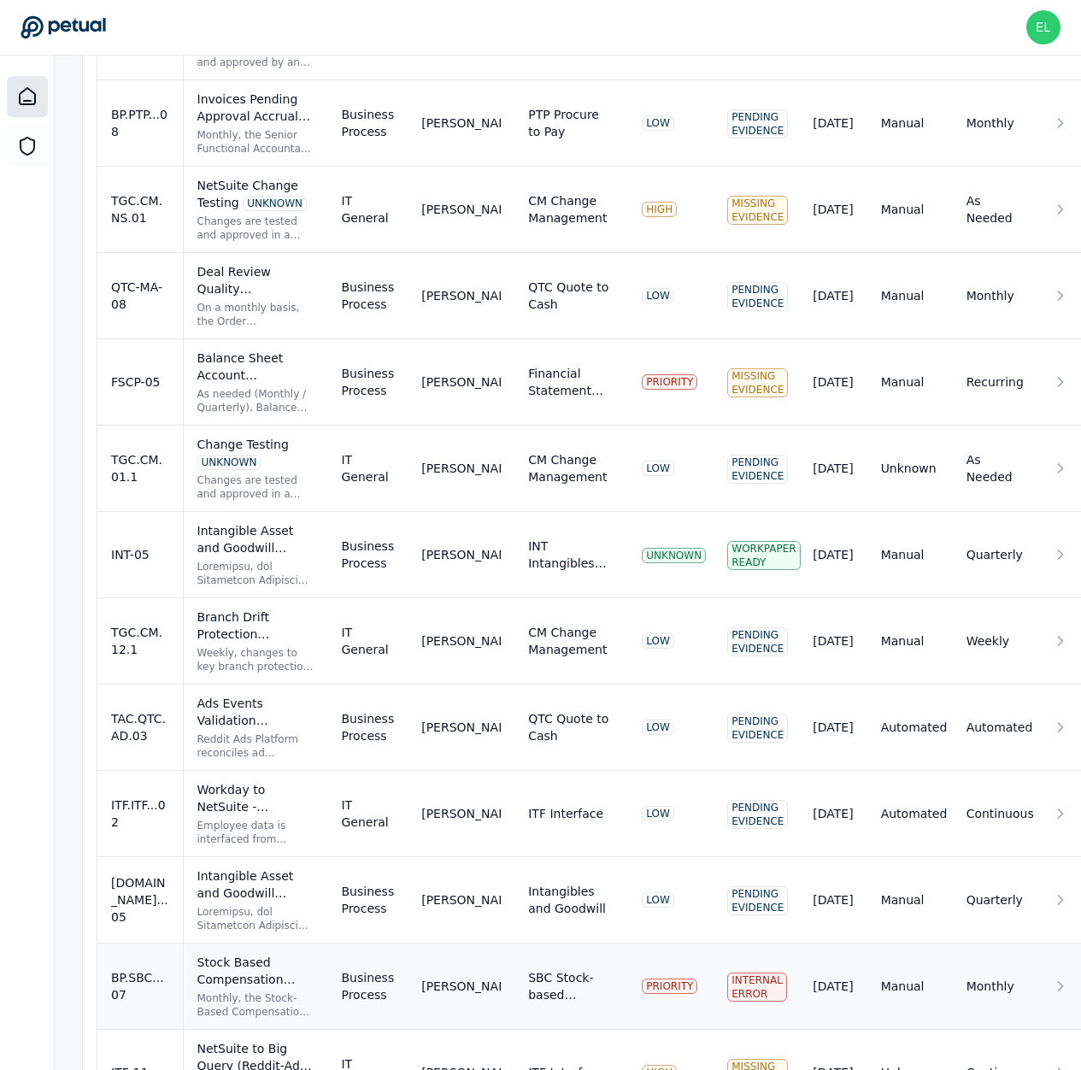
click at [143, 1013] on td "BP.SBC...07" at bounding box center [139, 987] width 85 height 86
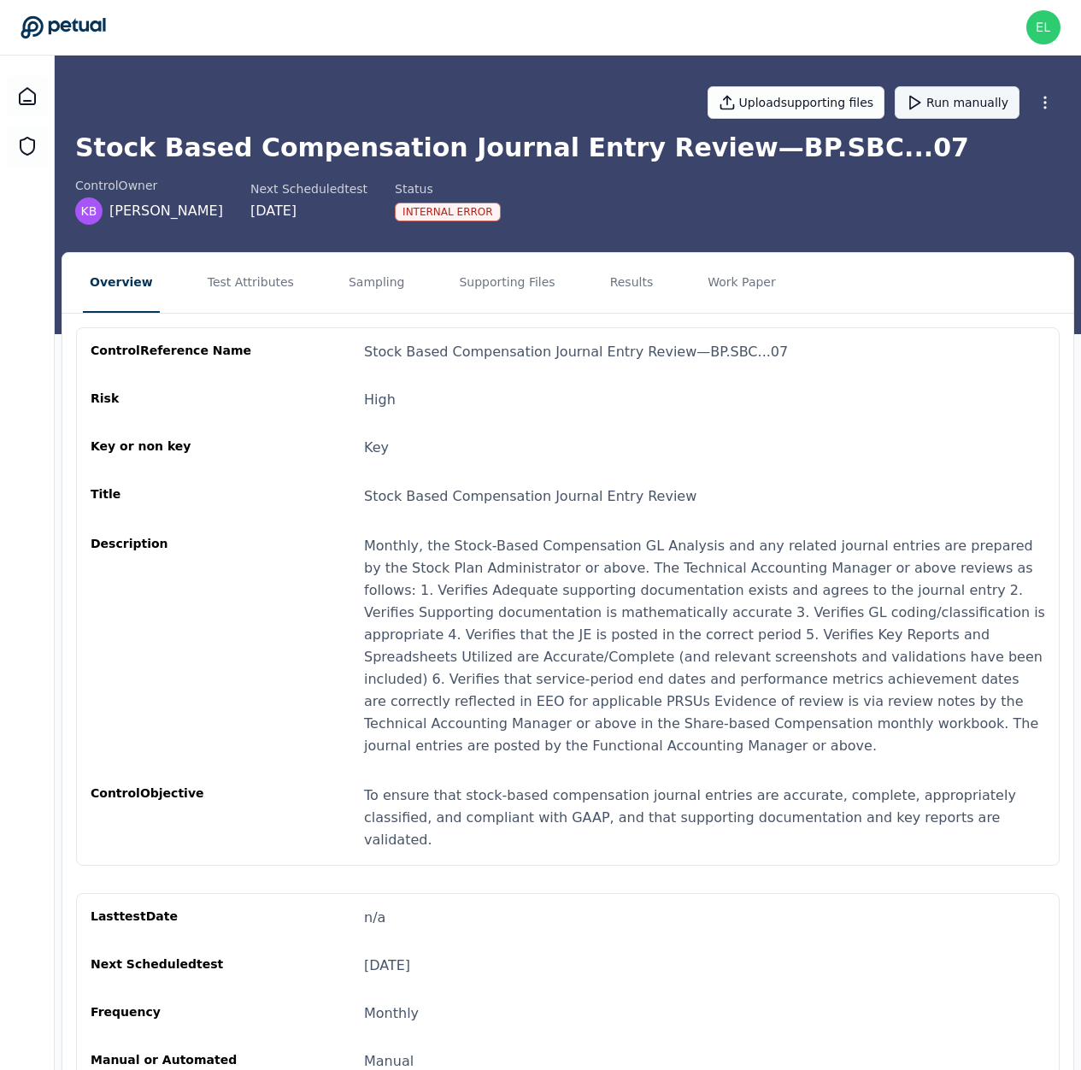
click at [981, 112] on button "Run manually" at bounding box center [957, 102] width 125 height 32
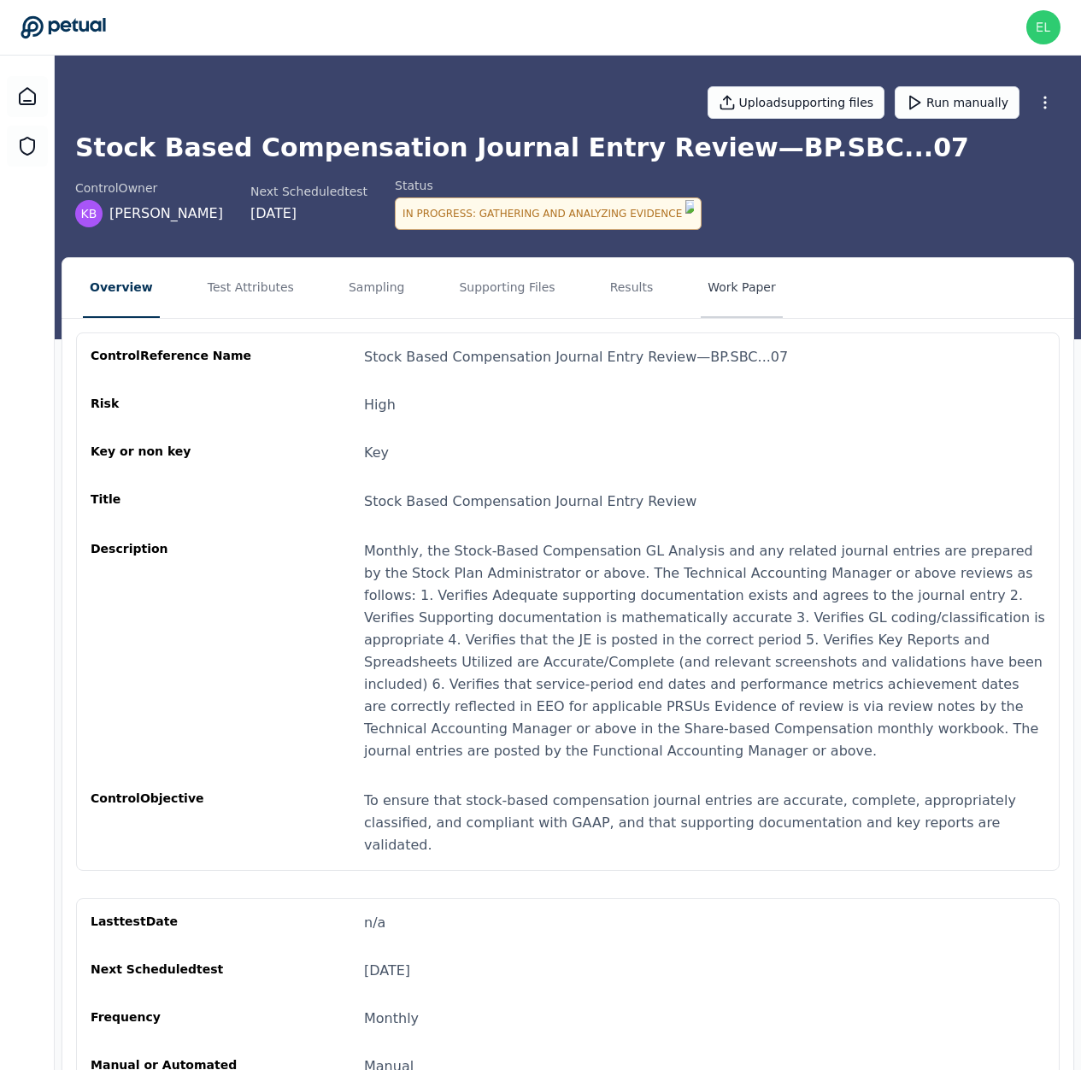
click at [701, 296] on button "Work Paper" at bounding box center [742, 288] width 82 height 60
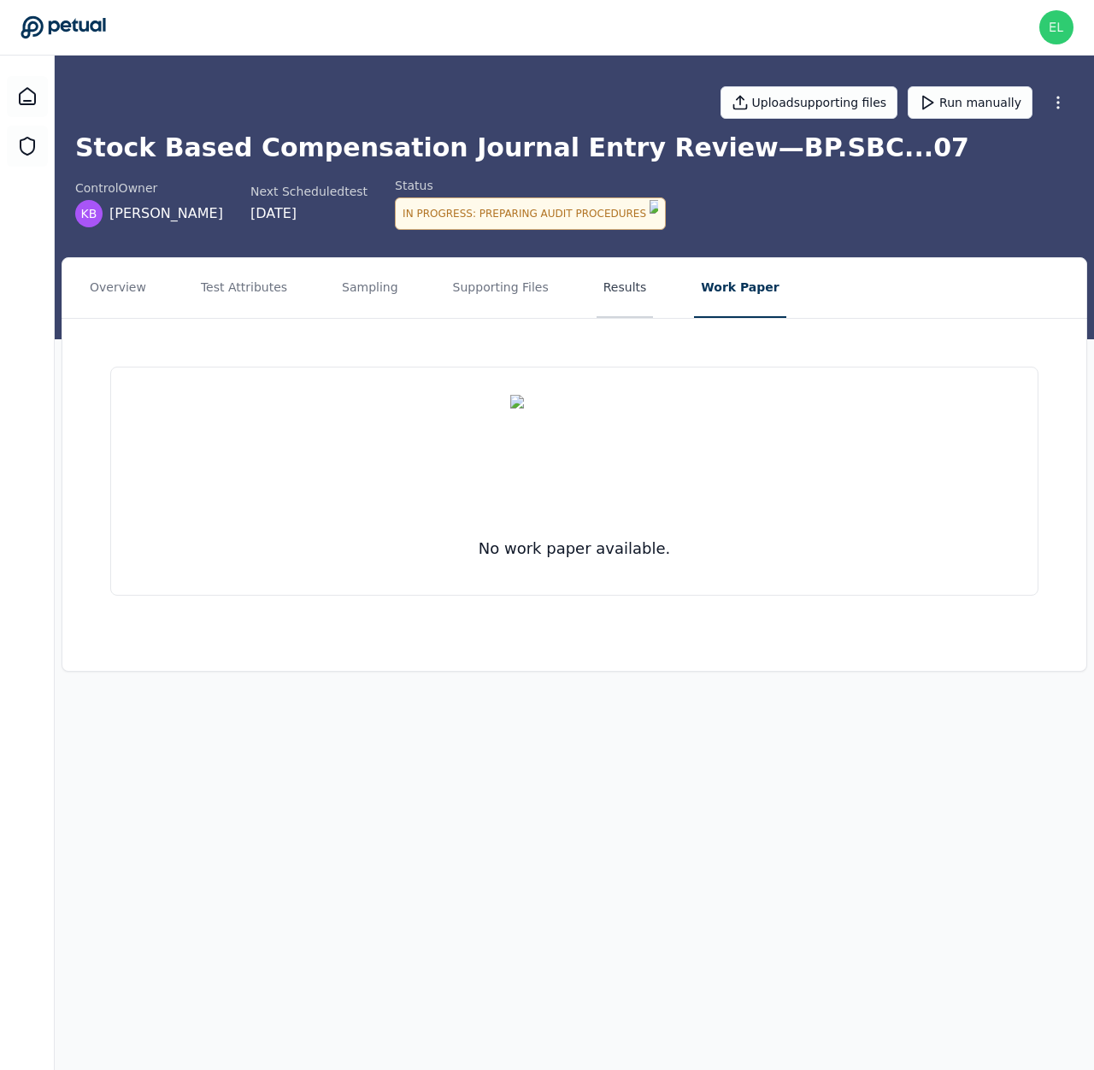
click at [627, 292] on button "Results" at bounding box center [625, 288] width 57 height 60
click at [499, 292] on button "Supporting Files" at bounding box center [500, 288] width 109 height 60
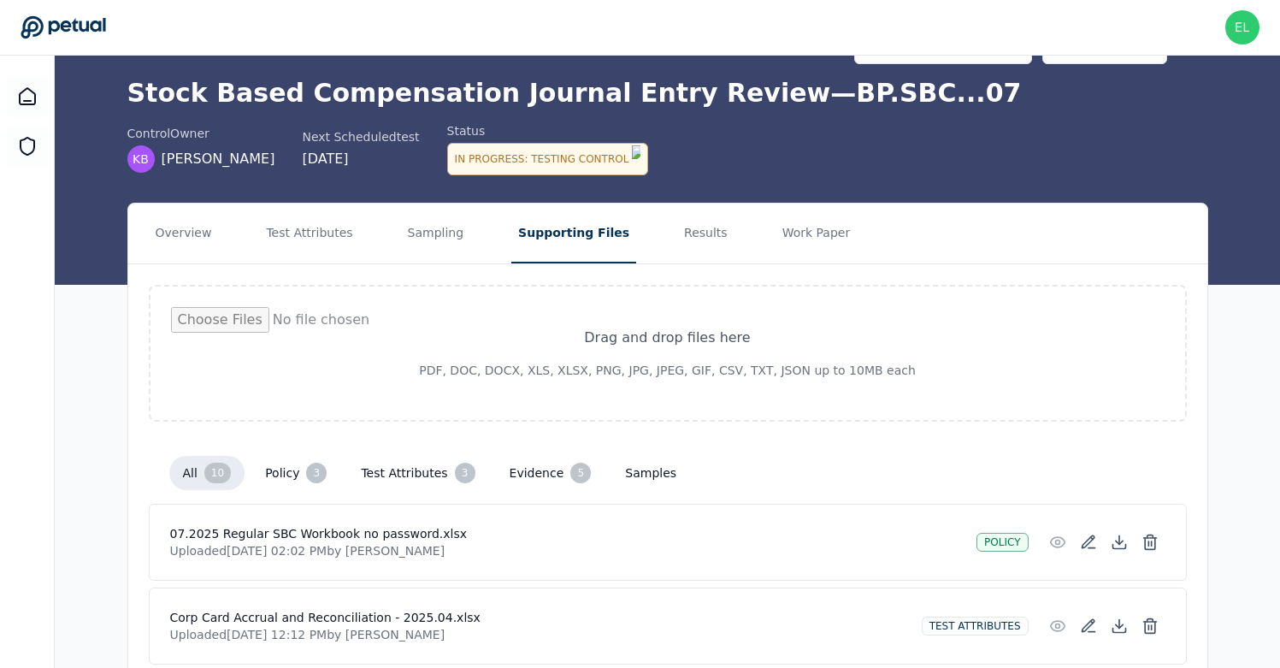
click at [397, 468] on button "test attributes 3" at bounding box center [417, 473] width 141 height 34
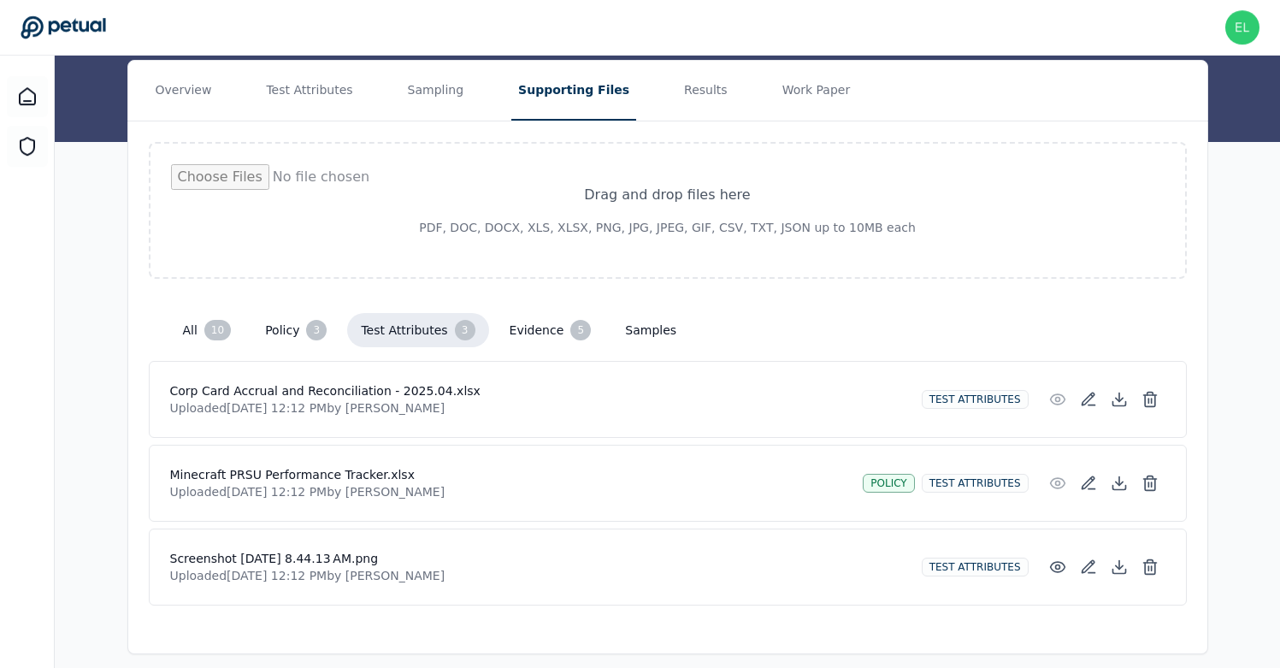
scroll to position [174, 0]
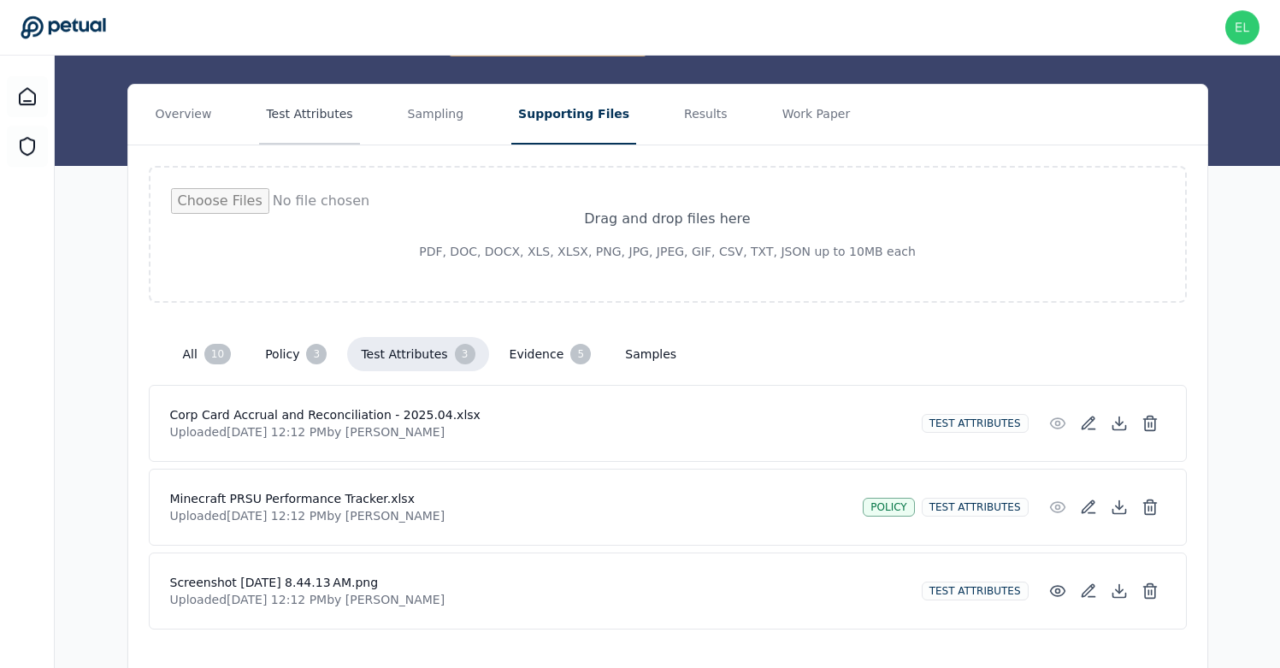
click at [292, 103] on button "Test Attributes" at bounding box center [309, 115] width 100 height 60
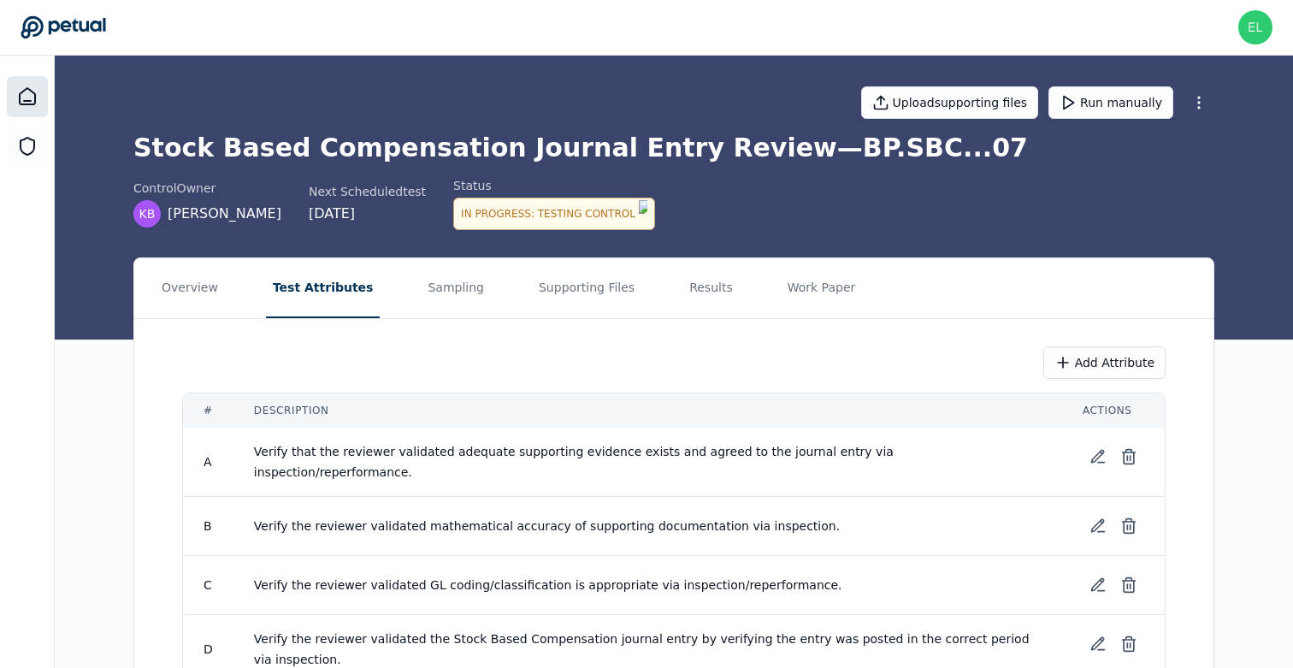
click at [15, 99] on div at bounding box center [27, 96] width 41 height 41
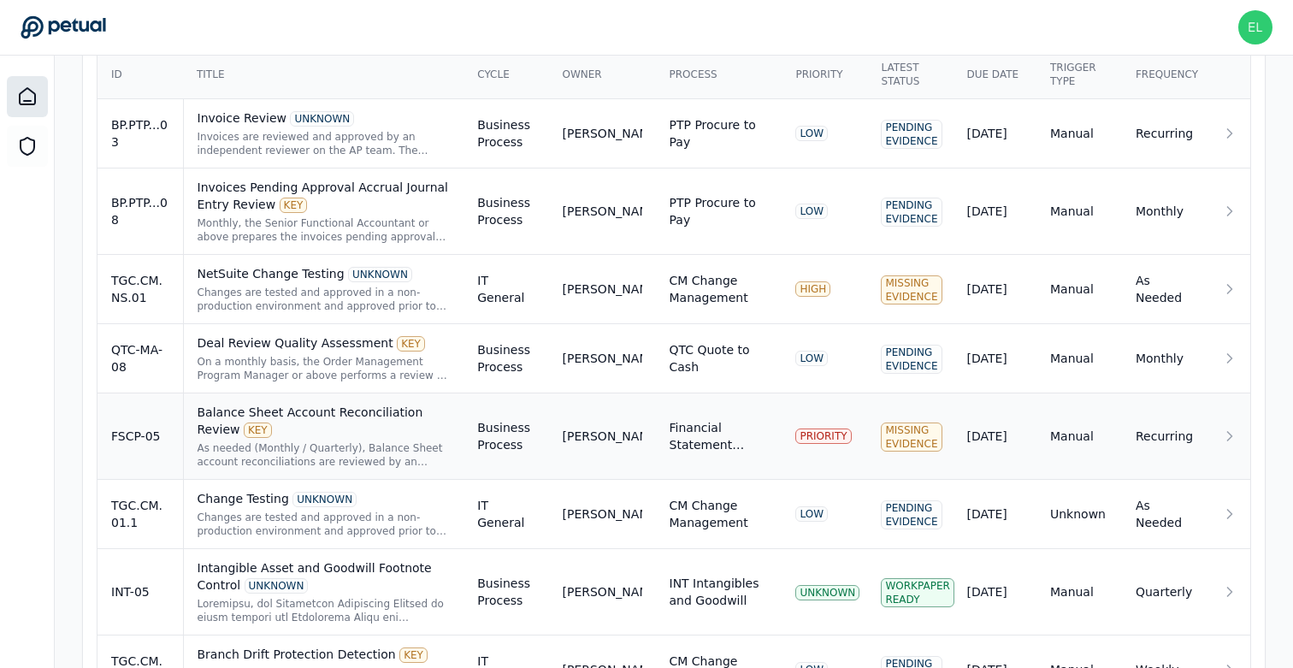
scroll to position [648, 0]
click at [138, 435] on div "FSCP-05" at bounding box center [140, 435] width 58 height 17
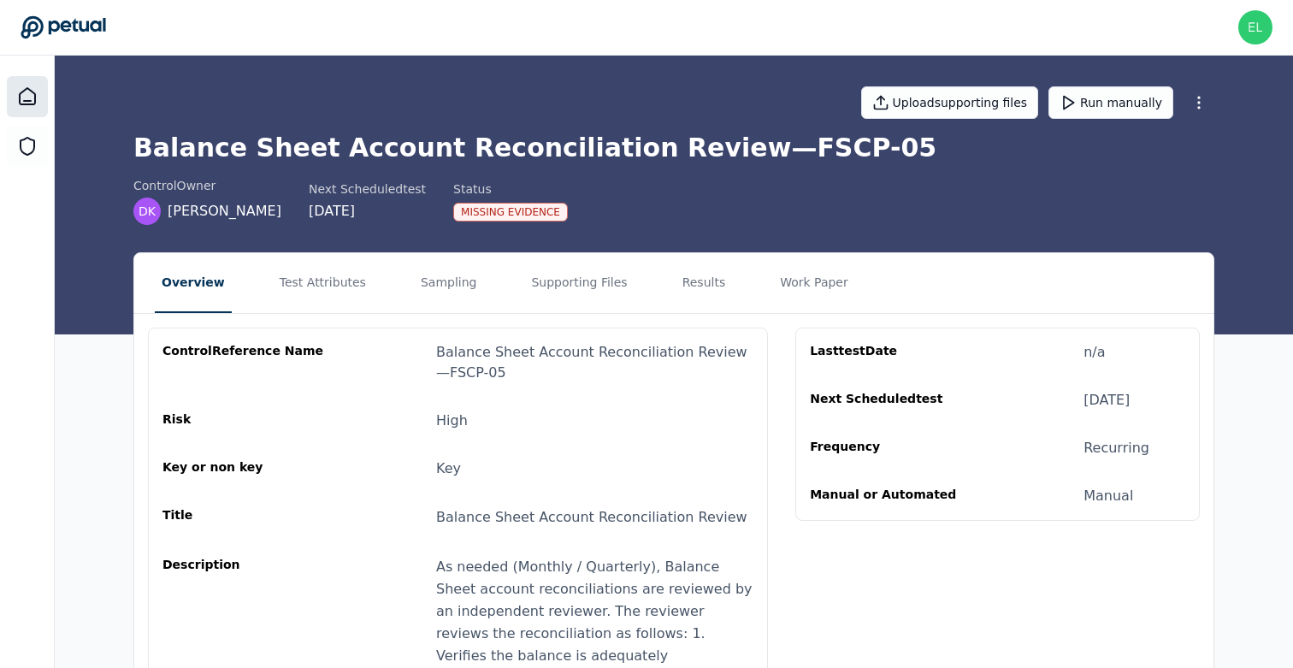
click at [22, 93] on icon at bounding box center [27, 96] width 15 height 16
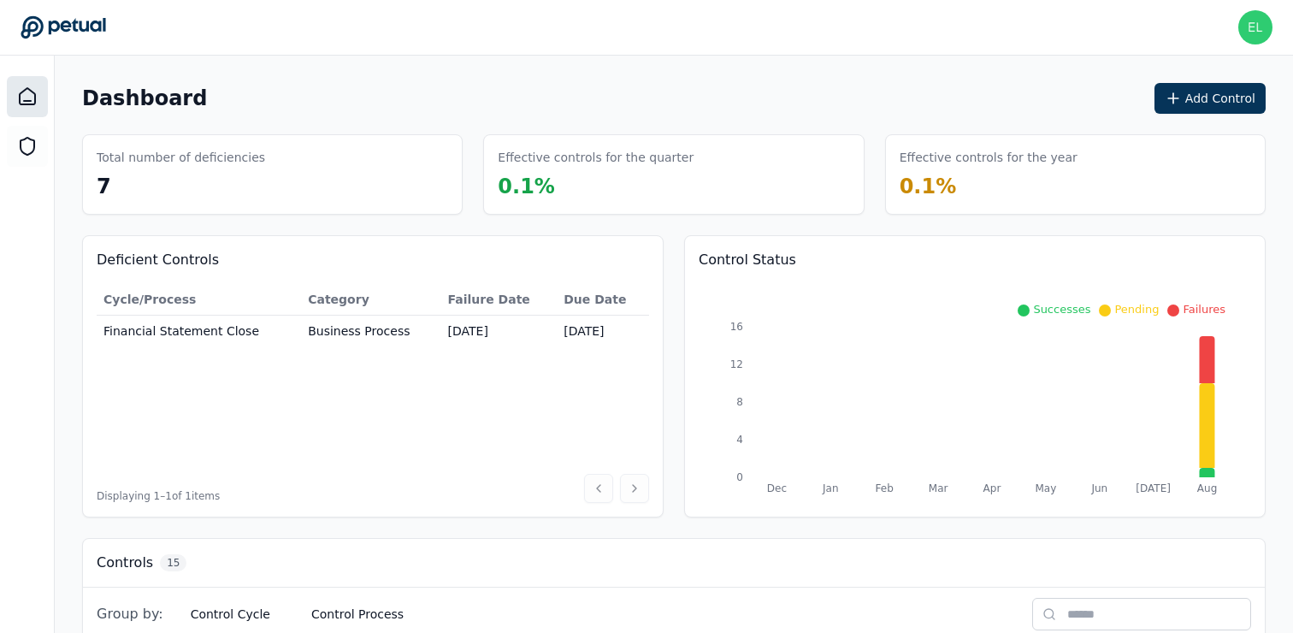
scroll to position [609, 0]
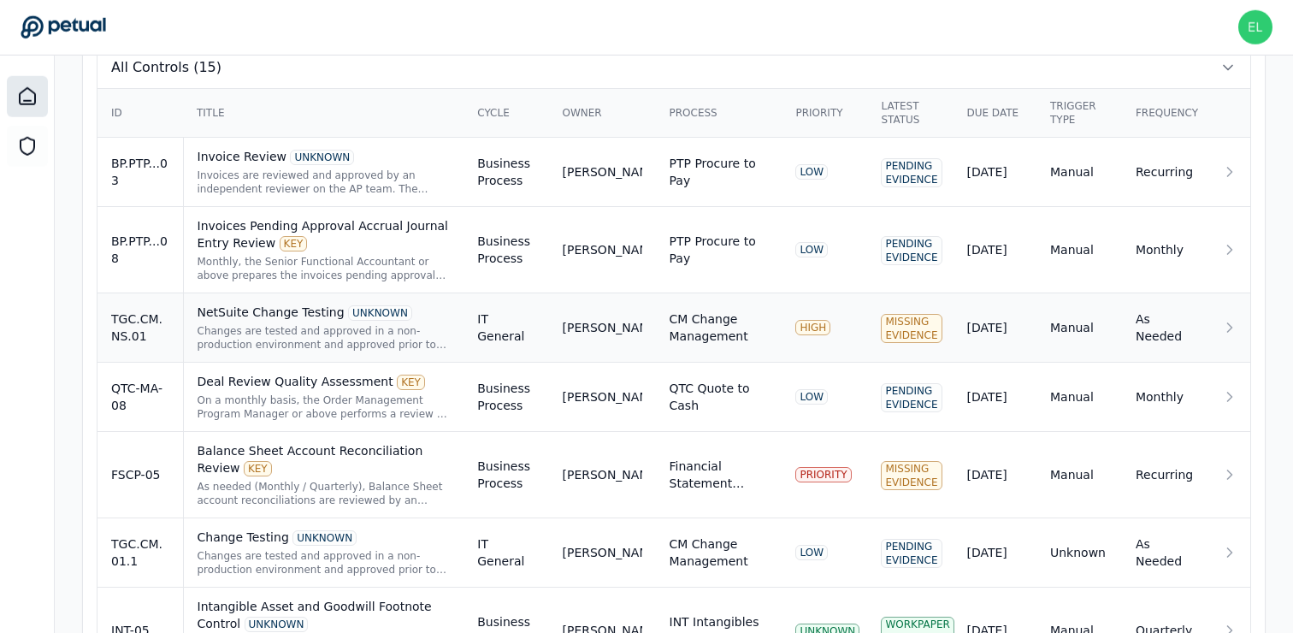
click at [163, 340] on div "TGC.CM.NS.01" at bounding box center [140, 327] width 58 height 34
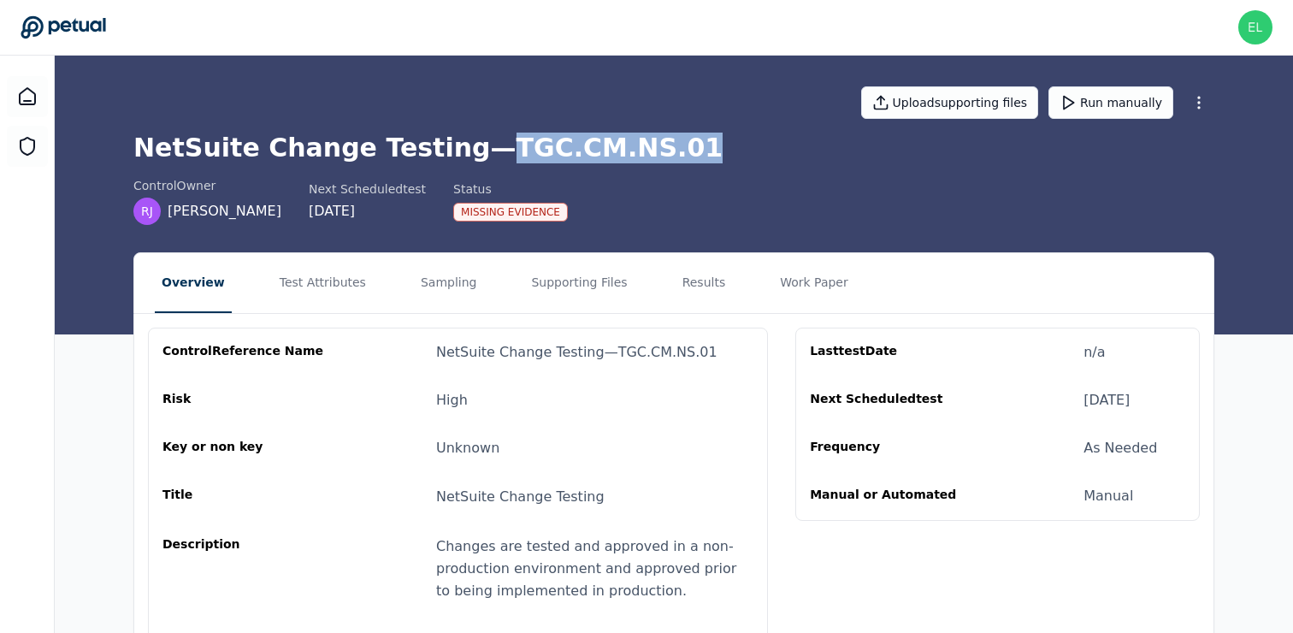
drag, startPoint x: 467, startPoint y: 150, endPoint x: 689, endPoint y: 150, distance: 222.3
click at [689, 150] on h1 "NetSuite Change Testing — TGC.CM.NS.01" at bounding box center [673, 148] width 1081 height 31
copy h1 "TGC.CM.NS.01"
